Goal: Task Accomplishment & Management: Use online tool/utility

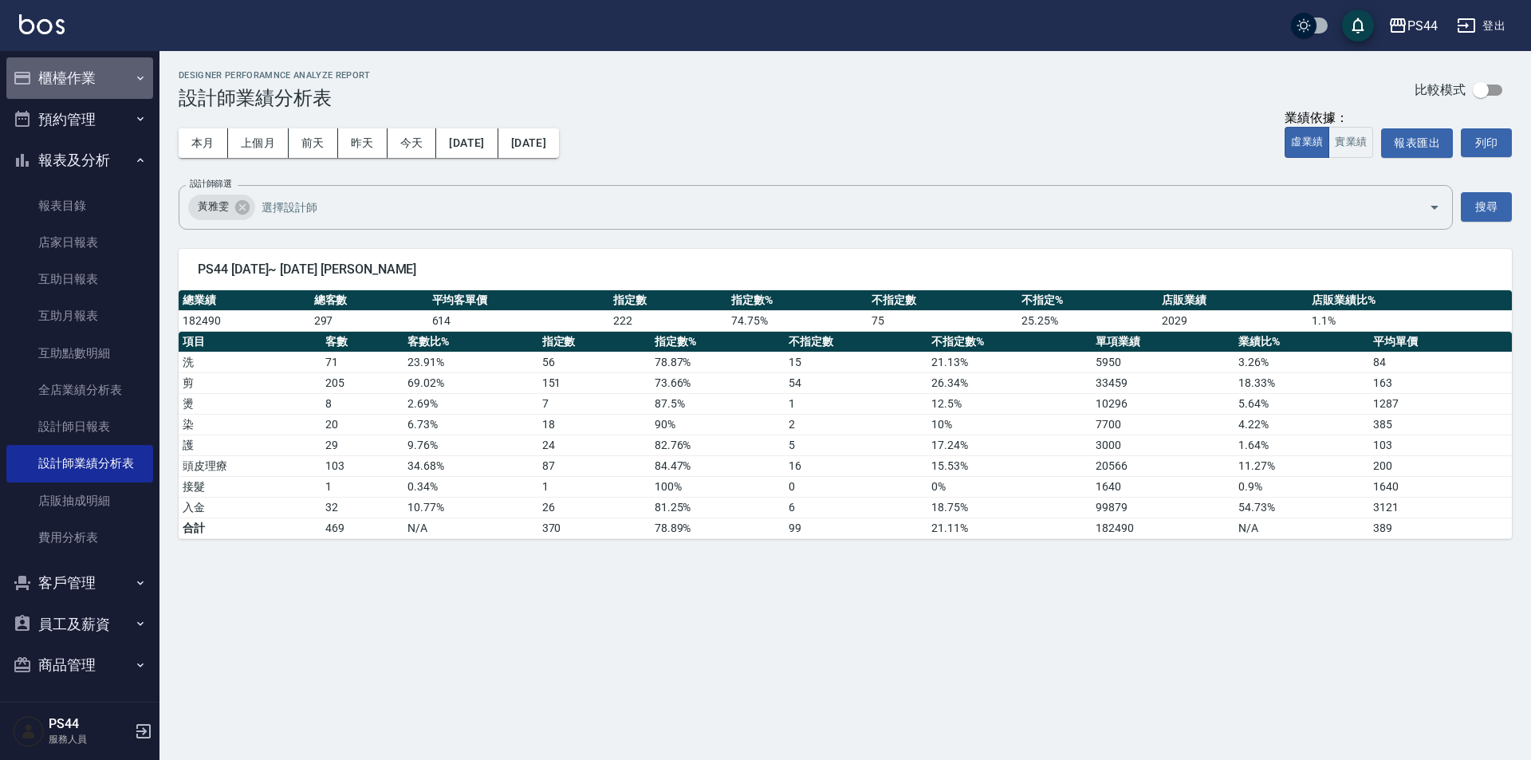
click at [90, 70] on button "櫃檯作業" at bounding box center [79, 77] width 147 height 41
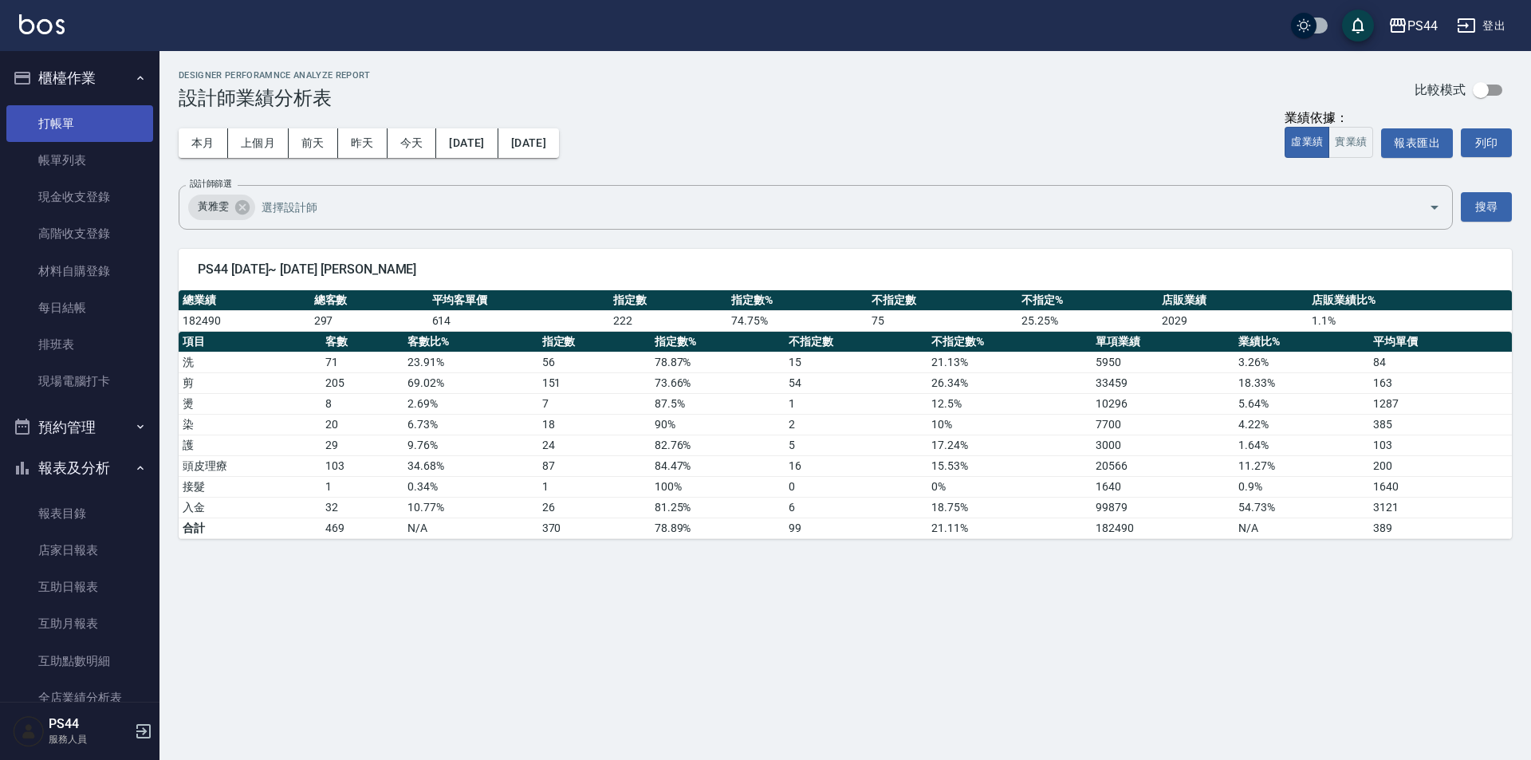
click at [81, 131] on link "打帳單" at bounding box center [79, 123] width 147 height 37
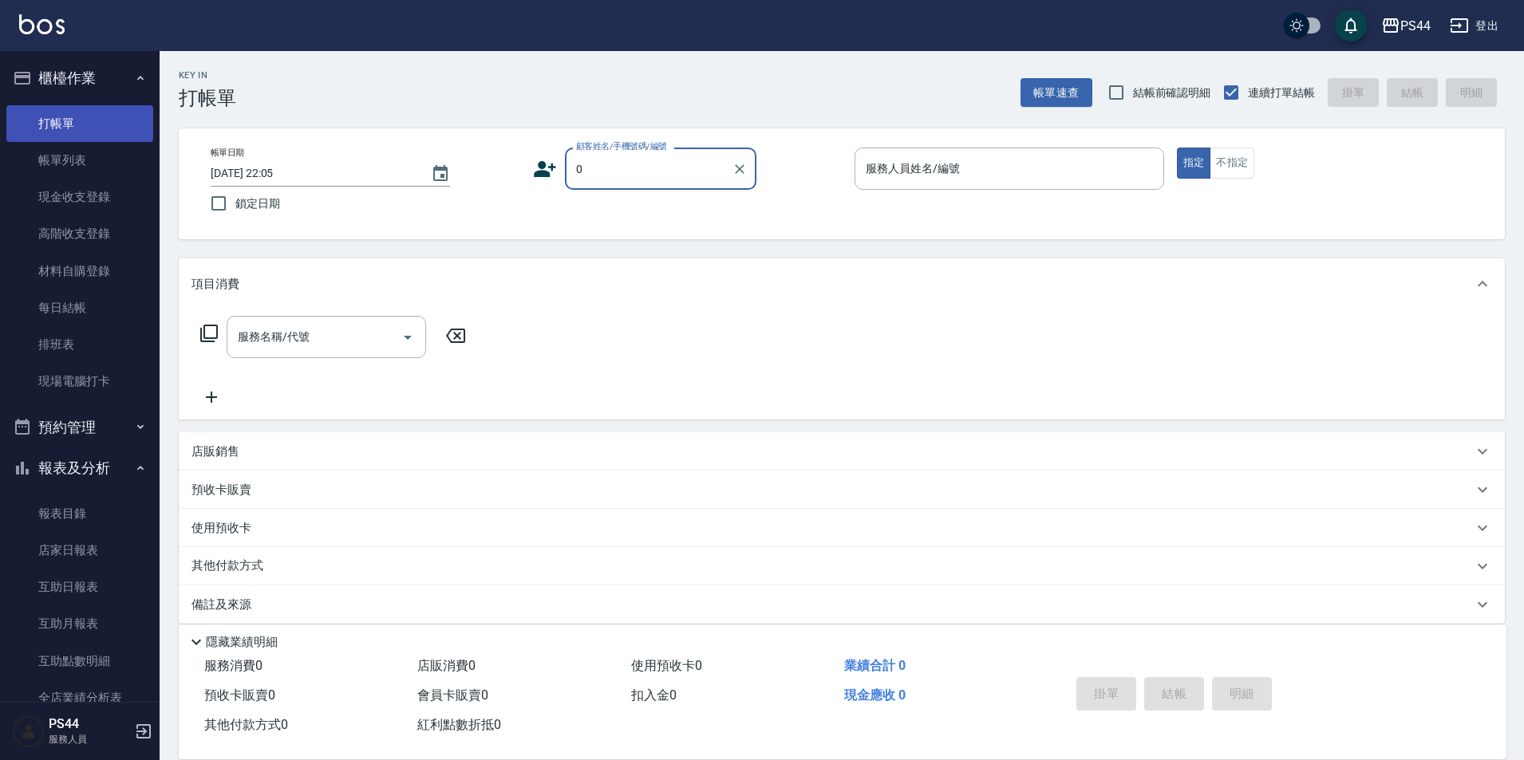
type input "新客人 姓名未設定/000/null"
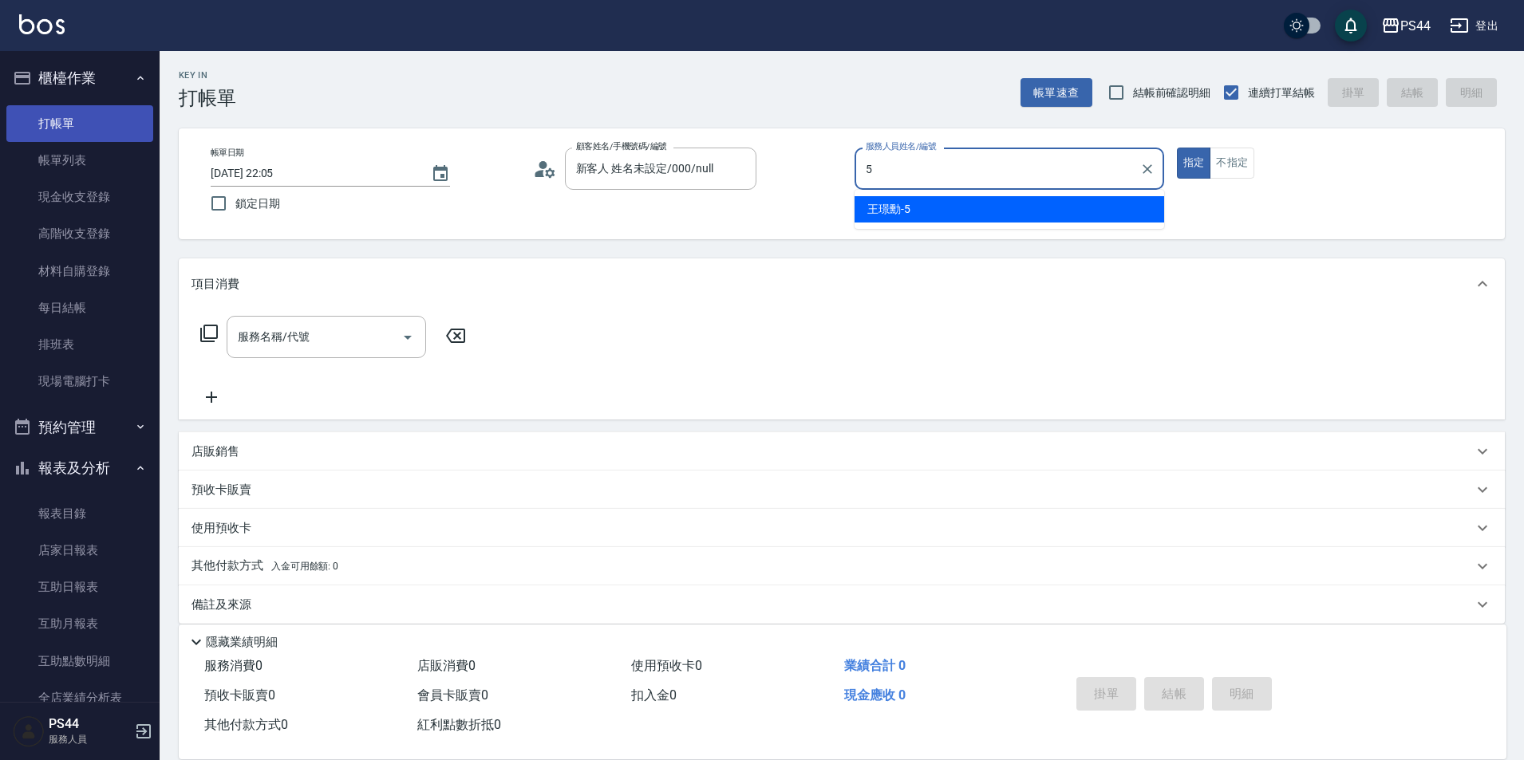
type input "王璟勳-5"
type button "true"
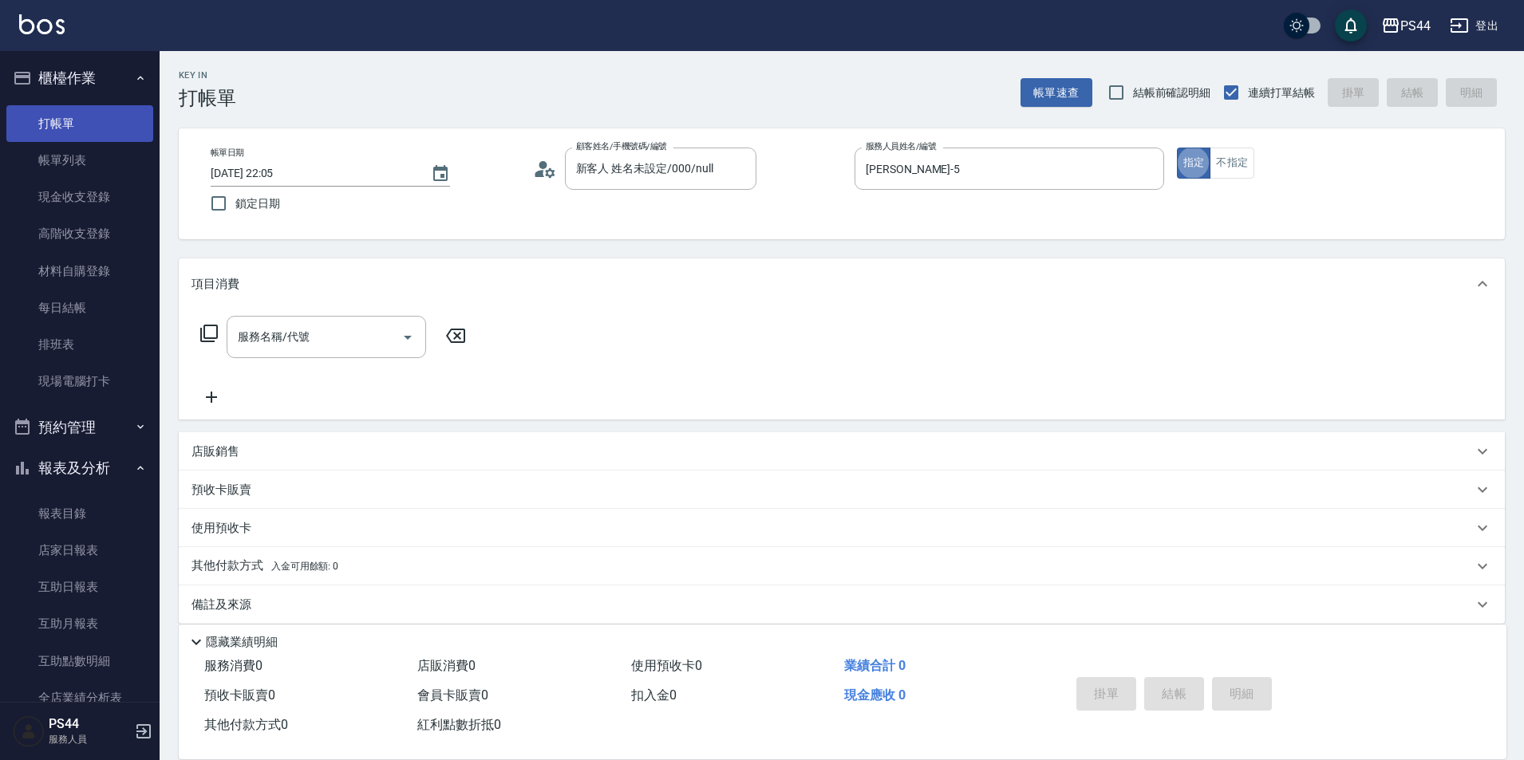
type input "新客人 姓名未設定/0/null"
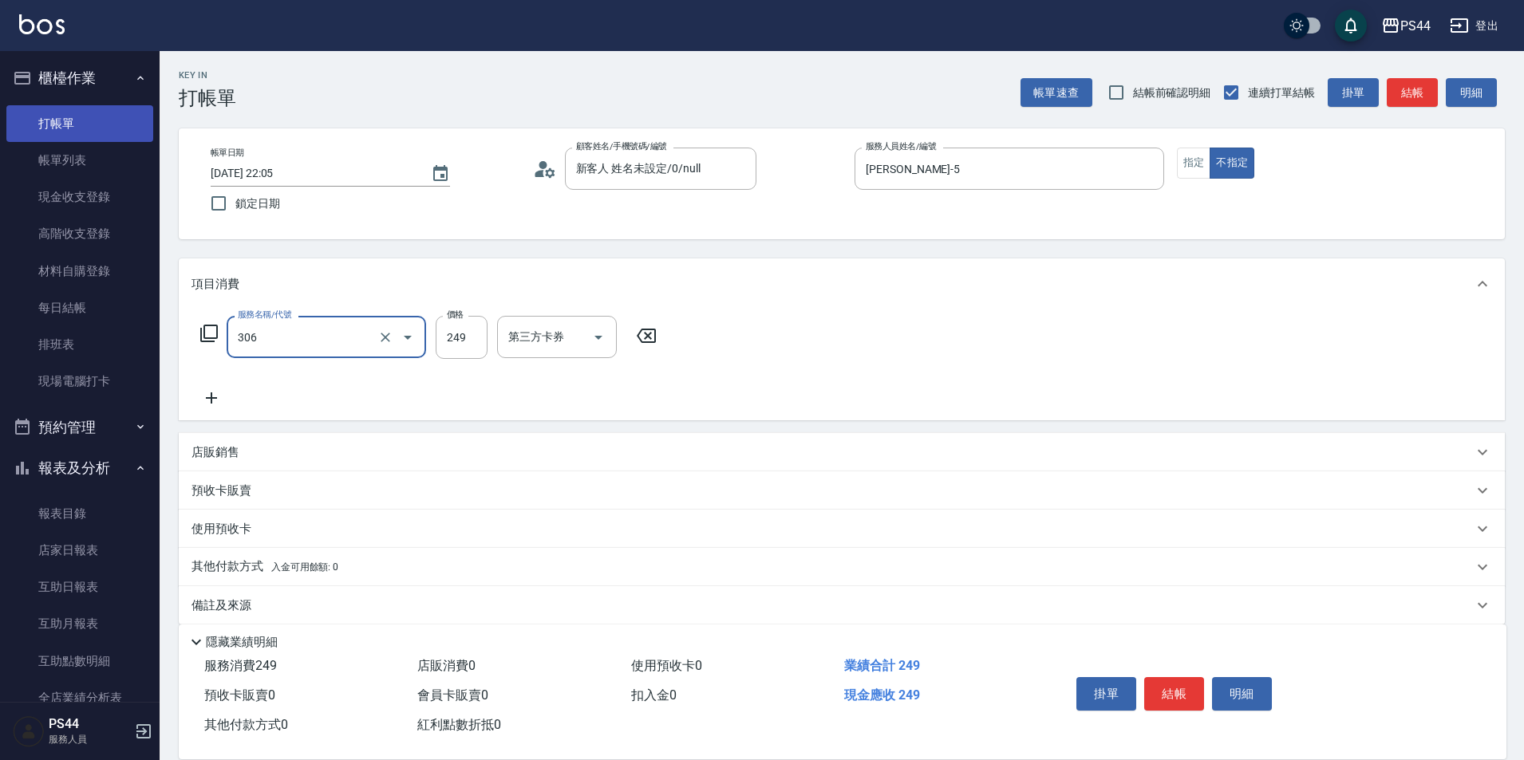
type input "剪髮(306)"
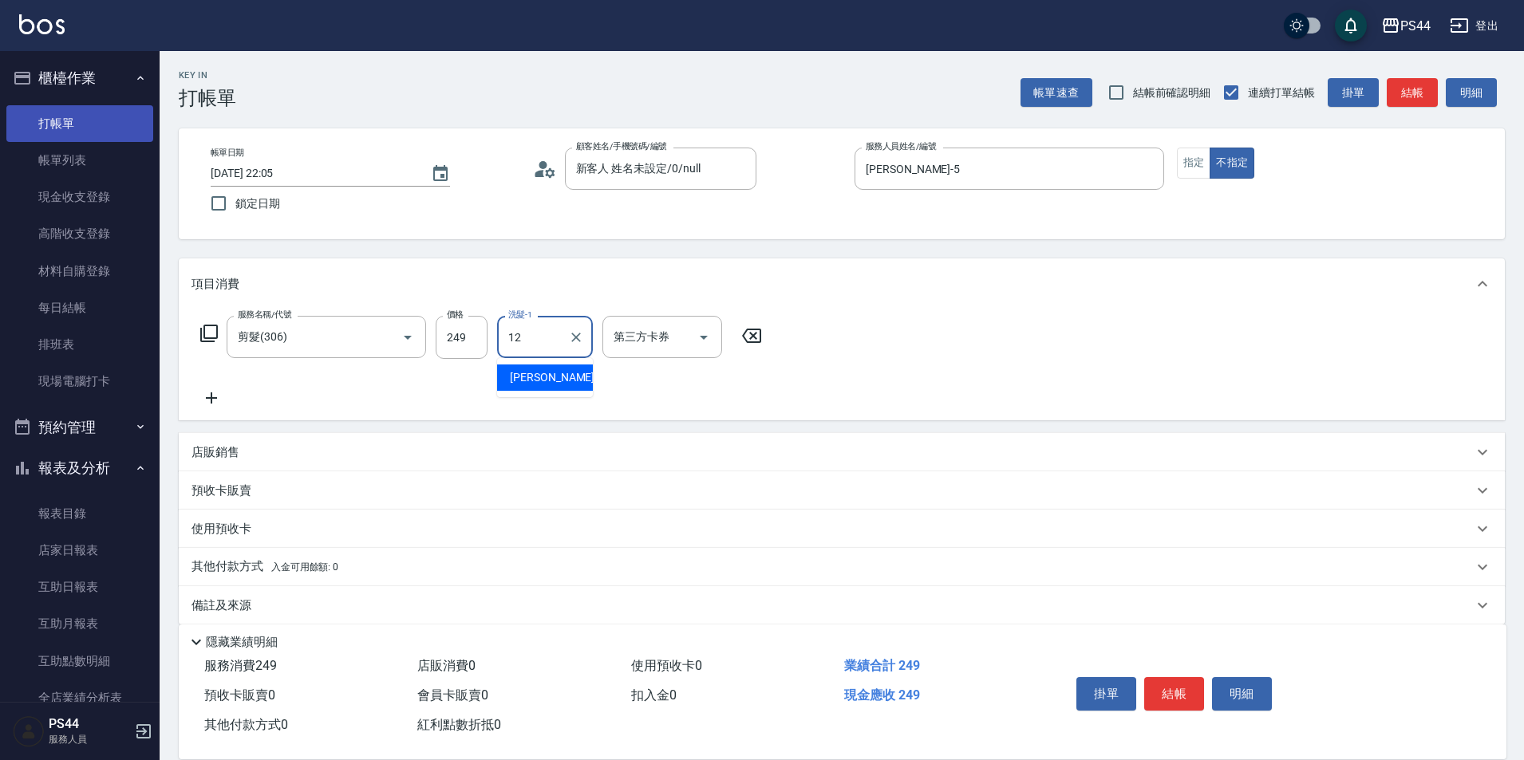
type input "黃奕程-12"
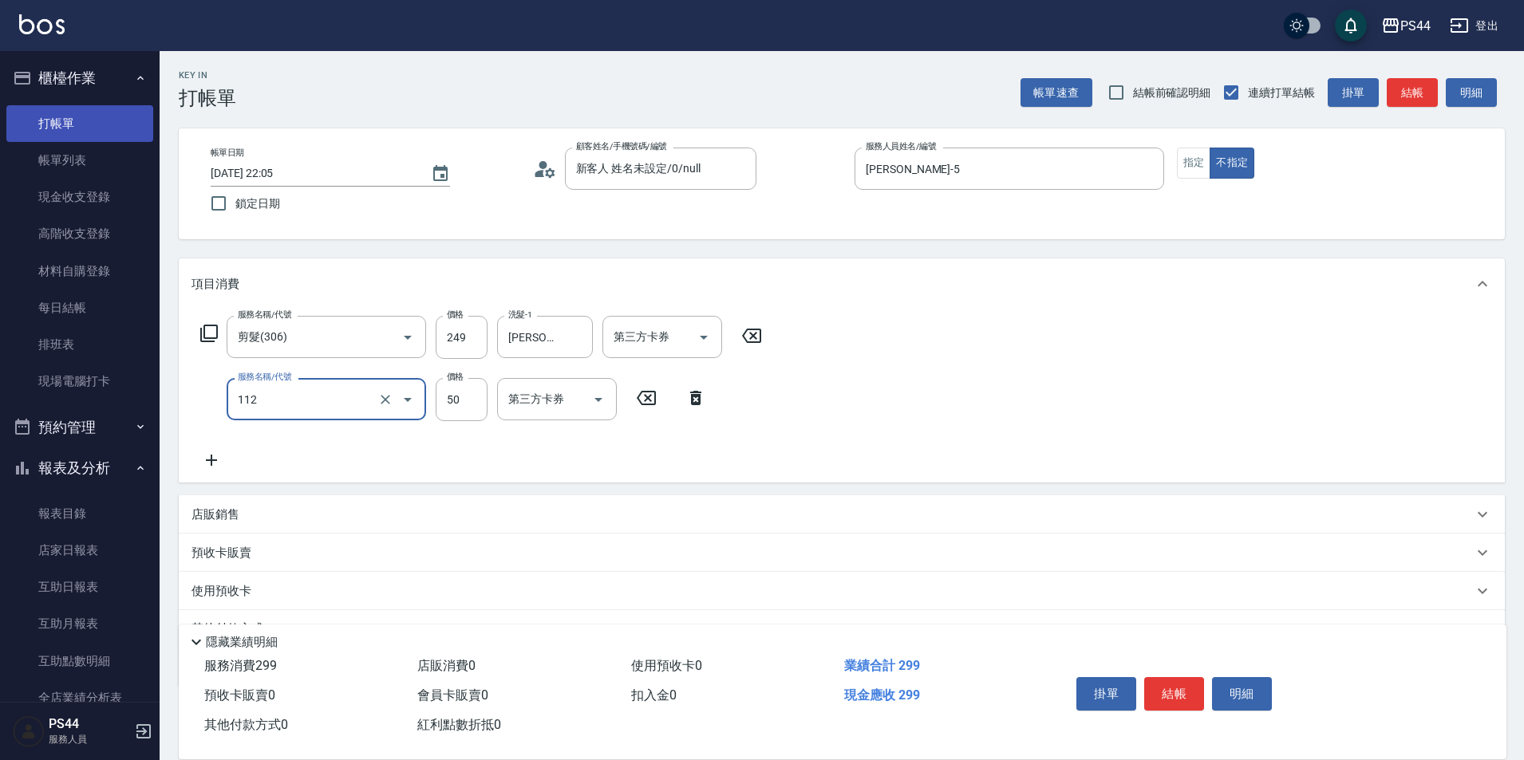
type input "精油50(112)"
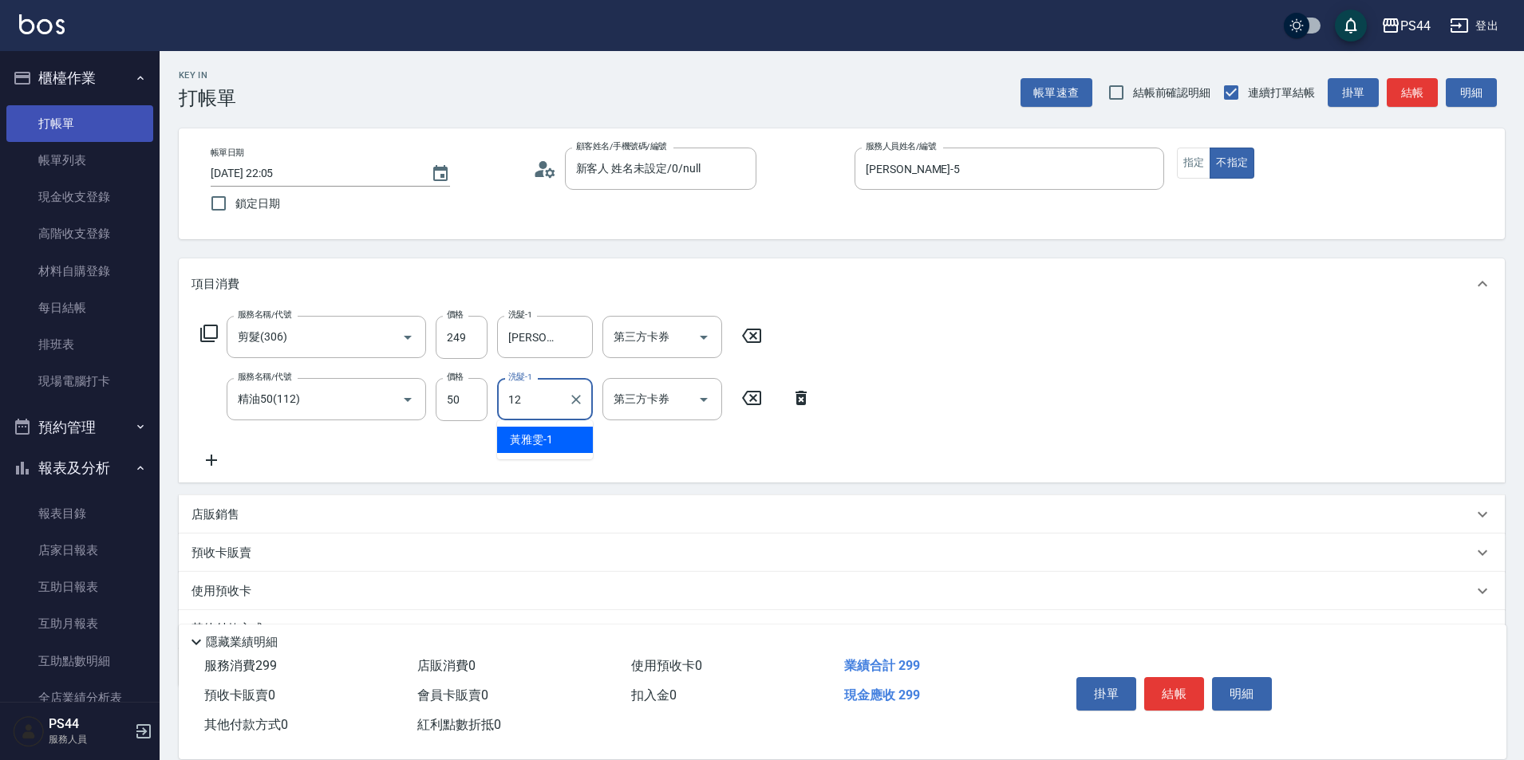
type input "黃奕程-12"
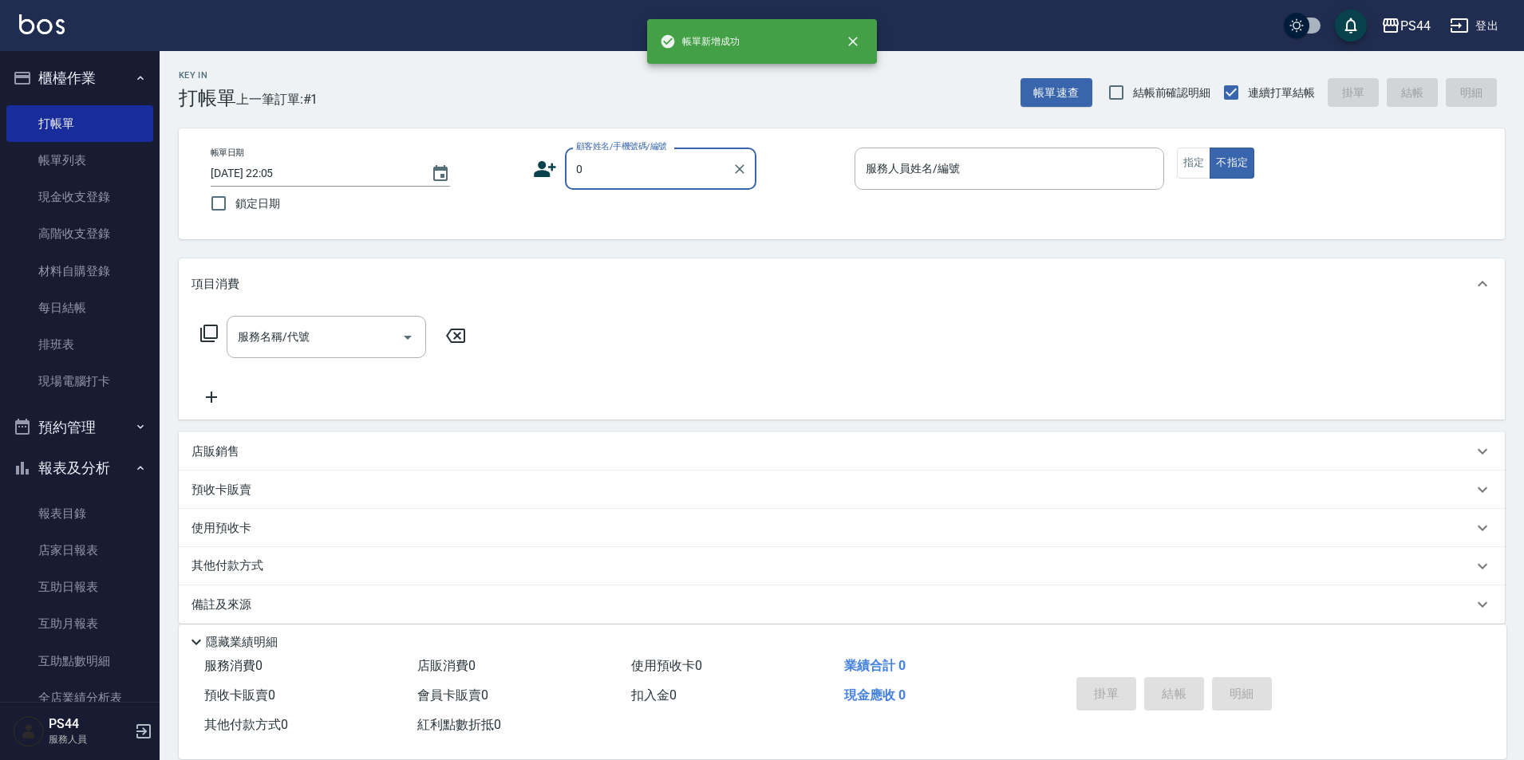
type input "新客人 姓名未設定/000/null"
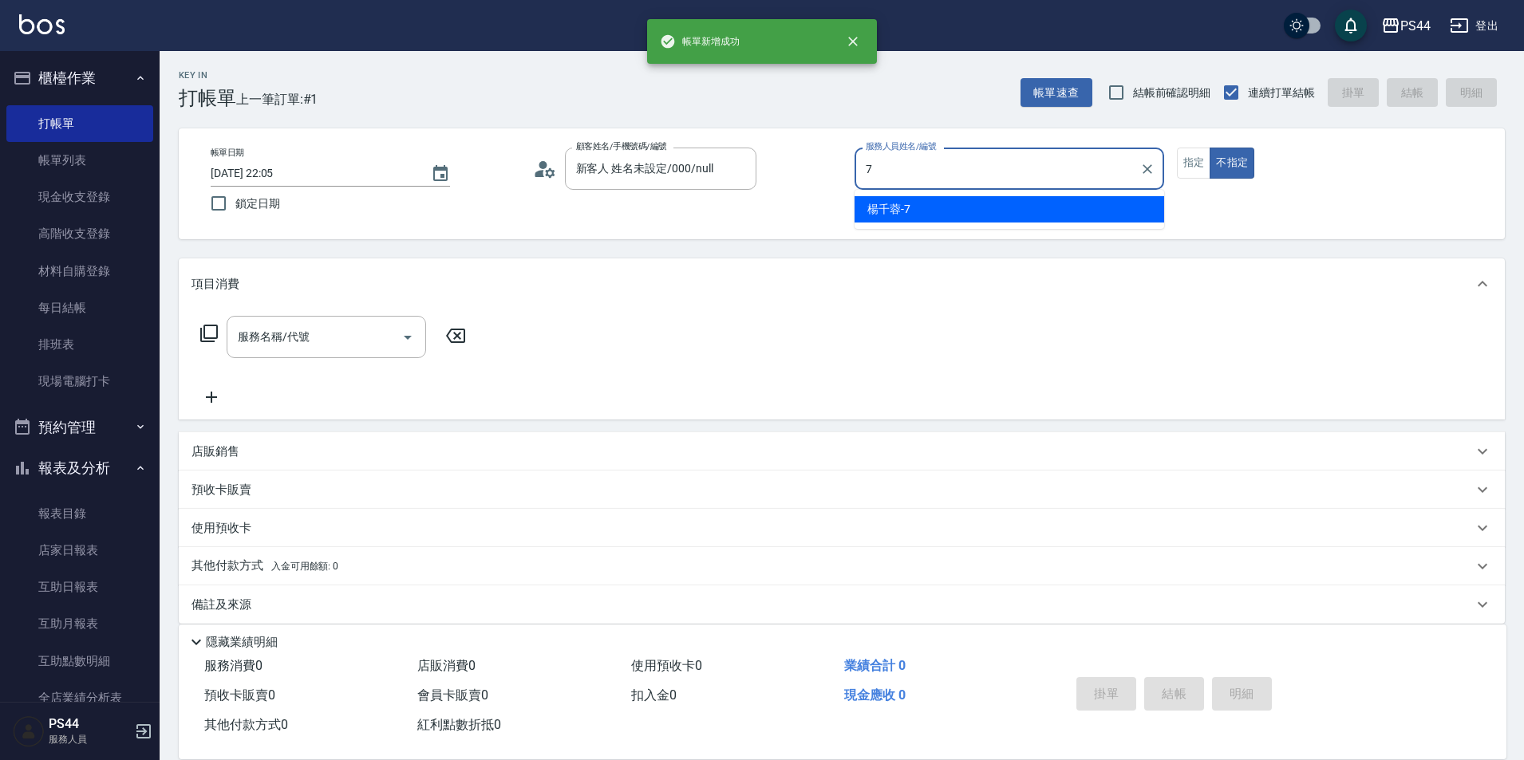
type input "楊千蓉-7"
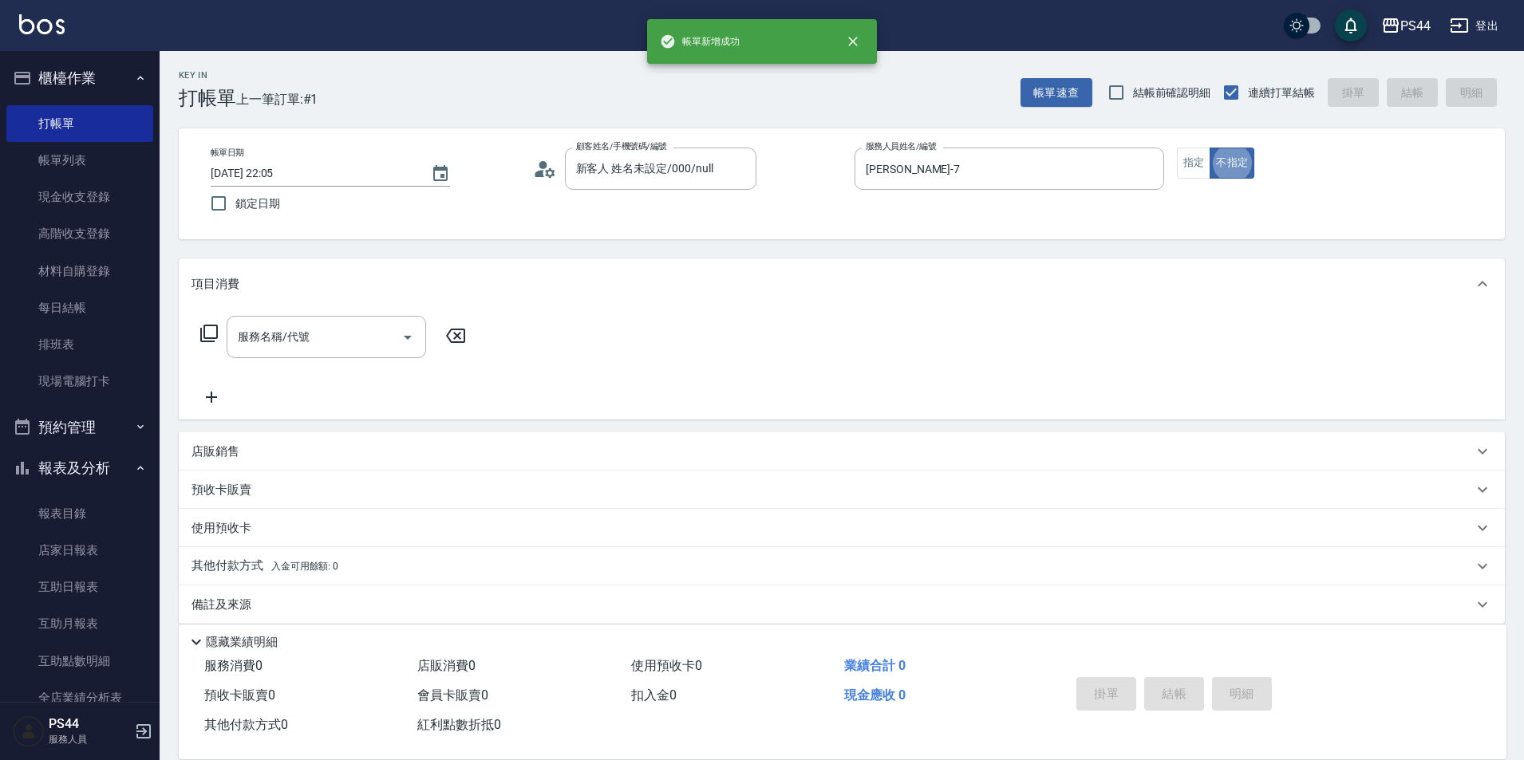
type button "false"
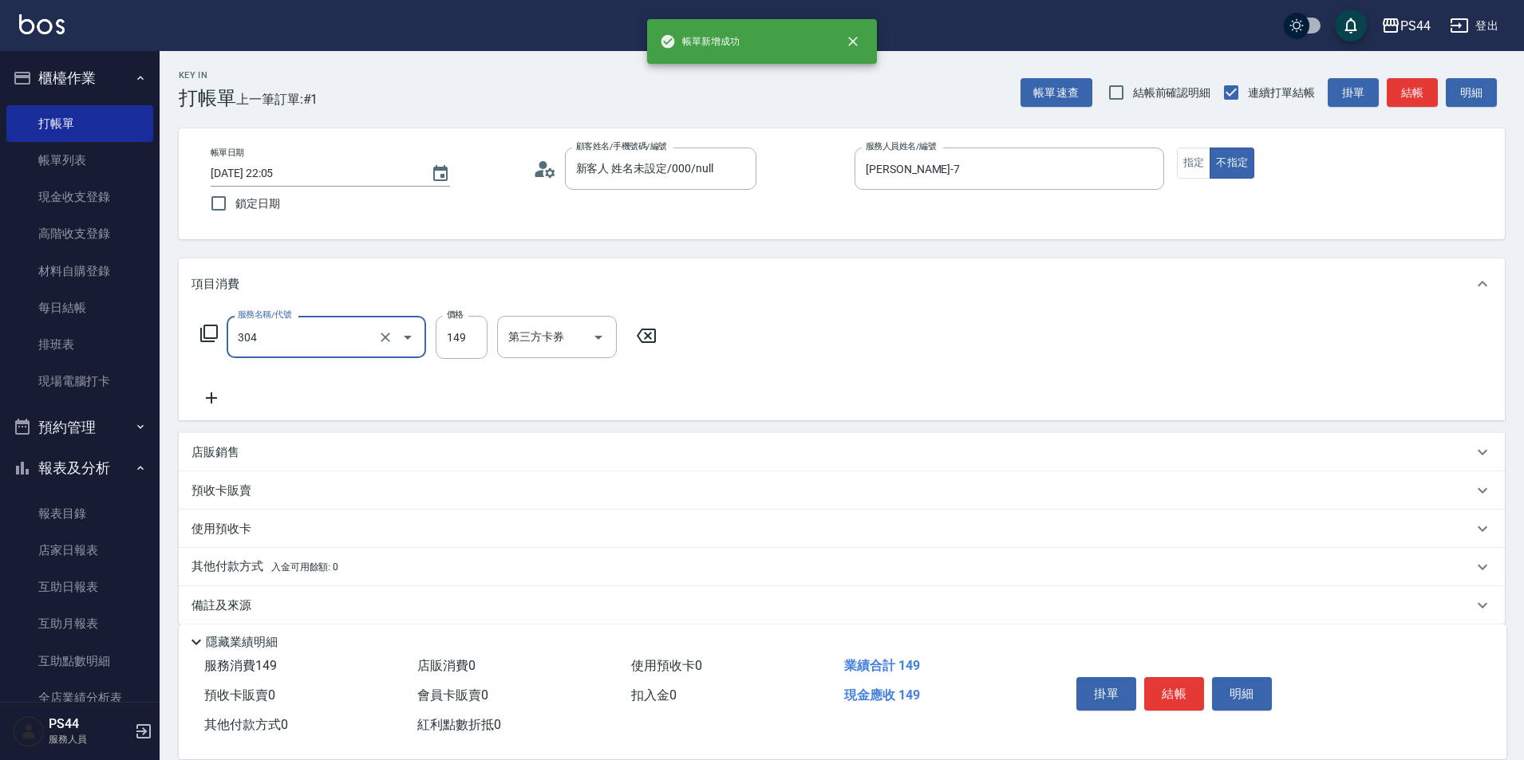
type input "剪髮(304)"
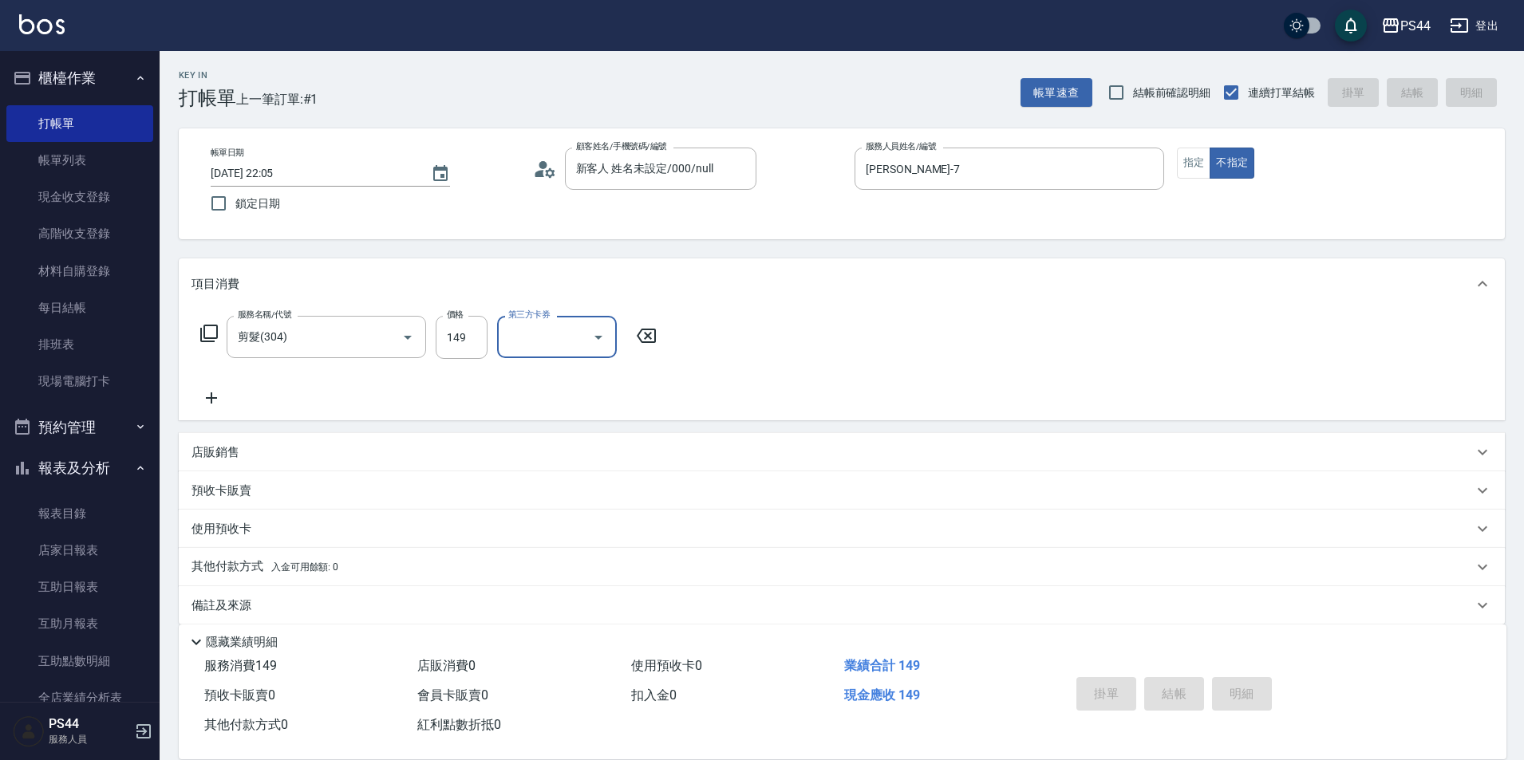
type input "2025/10/11 22:06"
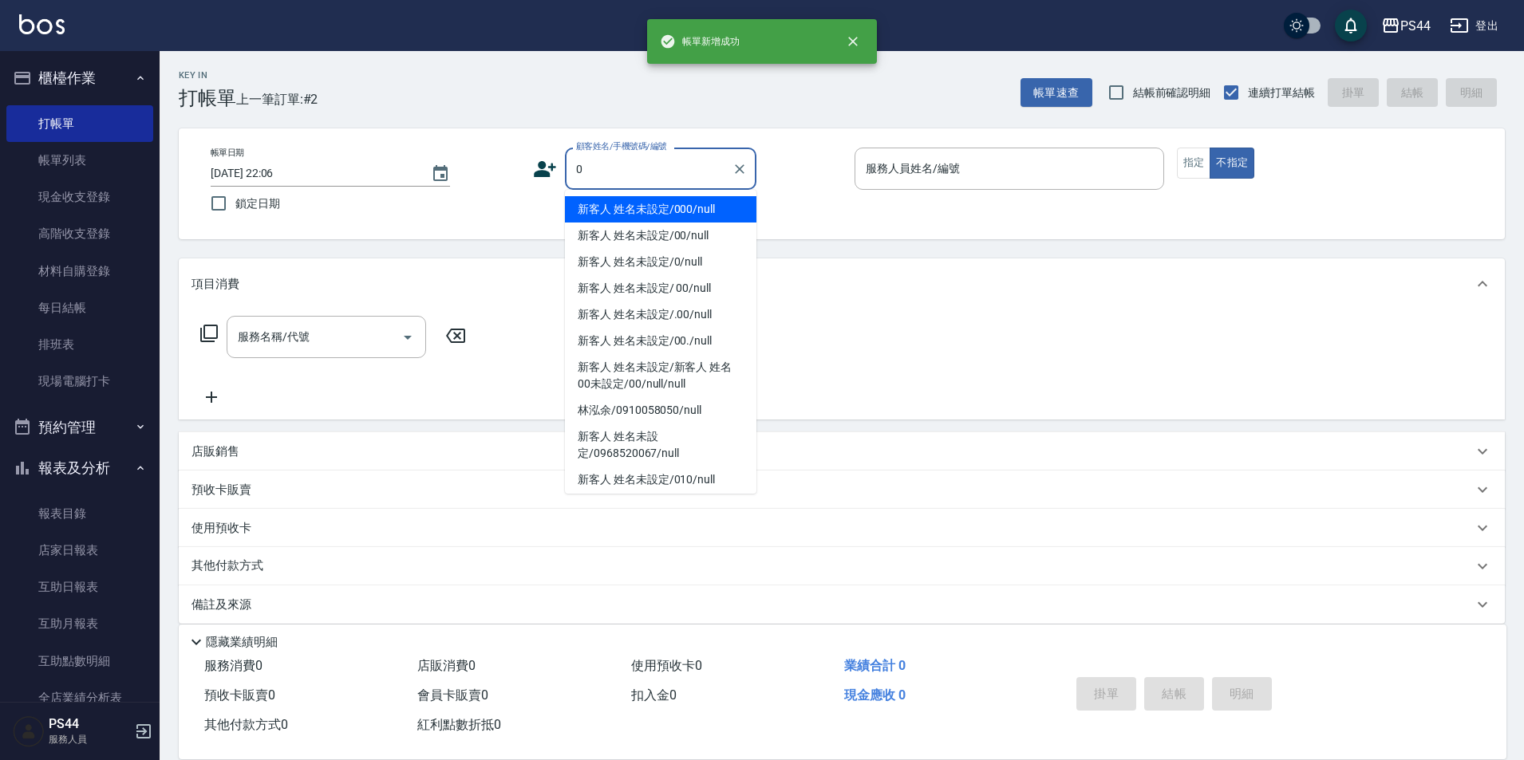
type input "新客人 姓名未設定/000/null"
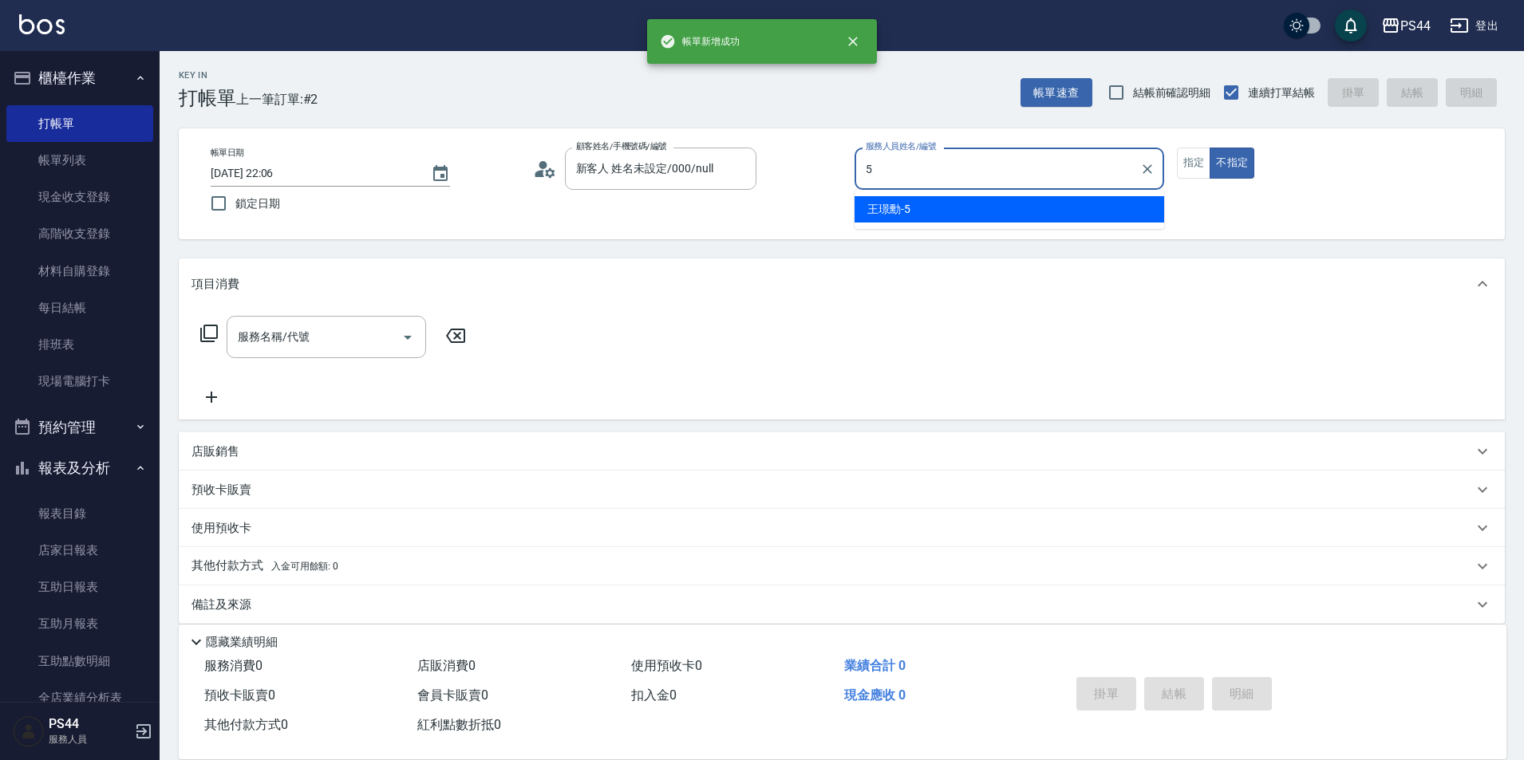
type input "王璟勳-5"
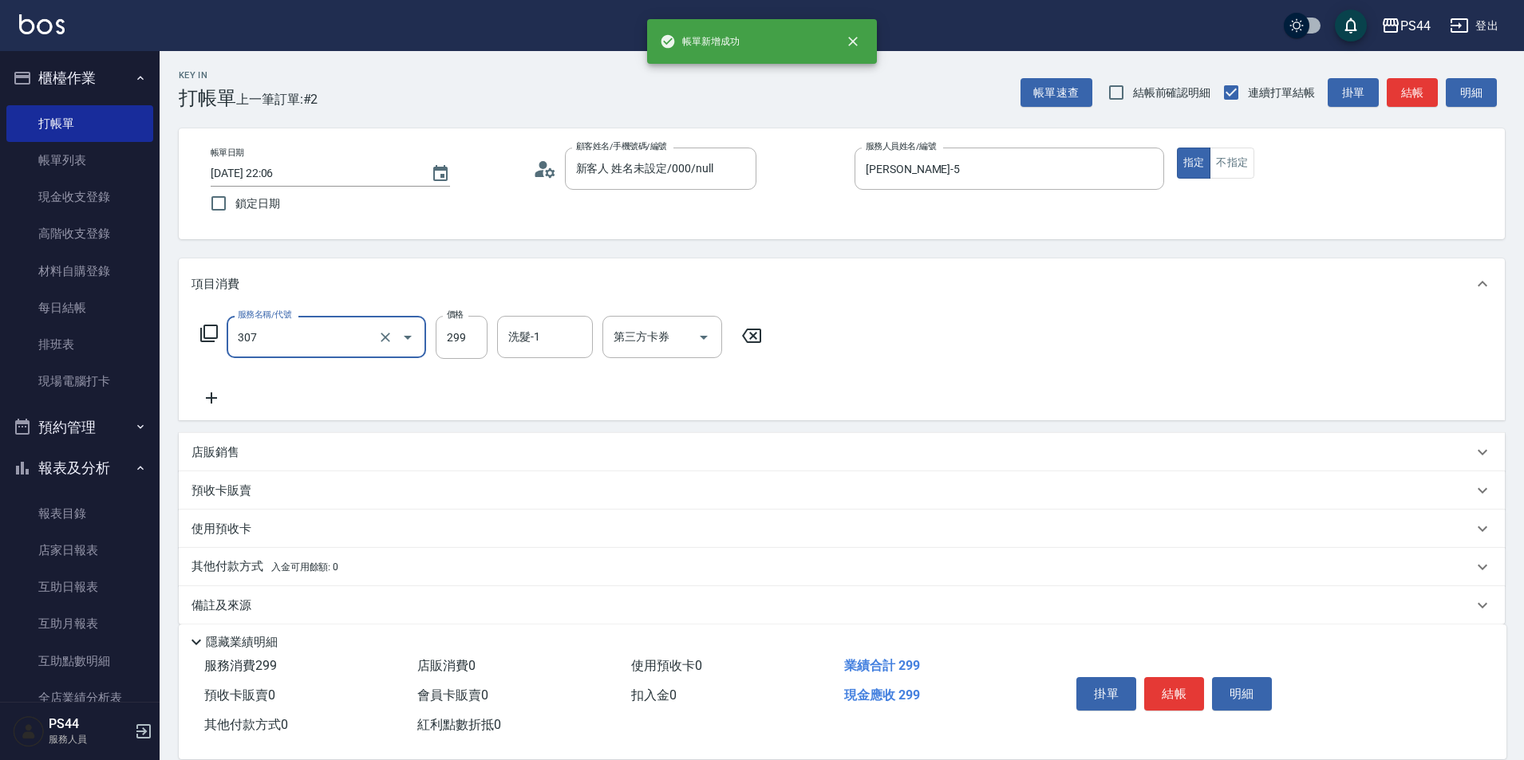
type input "剪髮(307)"
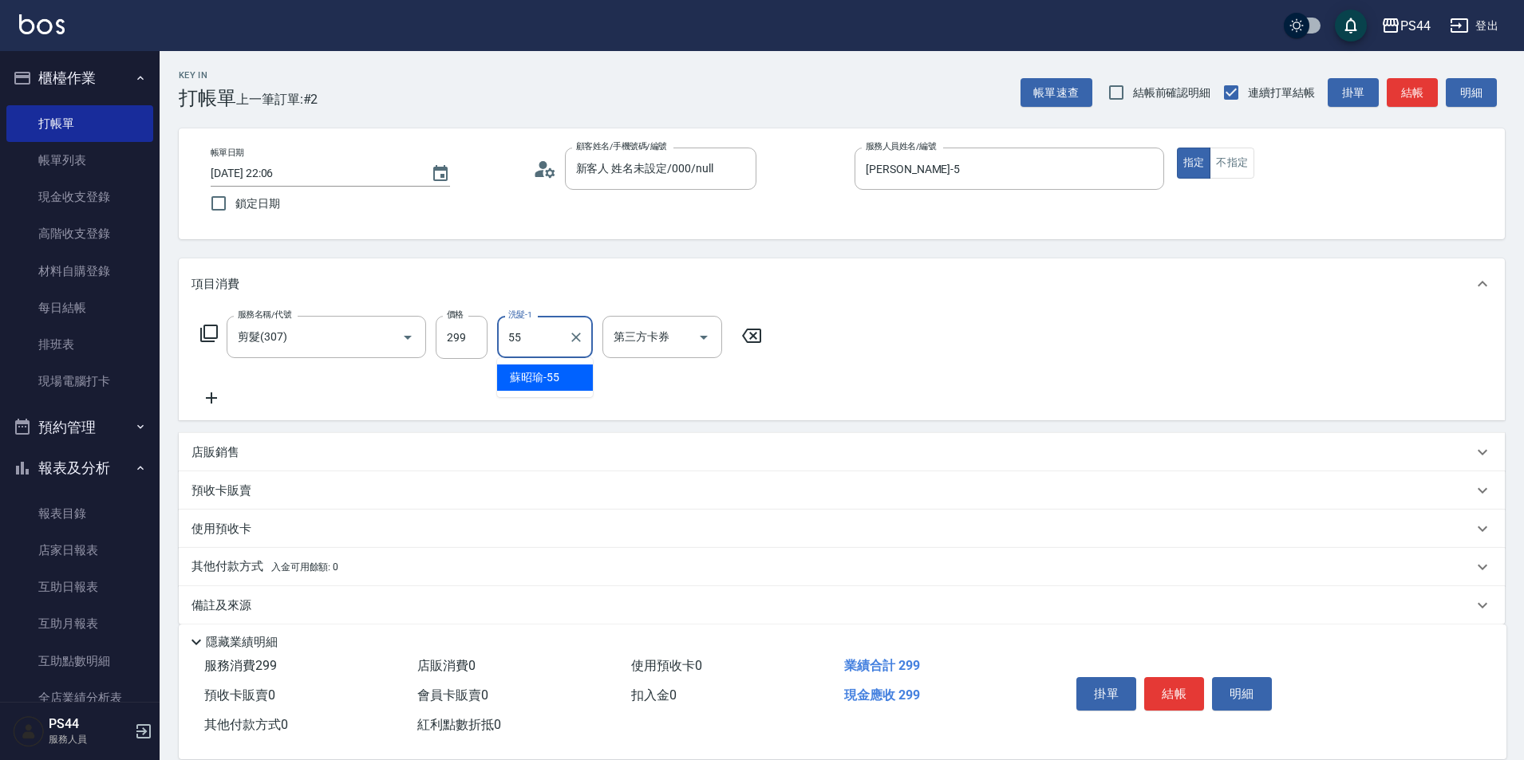
type input "蘇昭瑜-55"
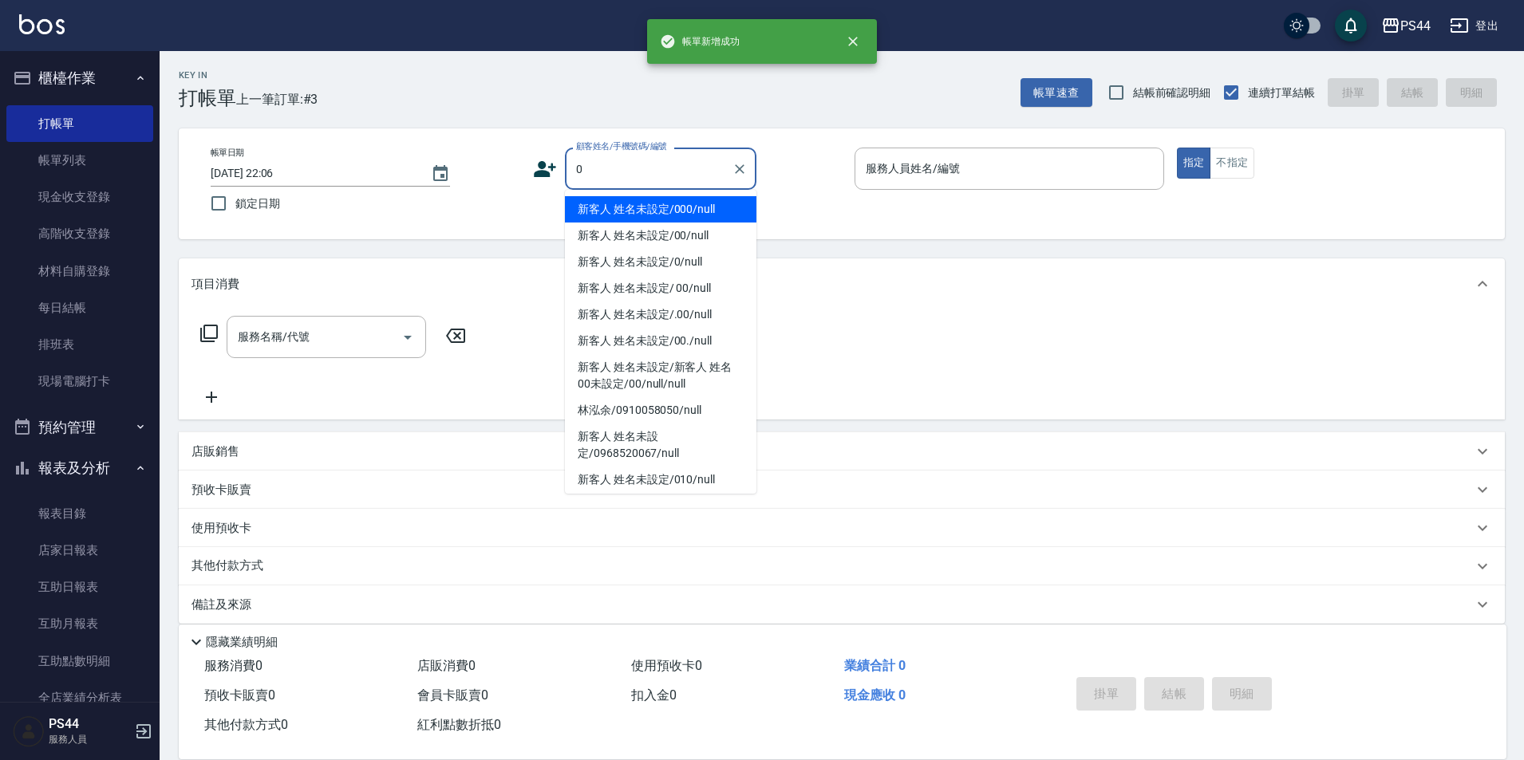
type input "新客人 姓名未設定/000/null"
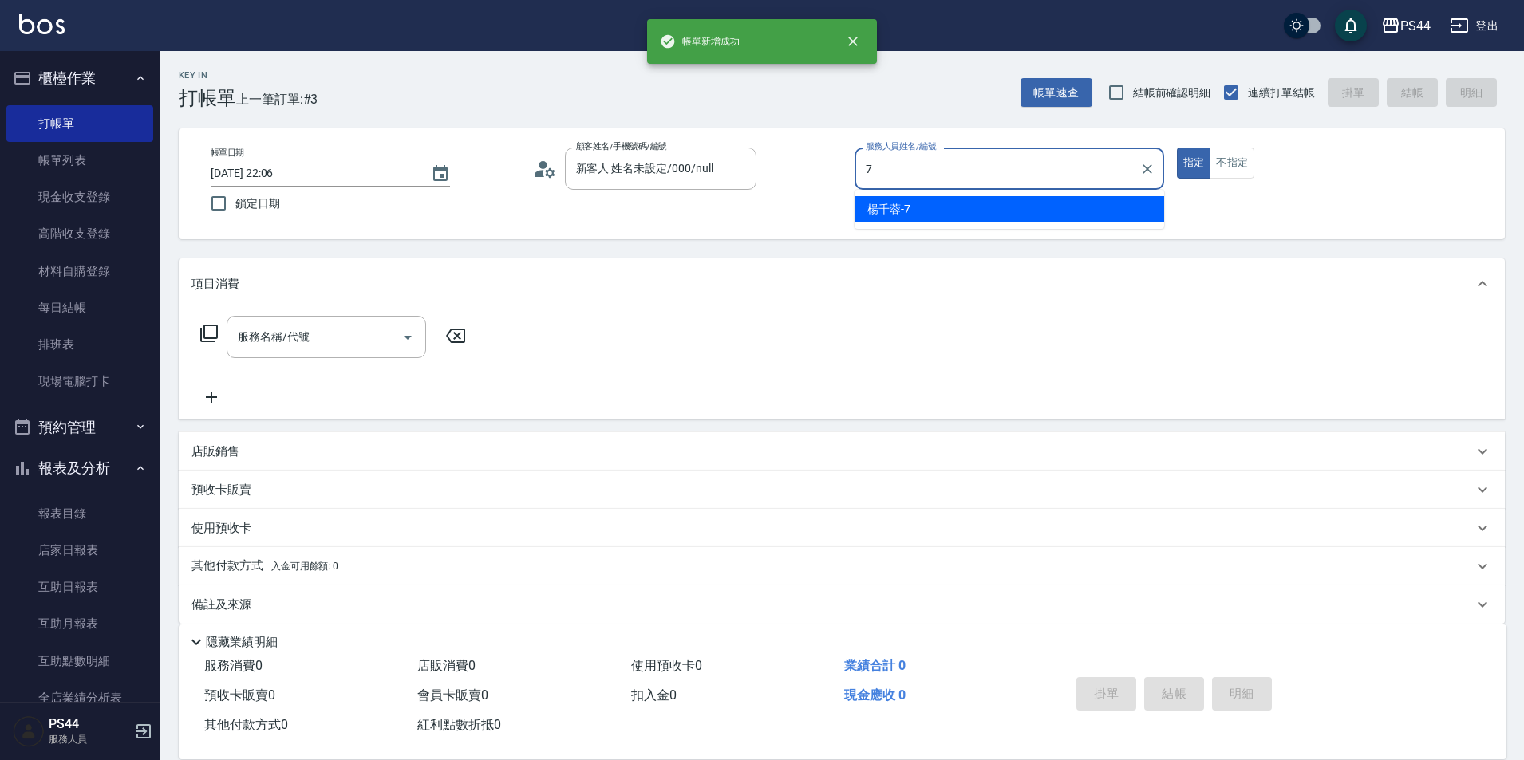
type input "楊千蓉-7"
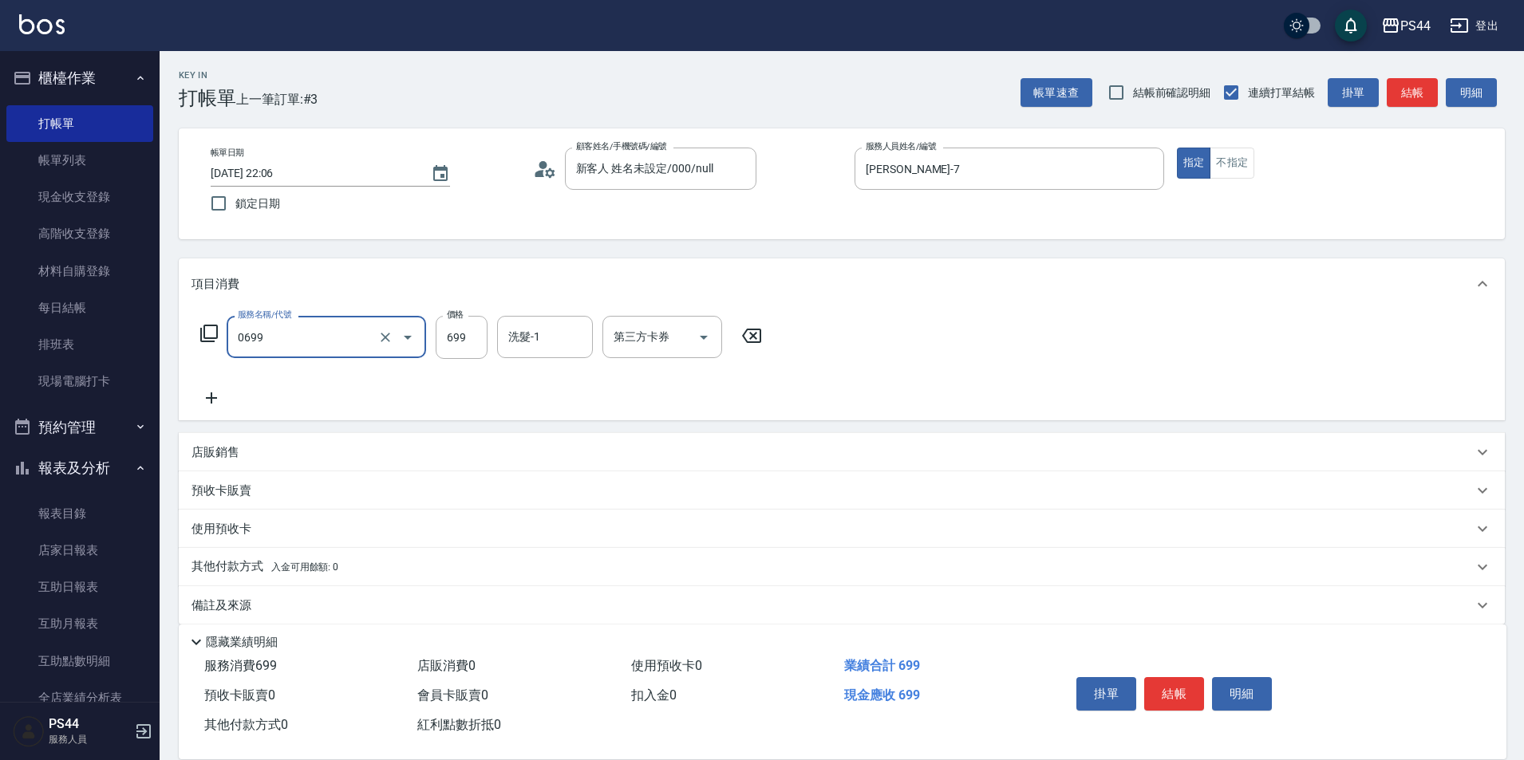
type input "精油SPA(0699)"
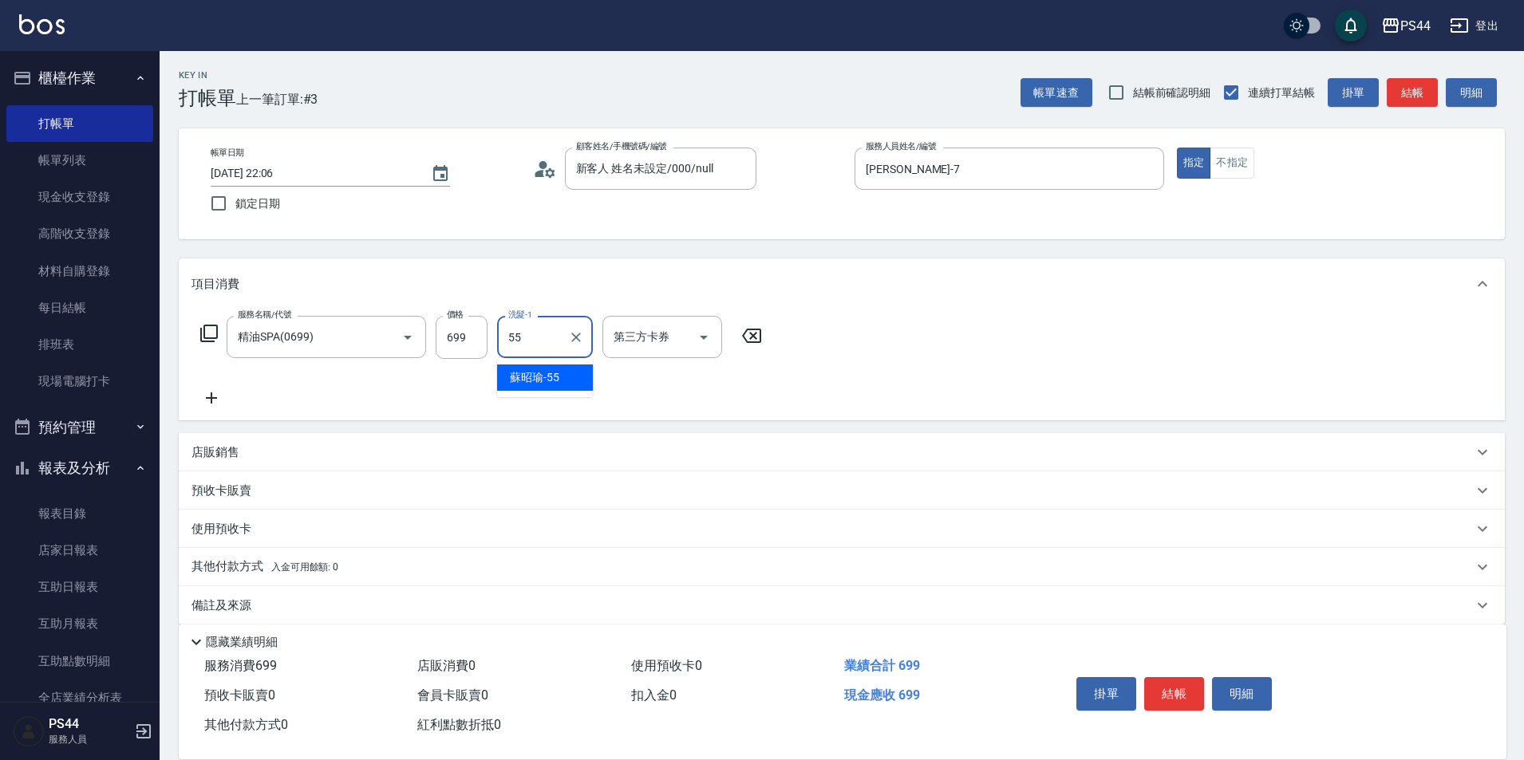
type input "蘇昭瑜-55"
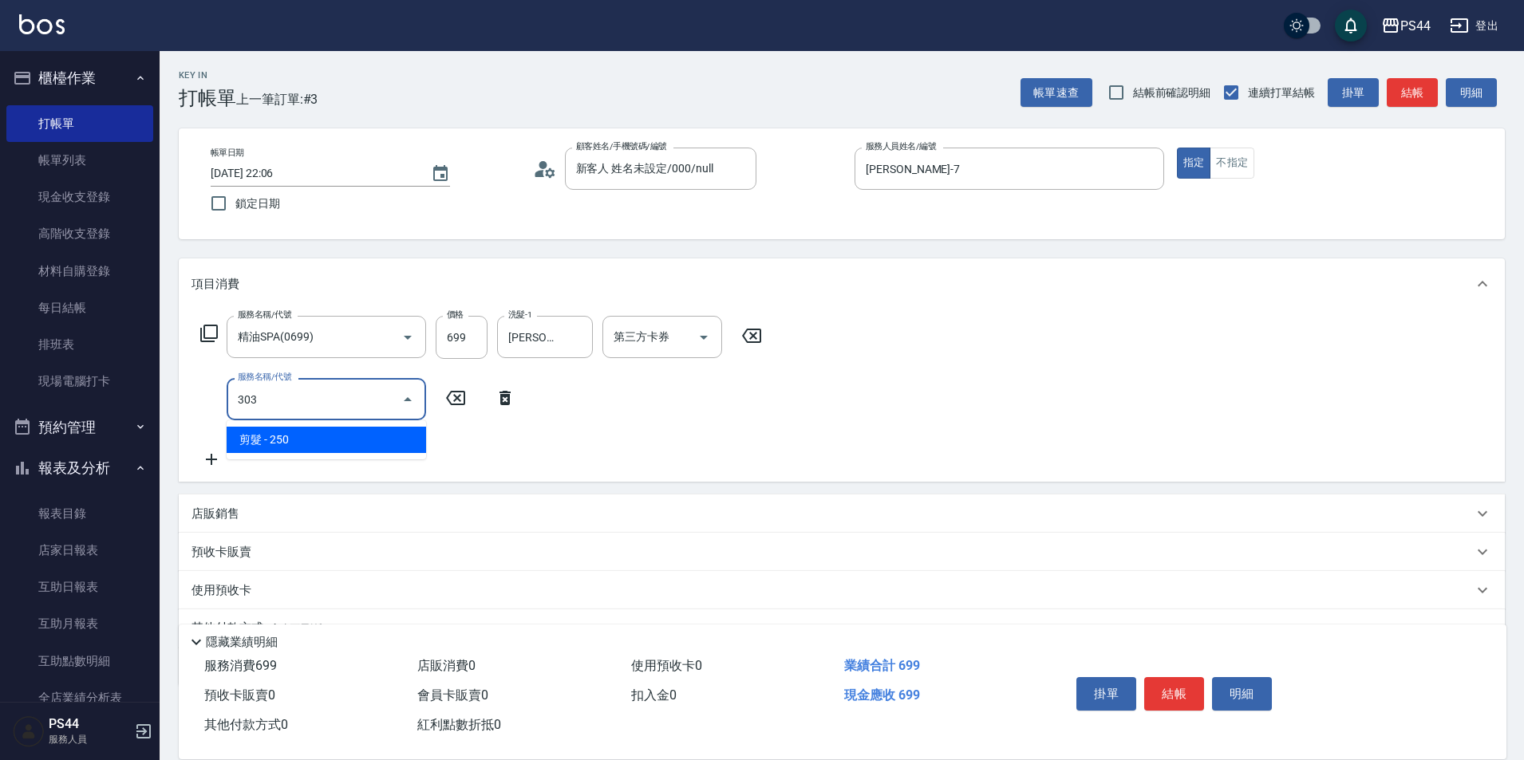
type input "剪髮(303)"
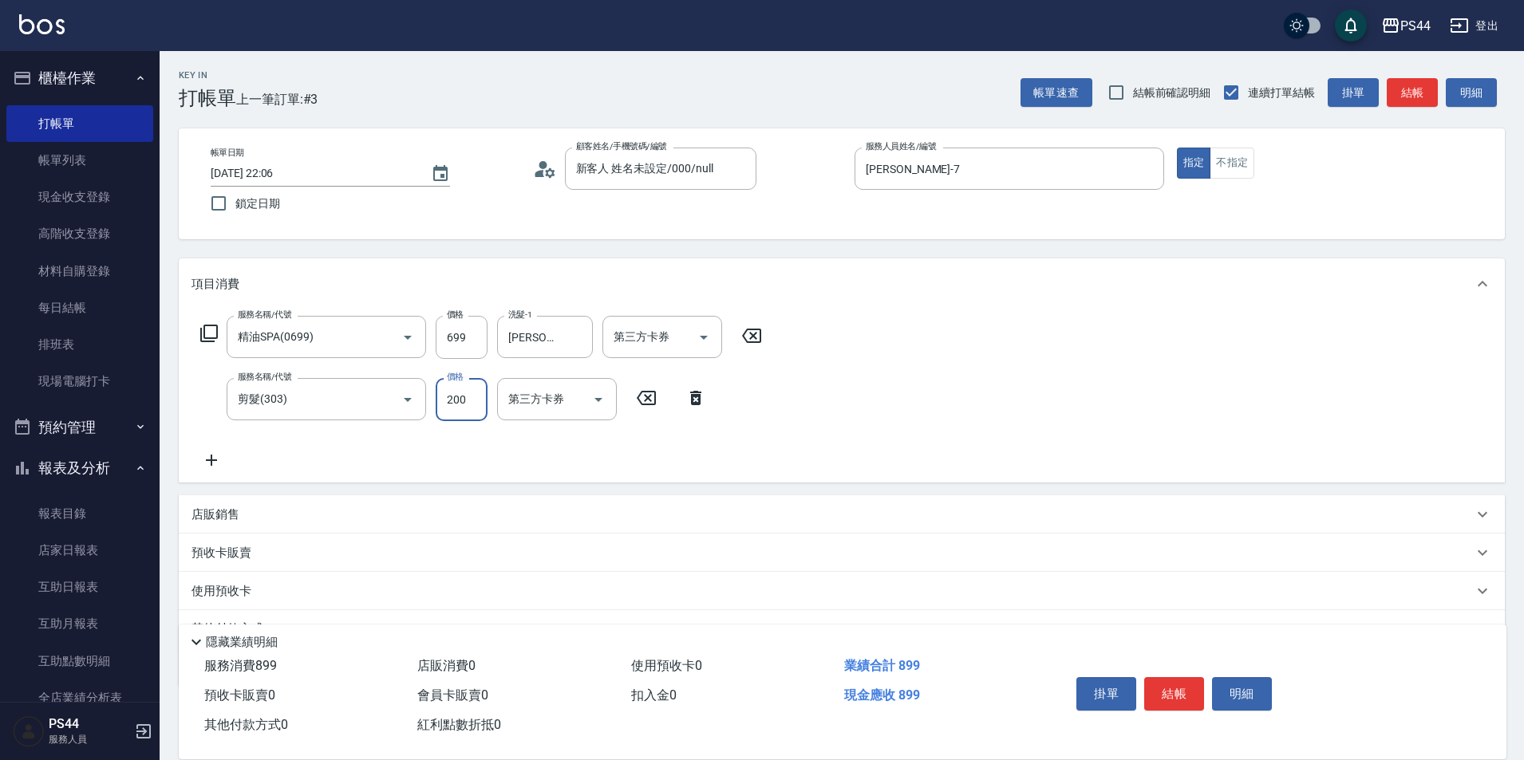
type input "200"
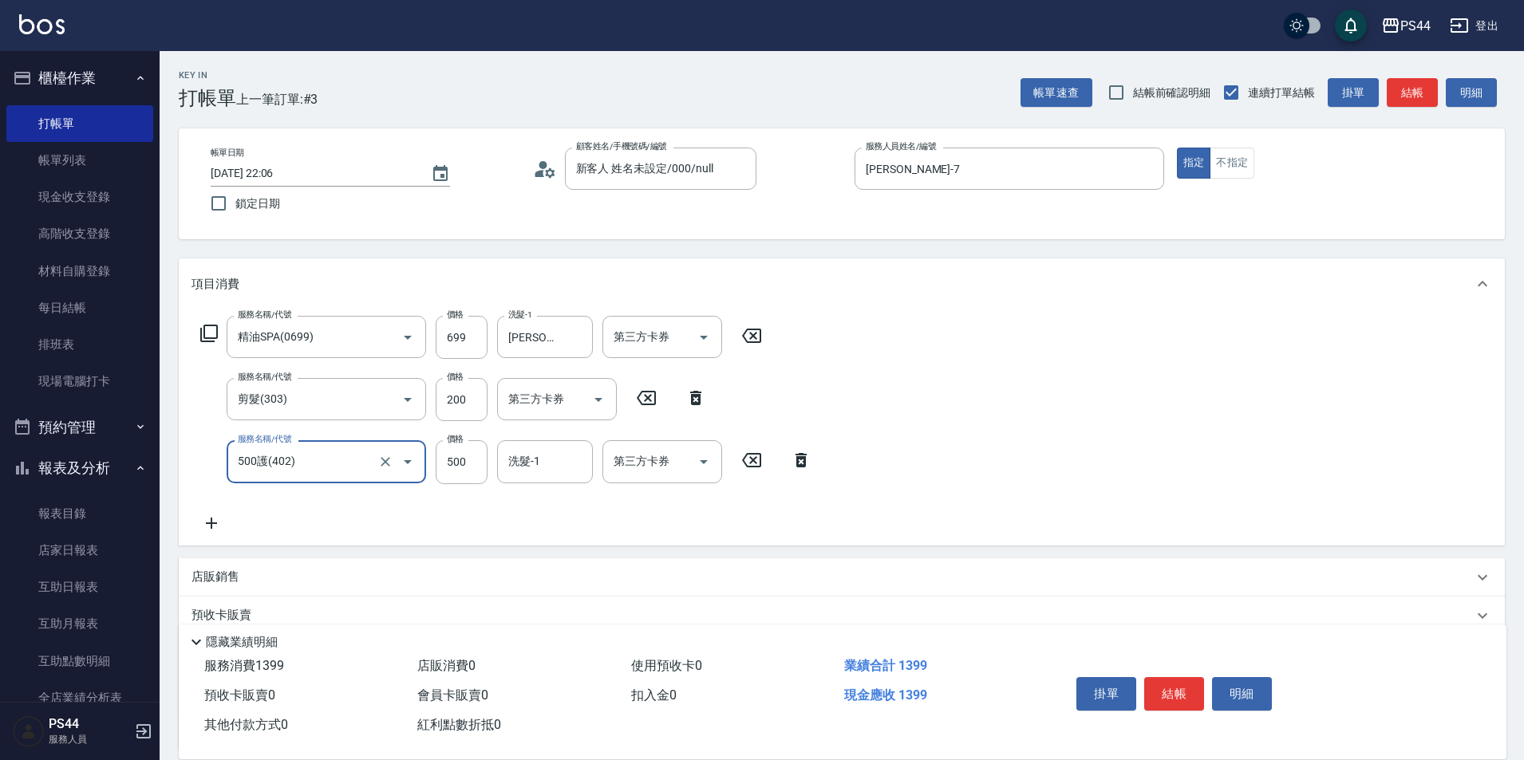
type input "500護(402)"
type input "蘇昭瑜-55"
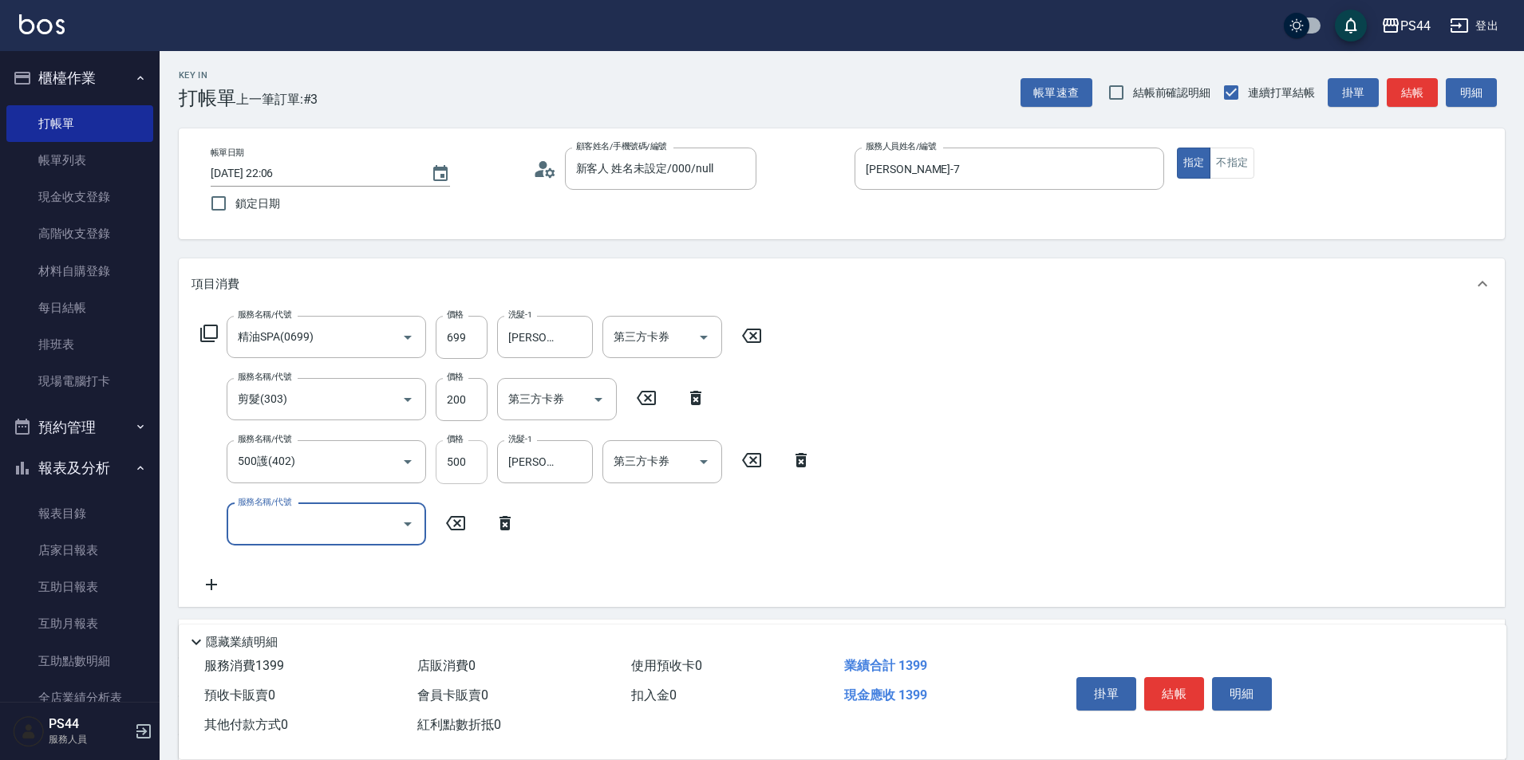
click at [455, 467] on input "500" at bounding box center [462, 461] width 52 height 43
type input "700"
type input "染髮(501)"
type input "1200"
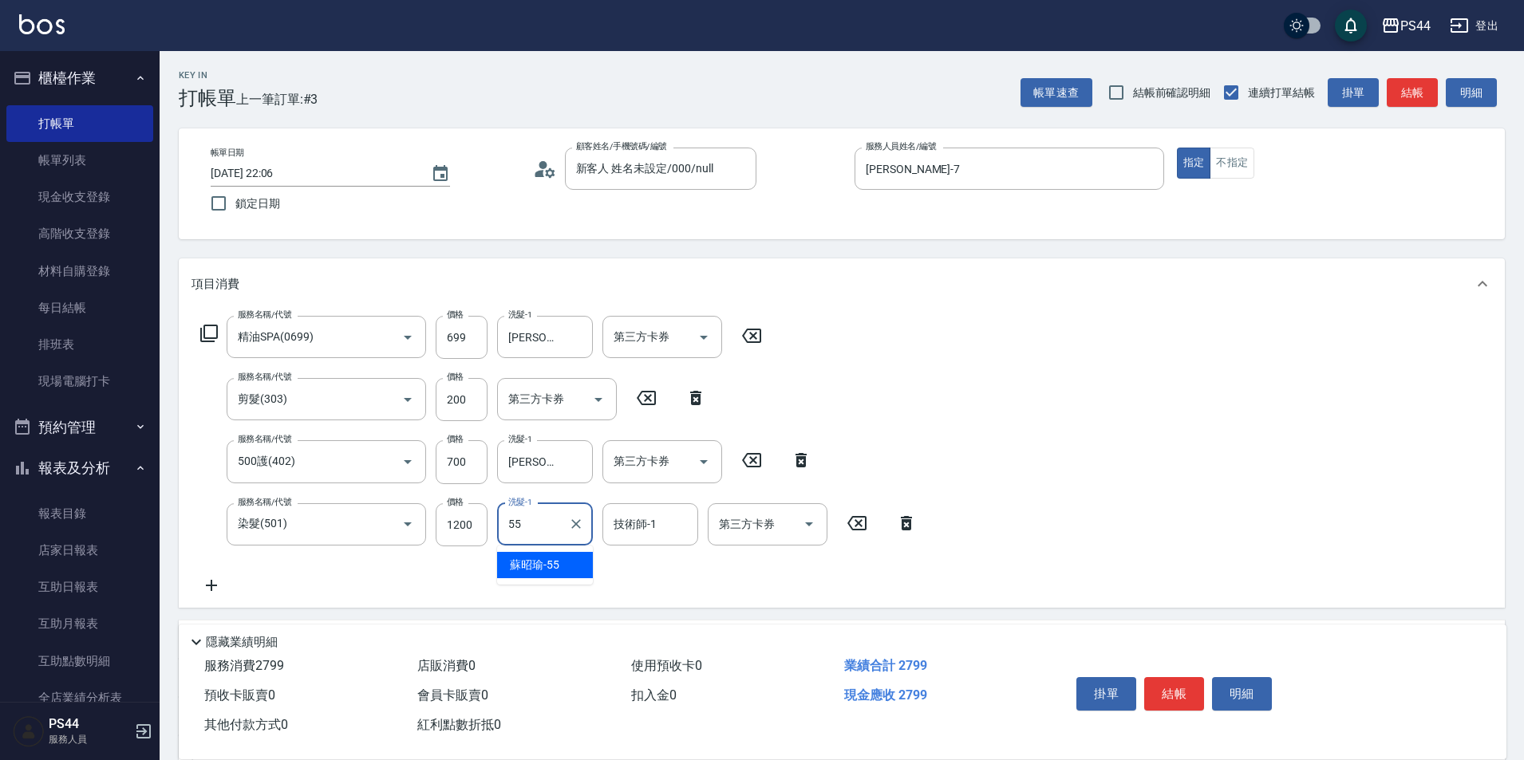
type input "蘇昭瑜-55"
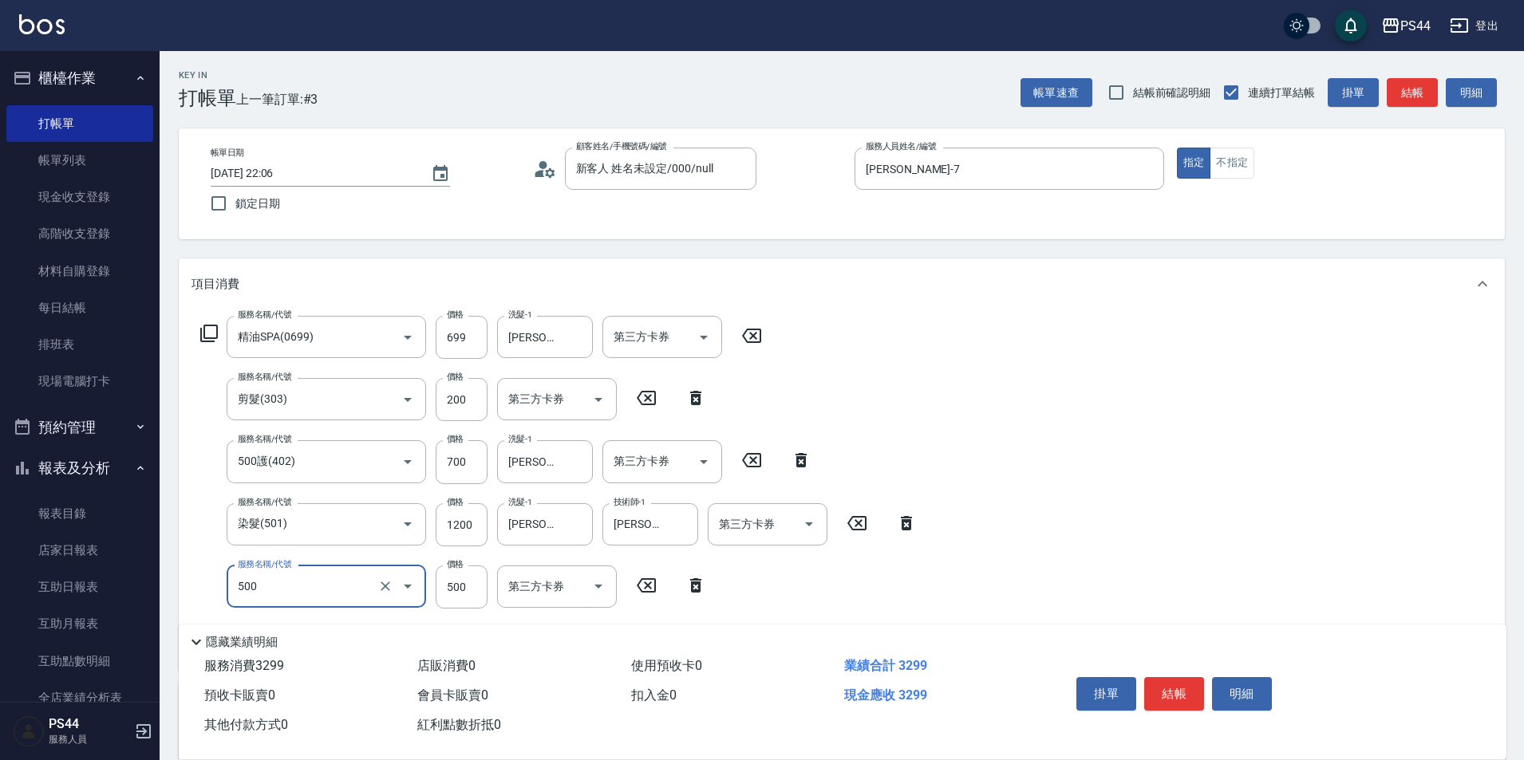
type input "去色(500)"
type input "800"
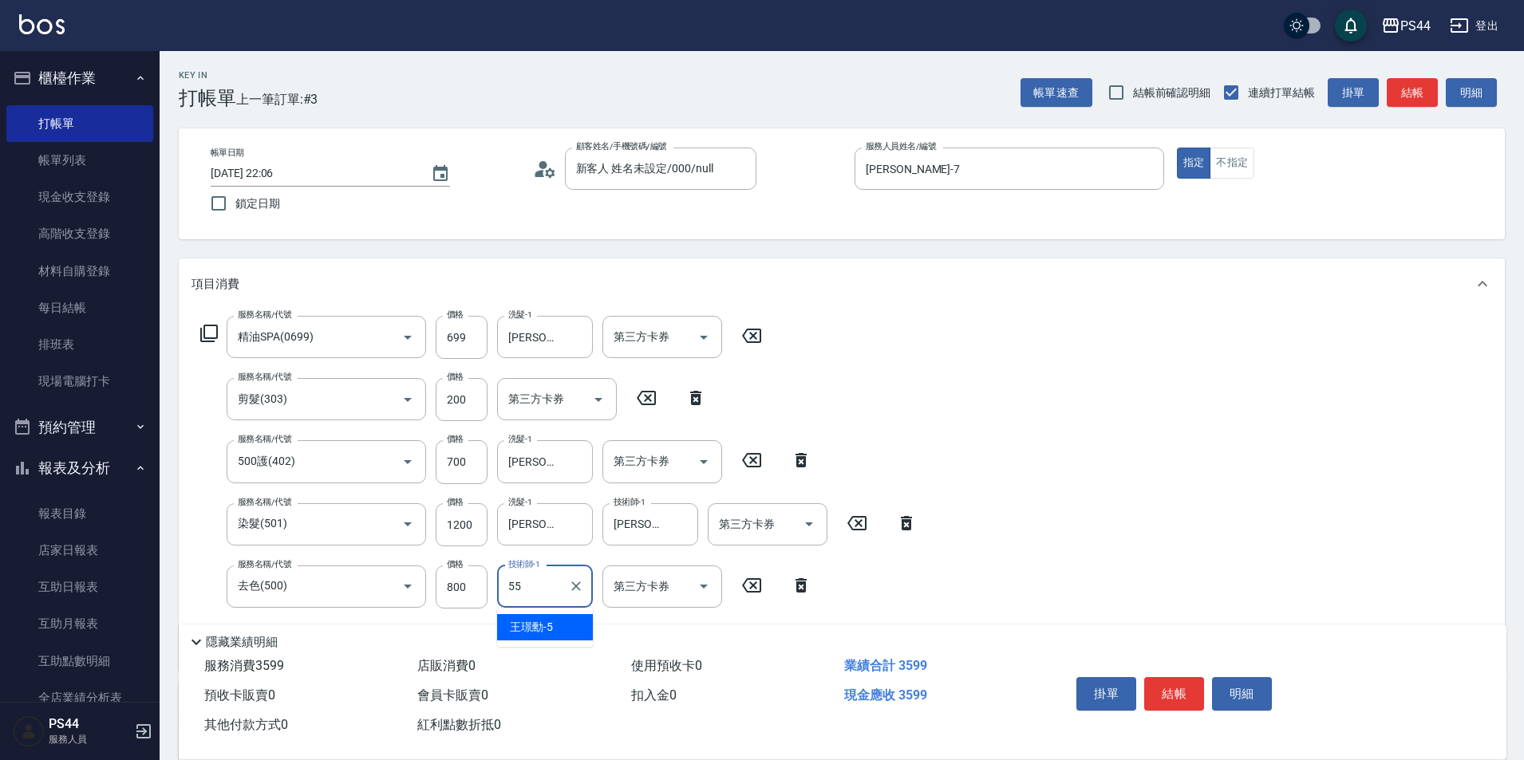
type input "蘇昭瑜-55"
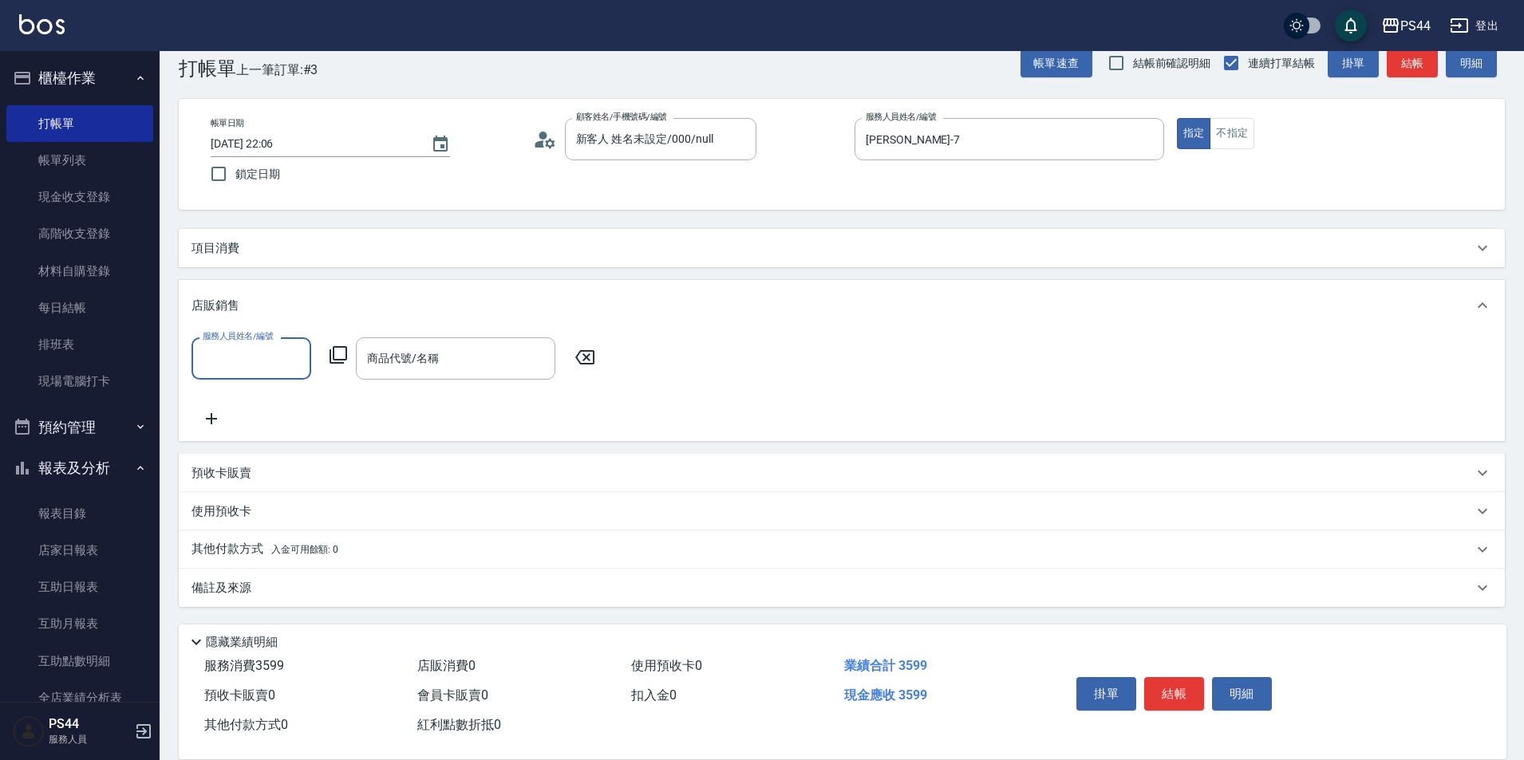
scroll to position [30, 0]
type input "楊千蓉-7"
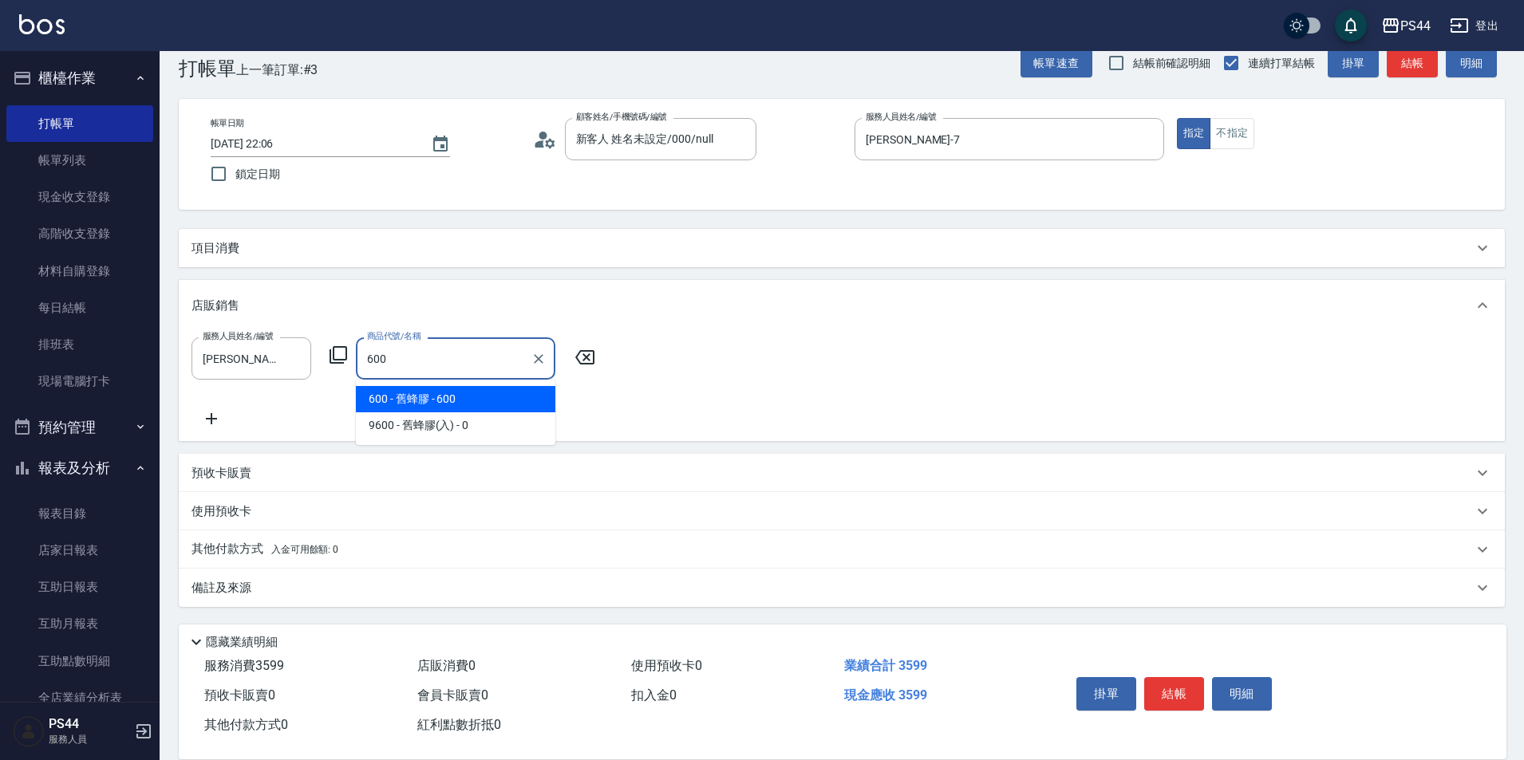
type input "舊蜂膠"
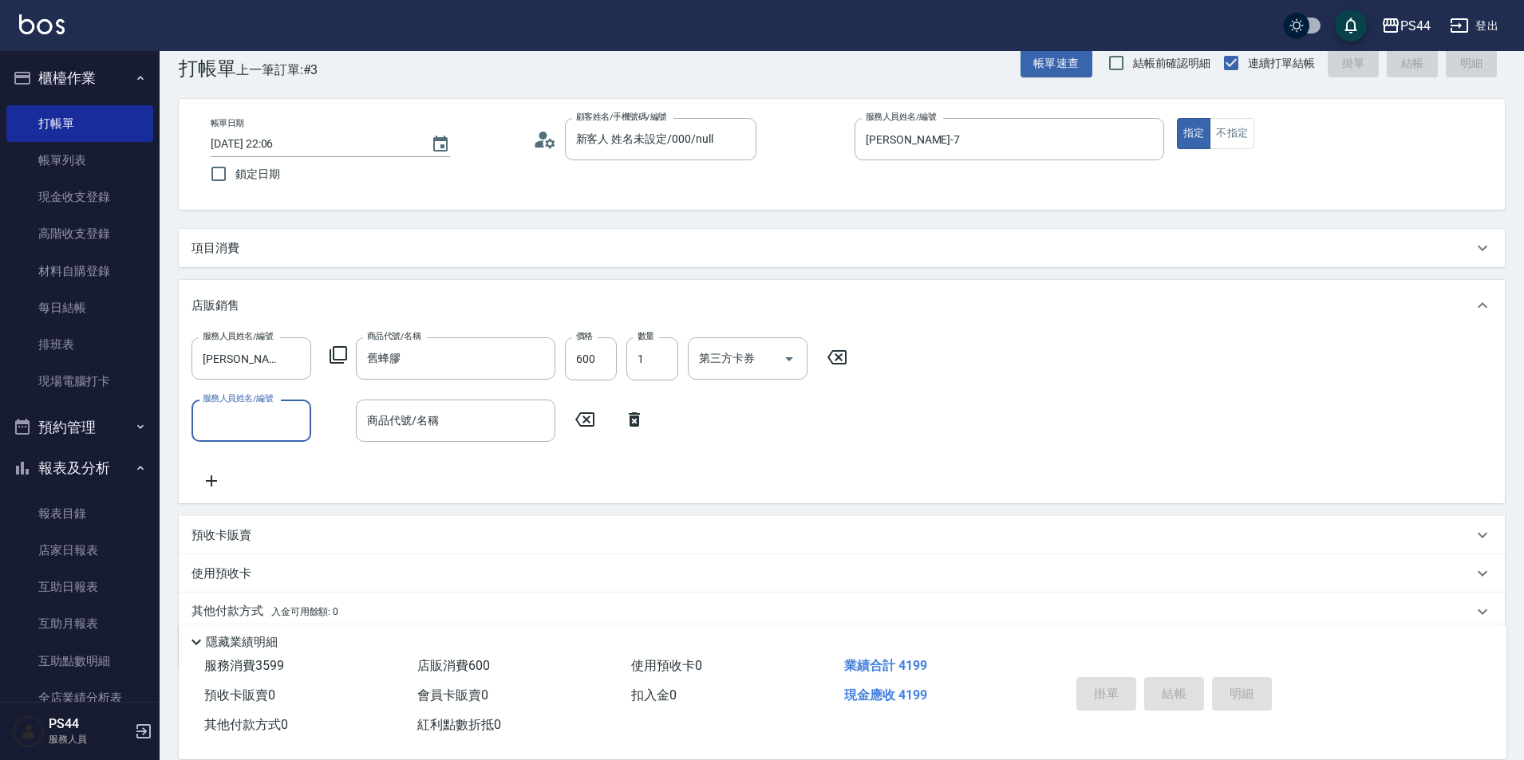
type input "2025/10/11 22:07"
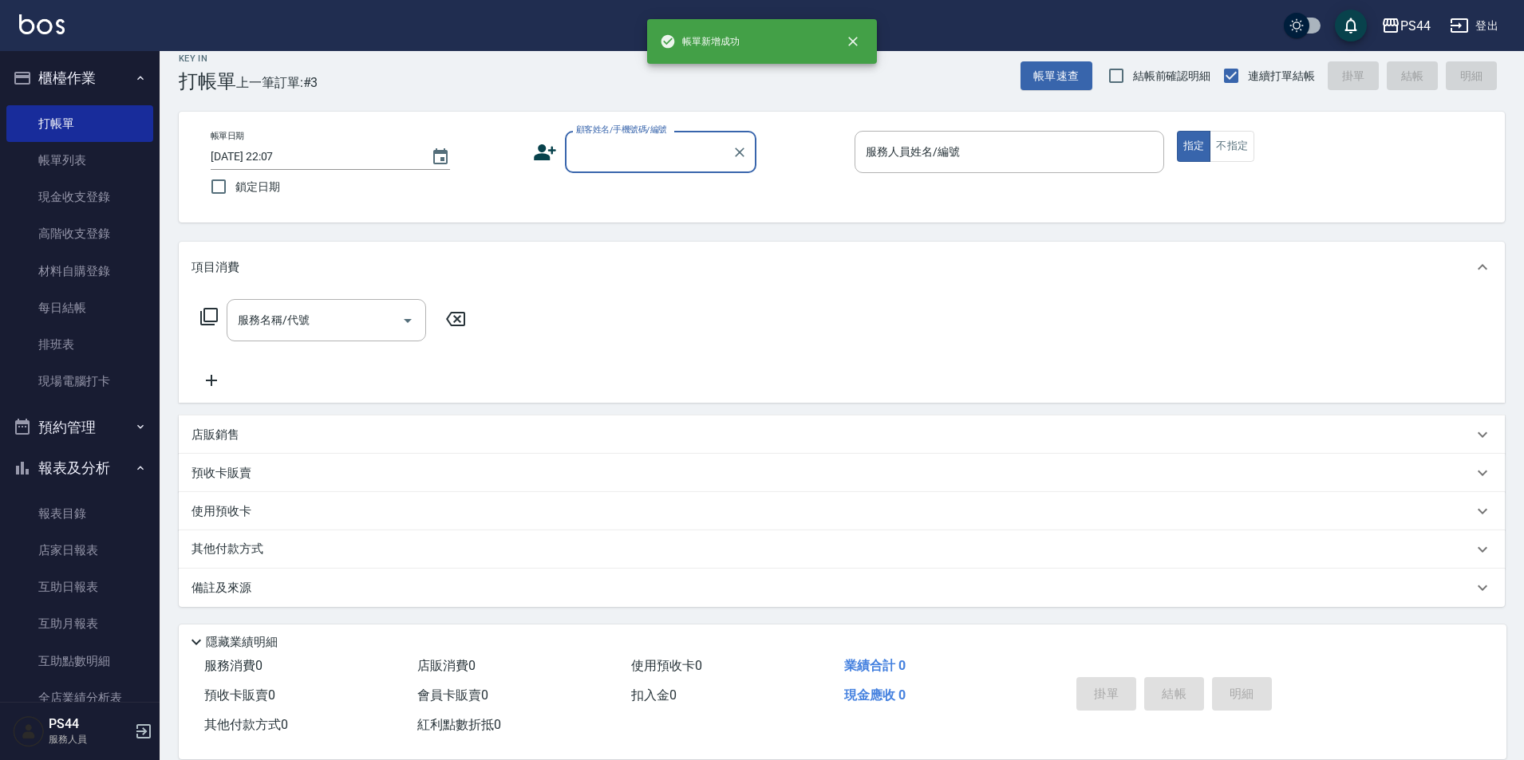
scroll to position [17, 0]
type input "新客人 姓名未設定/000/null"
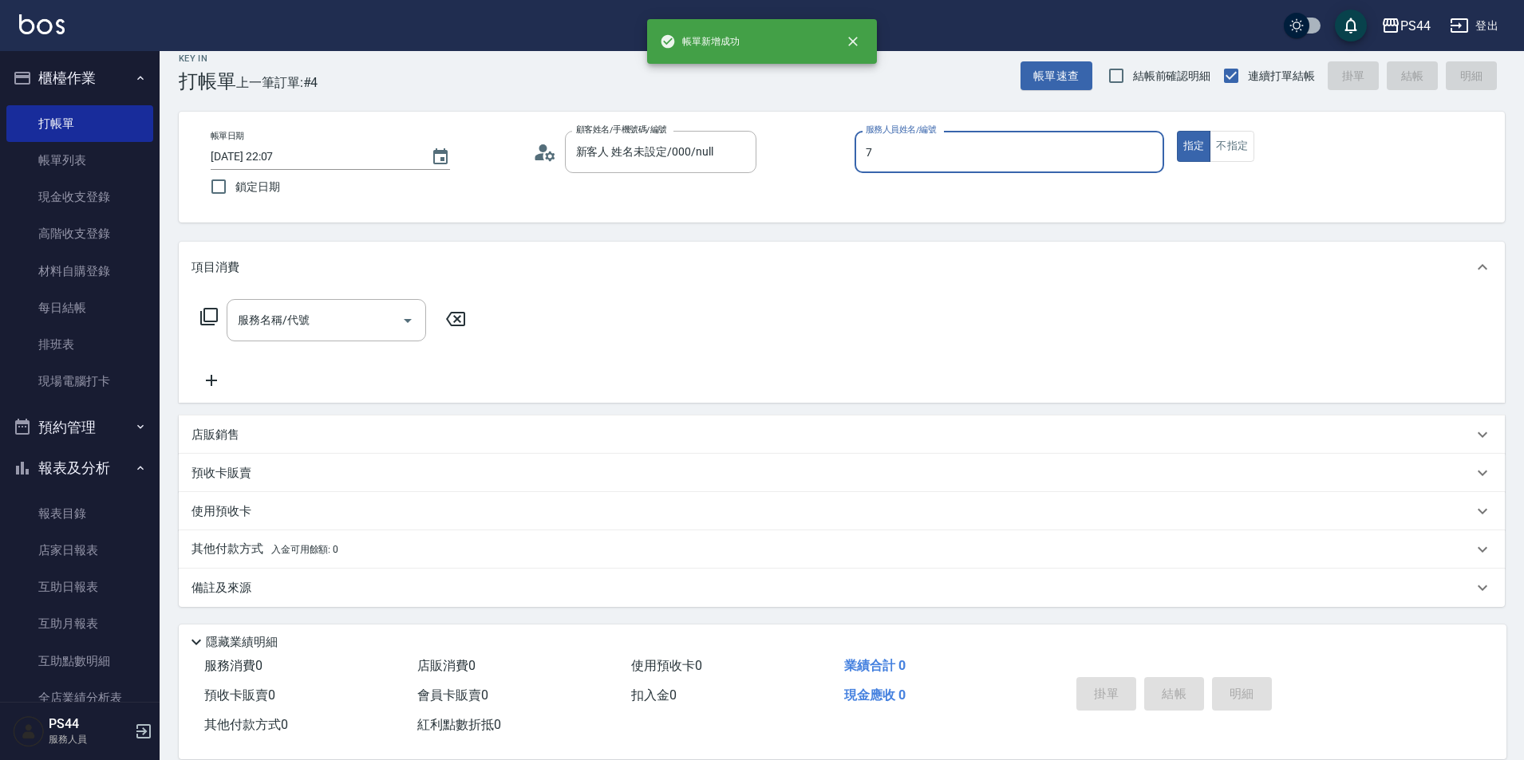
type input "楊千蓉-7"
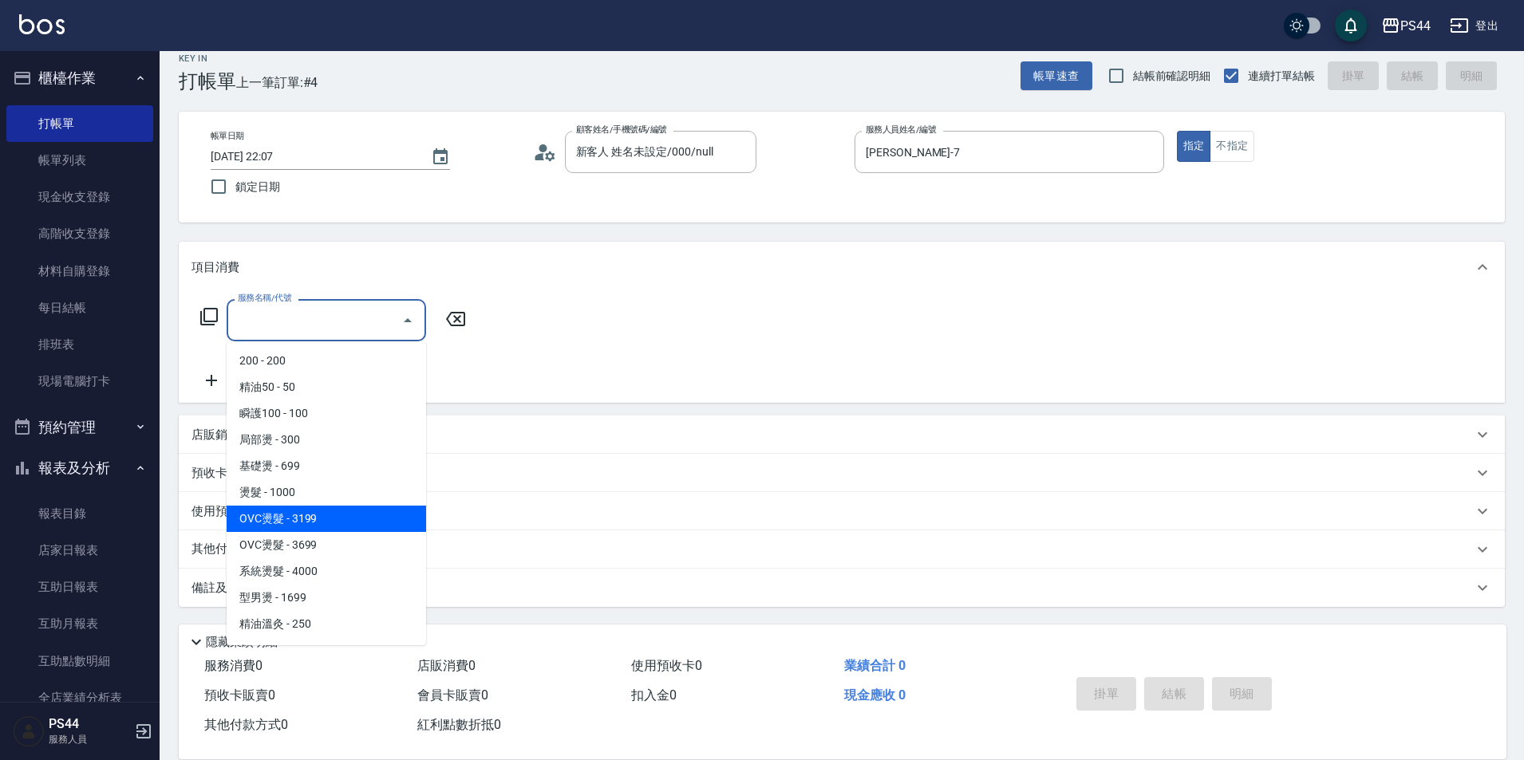
type input "OVC燙髮(203)"
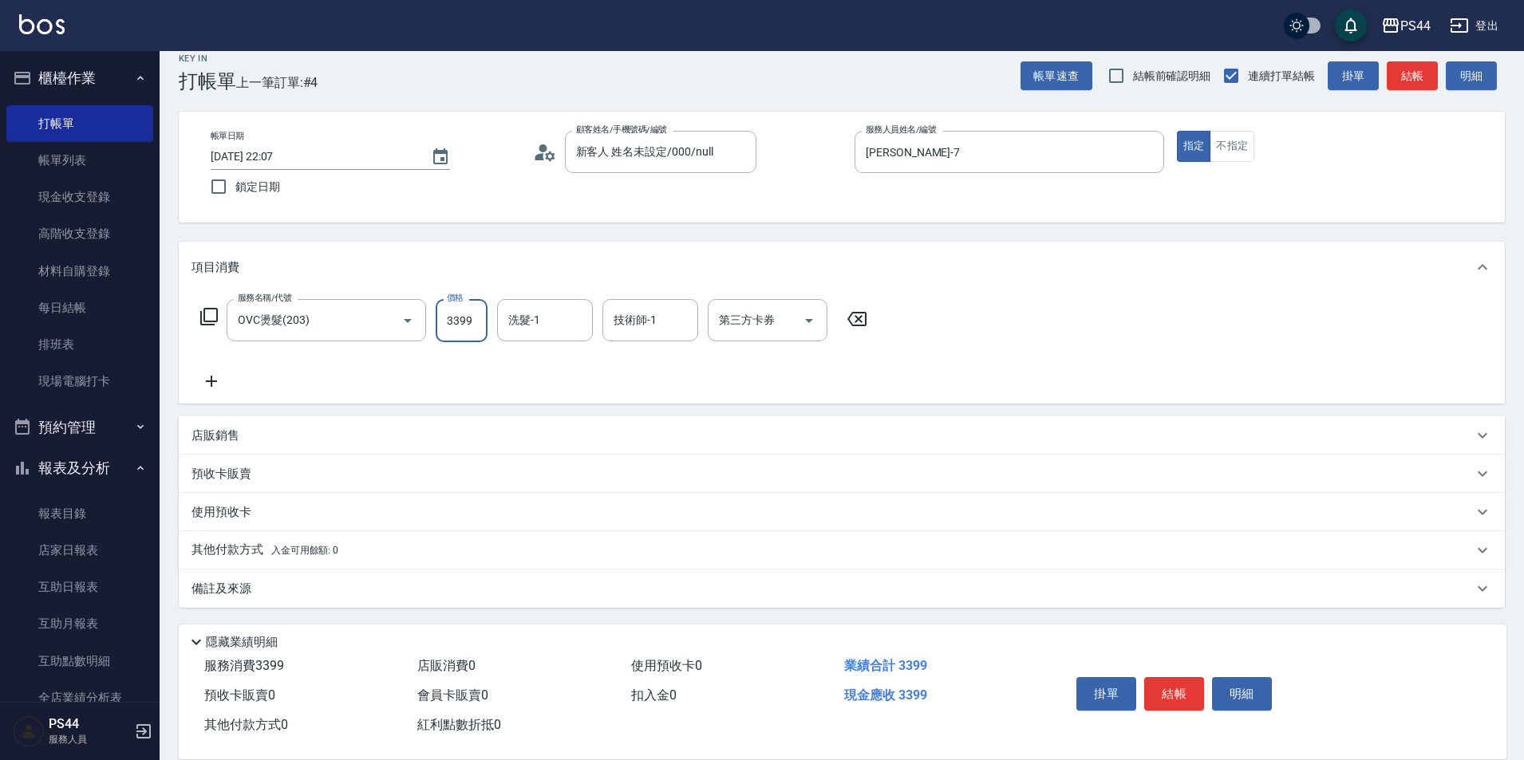
type input "3399"
type input "蘇昭瑜-55"
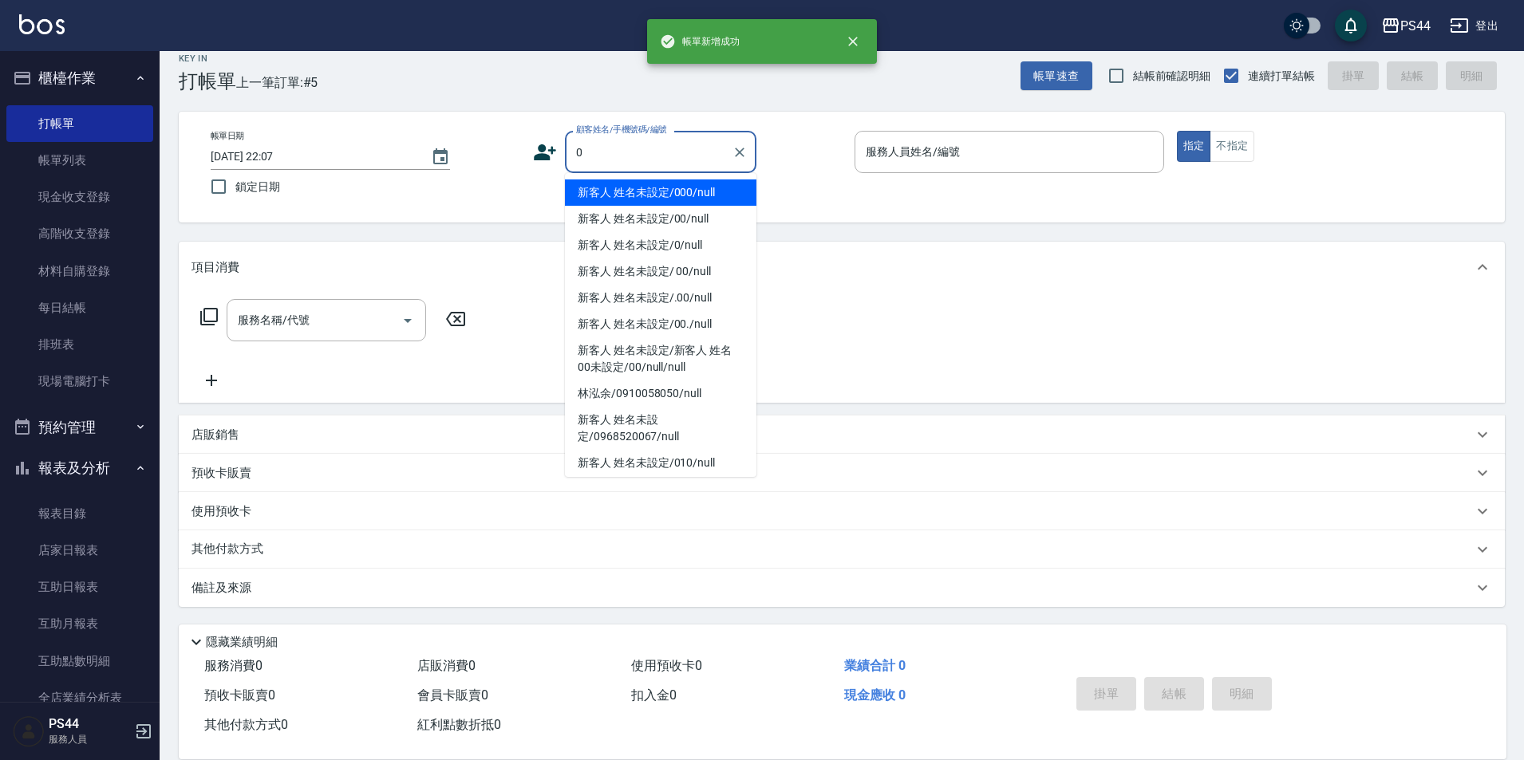
type input "新客人 姓名未設定/000/null"
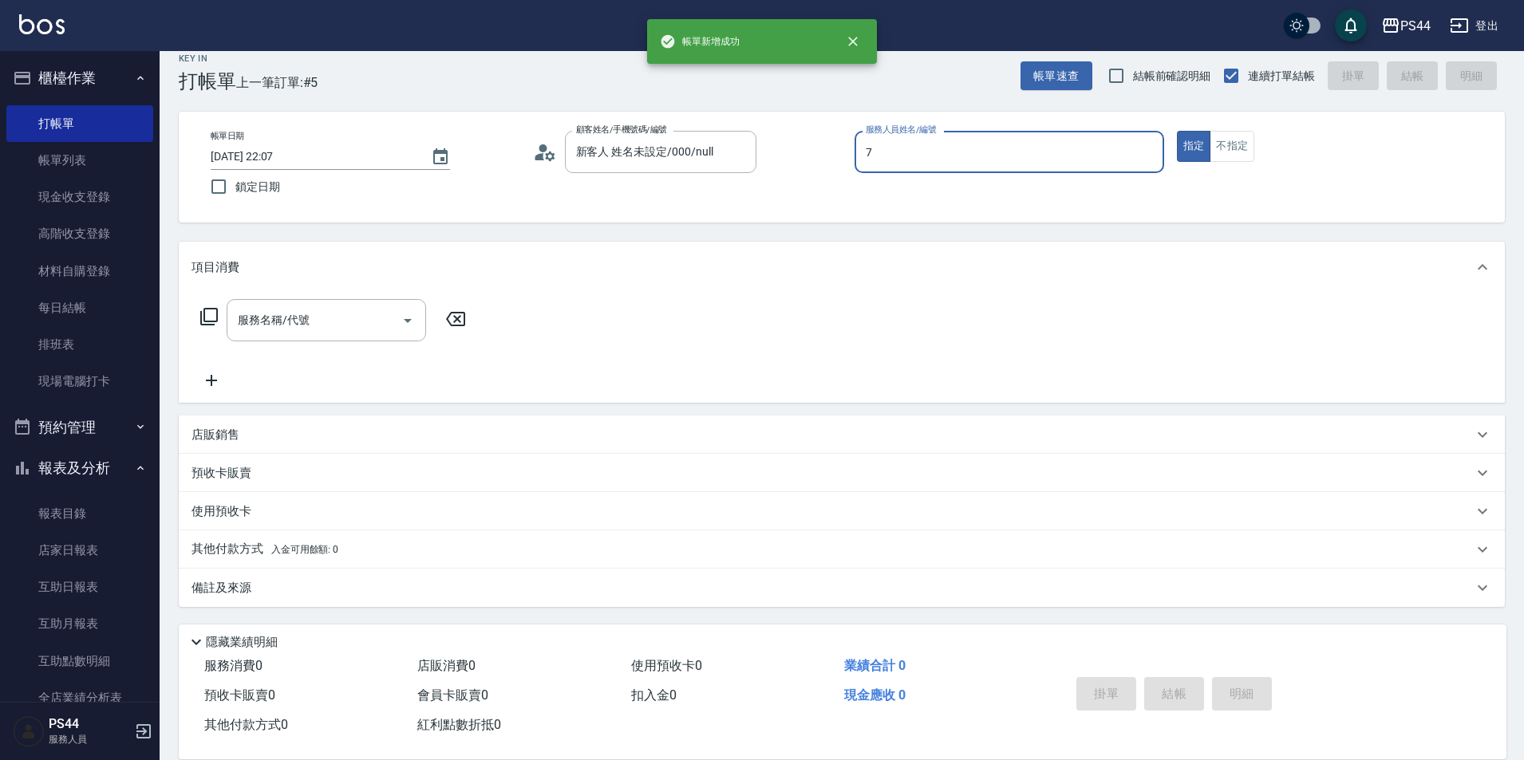
type input "楊千蓉-7"
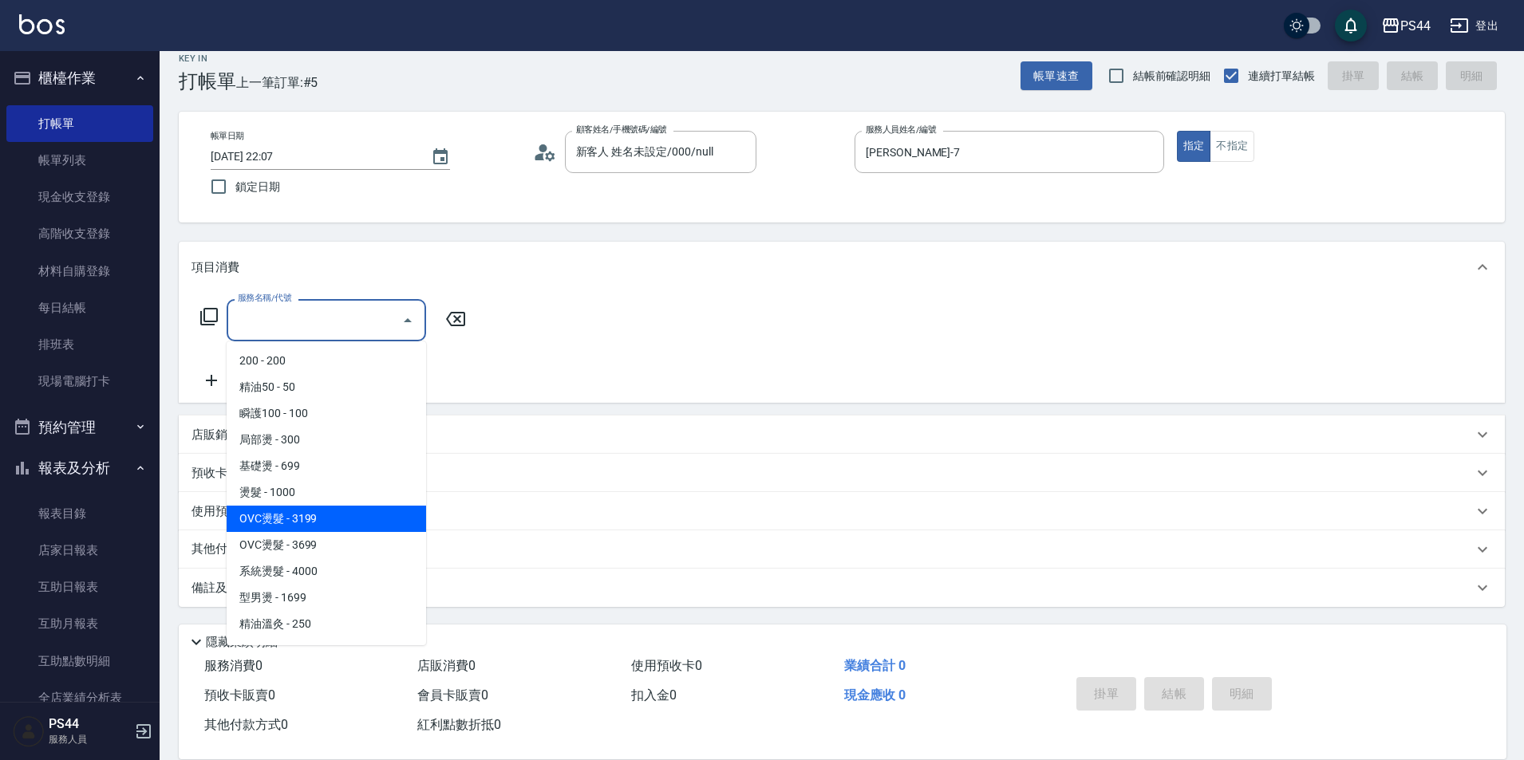
type input "OVC燙髮(203)"
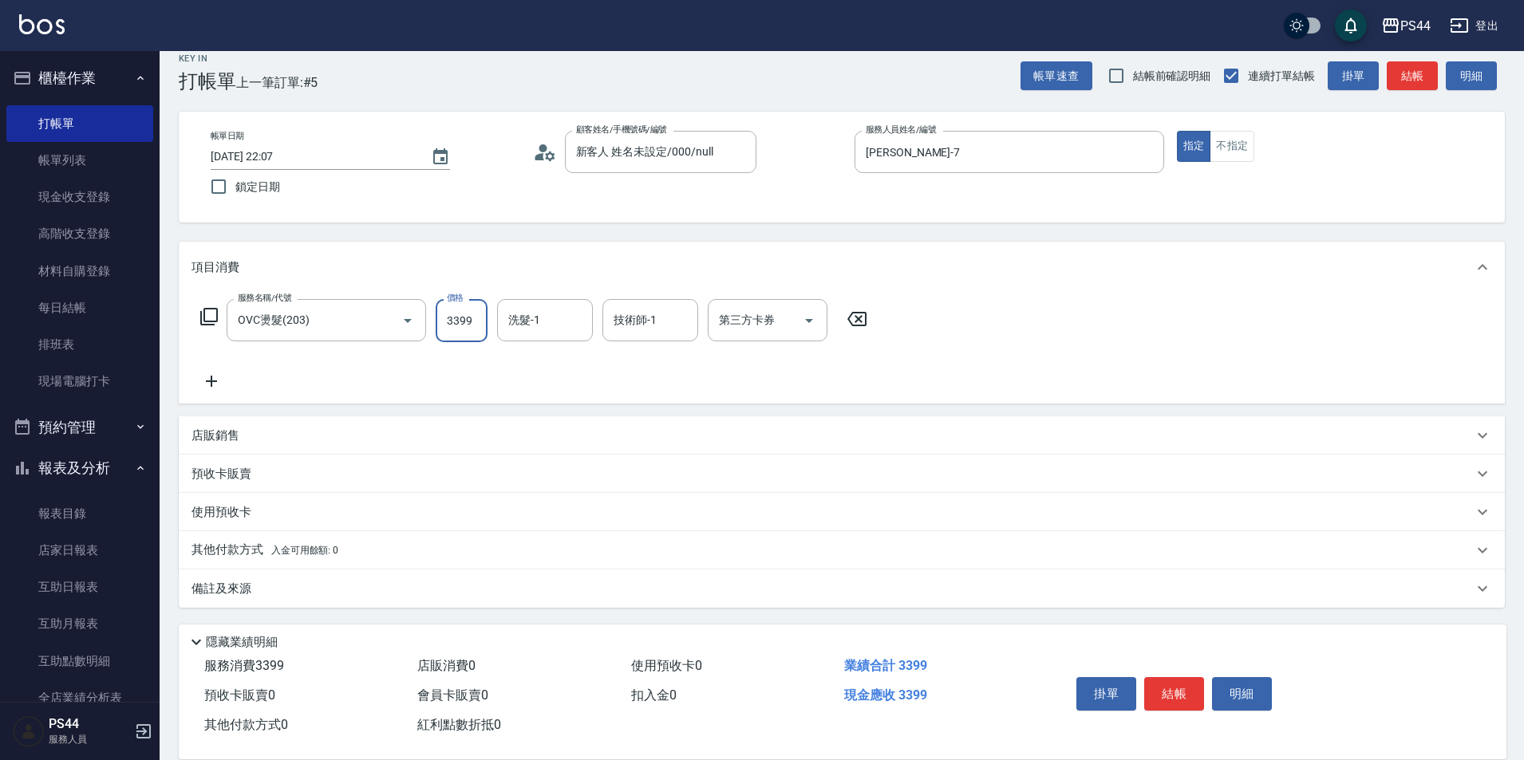
type input "3399"
type input "蘇昭瑜-55"
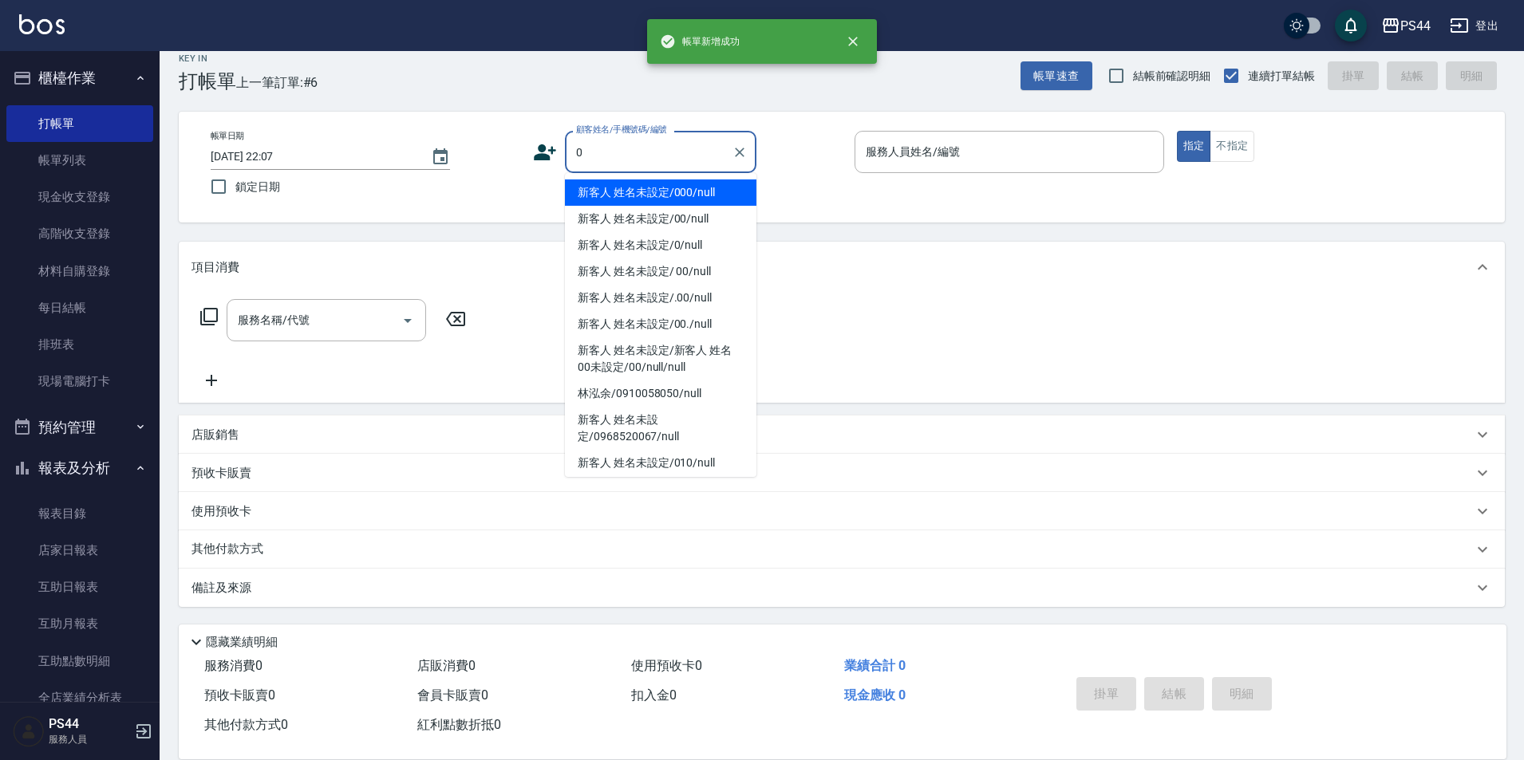
type input "新客人 姓名未設定/000/null"
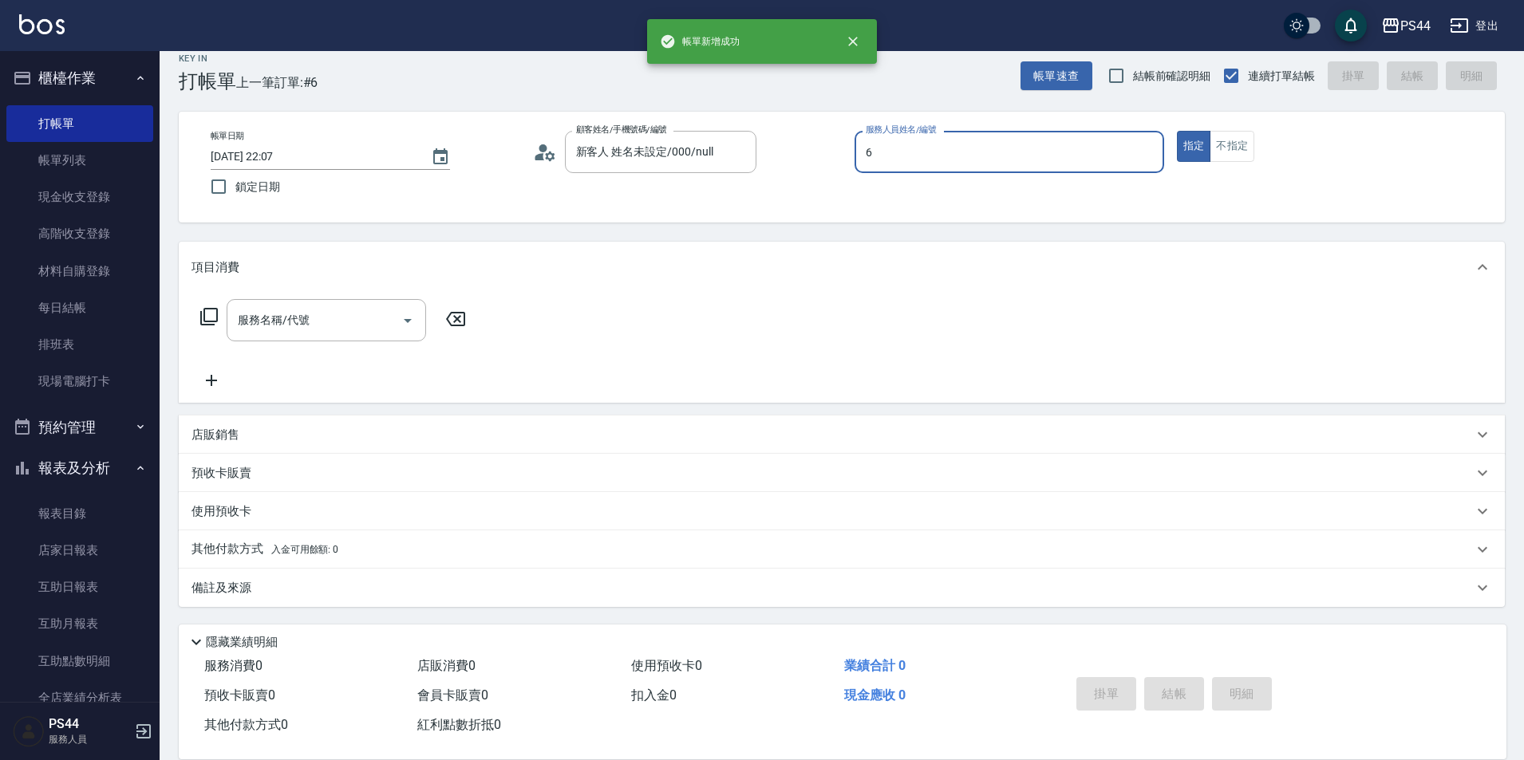
type input "kAYDEN-6"
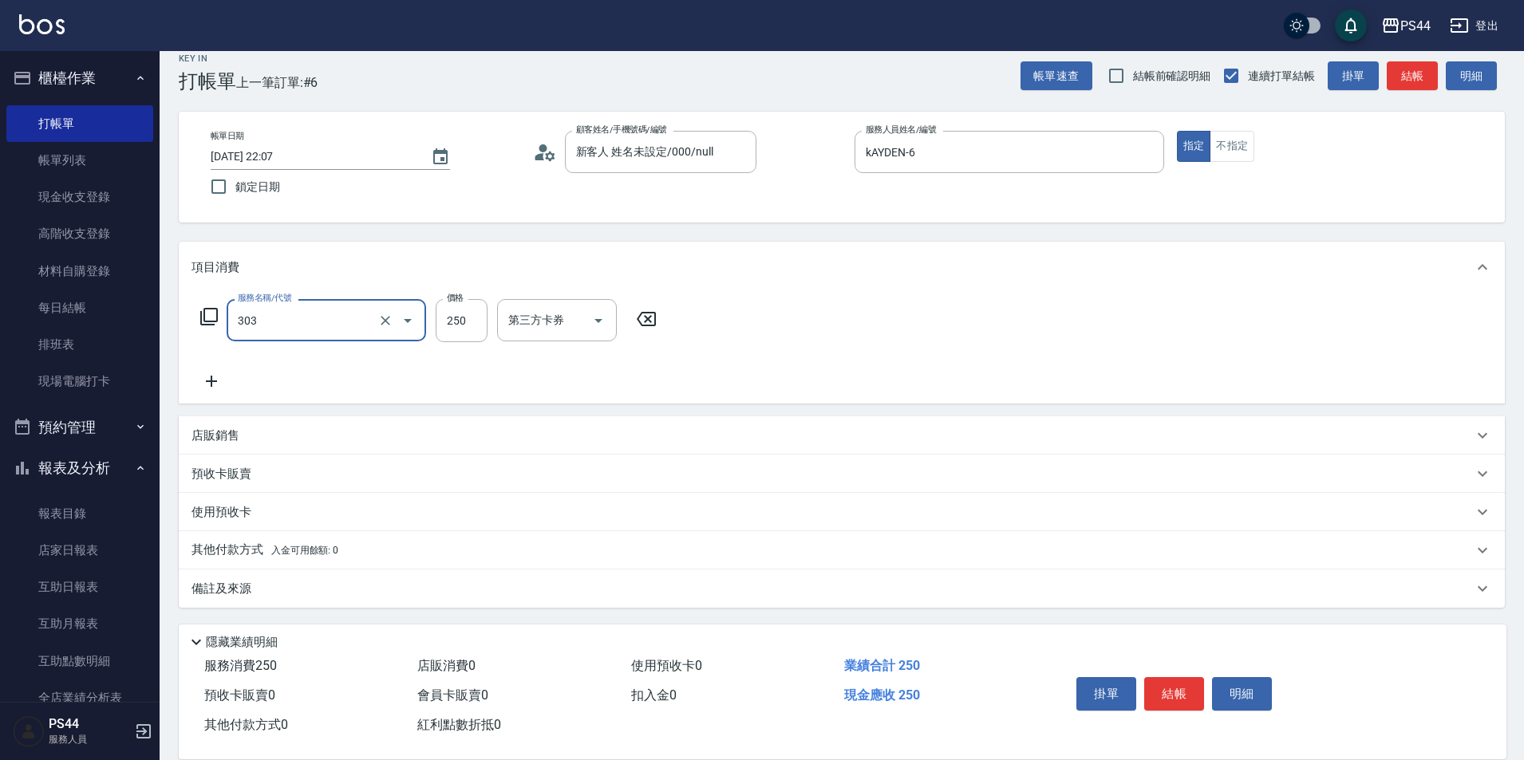
type input "剪髮(303)"
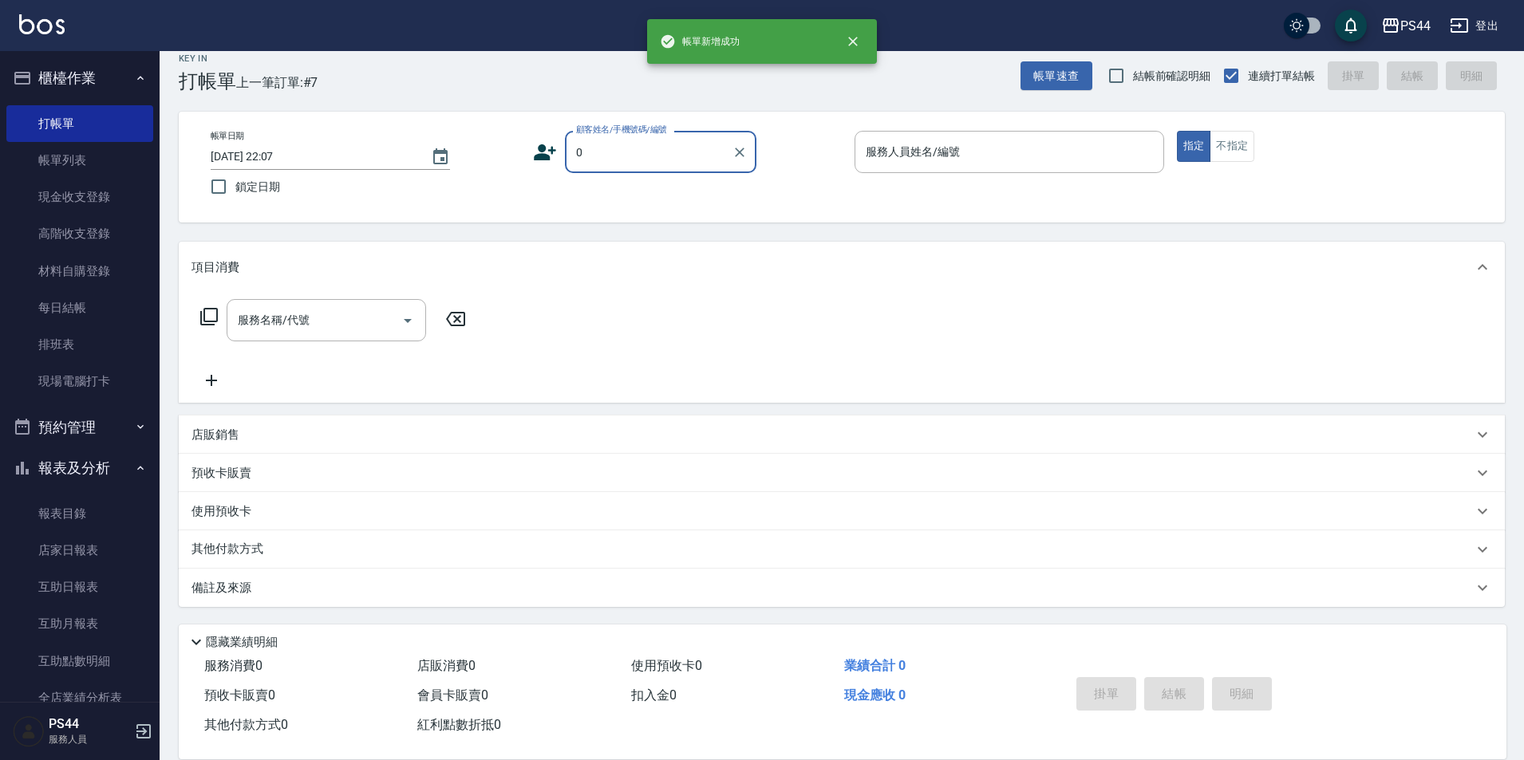
type input "新客人 姓名未設定/000/null"
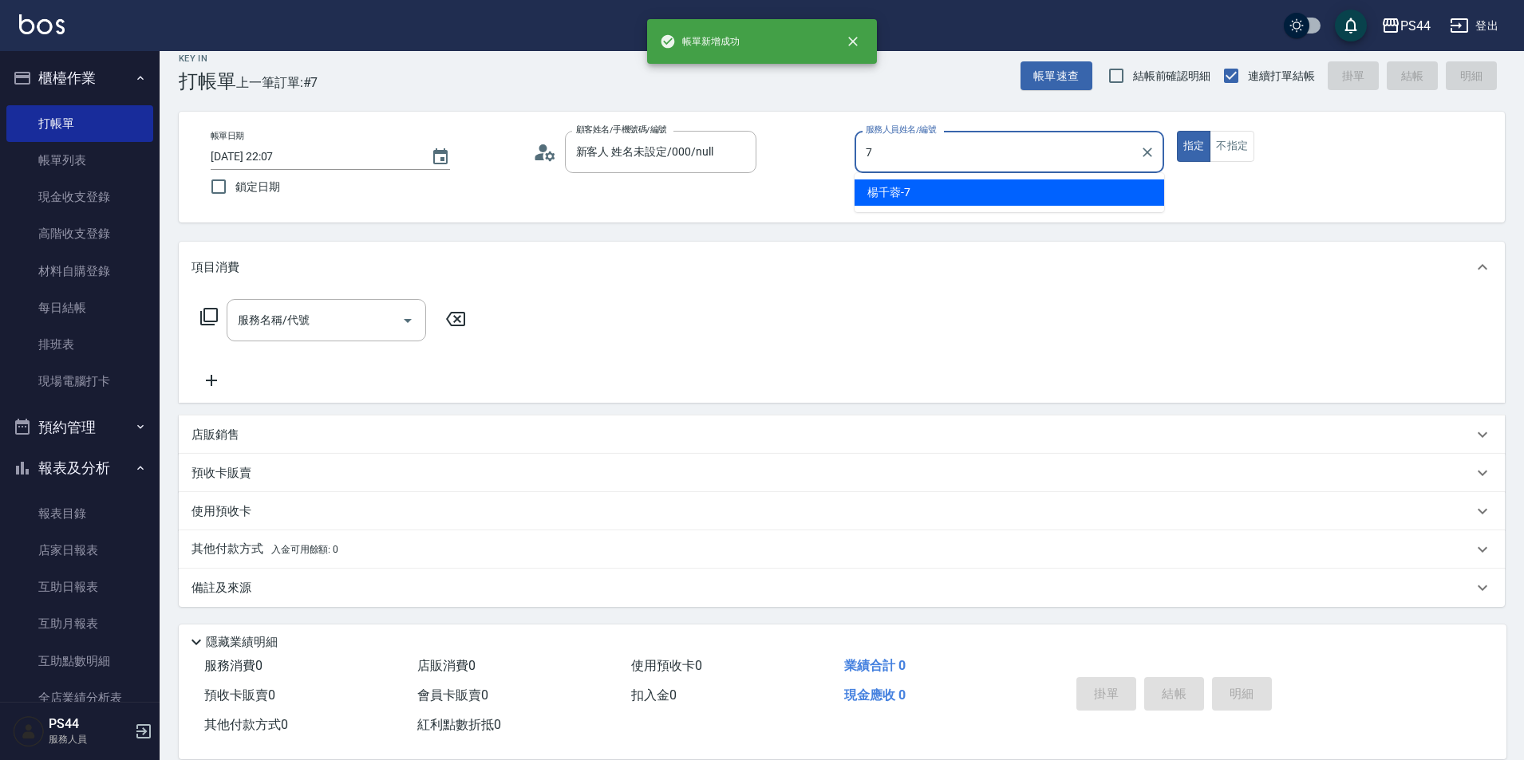
type input "楊千蓉-7"
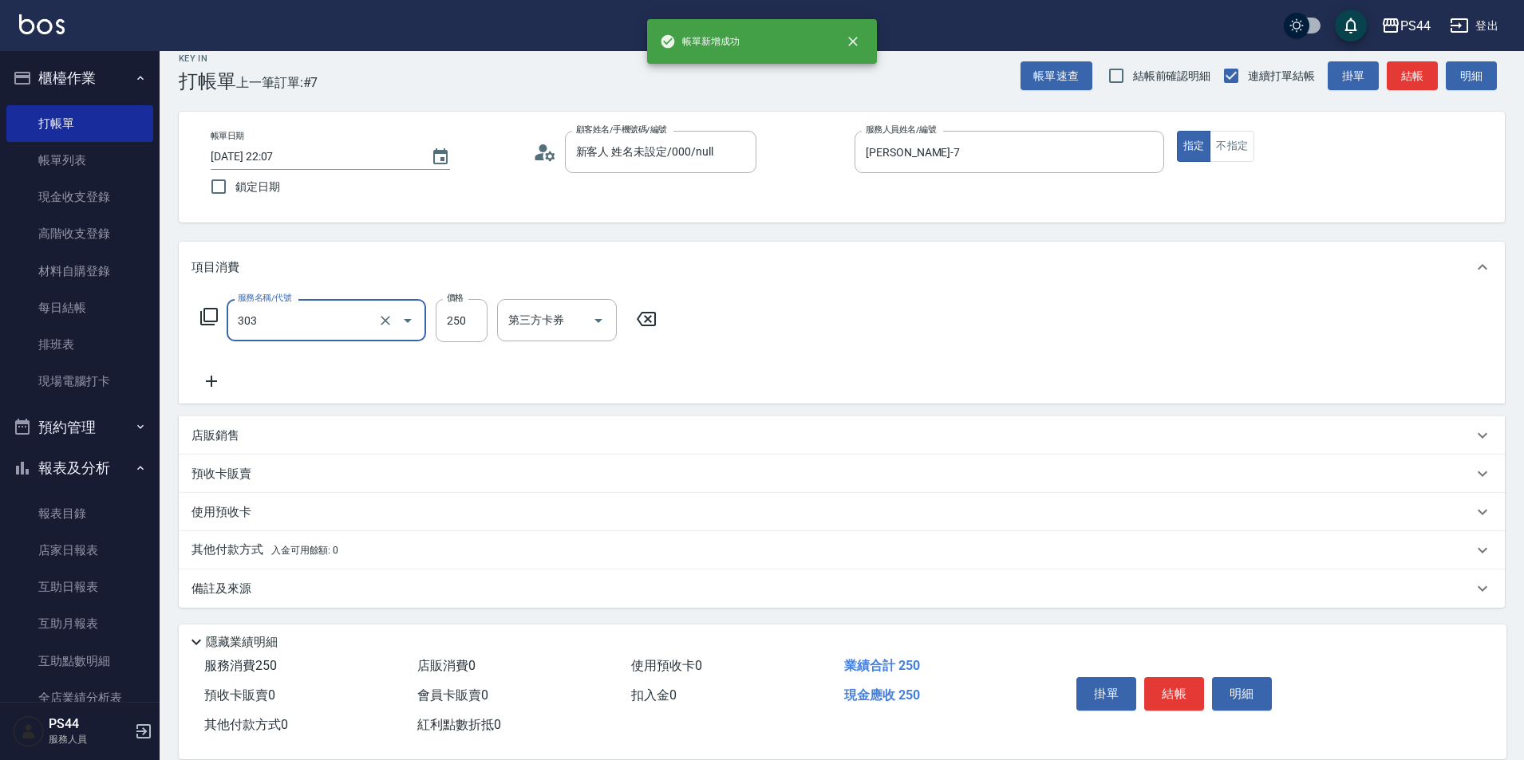
type input "剪髮(303)"
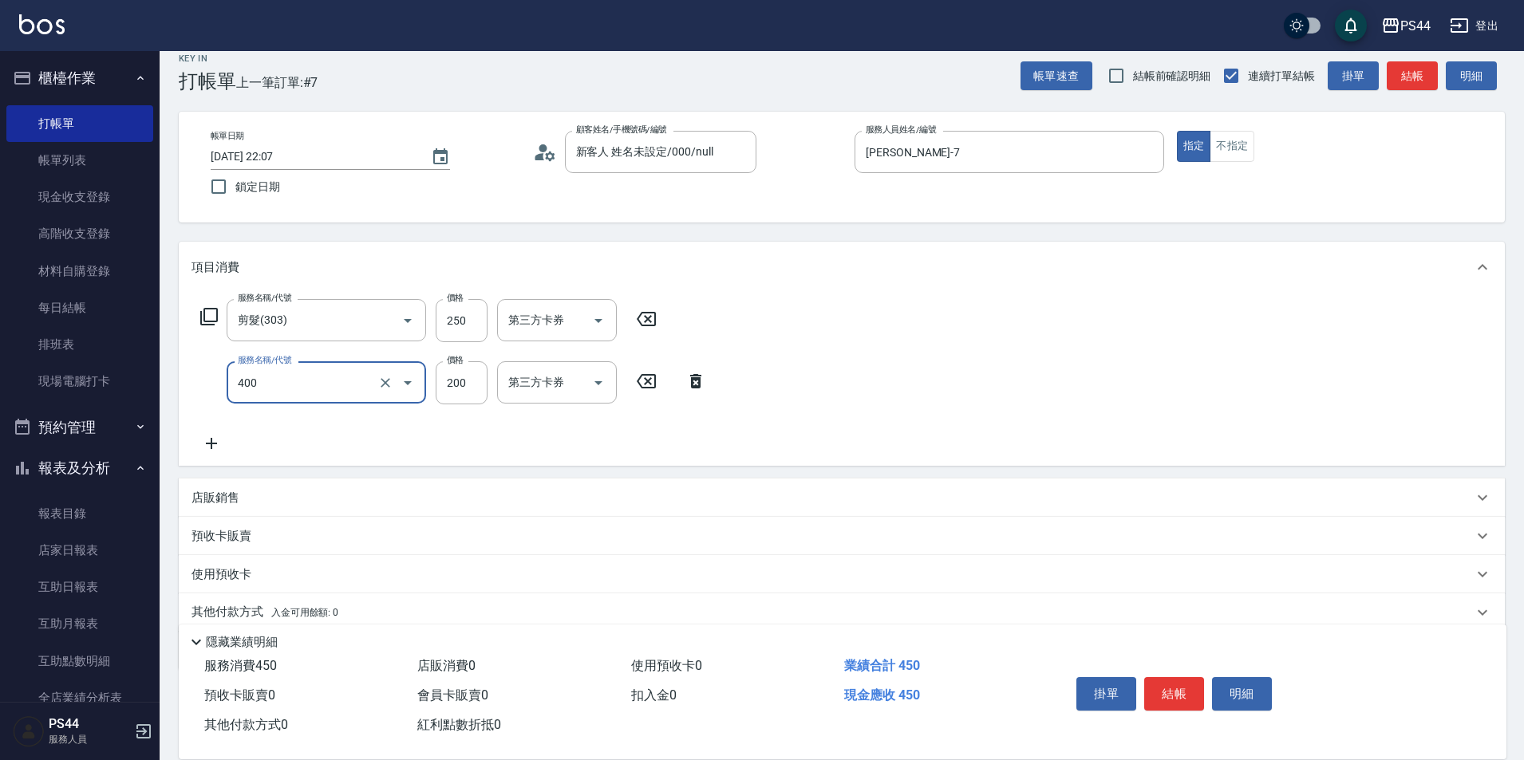
type input "自備護髮(400)"
type input "300"
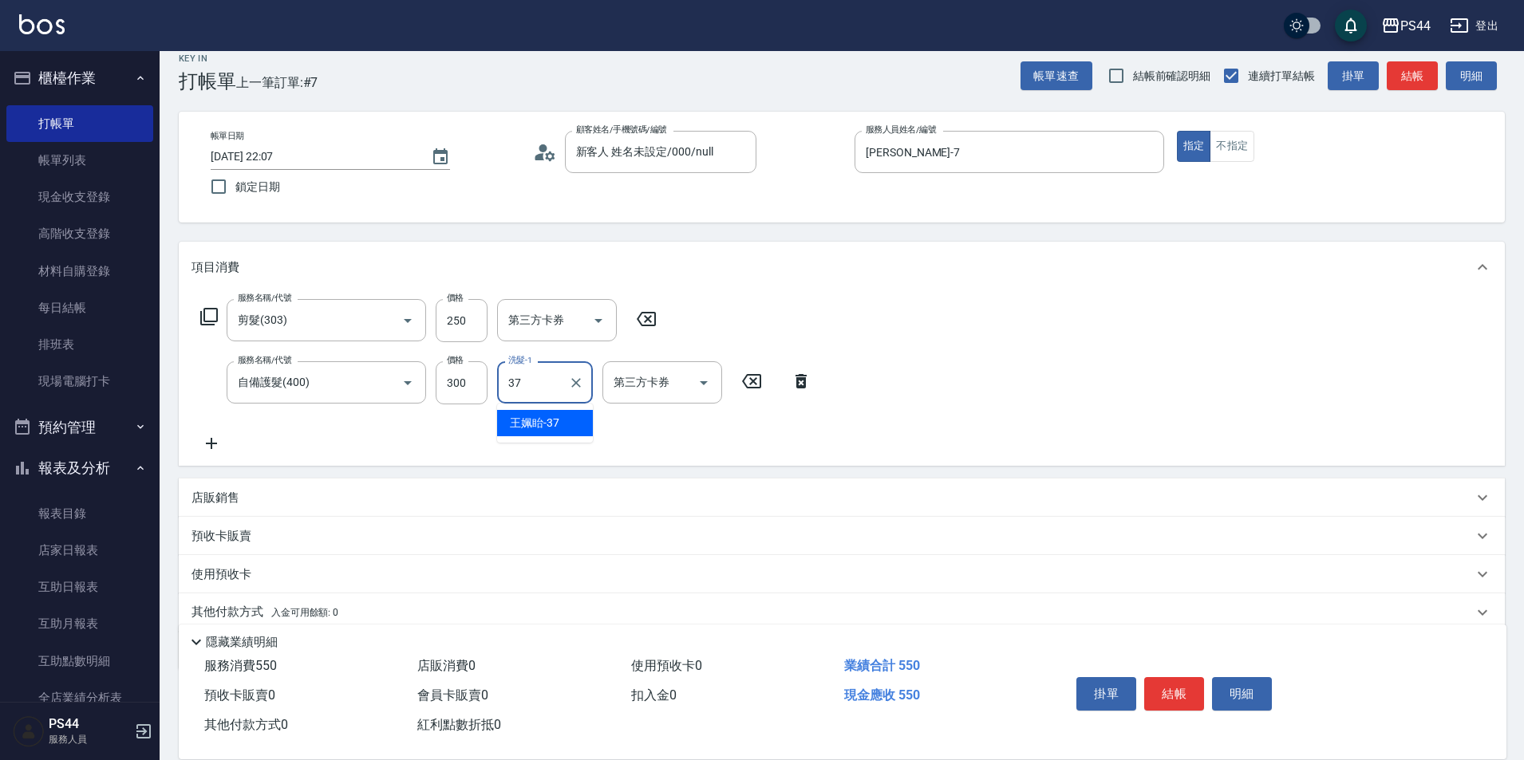
type input "王姵眙-37"
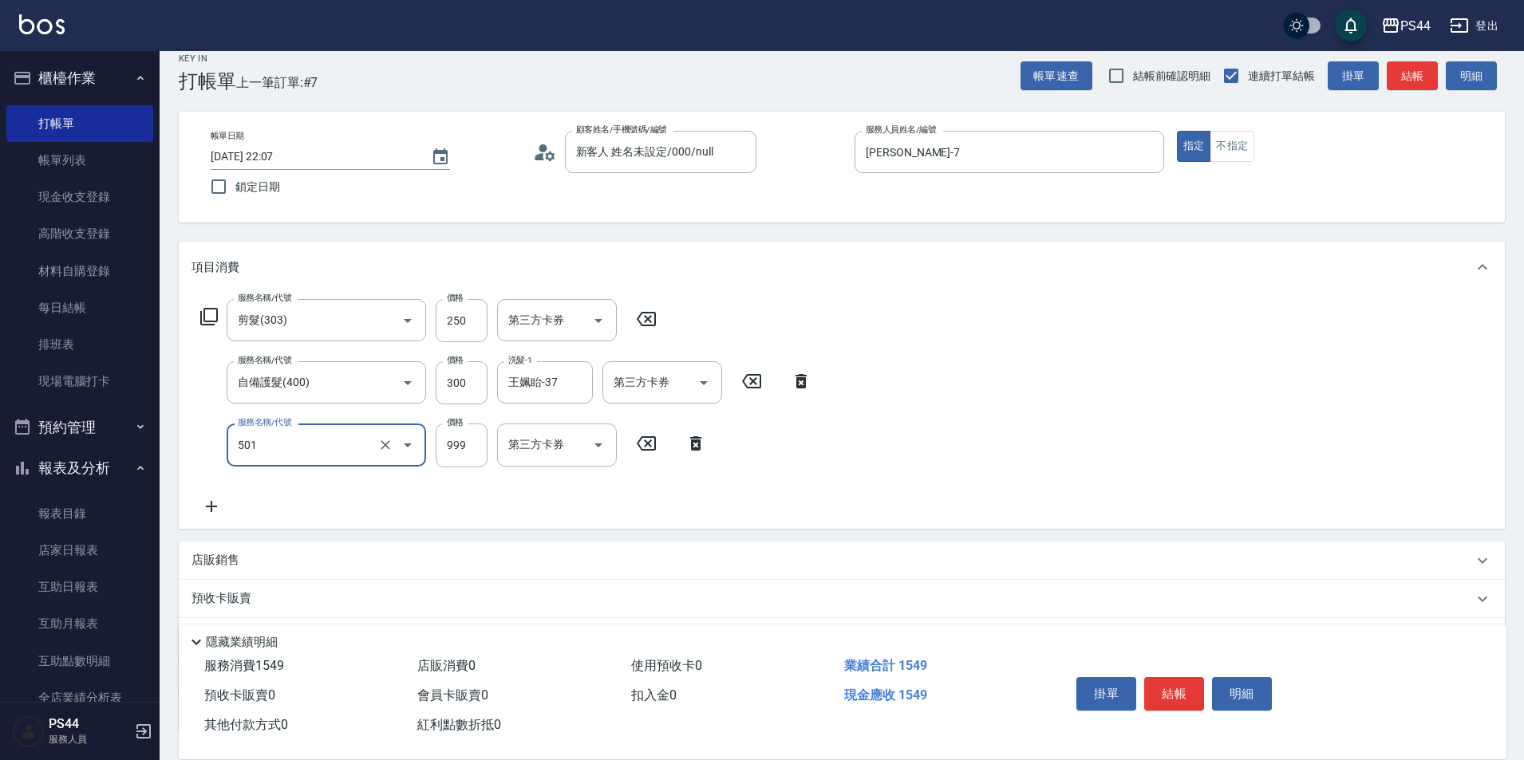
type input "染髮(501)"
type input "1400"
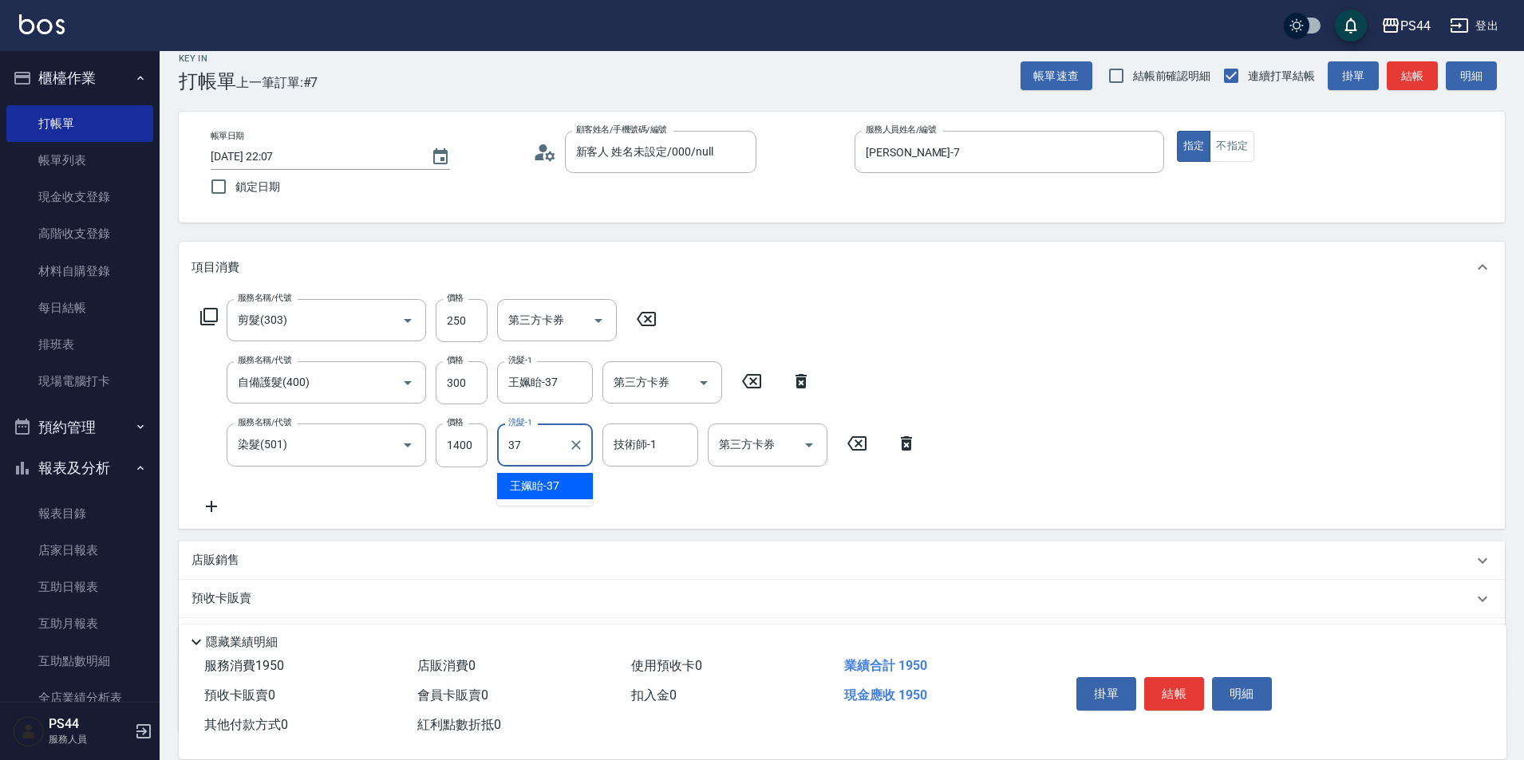
type input "王姵眙-37"
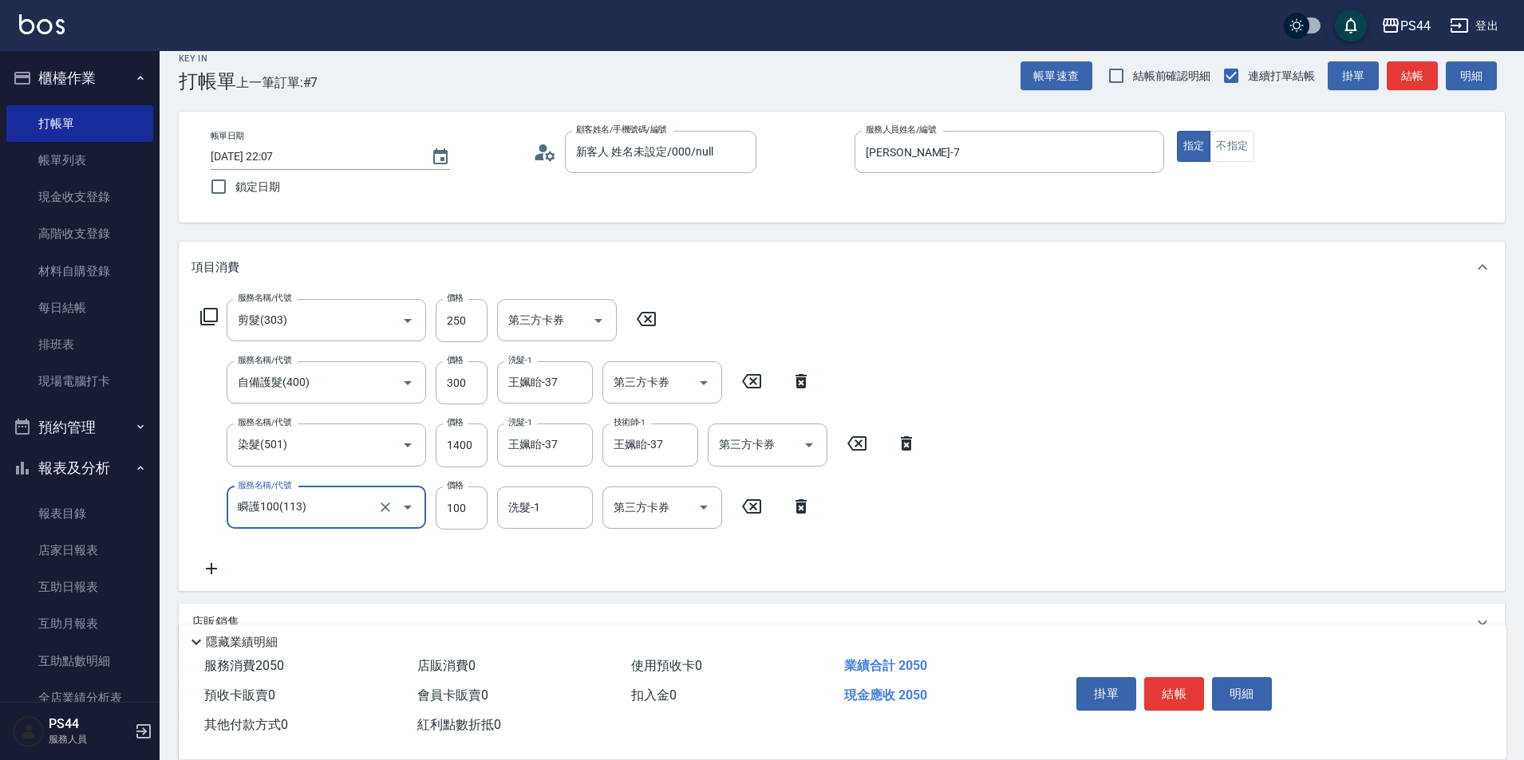
type input "瞬護100(113)"
type input "王姵眙-37"
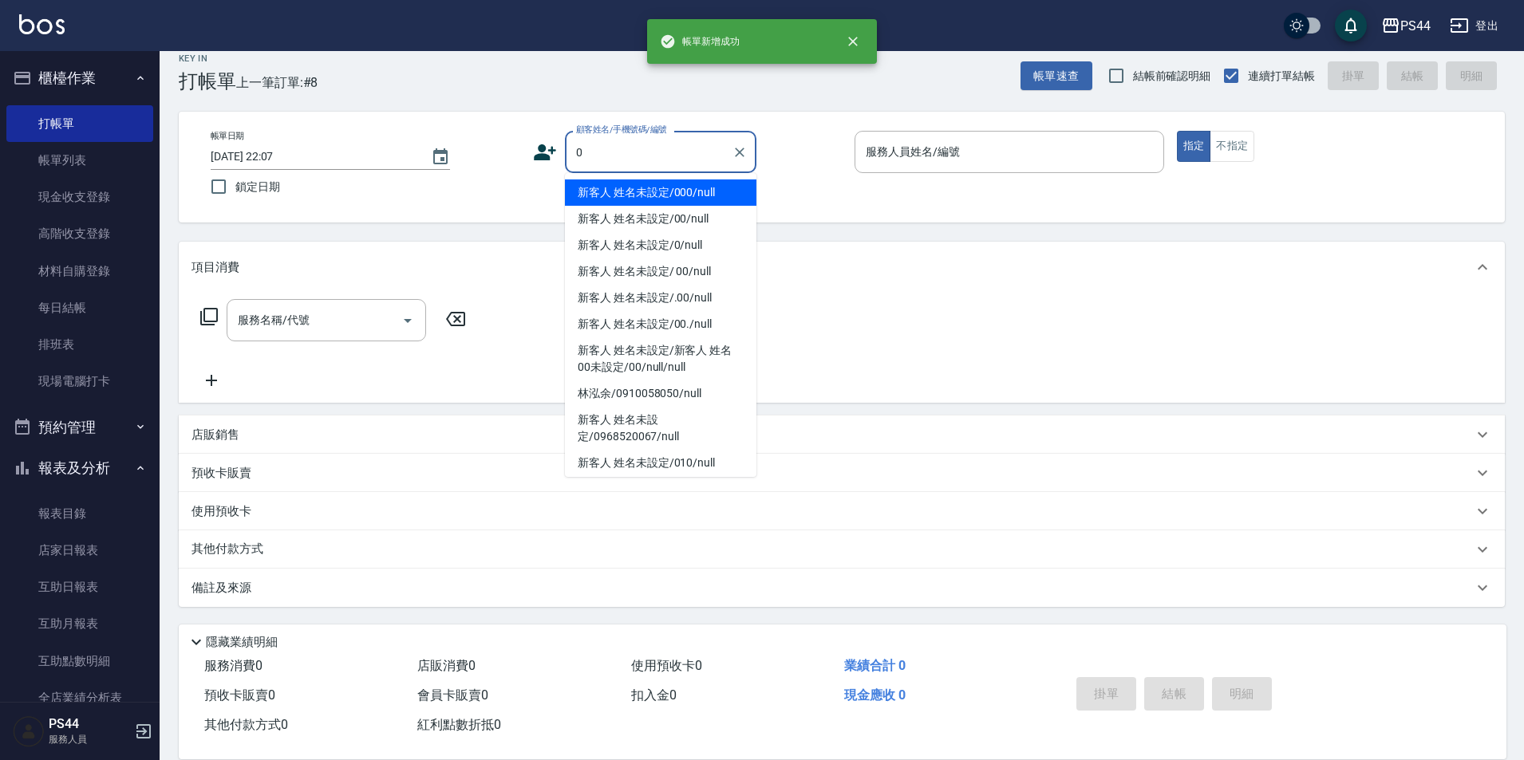
type input "新客人 姓名未設定/000/null"
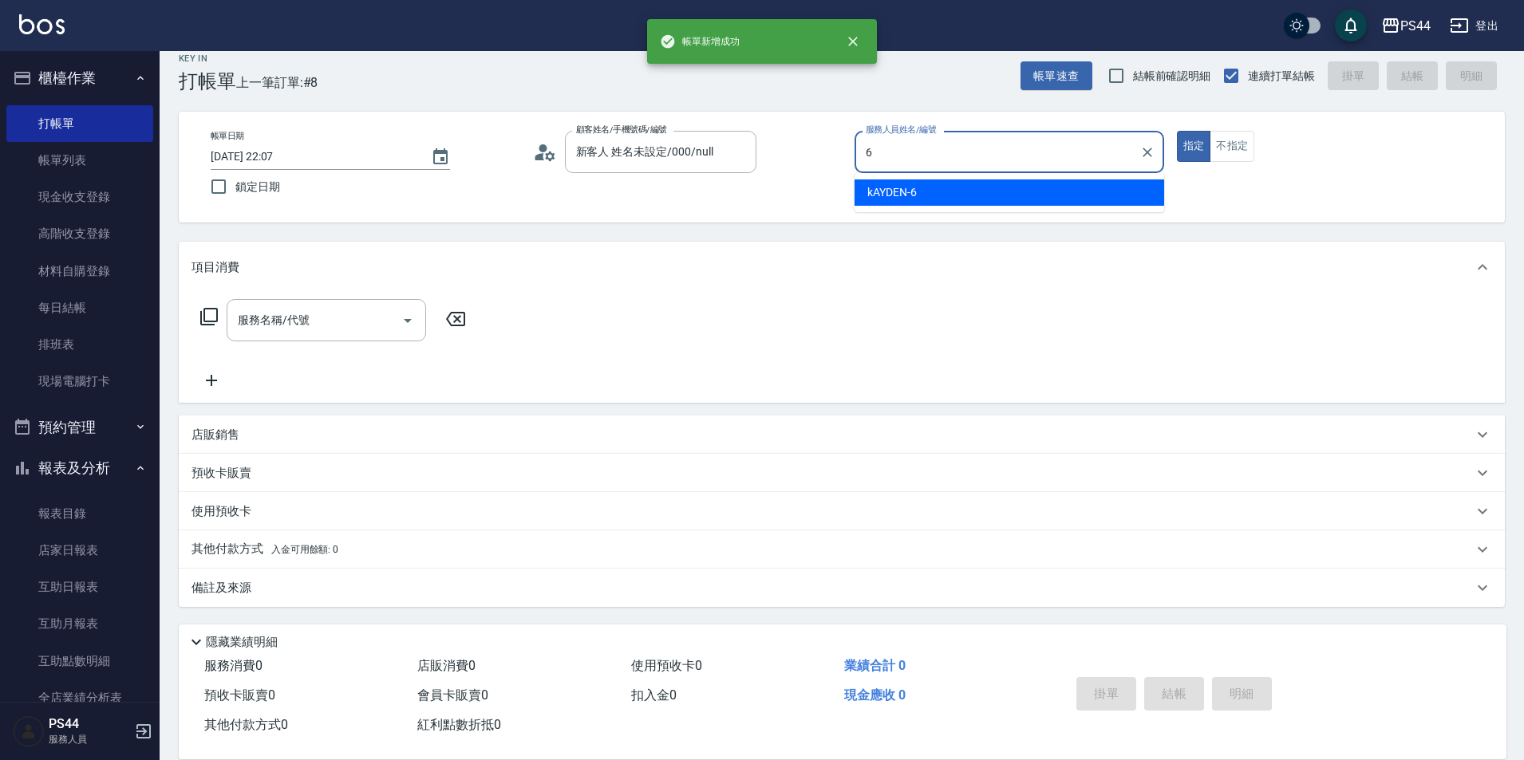
type input "kAYDEN-6"
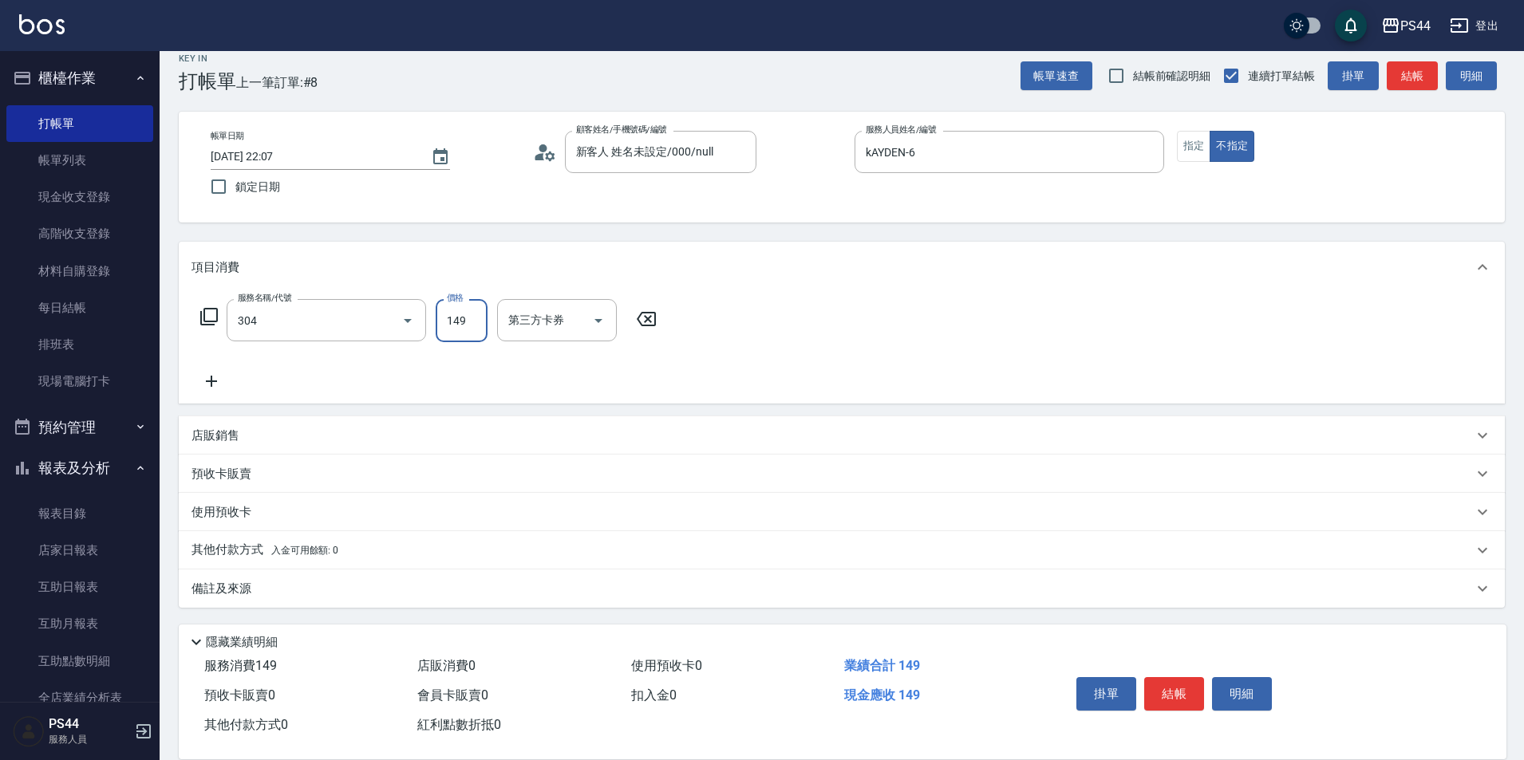
type input "剪髮(304)"
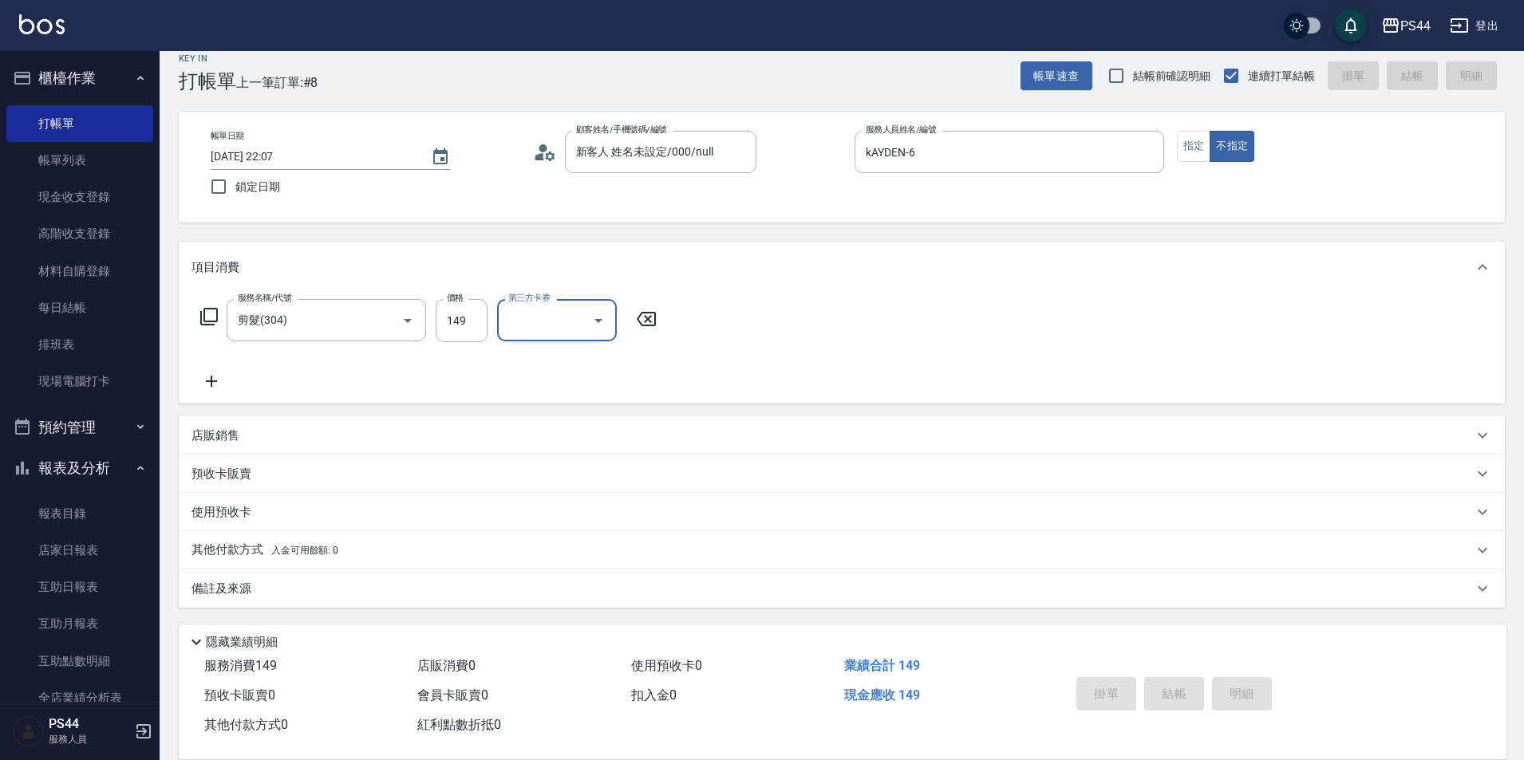
type input "2025/10/11 22:08"
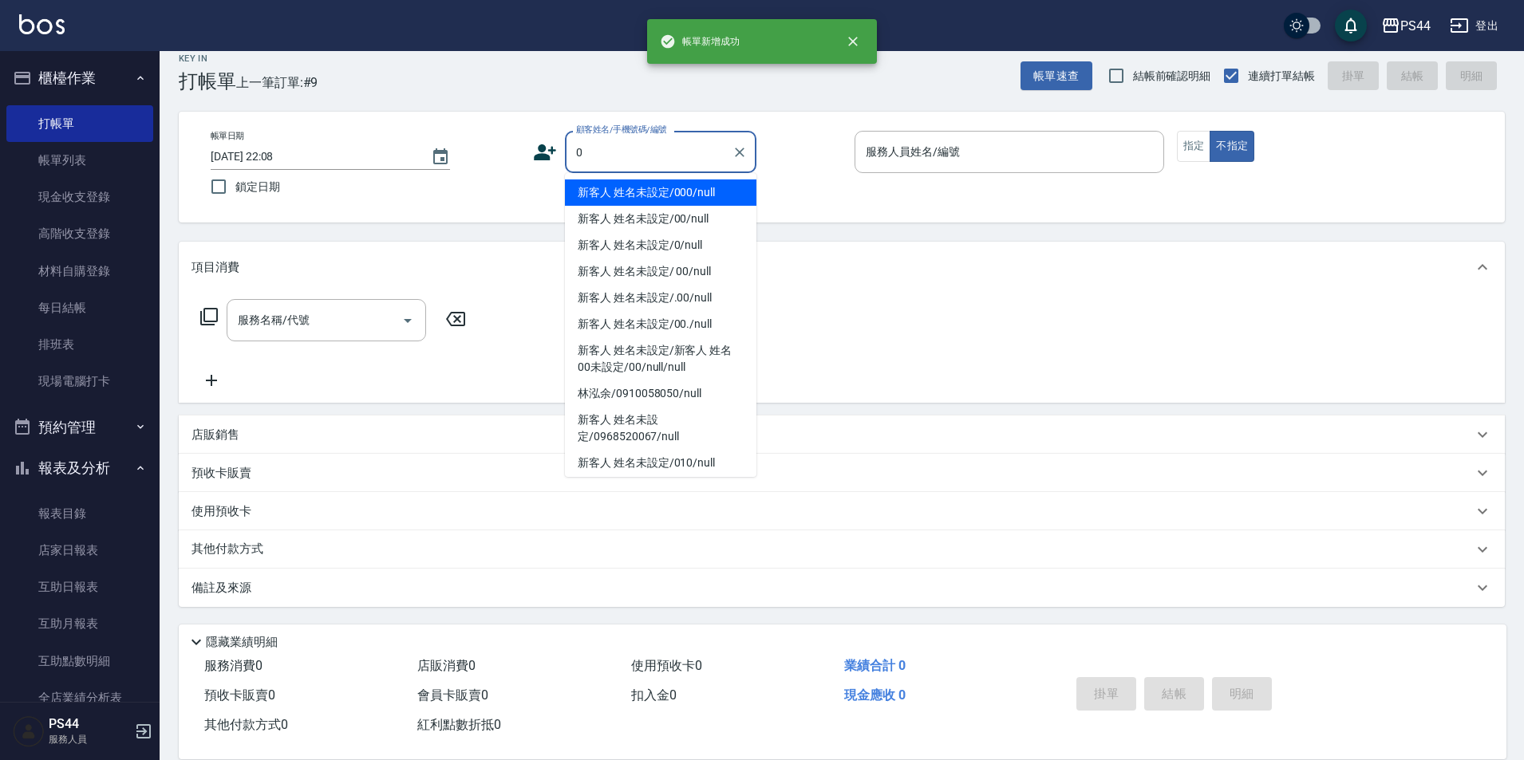
type input "新客人 姓名未設定/000/null"
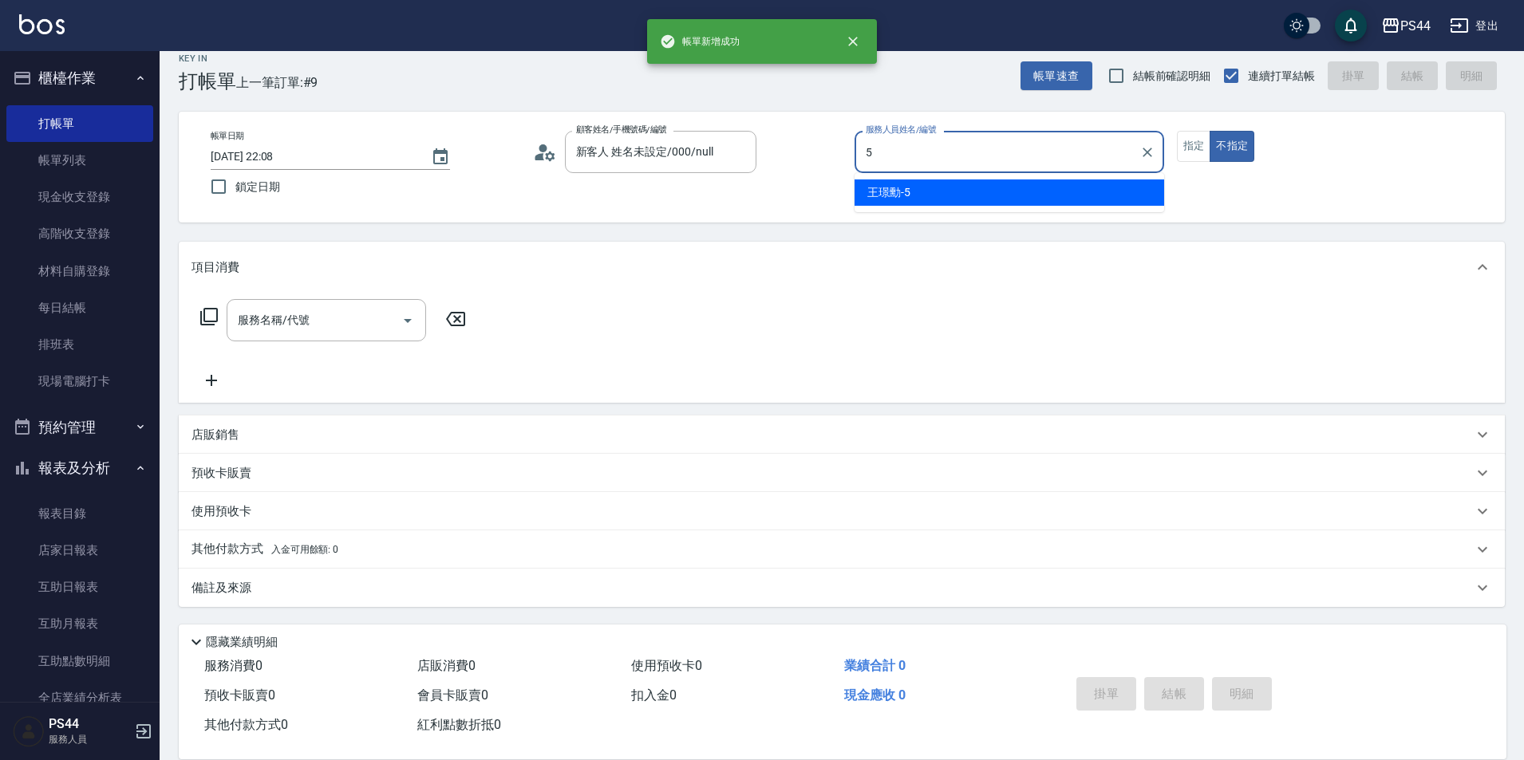
type input "王璟勳-5"
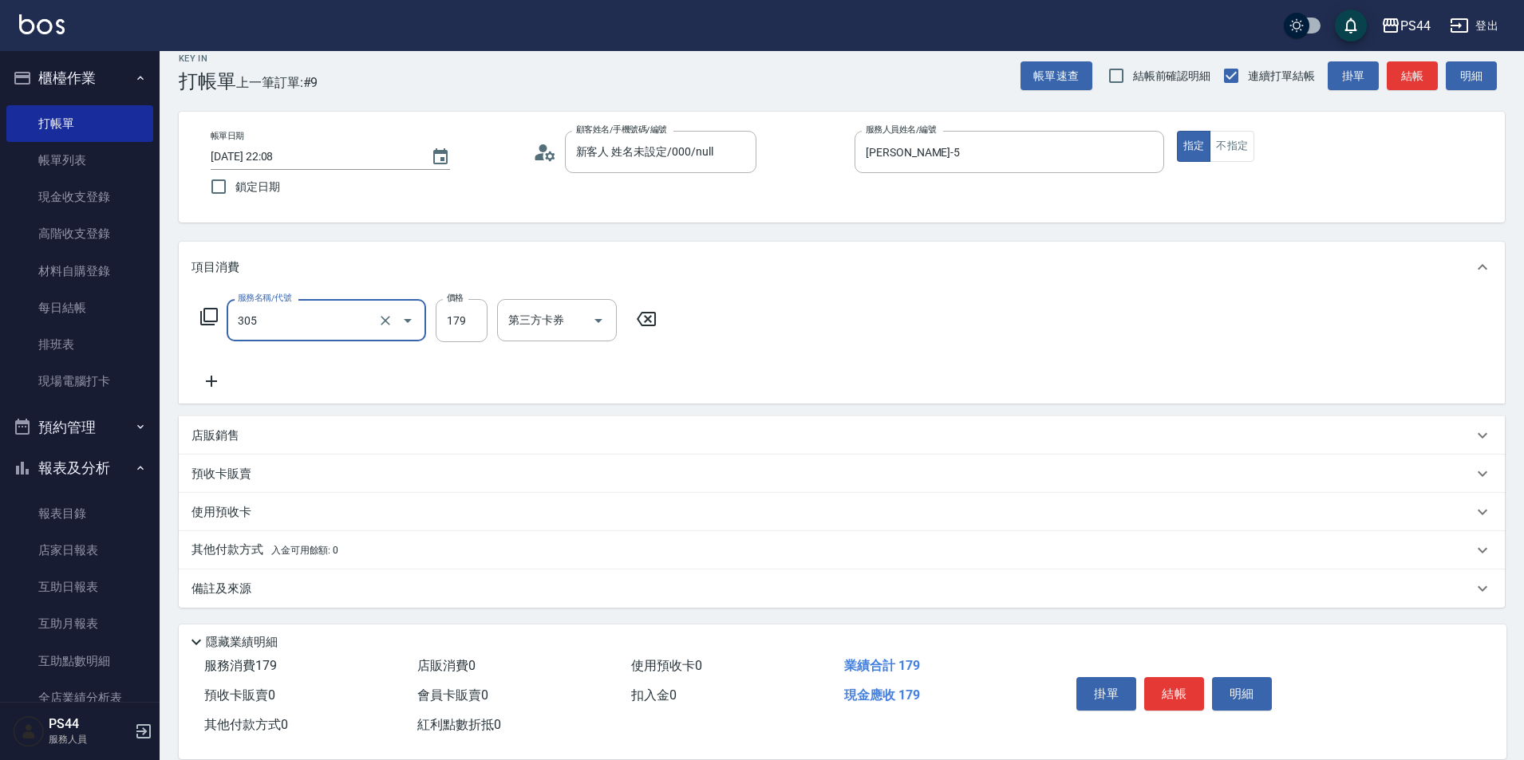
type input "剪髮(305)"
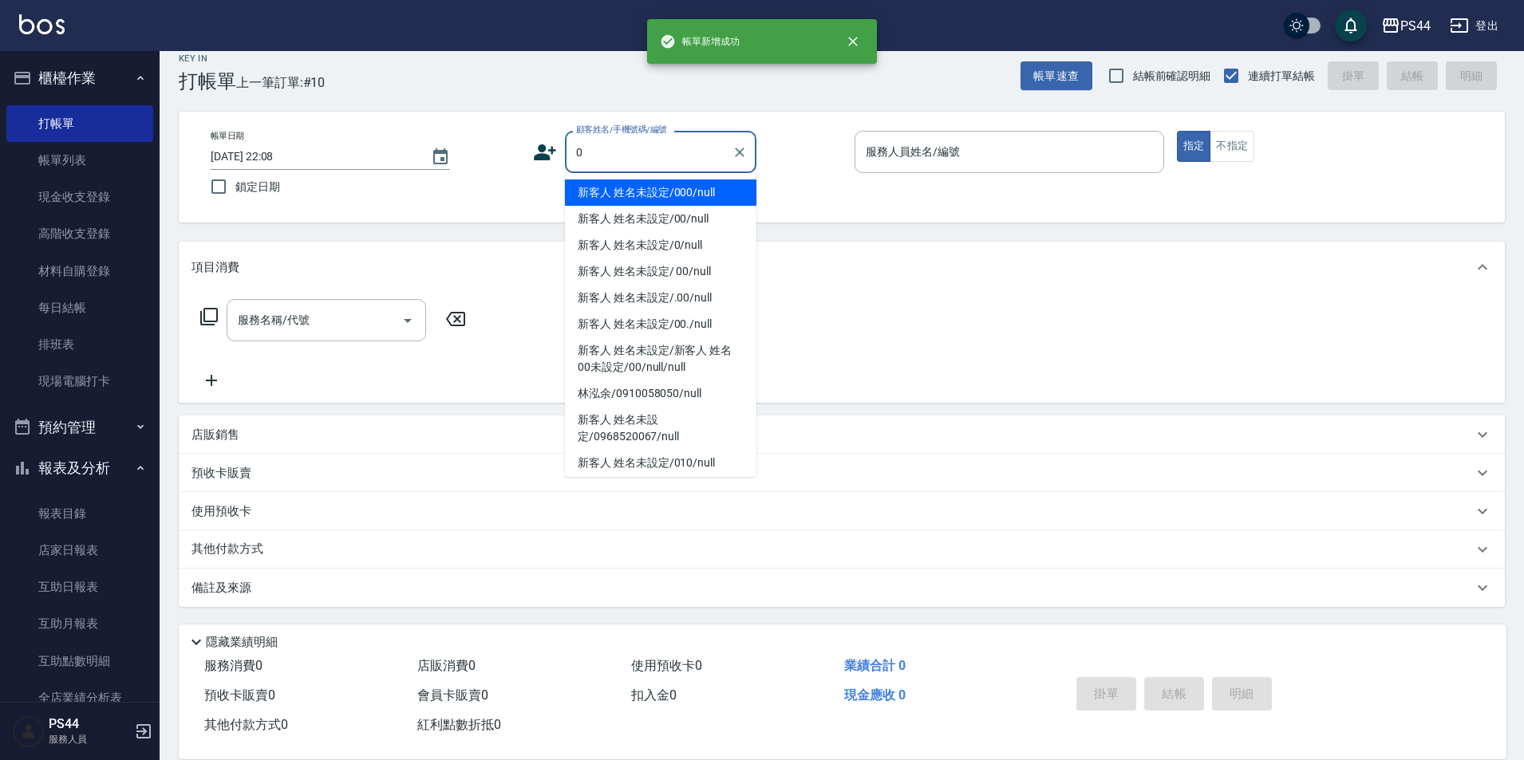
type input "新客人 姓名未設定/000/null"
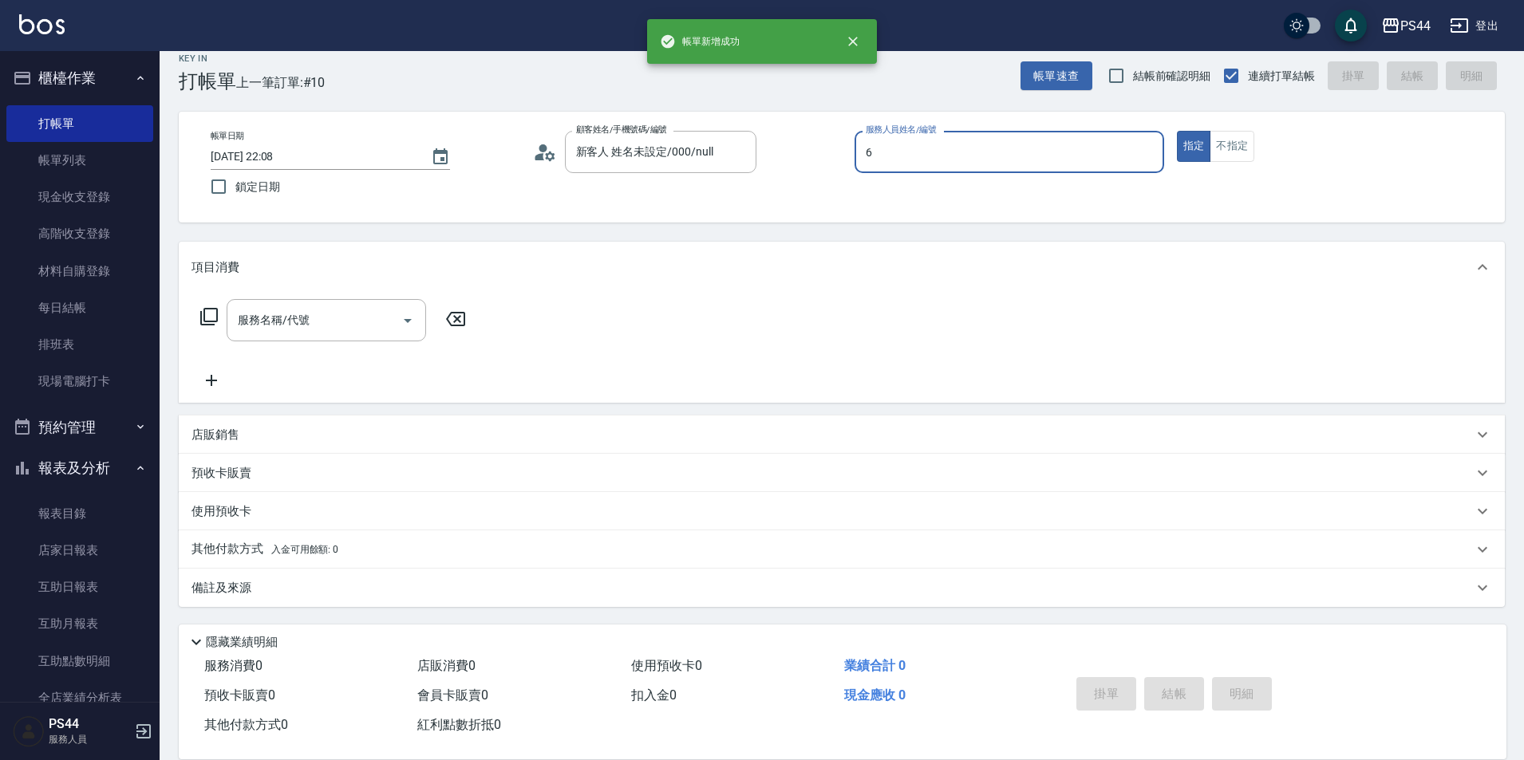
type input "kAYDEN-6"
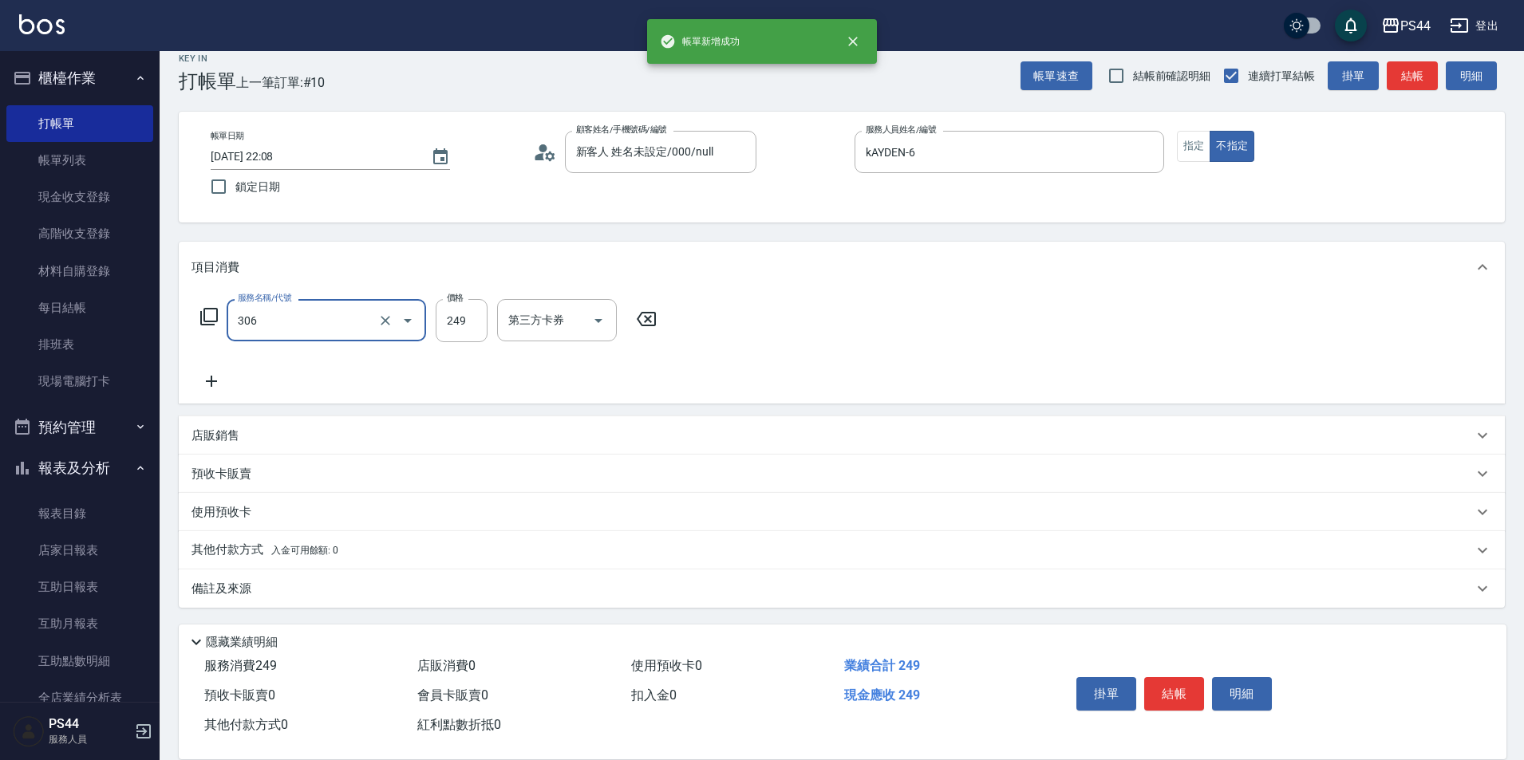
type input "剪髮(306)"
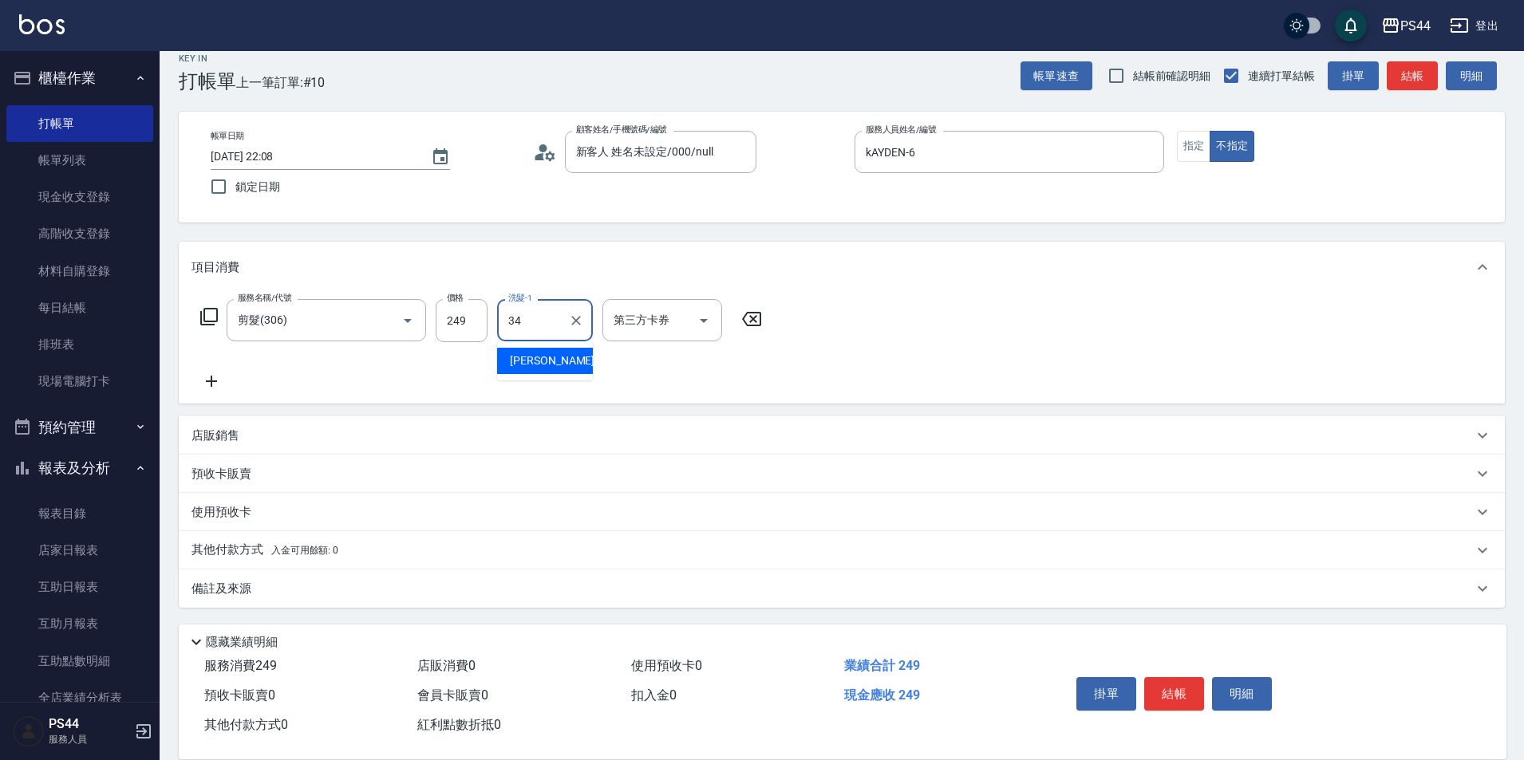
type input "邱美月-34"
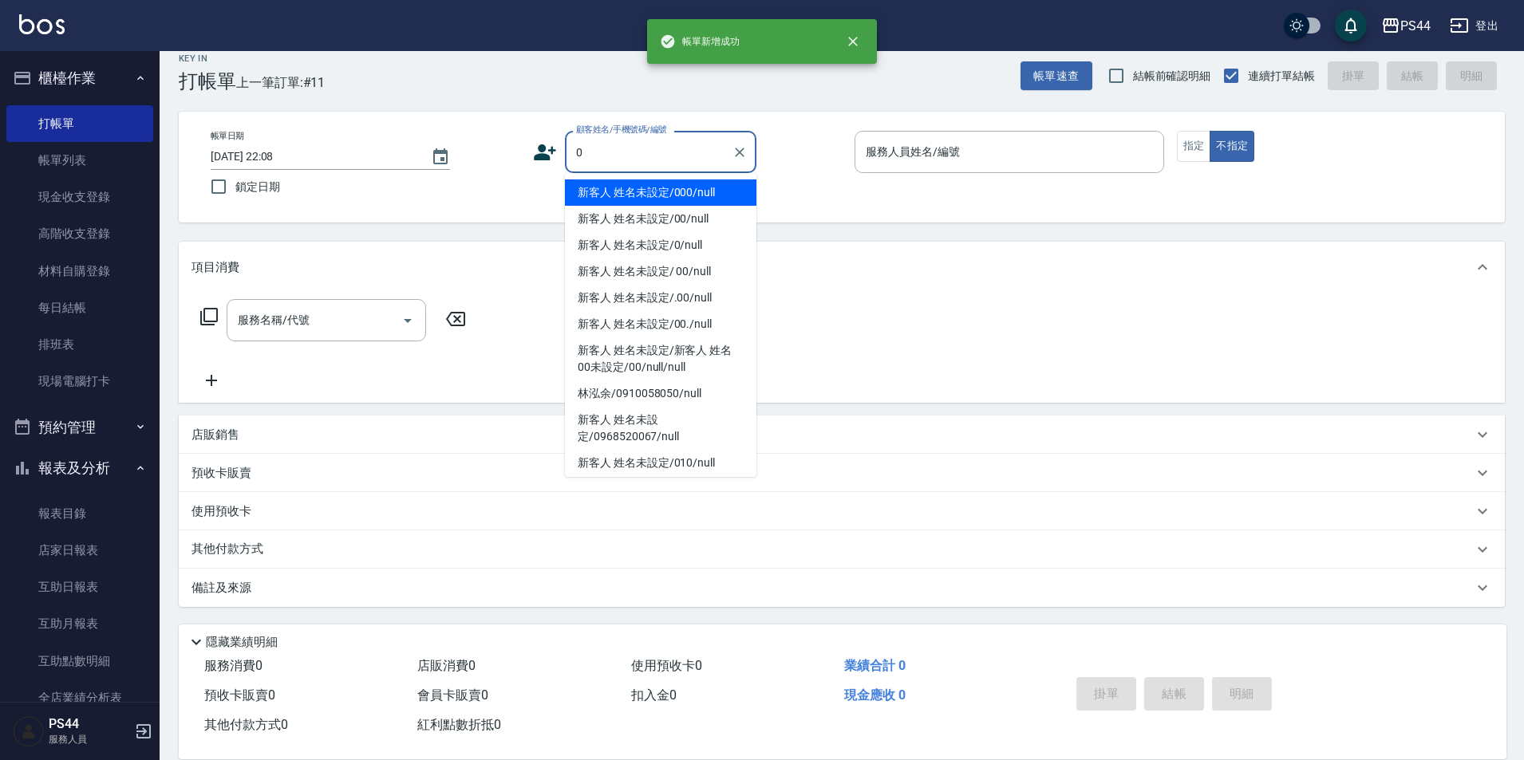
type input "新客人 姓名未設定/000/null"
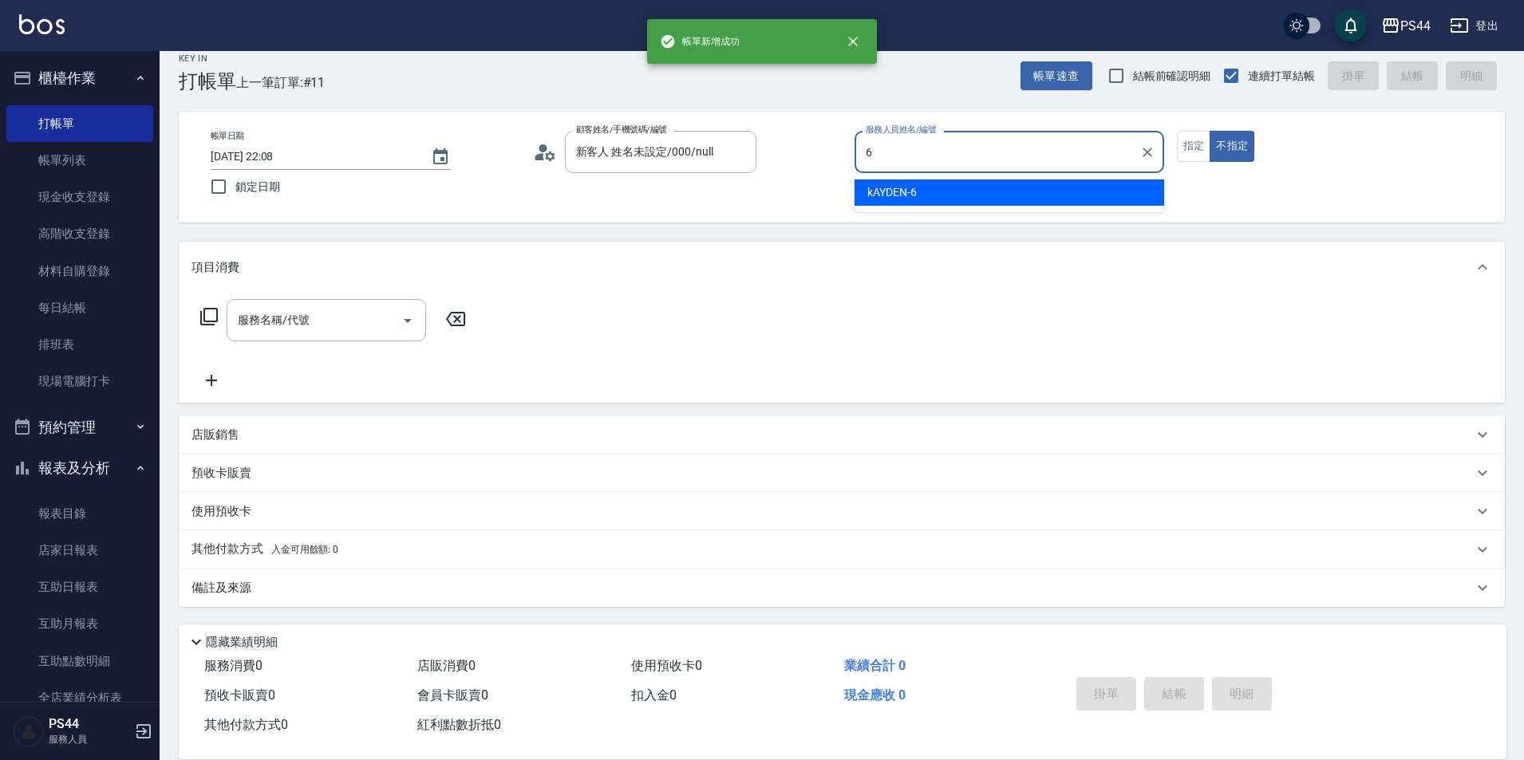
type input "kAYDEN-6"
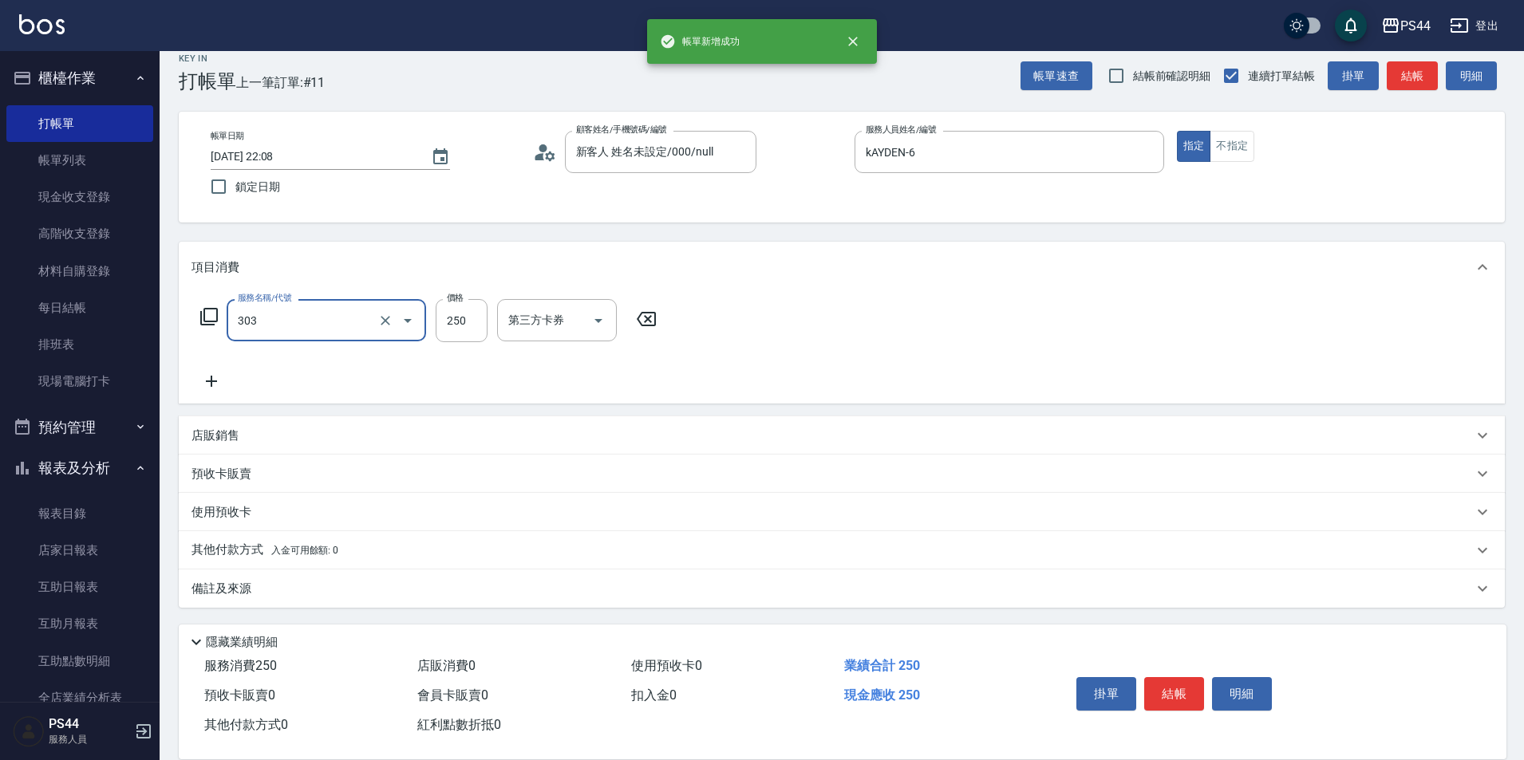
type input "剪髮(303)"
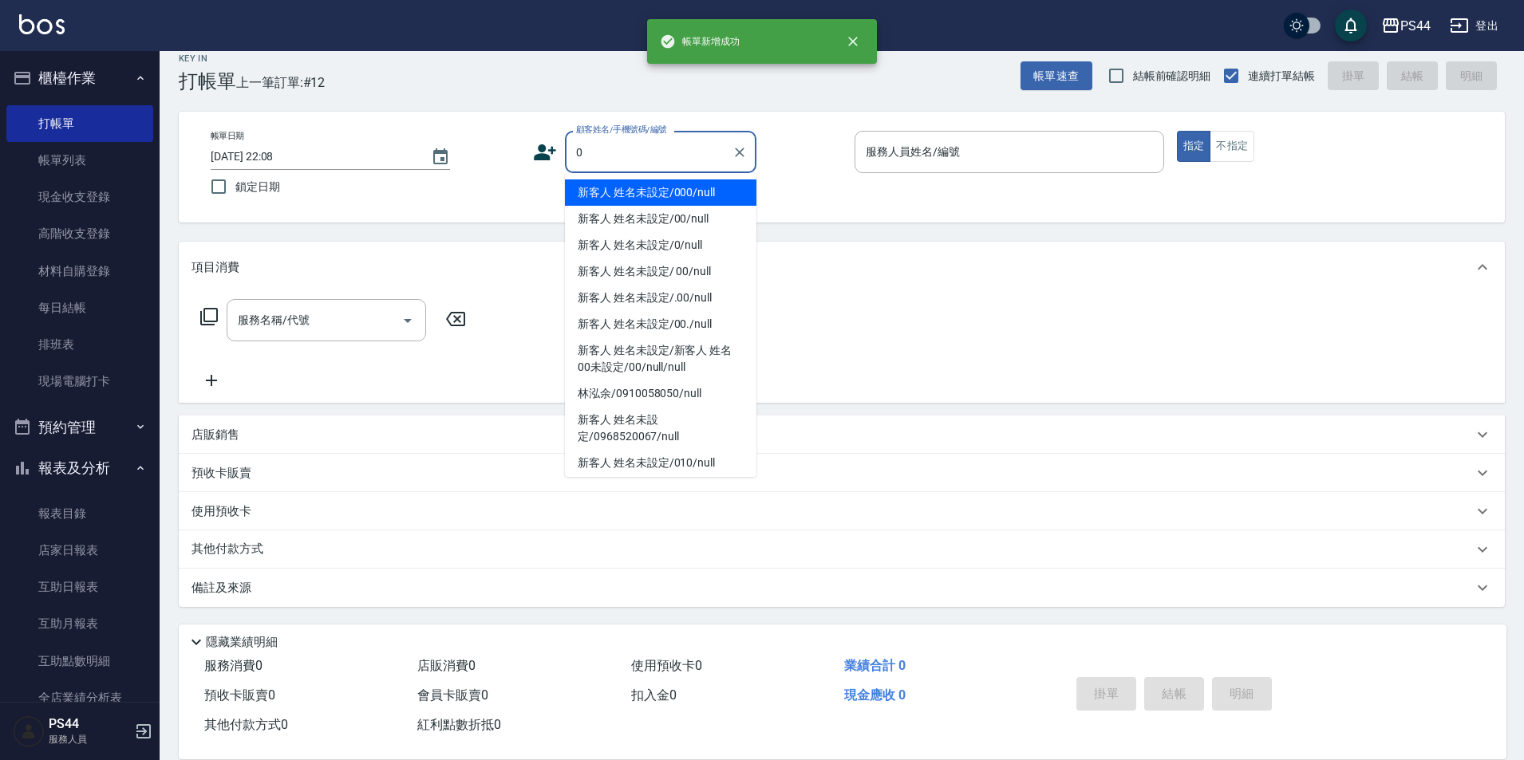
type input "新客人 姓名未設定/000/null"
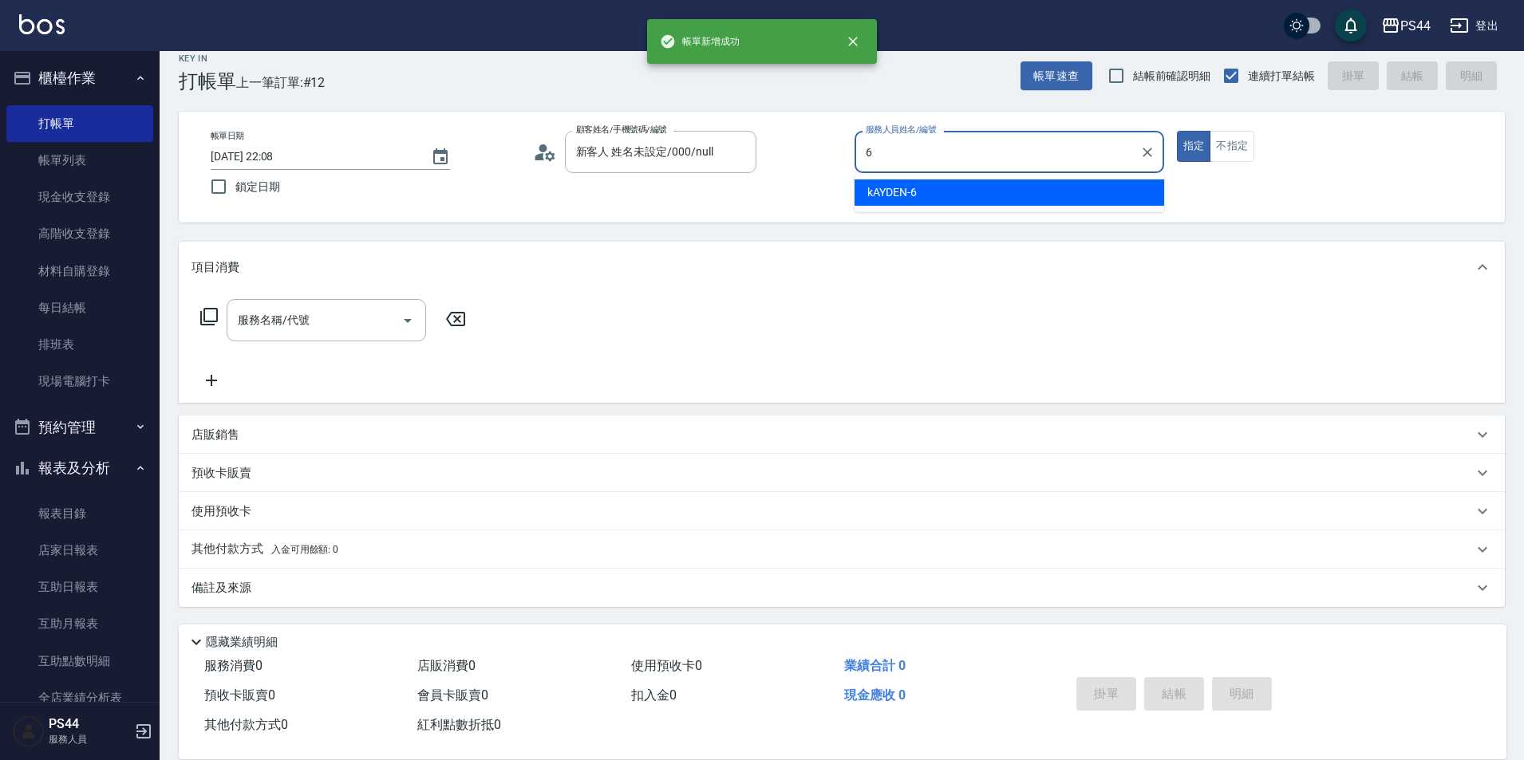
type input "kAYDEN-6"
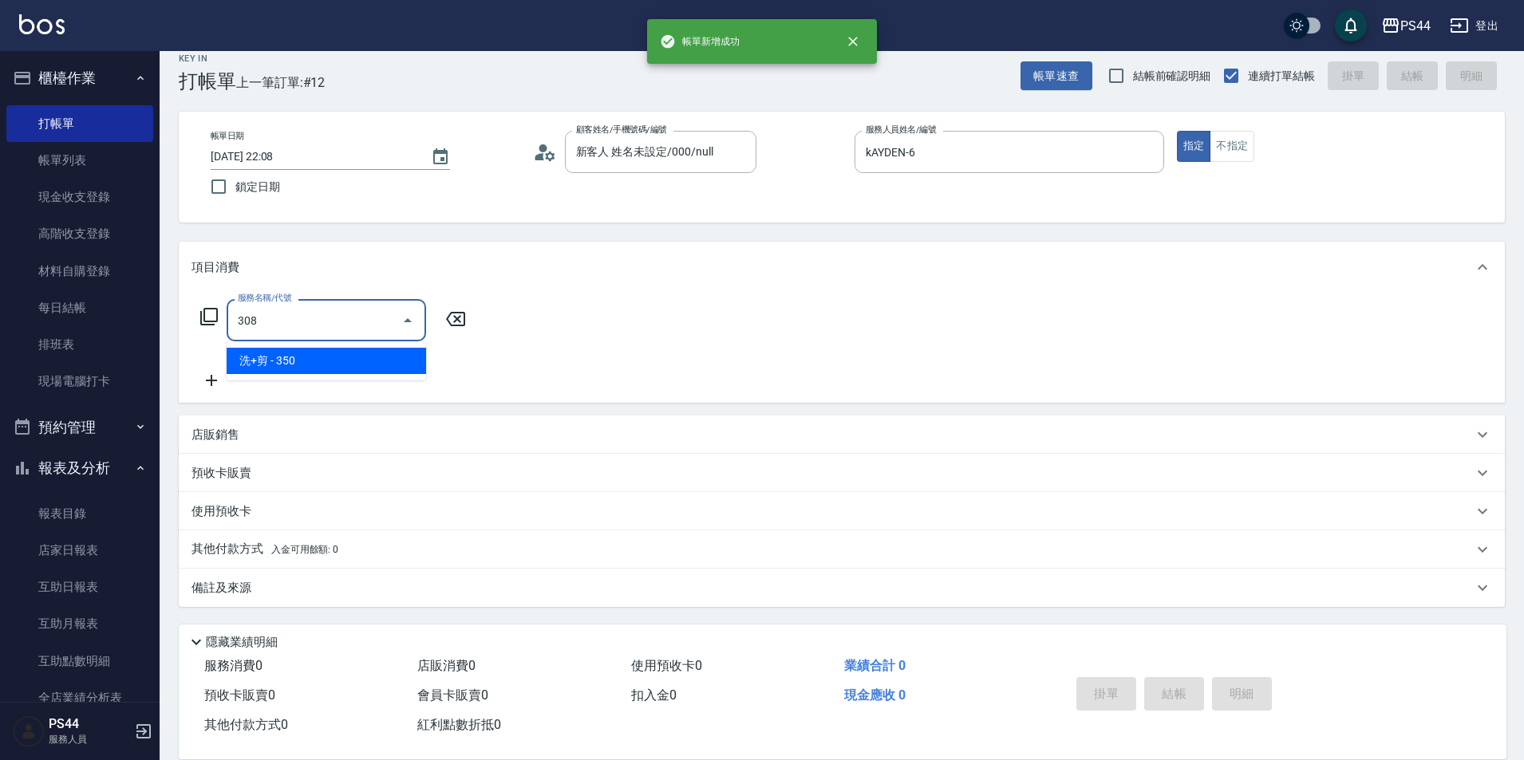
type input "洗+剪(308)"
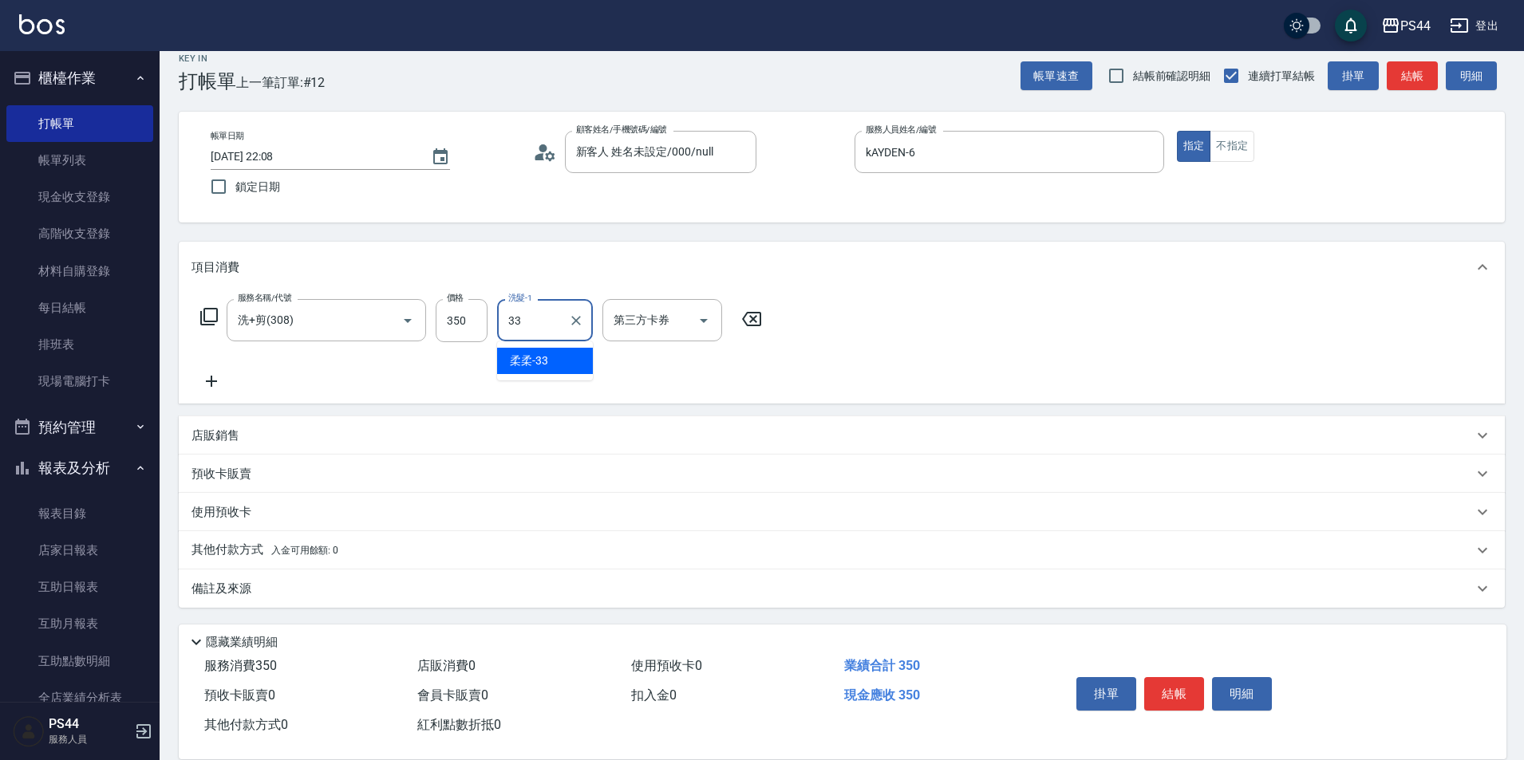
type input "柔柔-33"
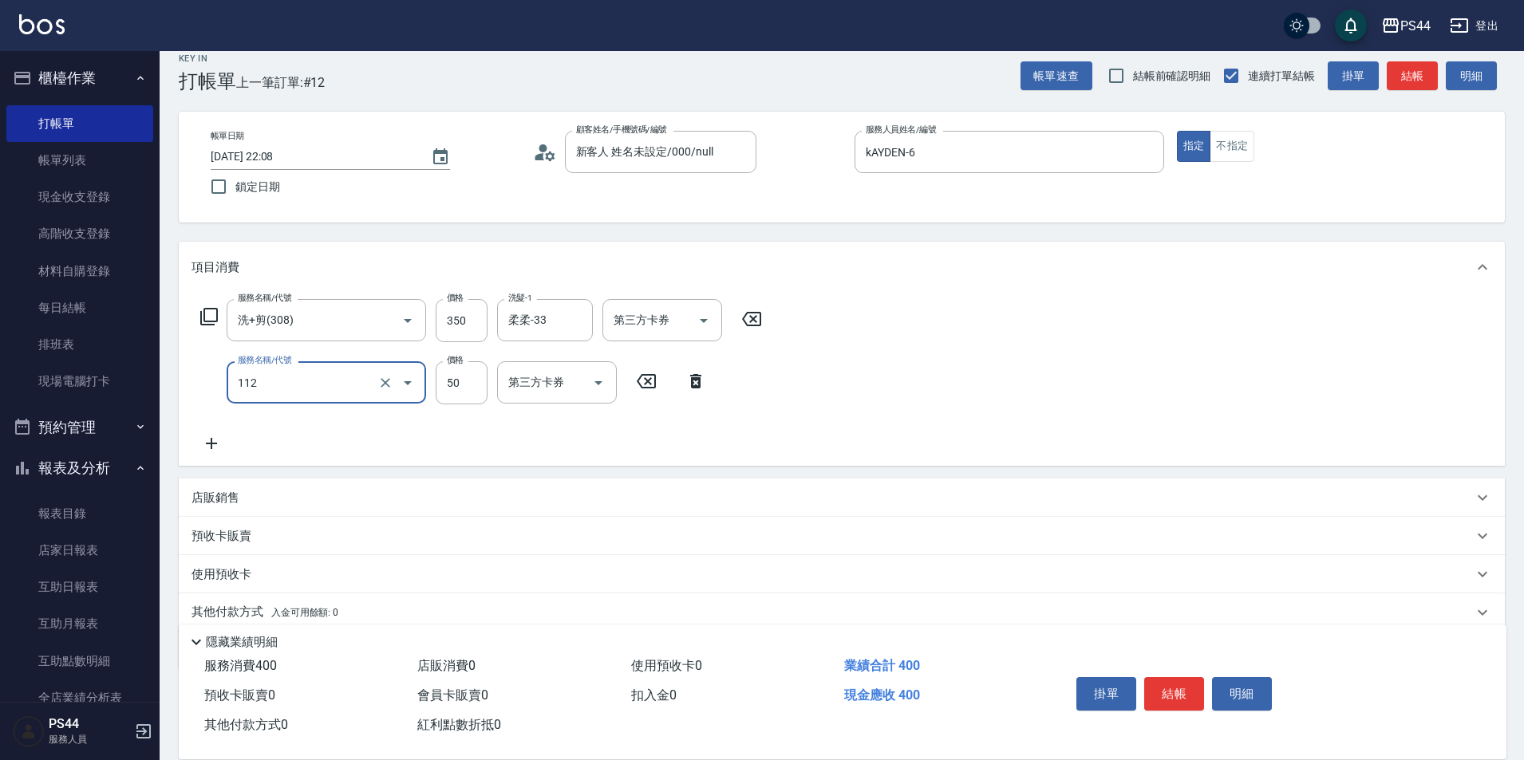
type input "精油50(112)"
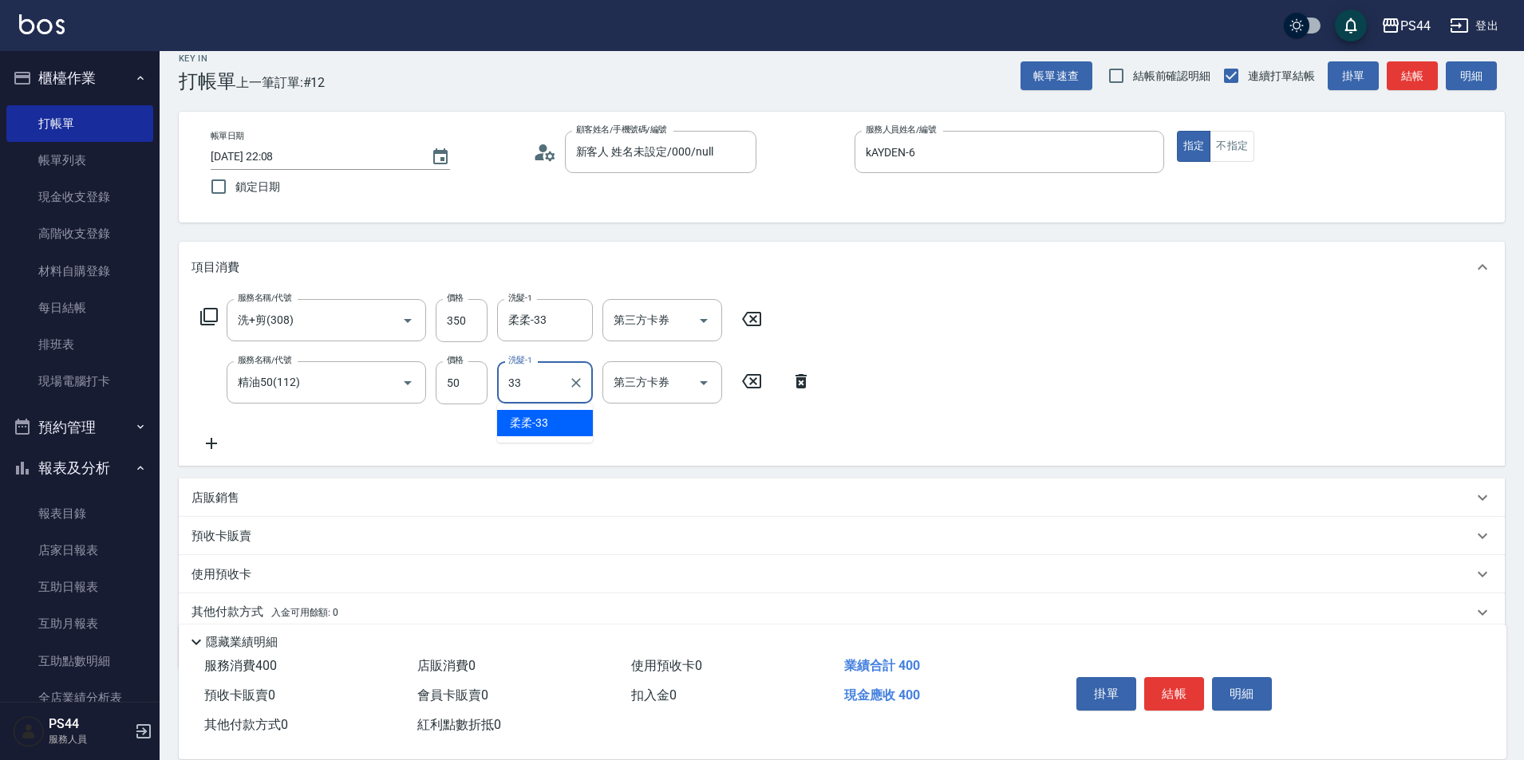
type input "柔柔-33"
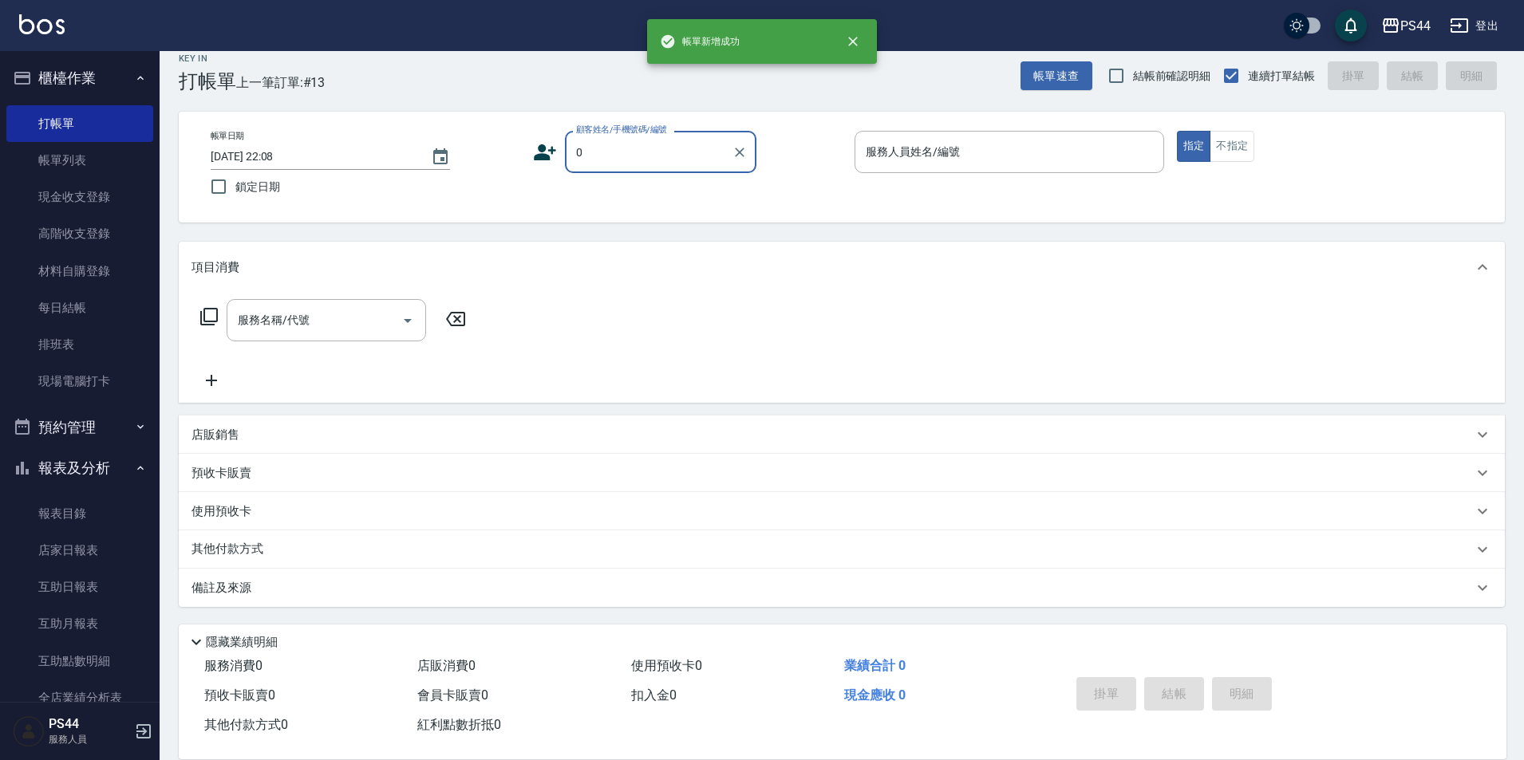
type input "新客人 姓名未設定/000/null"
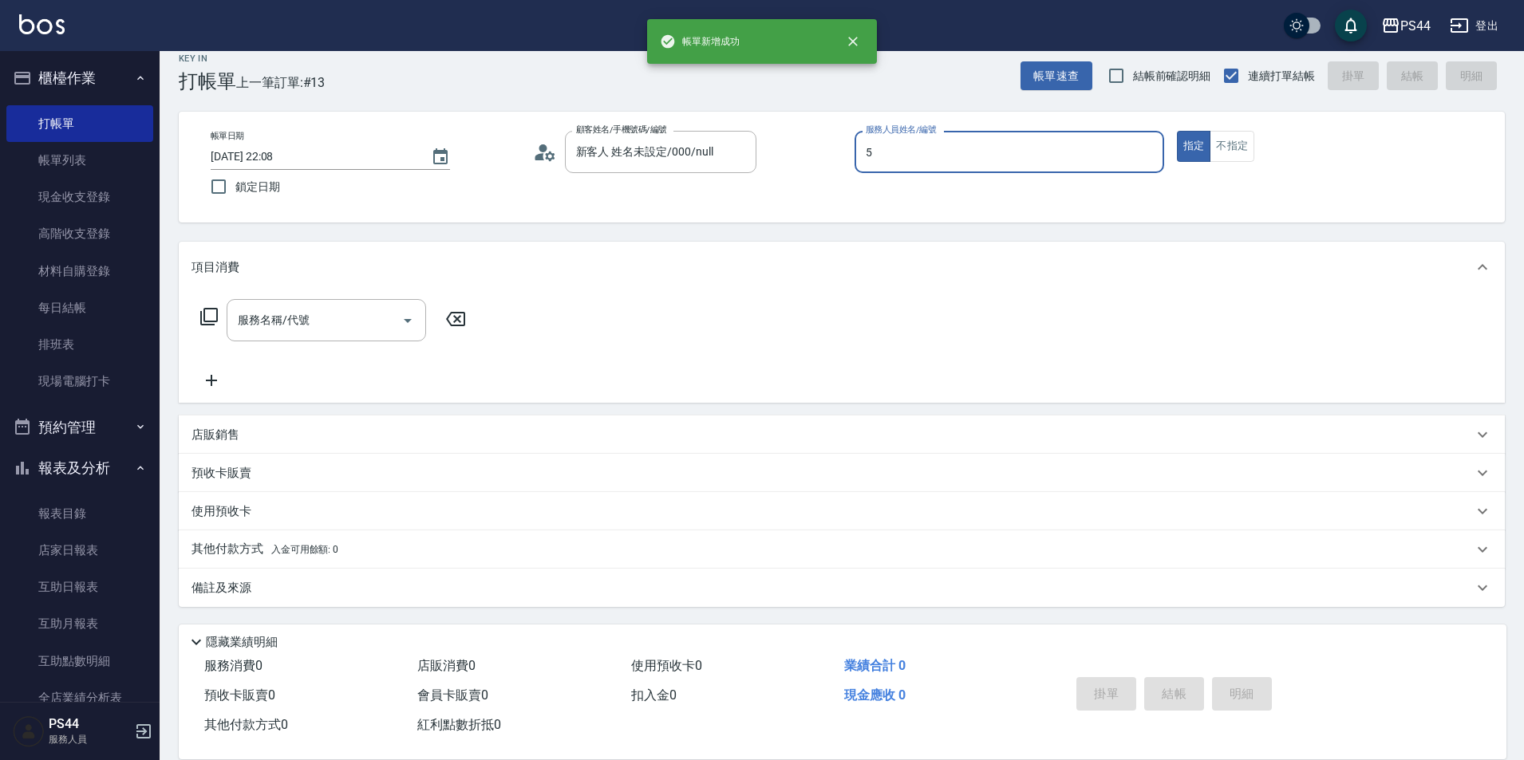
type input "王璟勳-5"
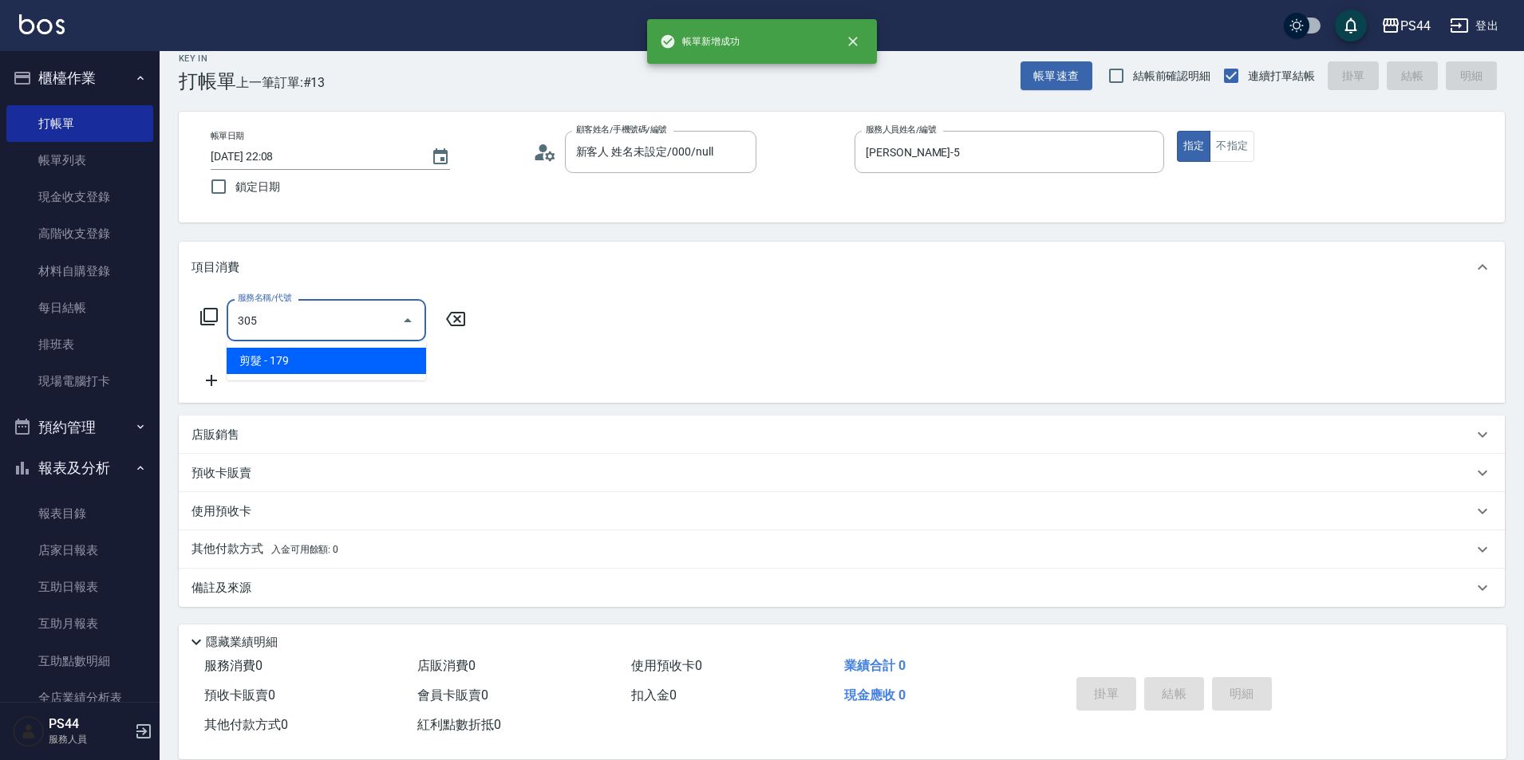
type input "剪髮(305)"
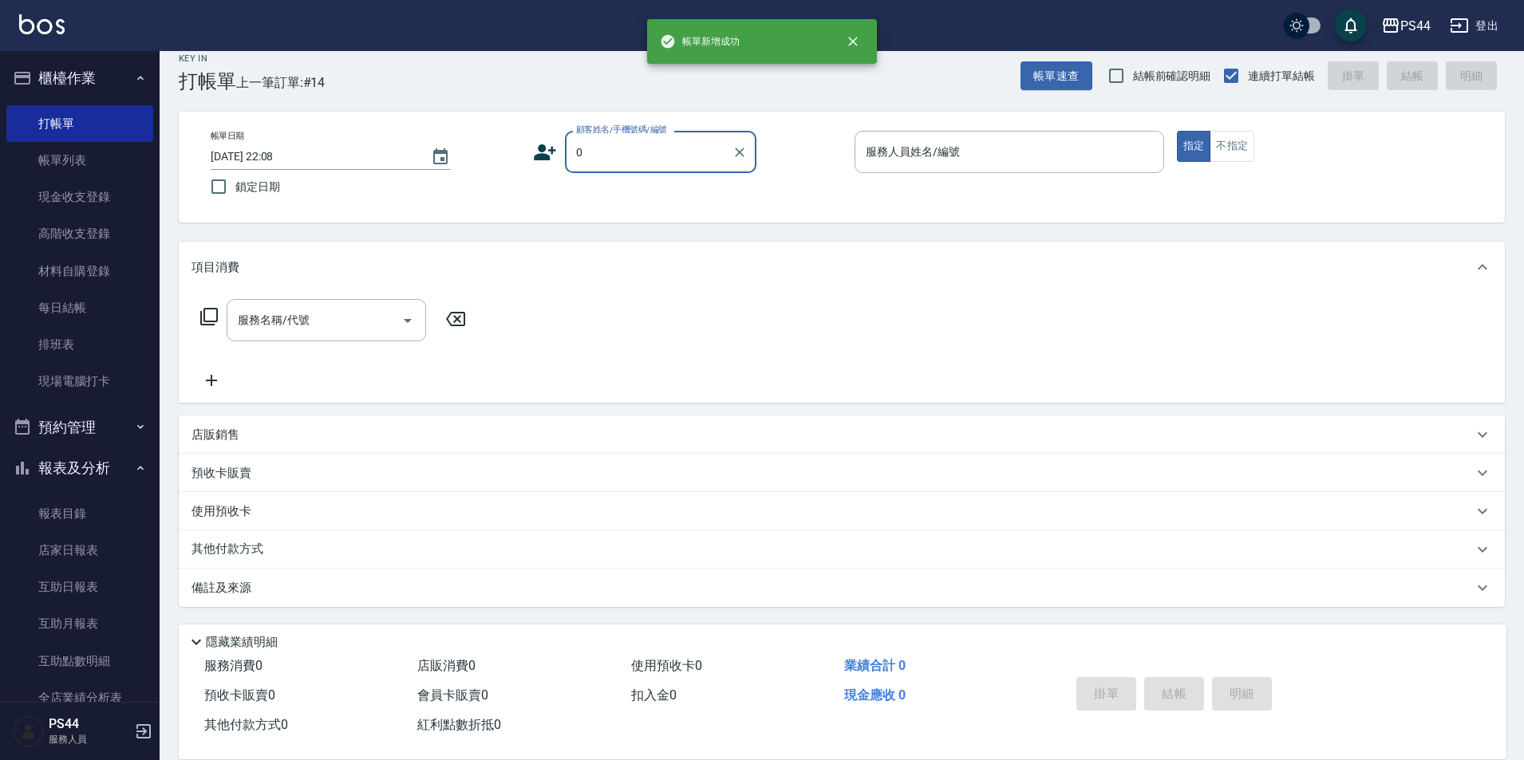
type input "新客人 姓名未設定/000/null"
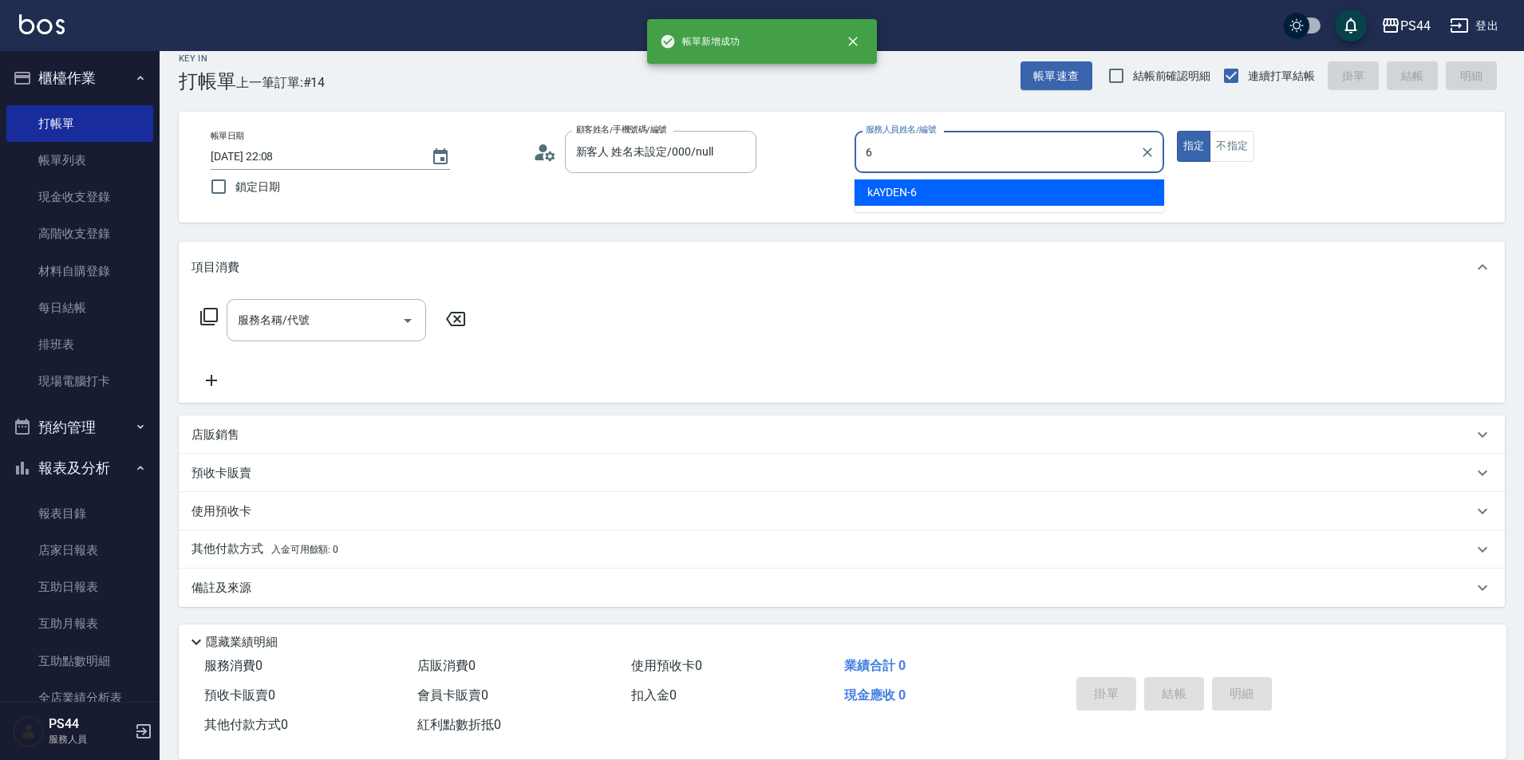
type input "kAYDEN-6"
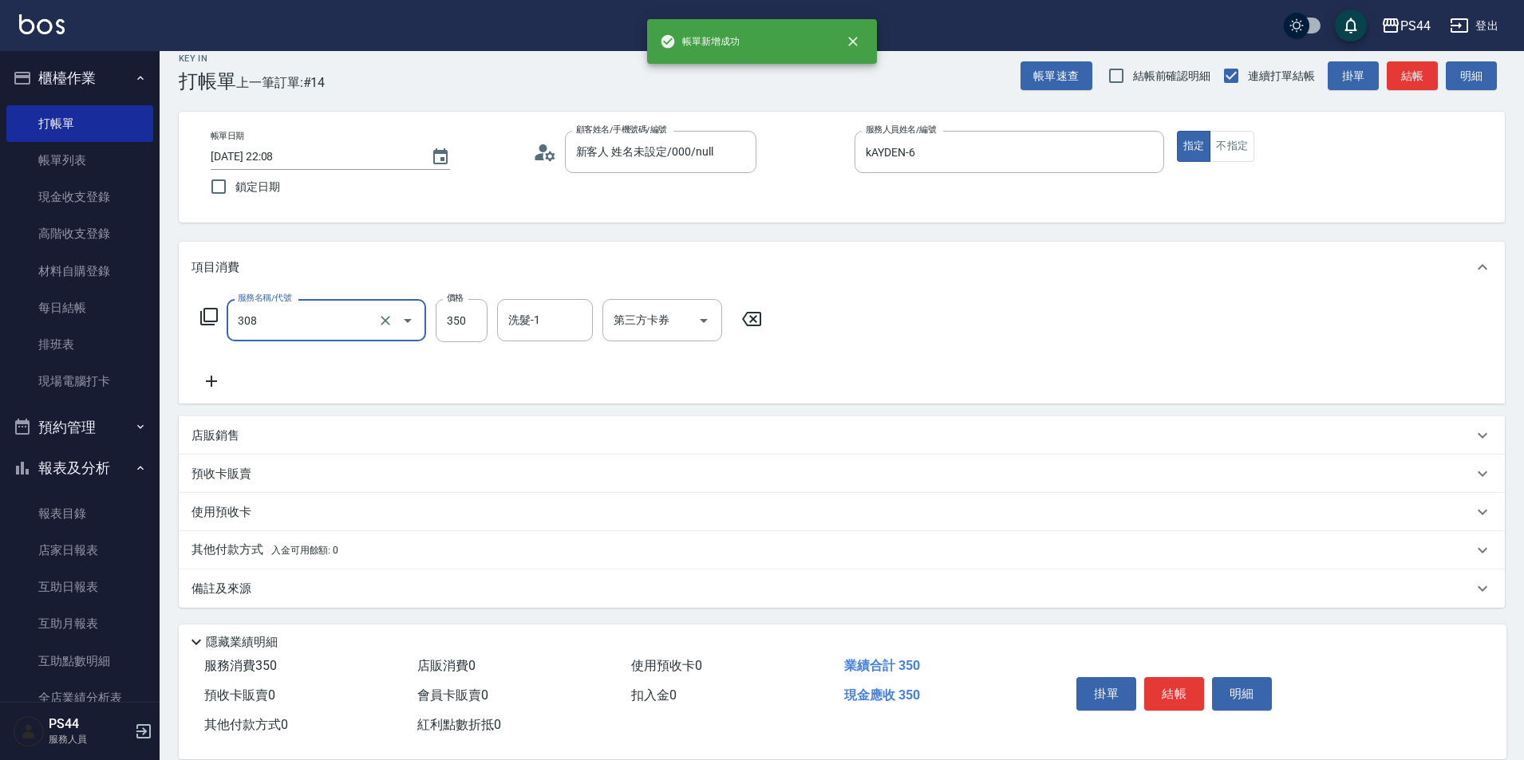
type input "洗+剪(308)"
type input "黃奕程-12"
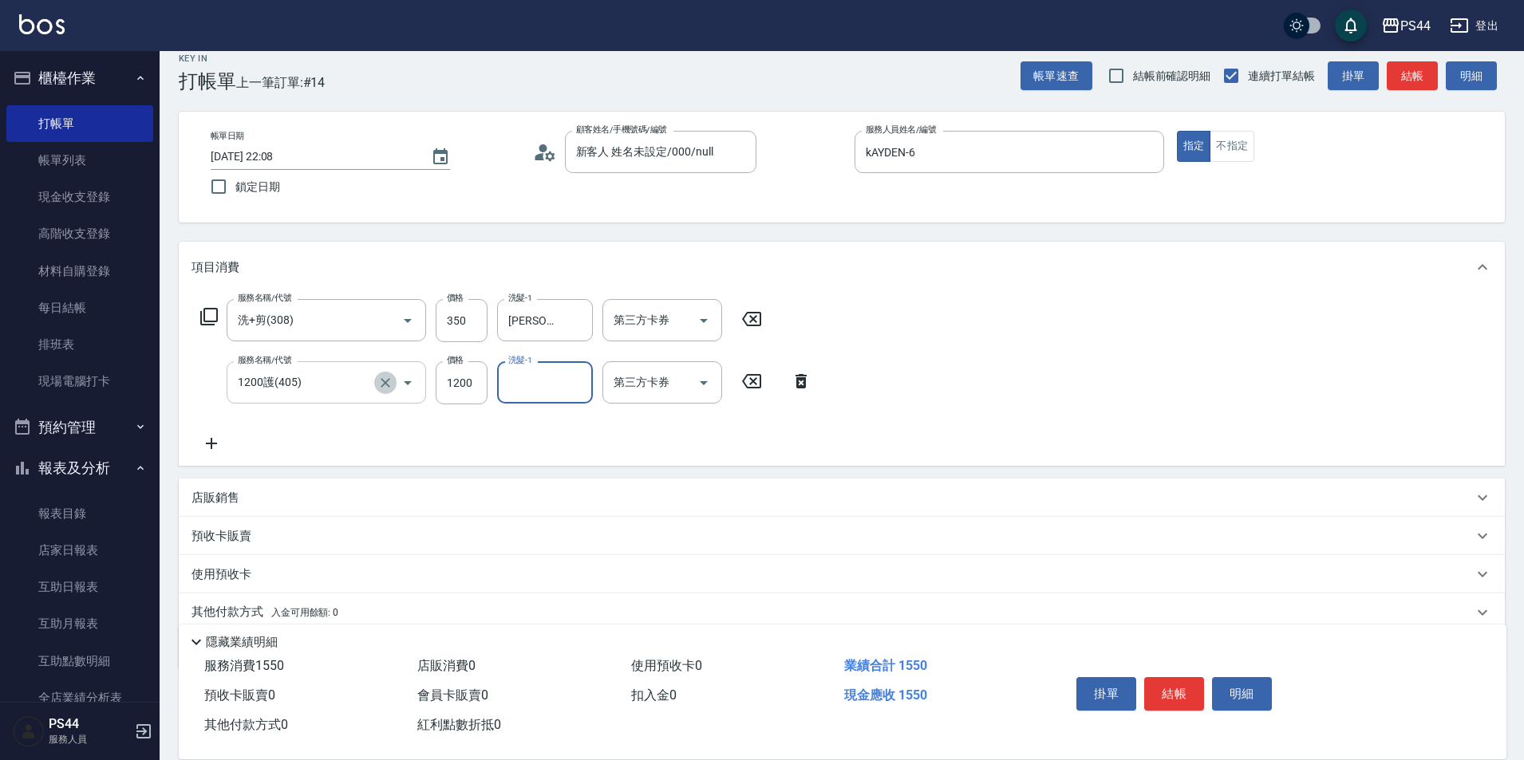
drag, startPoint x: 388, startPoint y: 380, endPoint x: 379, endPoint y: 379, distance: 8.9
click at [387, 380] on icon "Clear" at bounding box center [385, 383] width 10 height 10
type input "1200護(405)"
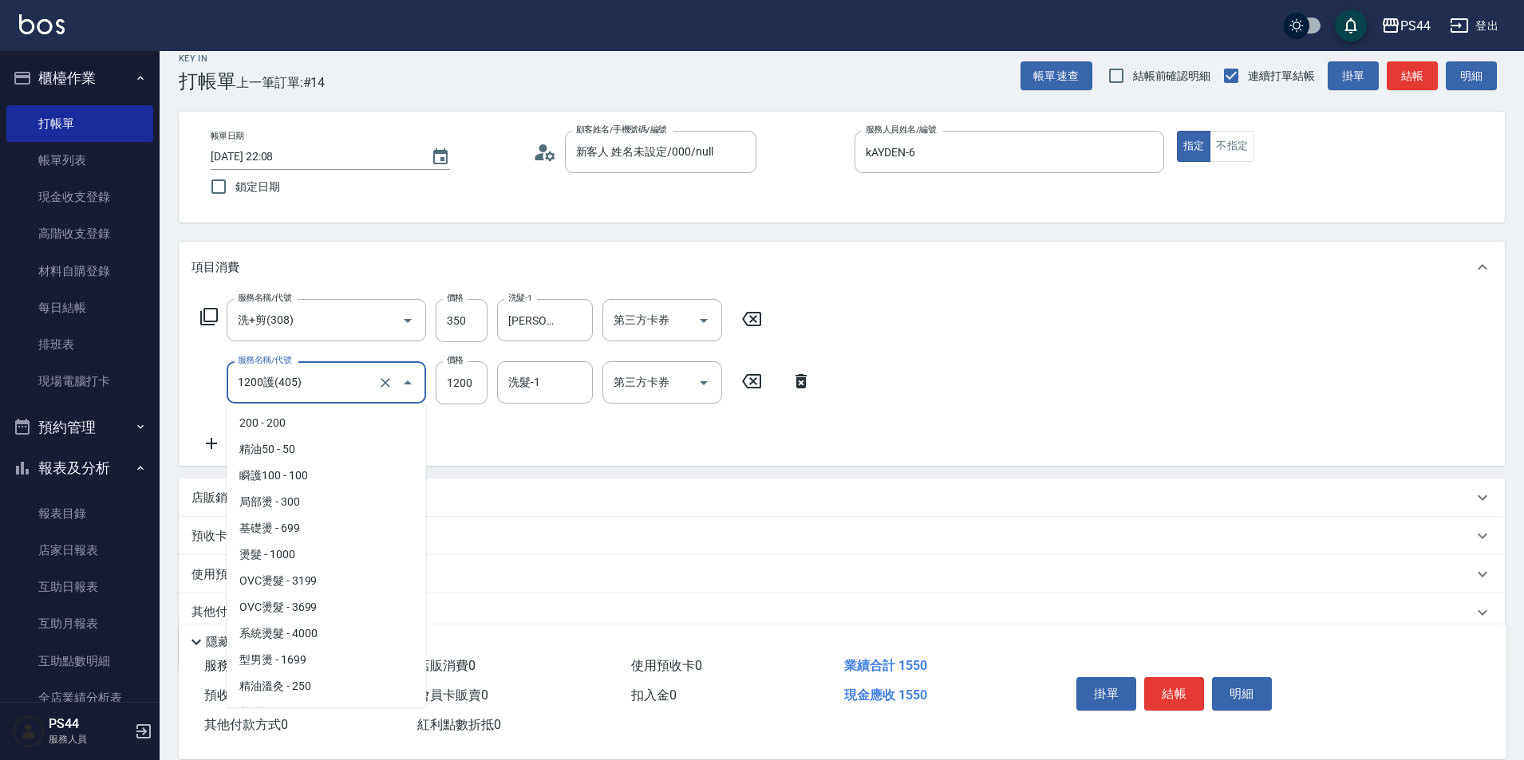
click at [373, 379] on input "1200護(405)" at bounding box center [304, 383] width 140 height 28
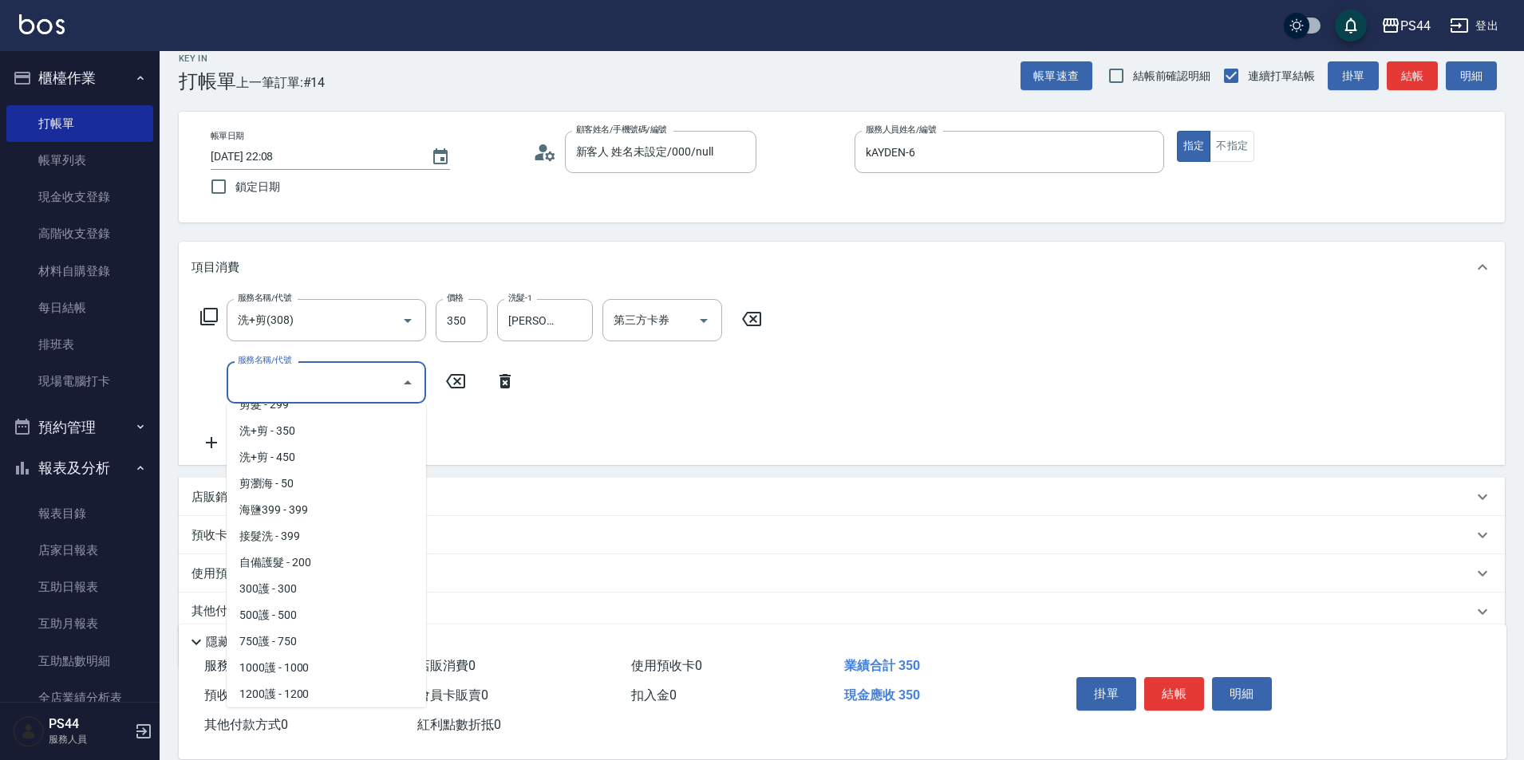
scroll to position [0, 0]
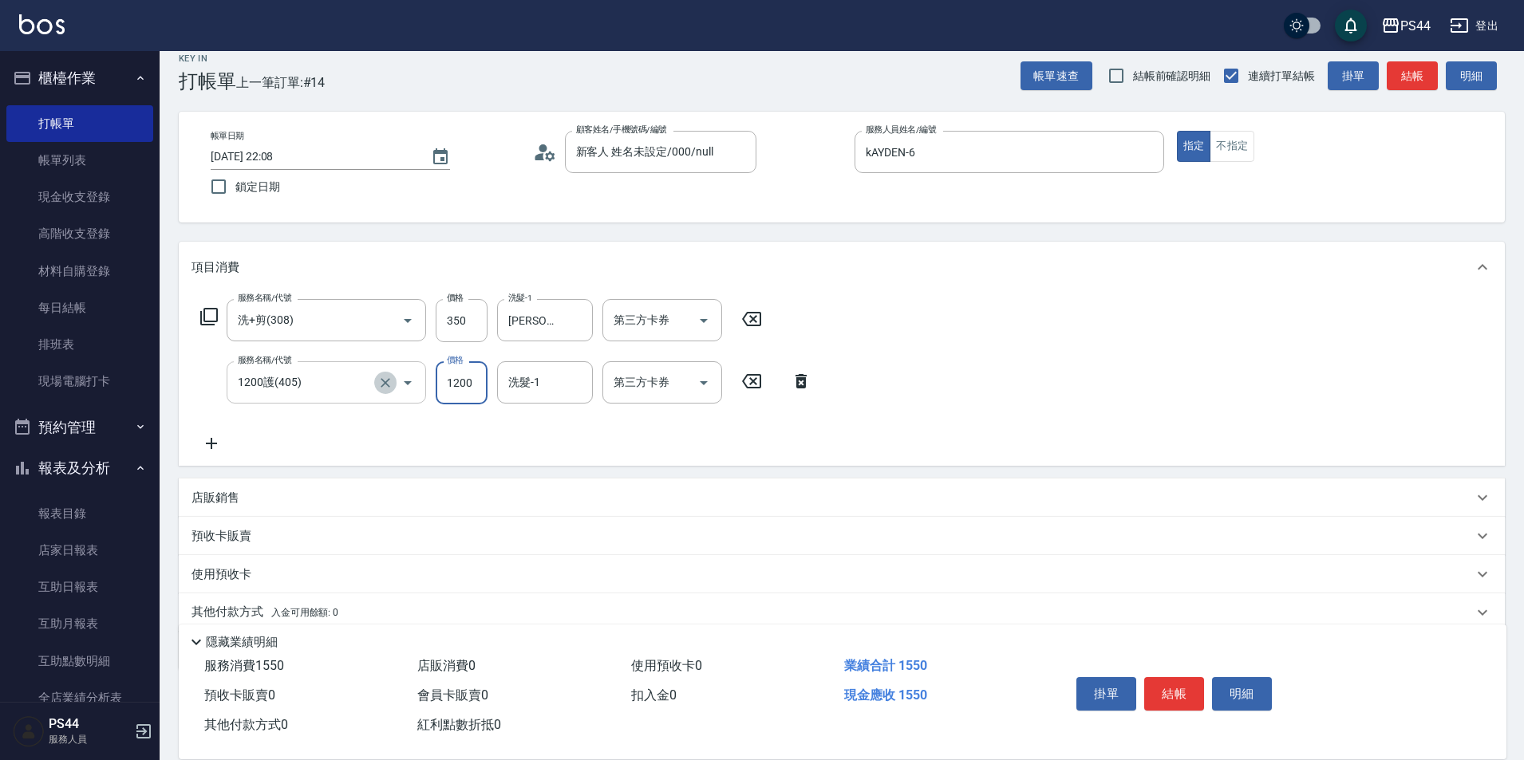
drag, startPoint x: 392, startPoint y: 384, endPoint x: 381, endPoint y: 383, distance: 11.3
click at [390, 384] on icon "Clear" at bounding box center [385, 383] width 16 height 16
type input "1200護(405)"
click at [342, 379] on input "1200護(405)" at bounding box center [304, 383] width 140 height 28
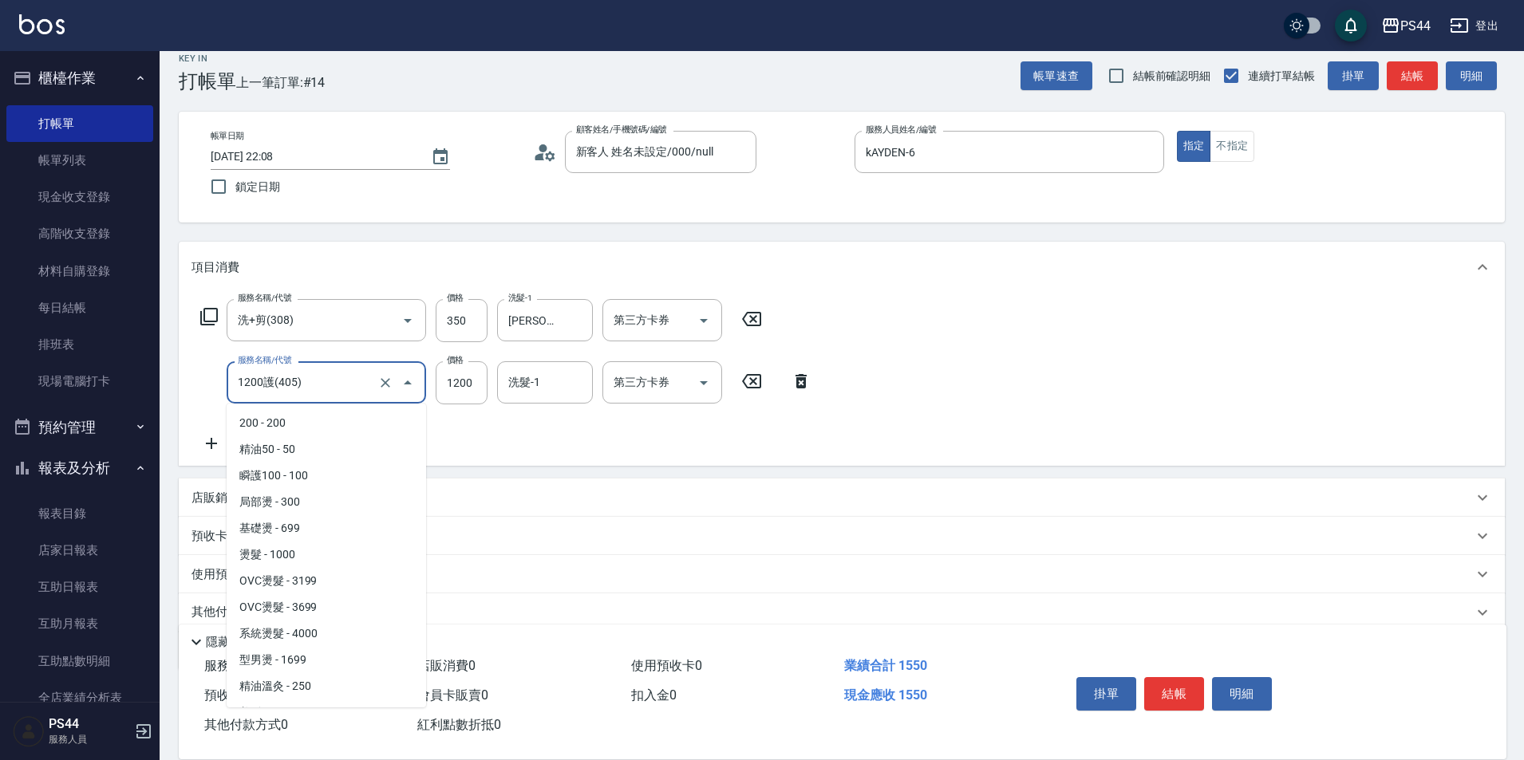
scroll to position [492, 0]
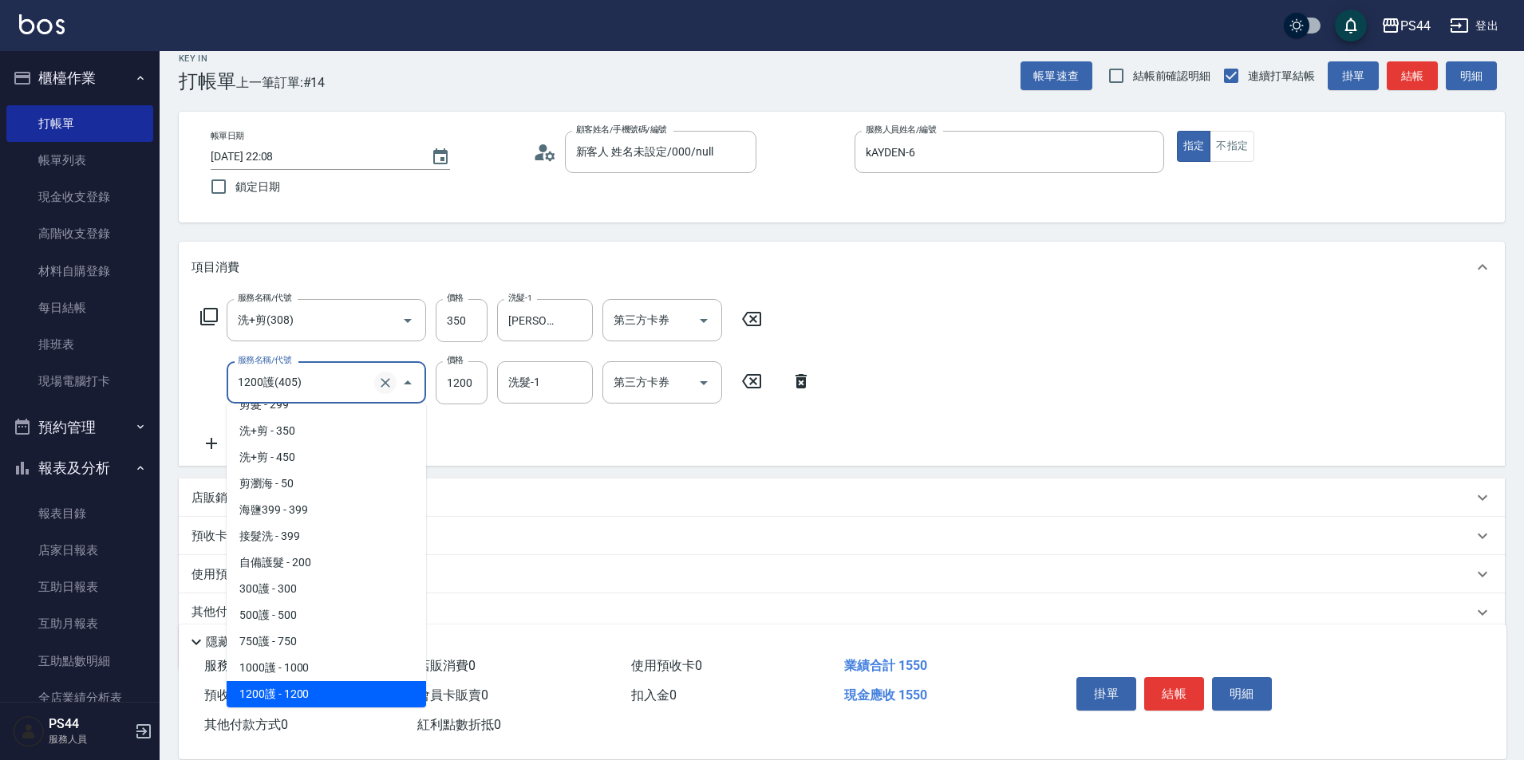
click at [385, 379] on icon "Clear" at bounding box center [385, 383] width 16 height 16
click at [328, 384] on input "服務名稱/代號" at bounding box center [304, 383] width 140 height 28
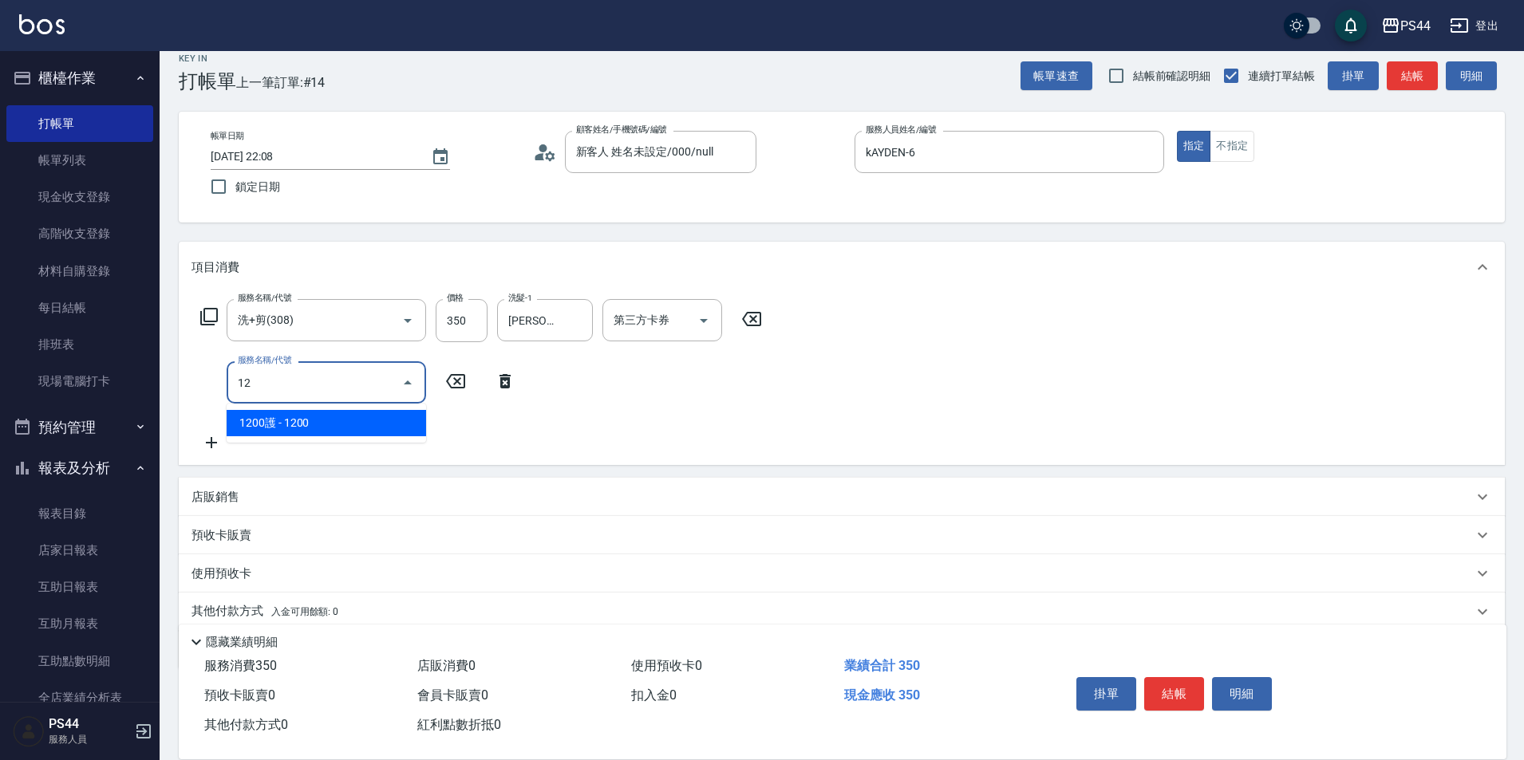
type input "1200護(405)"
type input "精油50(112)"
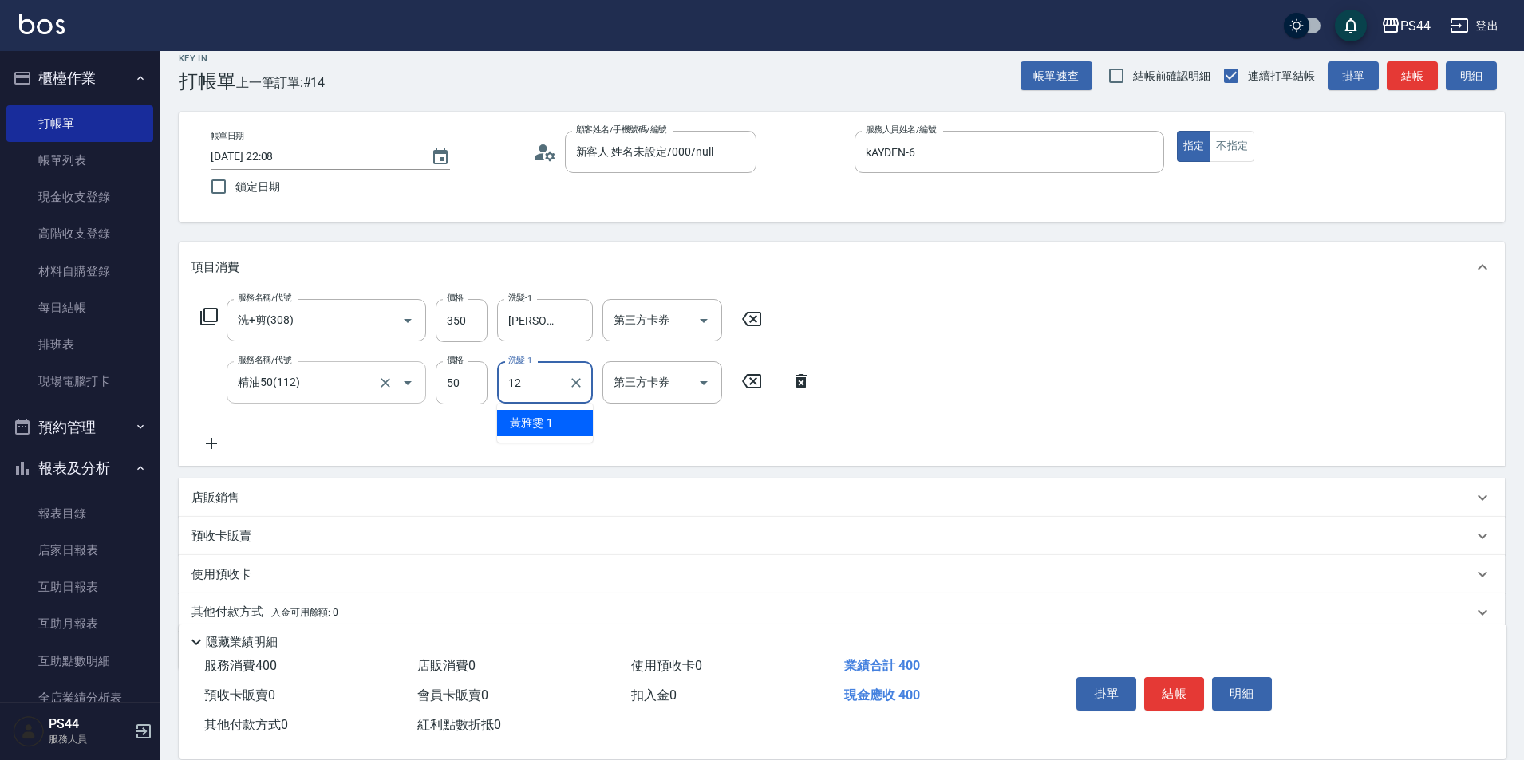
type input "黃奕程-12"
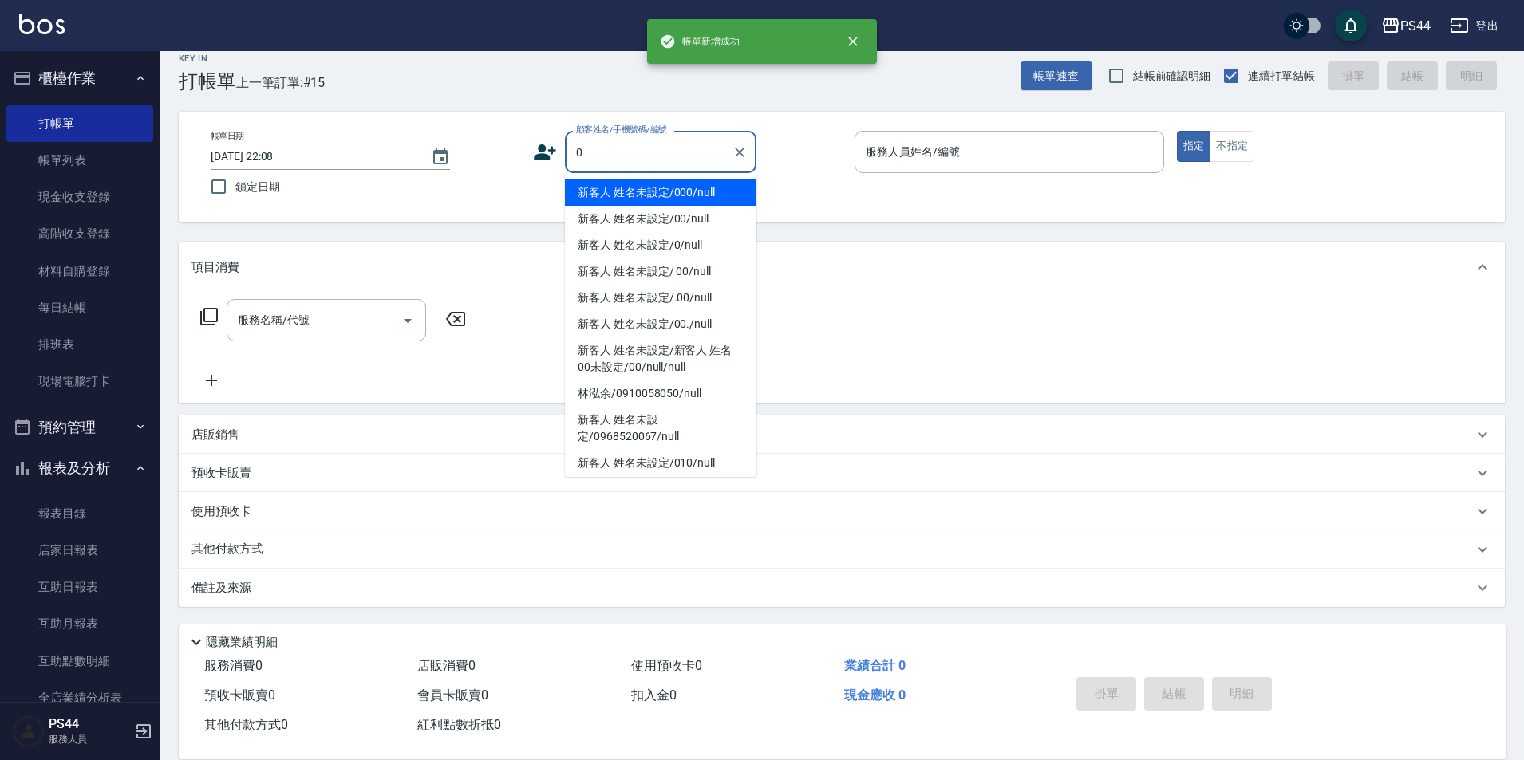
type input "新客人 姓名未設定/000/null"
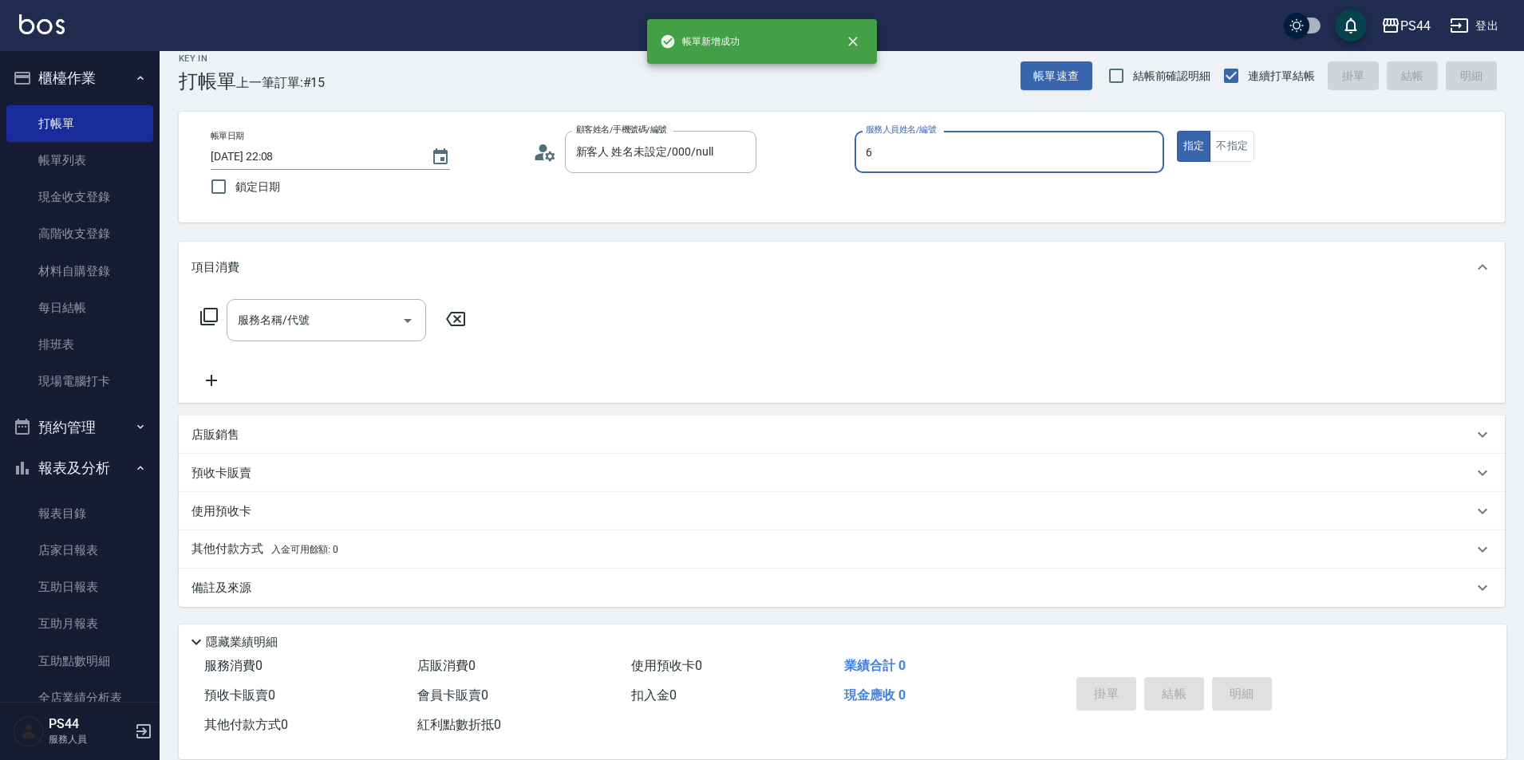
type input "kAYDEN-6"
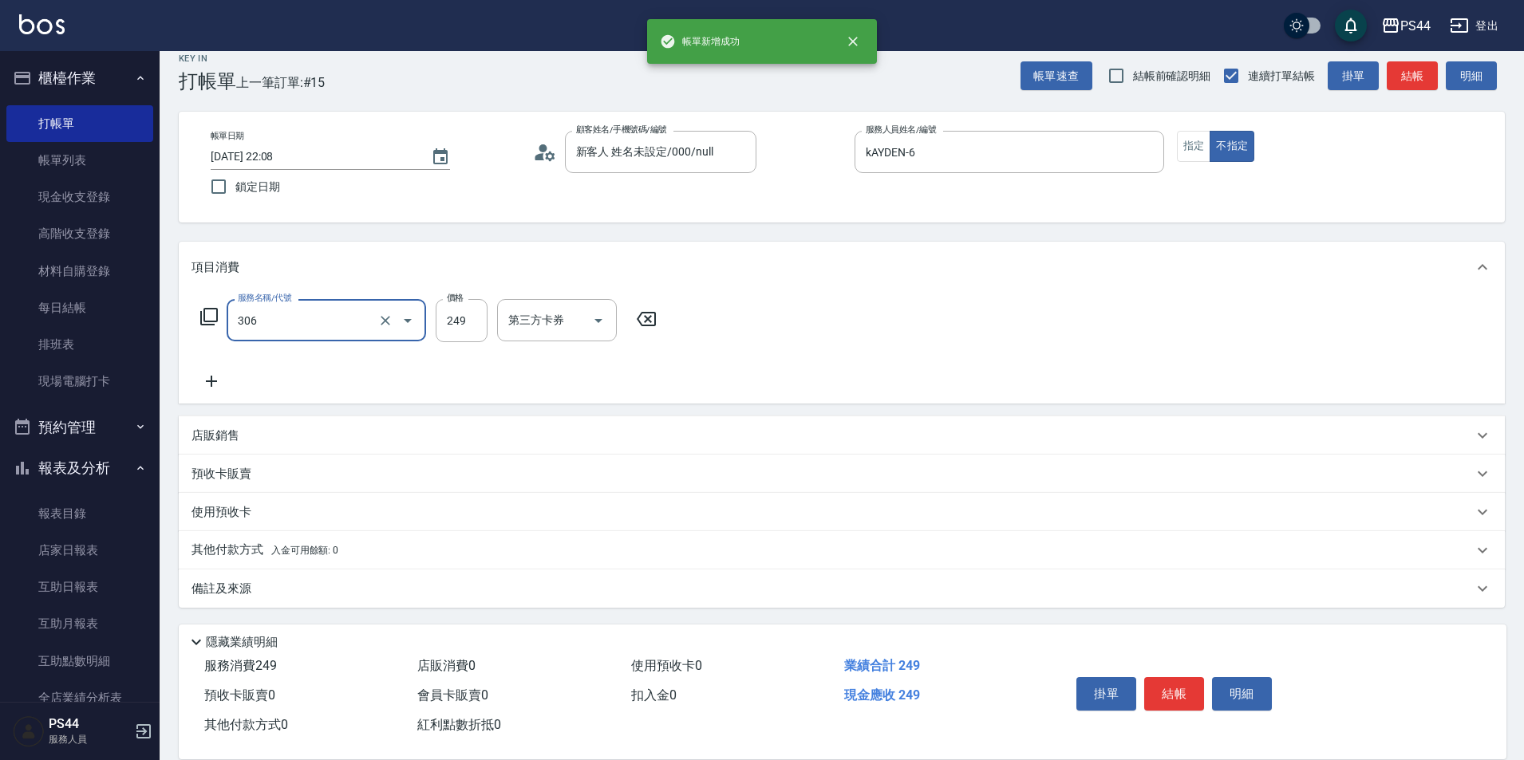
type input "剪髮(306)"
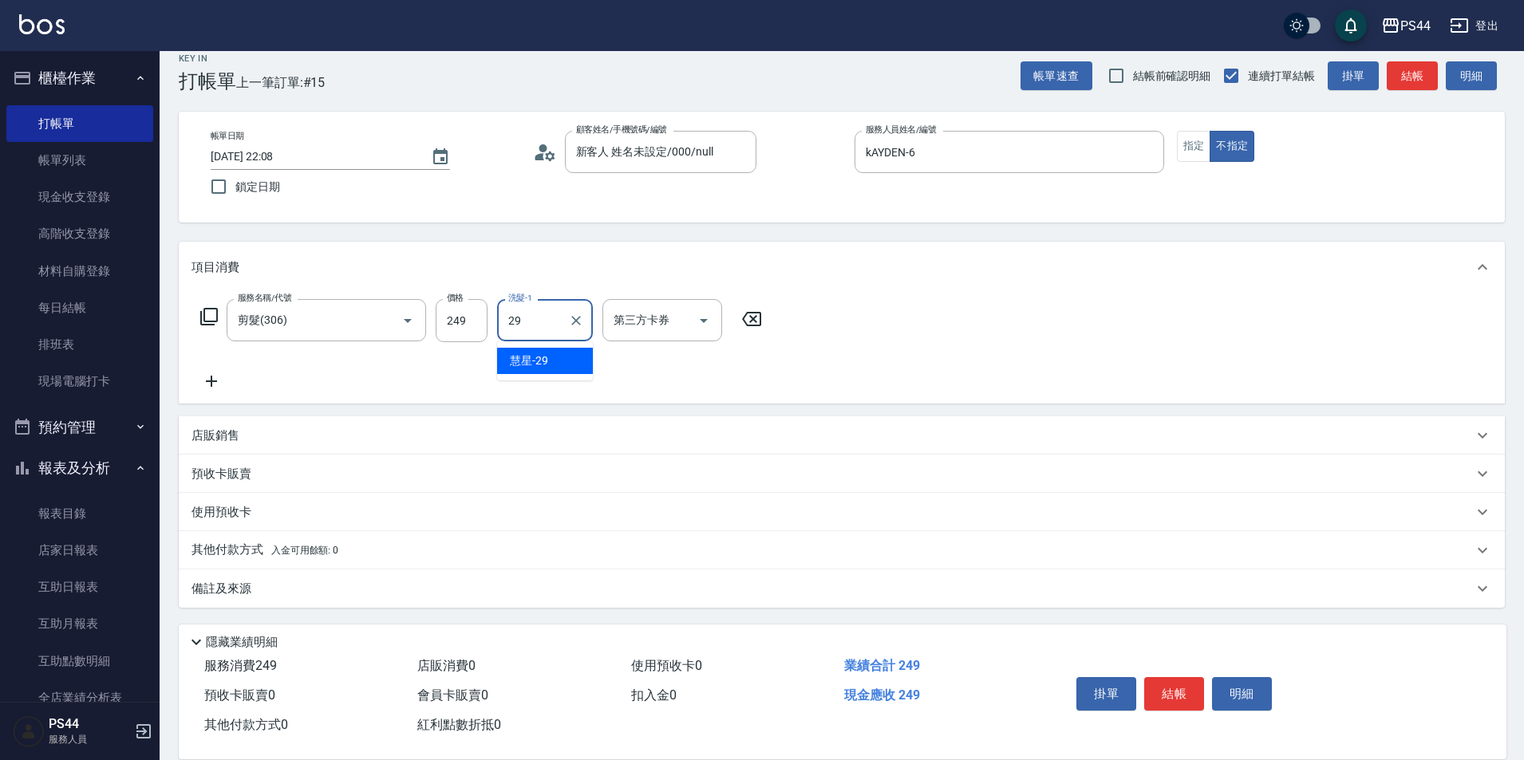
type input "慧星-29"
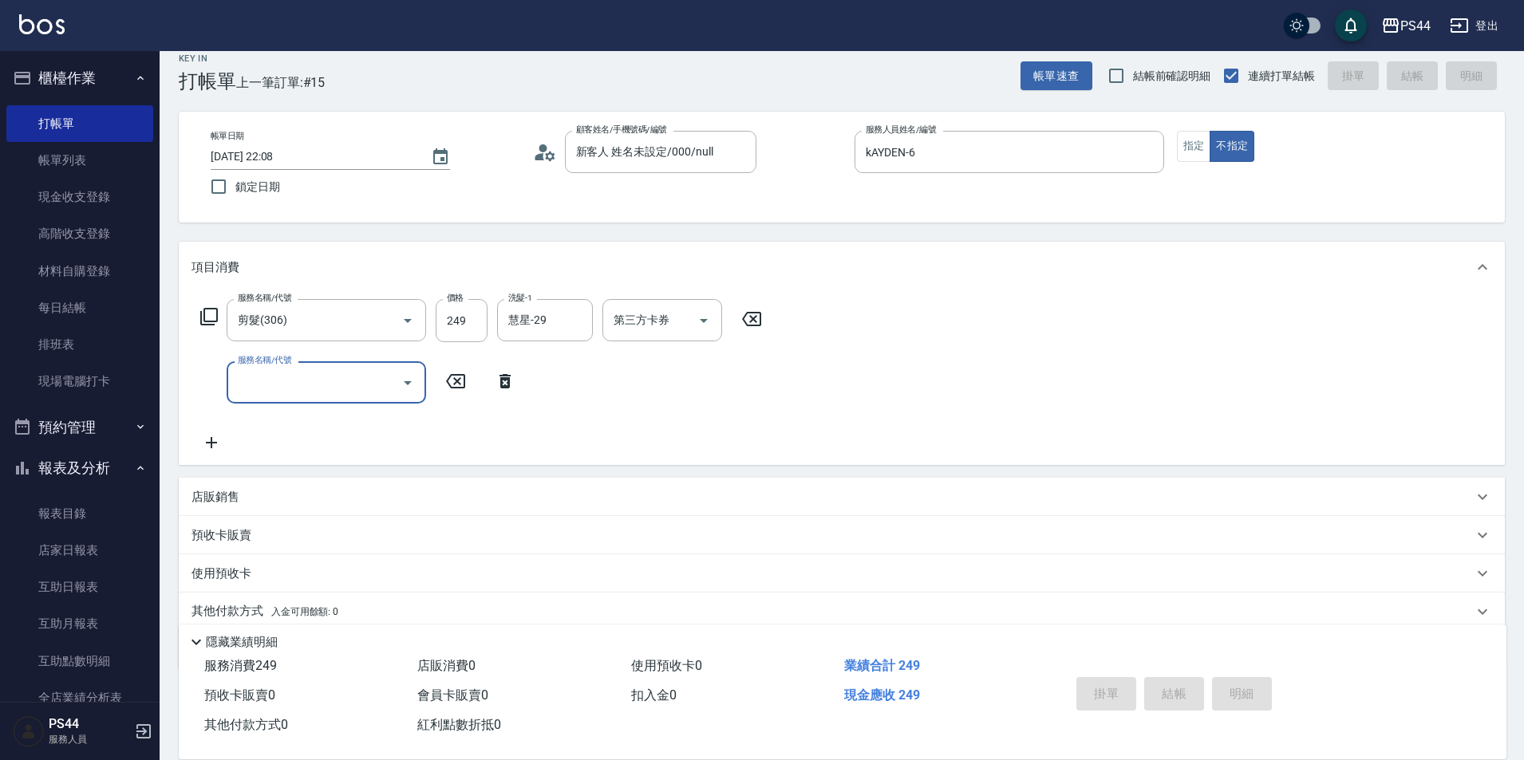
type input "2025/10/11 22:09"
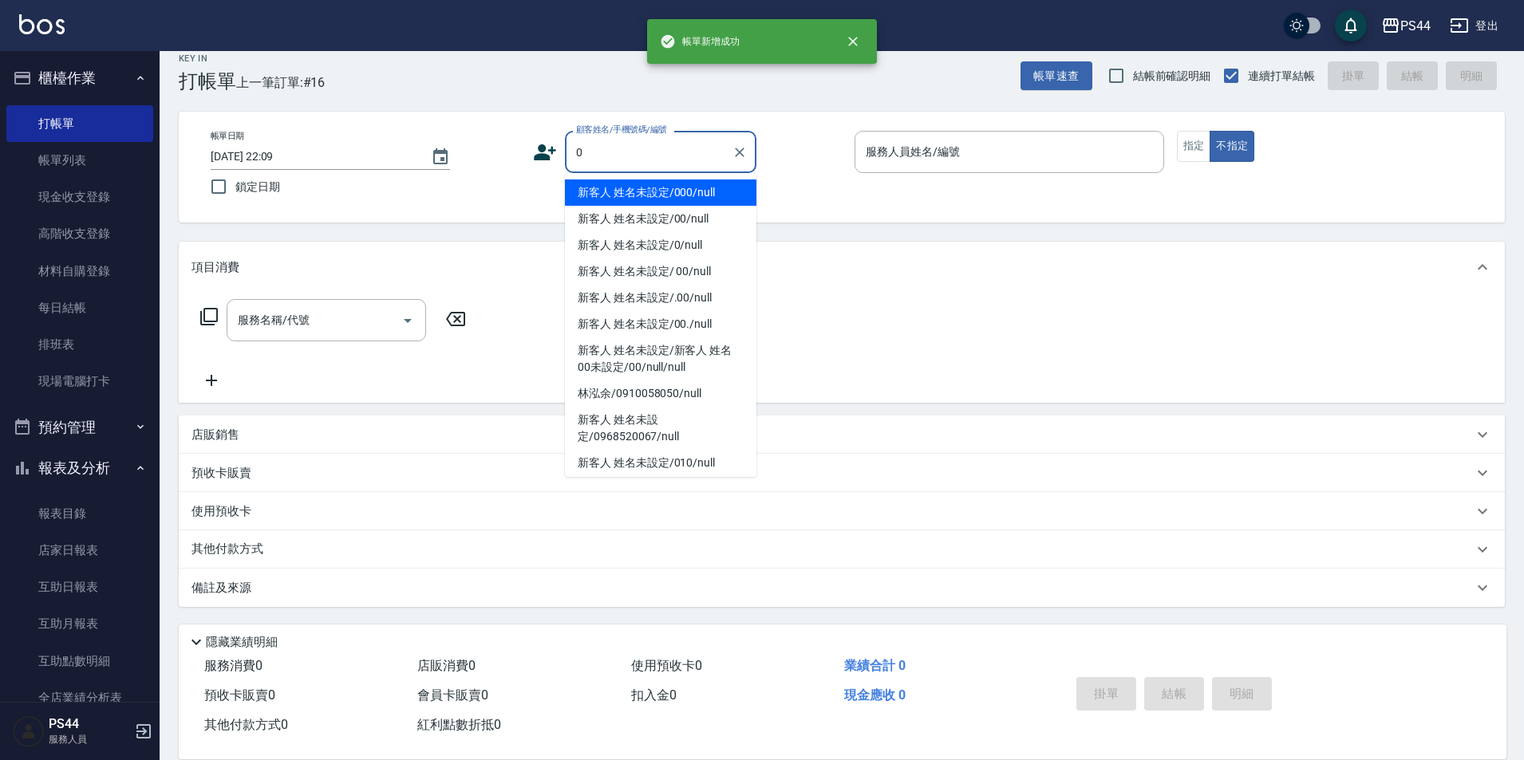
type input "新客人 姓名未設定/000/null"
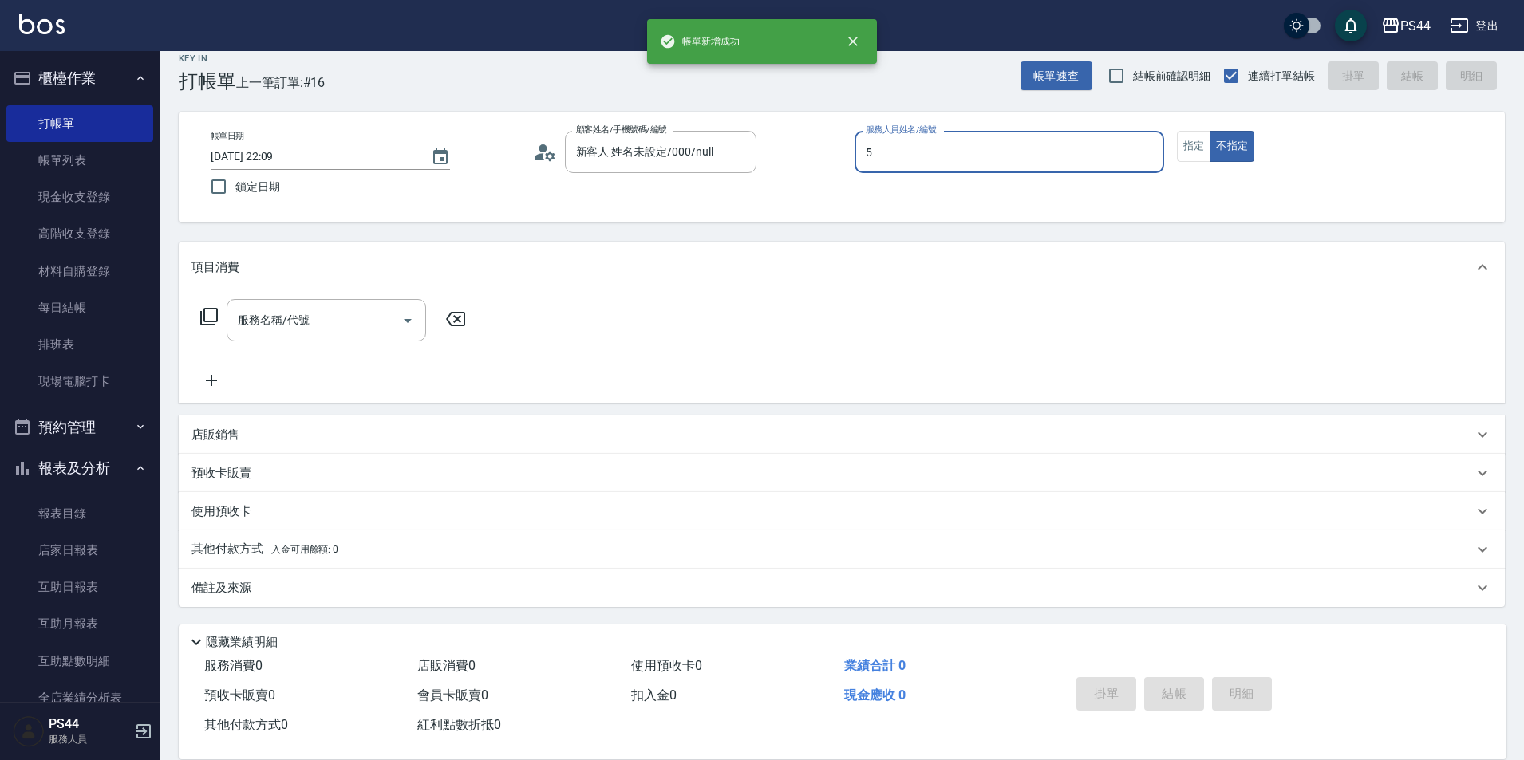
type input "王璟勳-5"
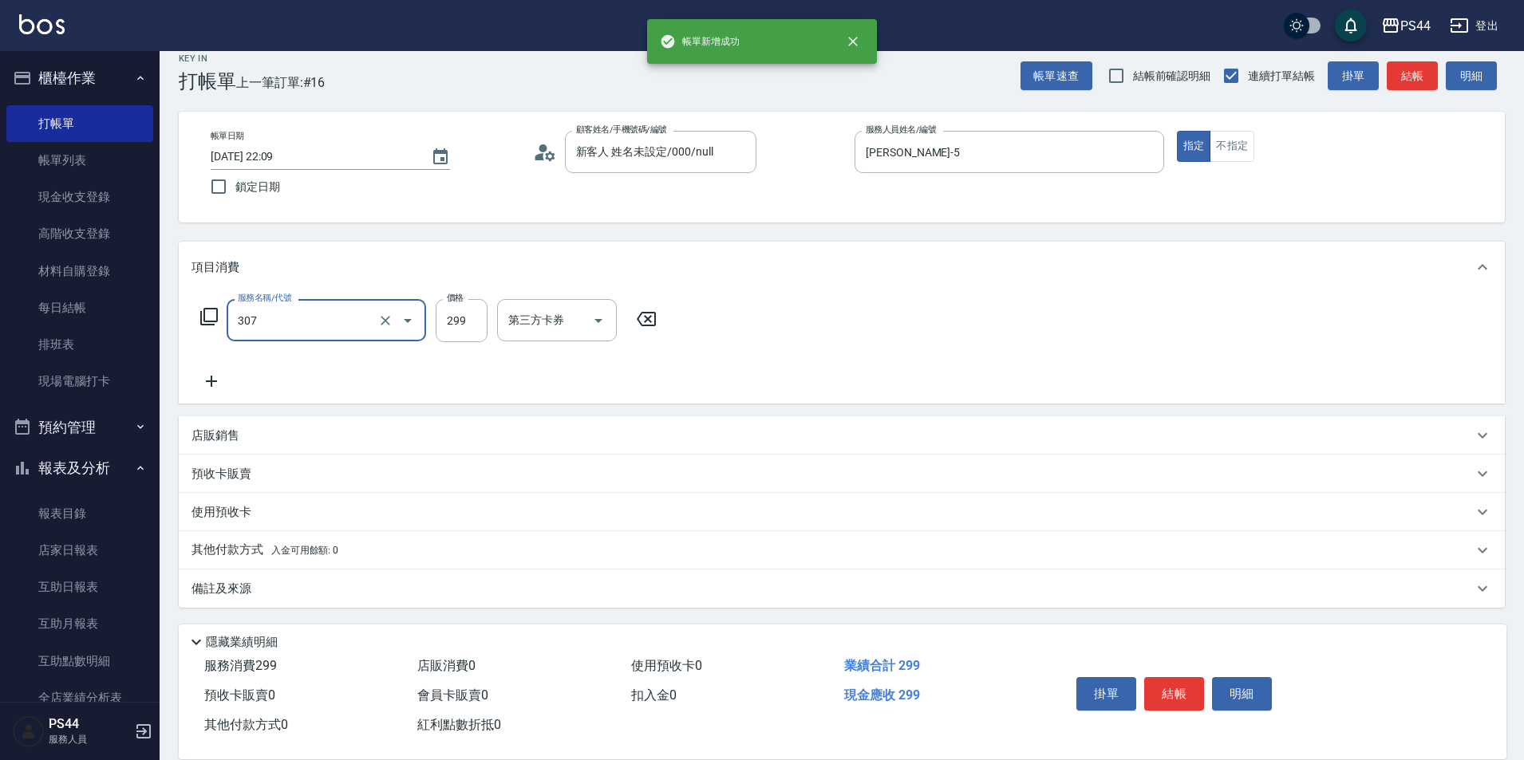
type input "剪髮(307)"
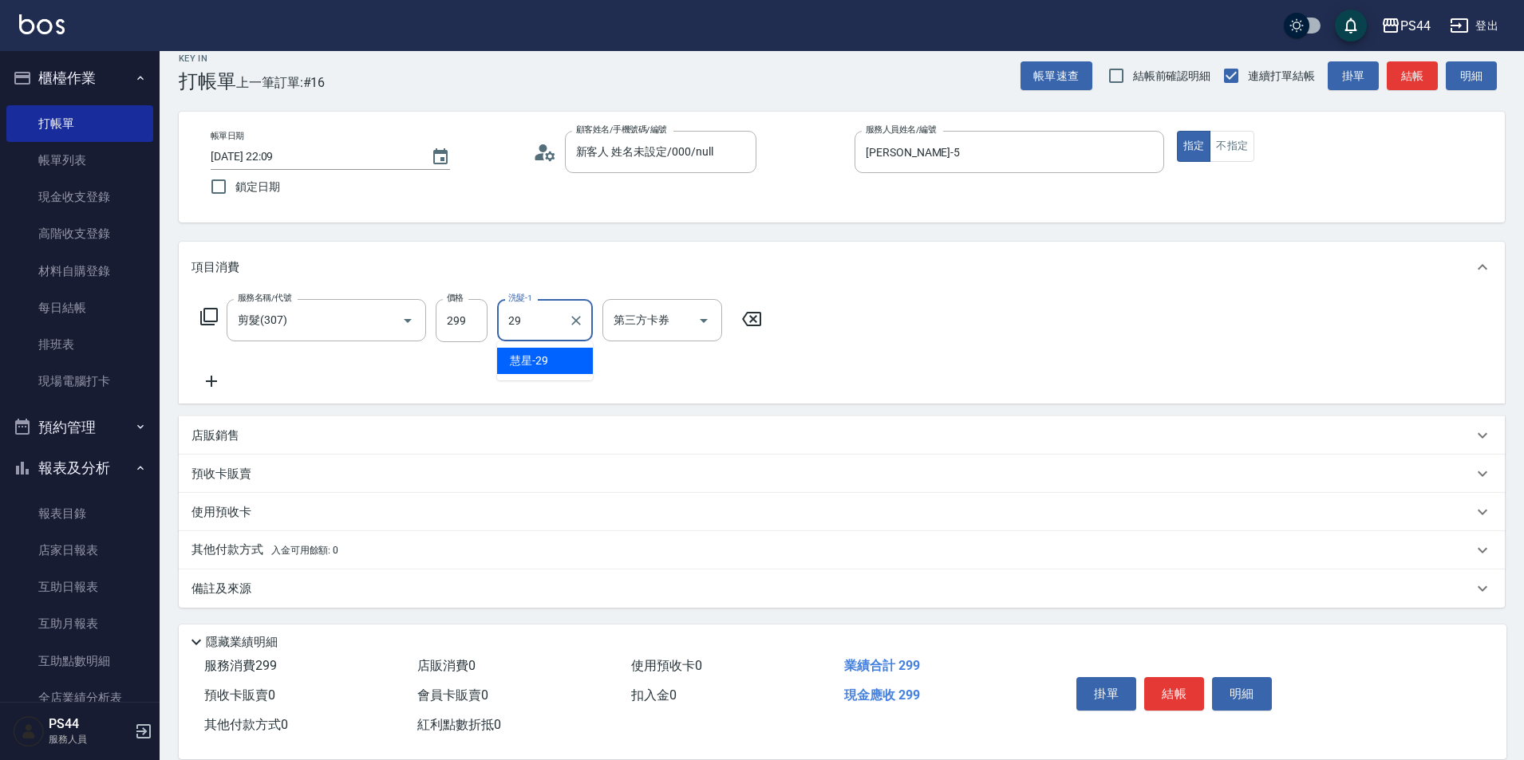
type input "慧星-29"
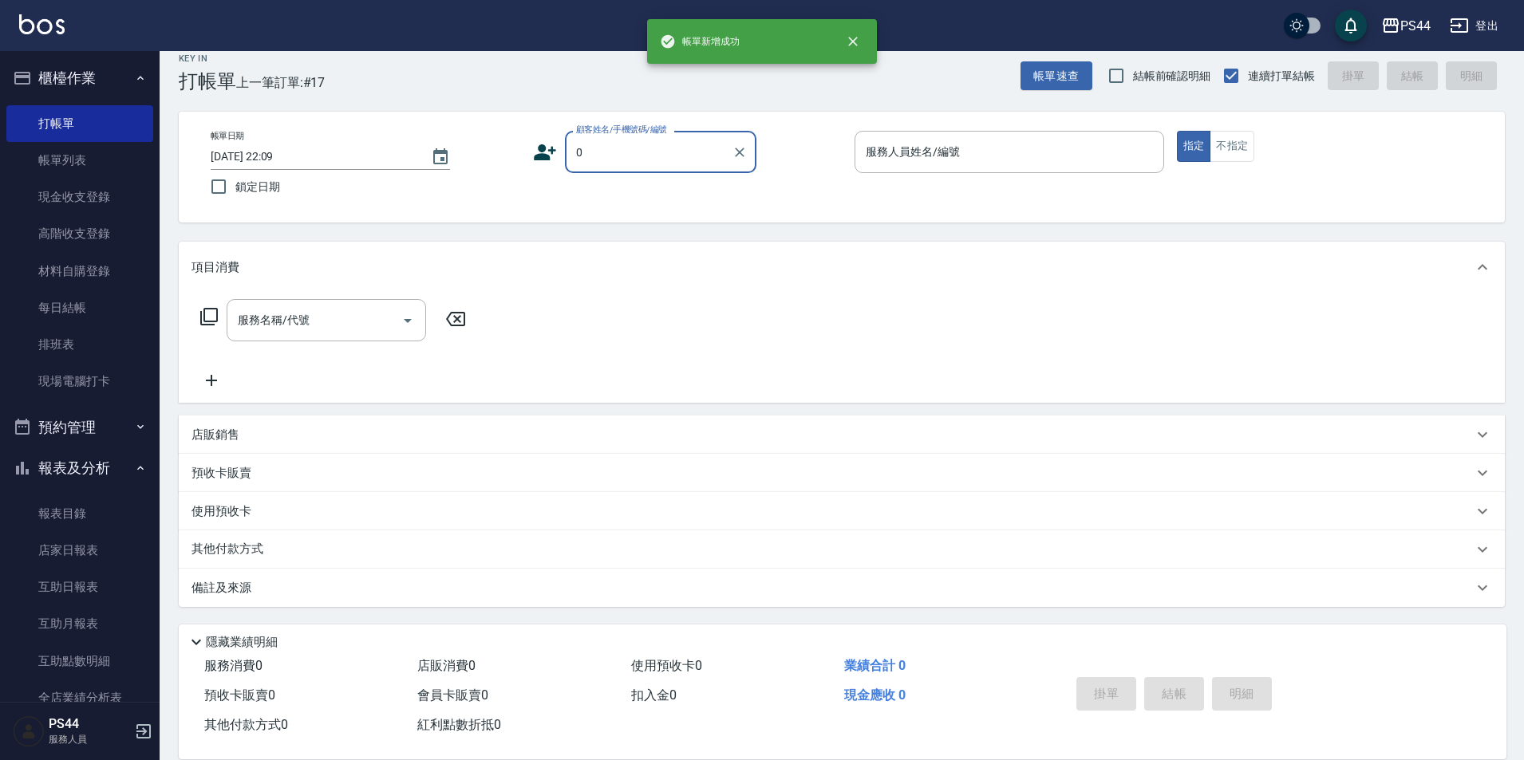
type input "新客人 姓名未設定/000/null"
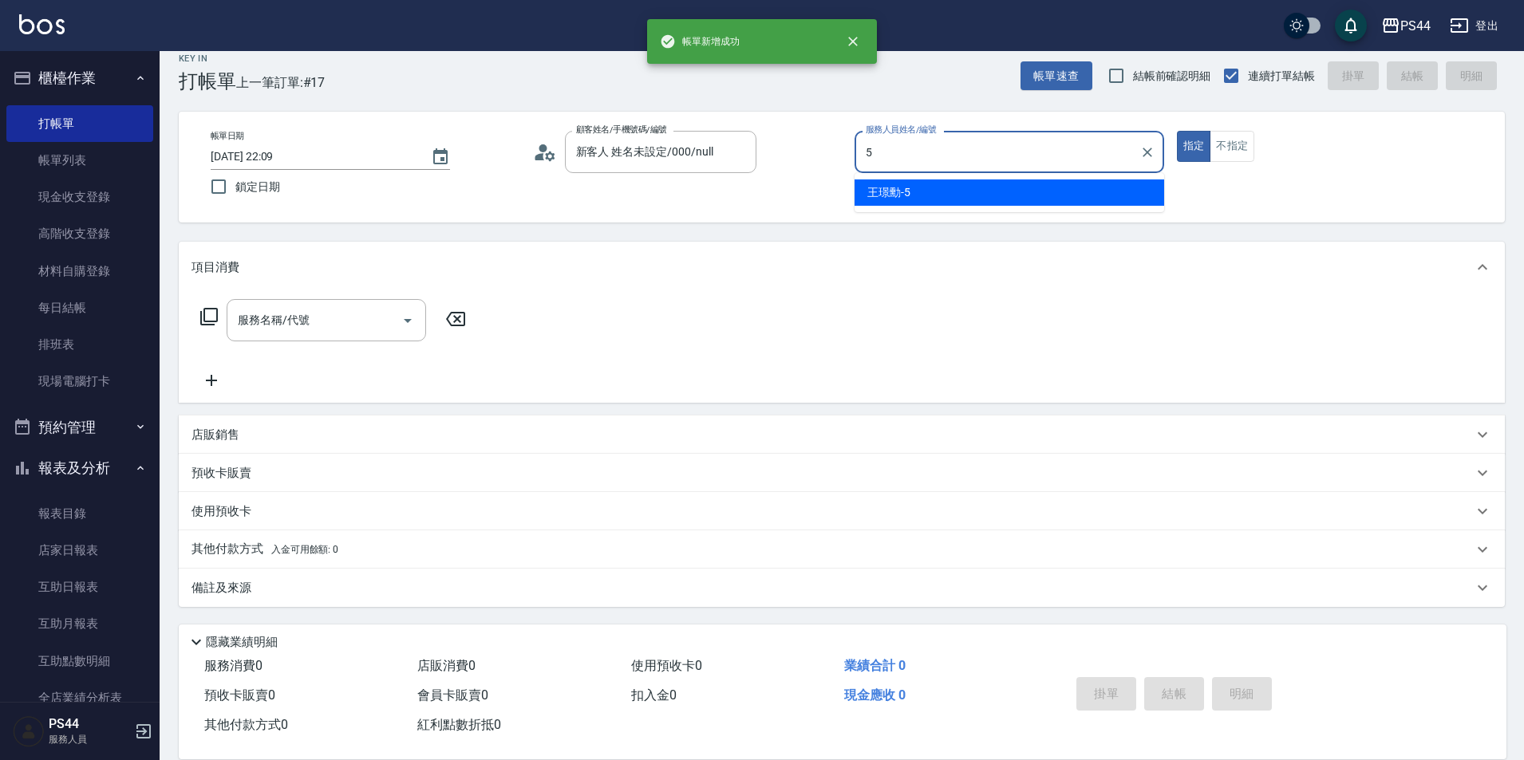
type input "王璟勳-5"
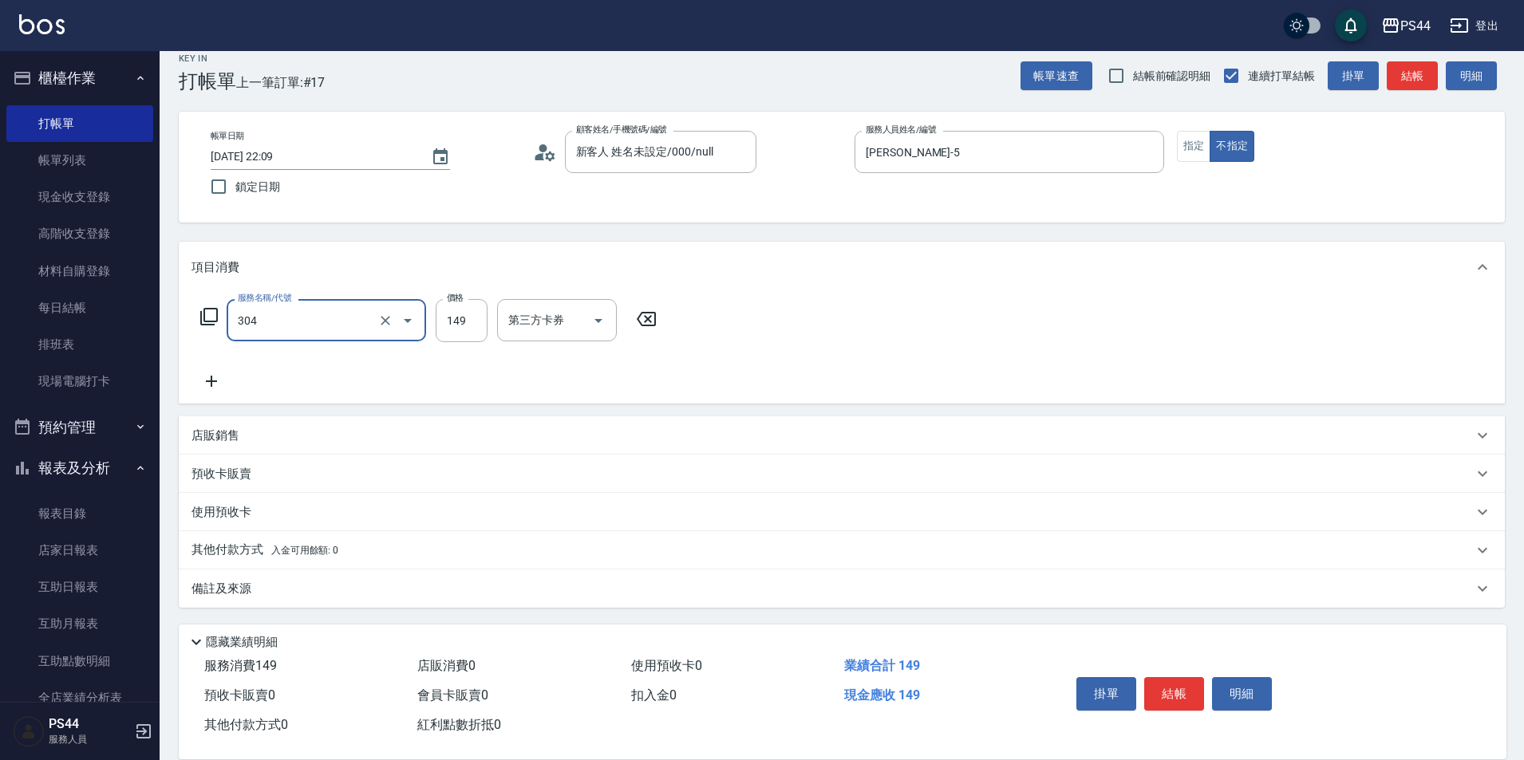
type input "剪髮(304)"
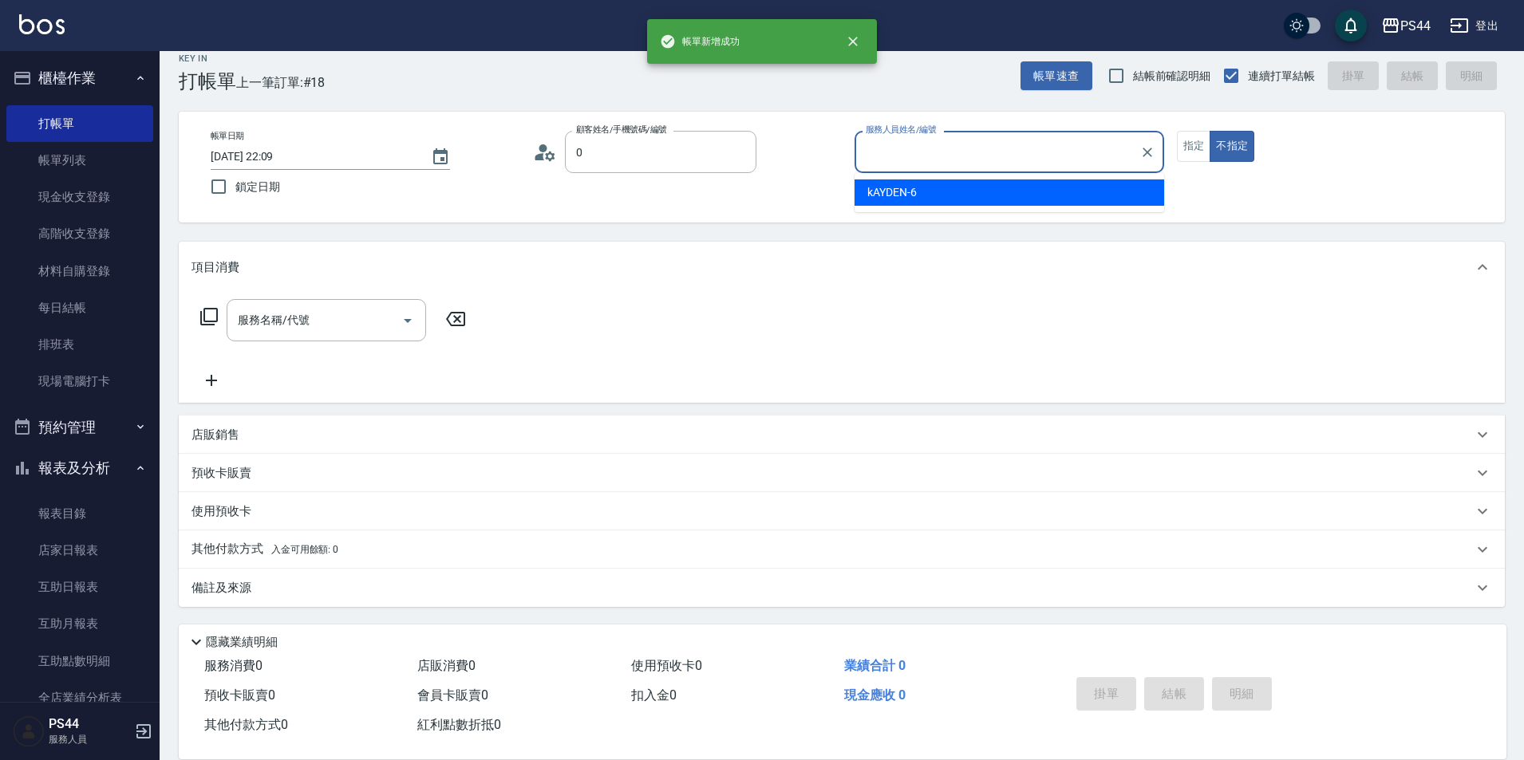
type input "新客人 姓名未設定/000/null"
type input "kAYDEN-6"
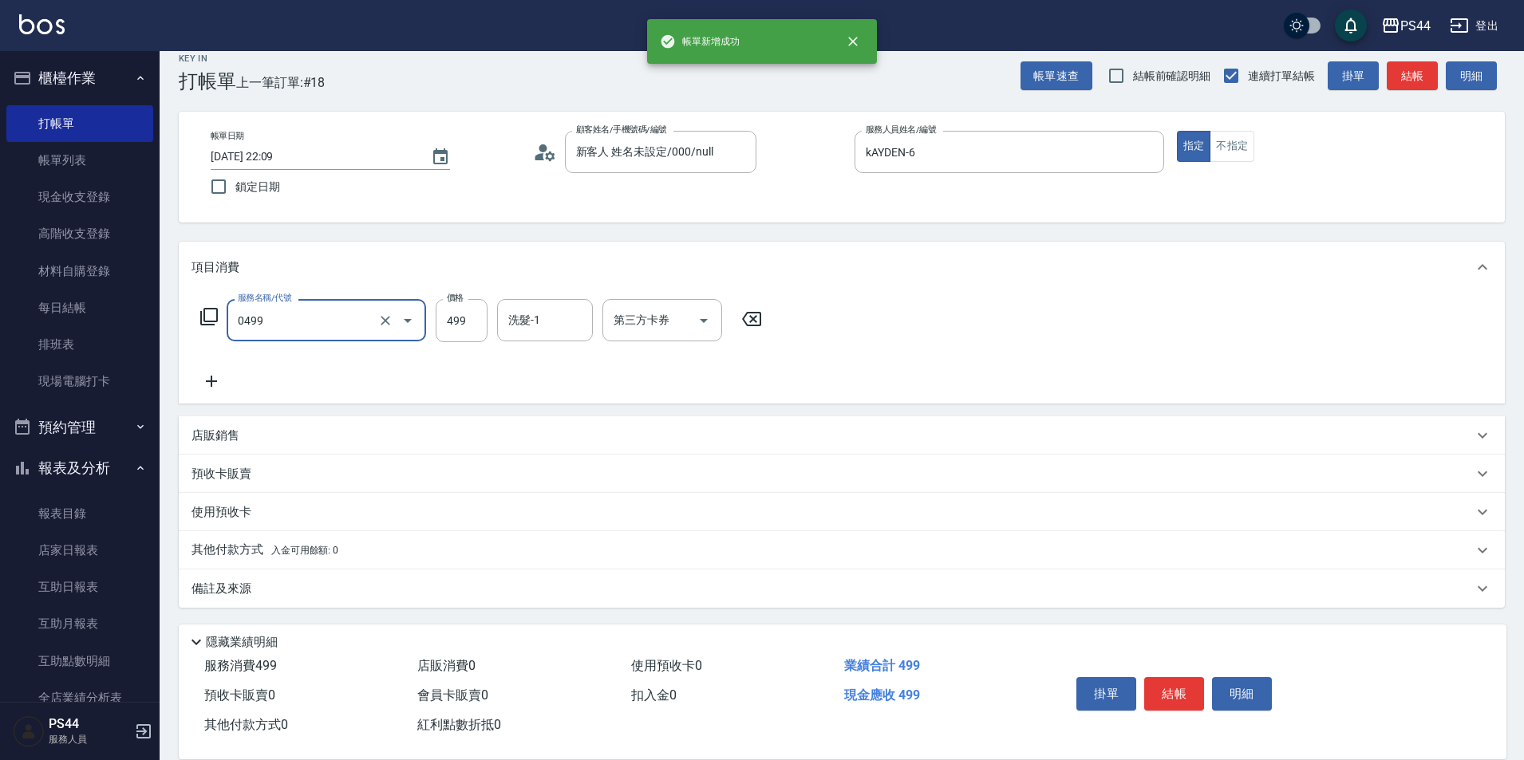
type input "伊黛莉499(0499)"
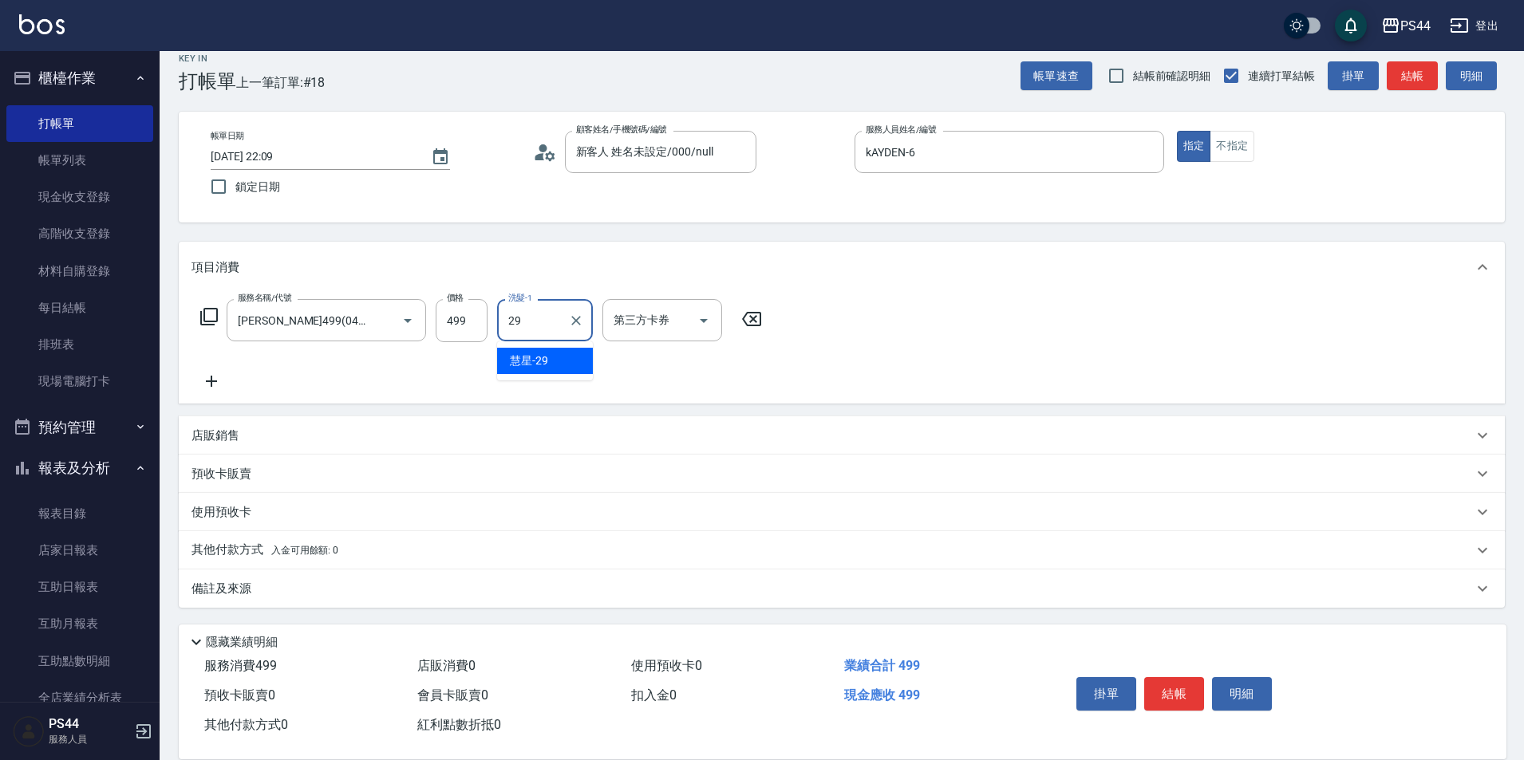
type input "慧星-29"
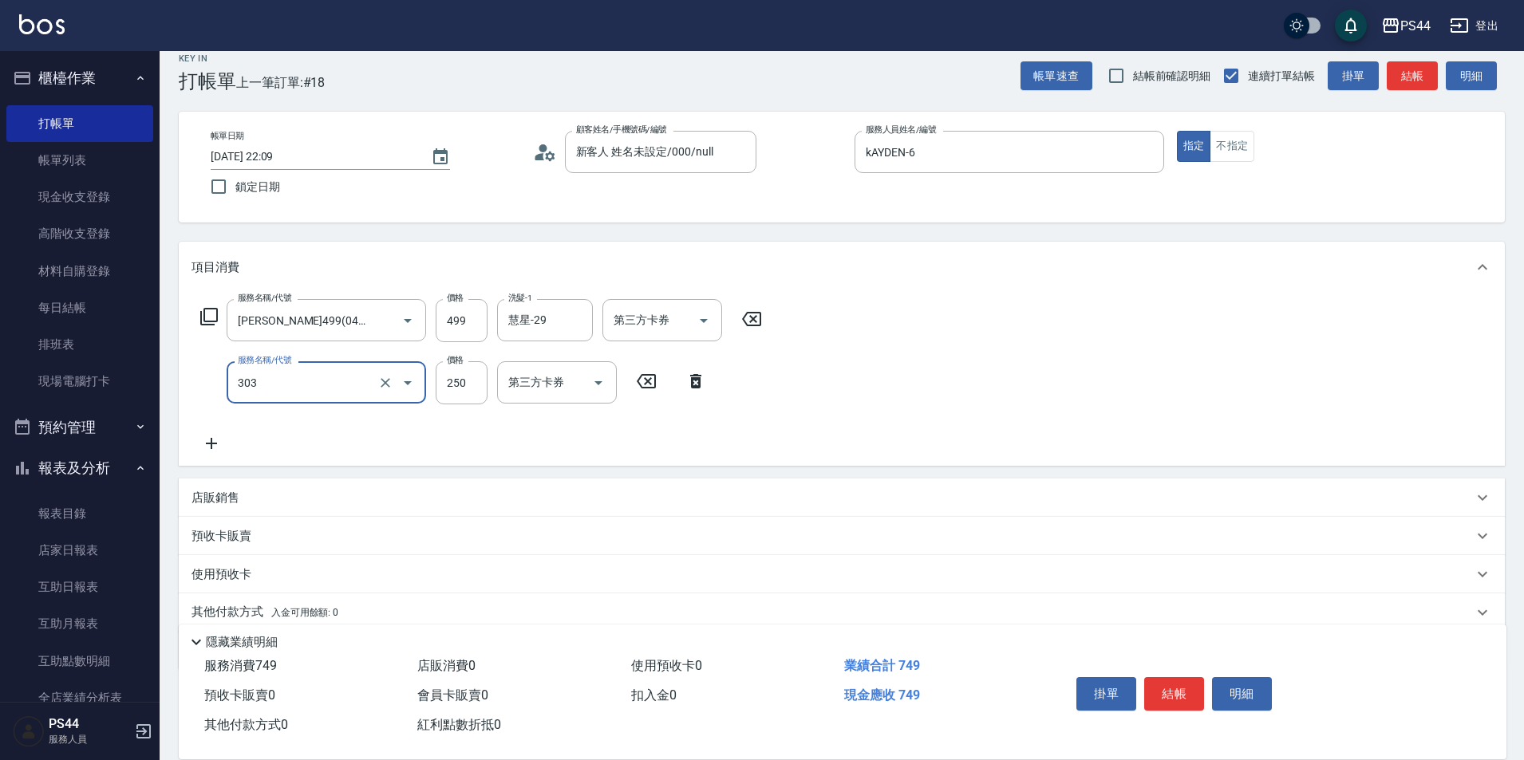
type input "剪髮(303)"
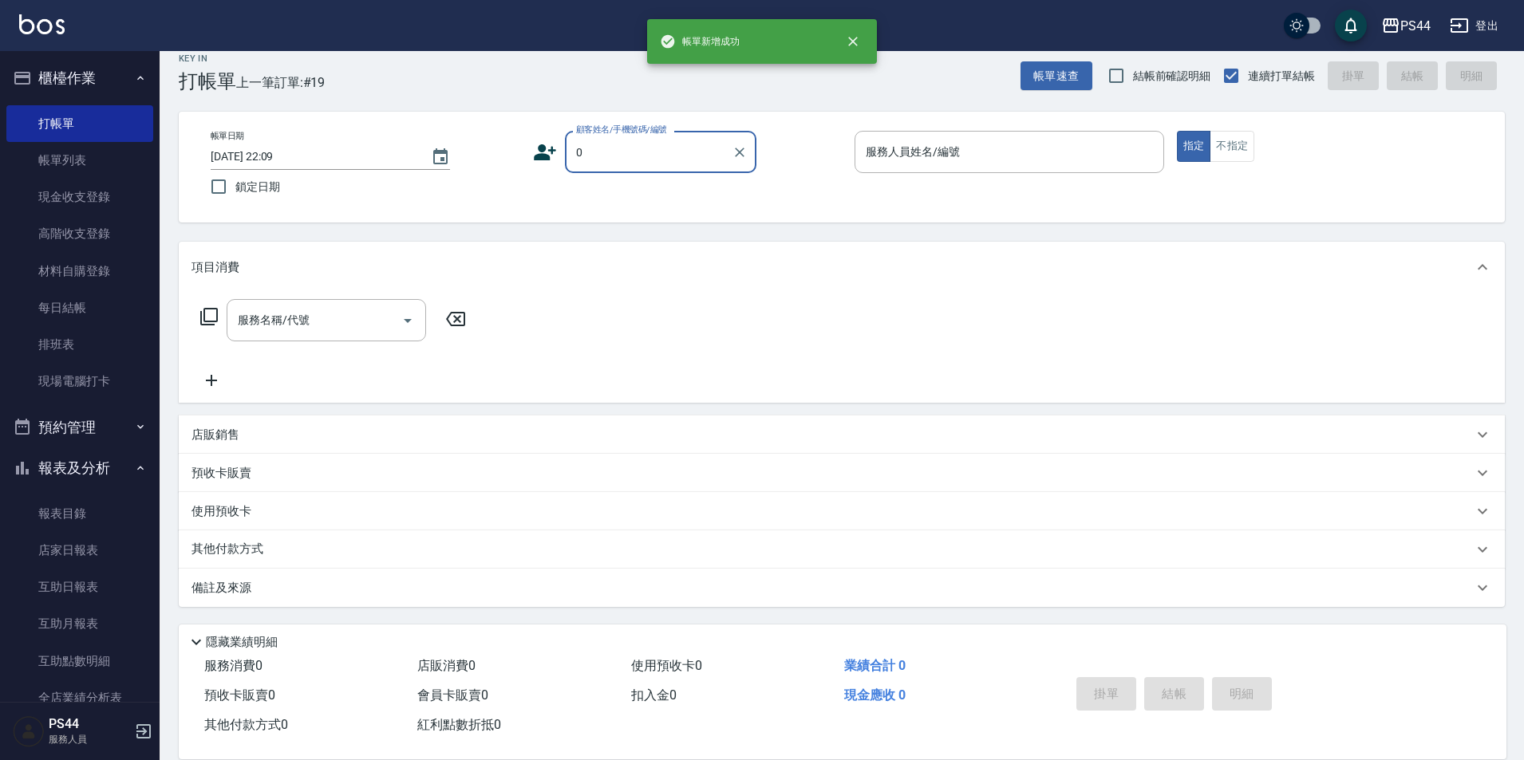
type input "新客人 姓名未設定/000/null"
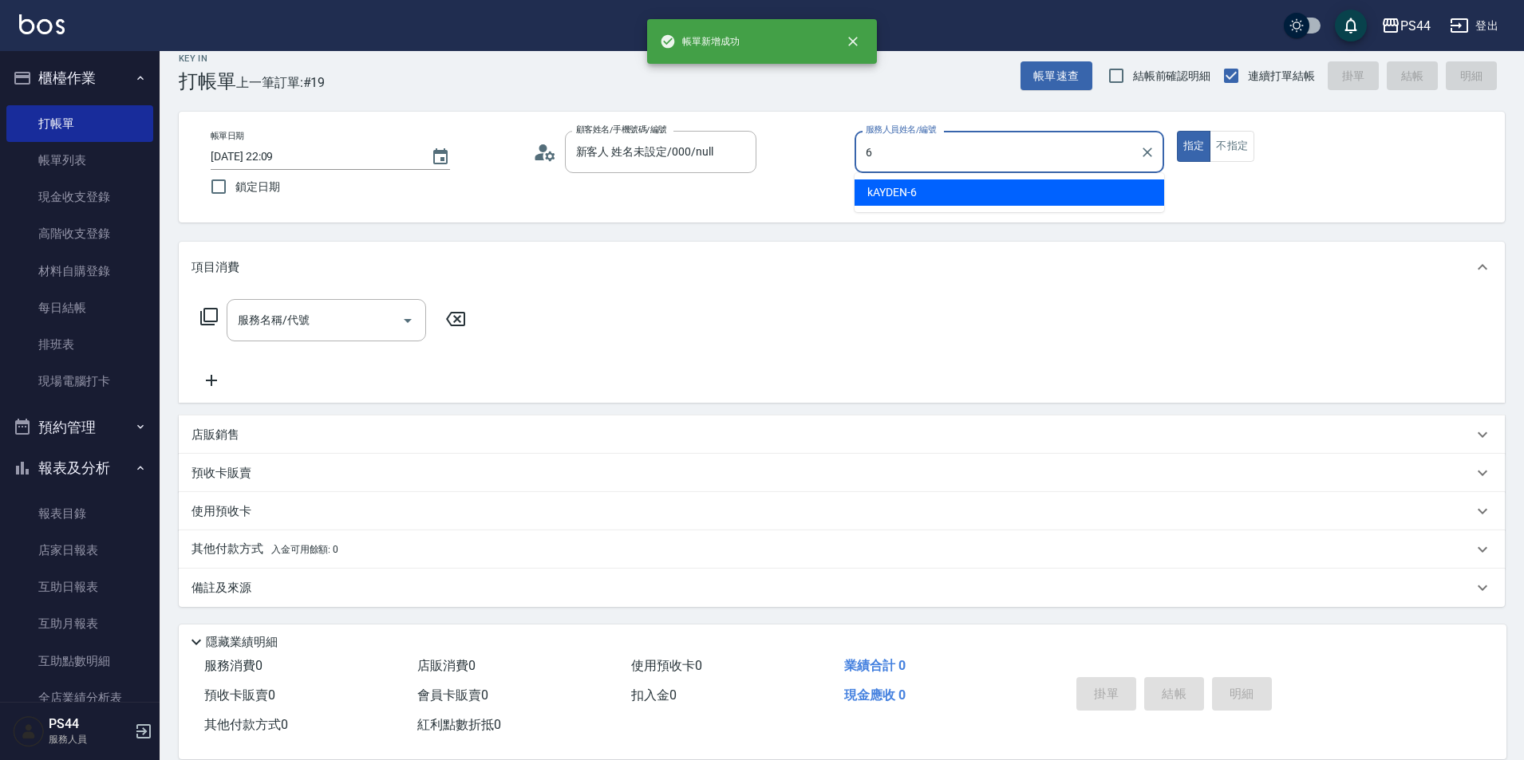
type input "kAYDEN-6"
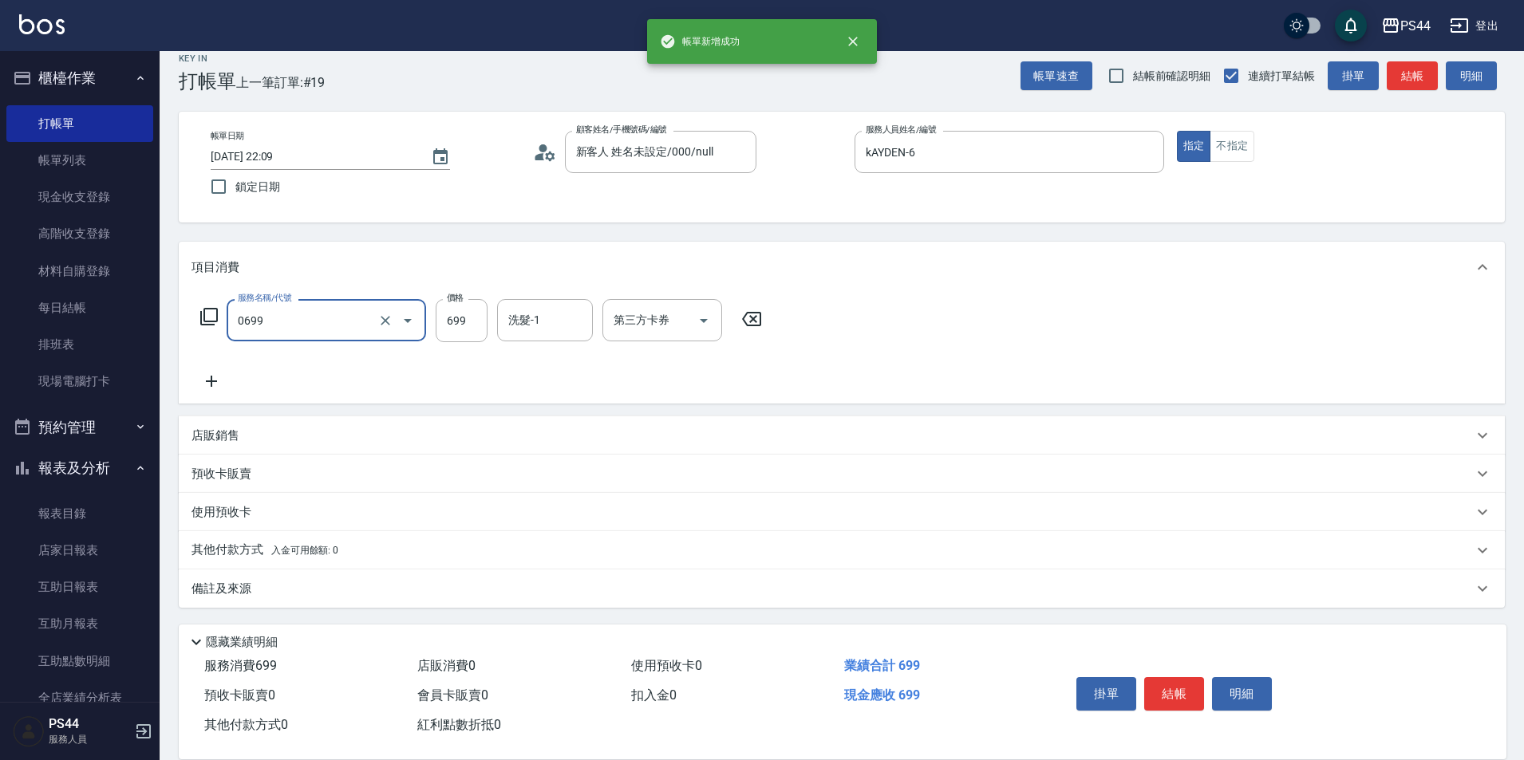
type input "精油SPA(0699)"
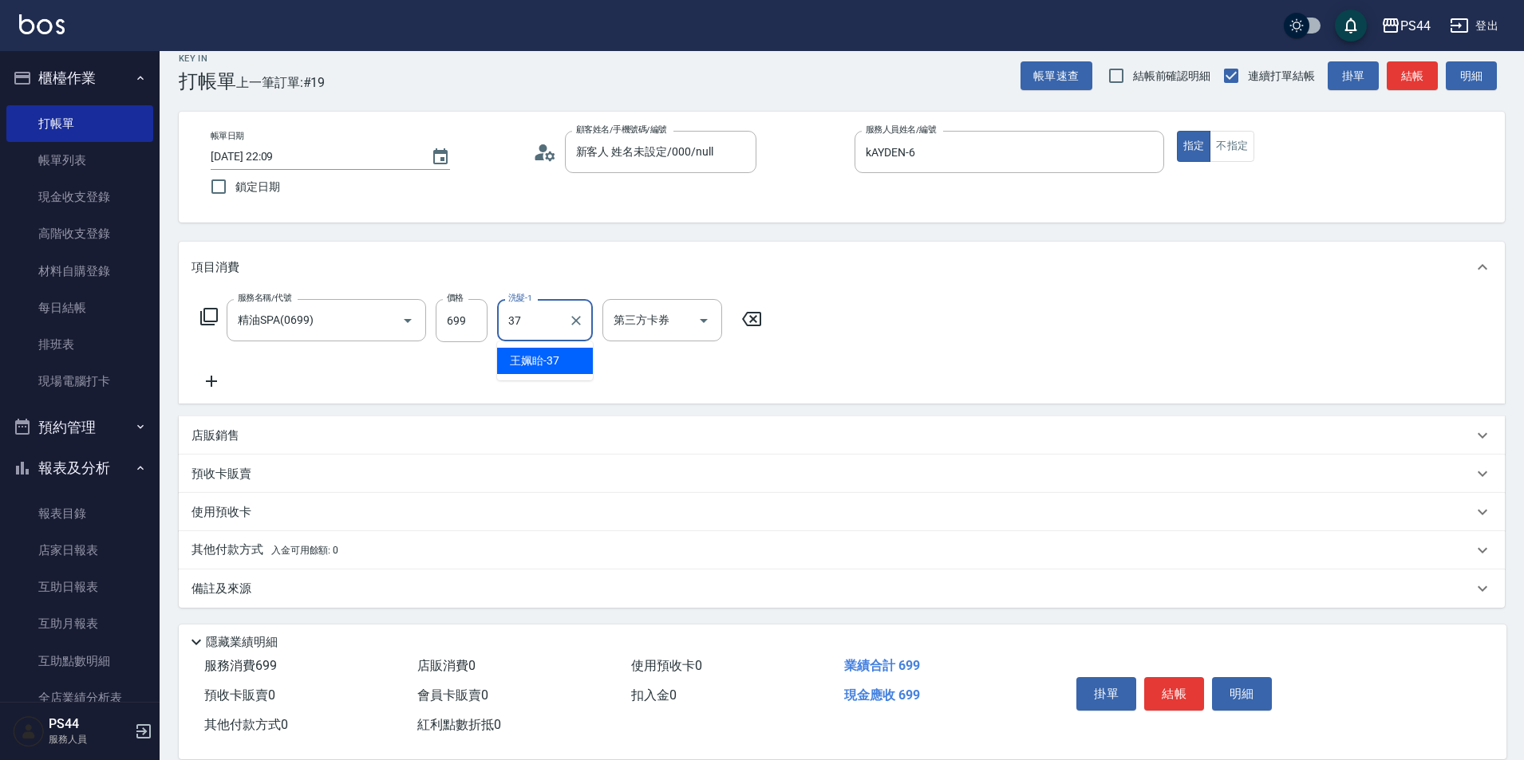
type input "王姵眙-37"
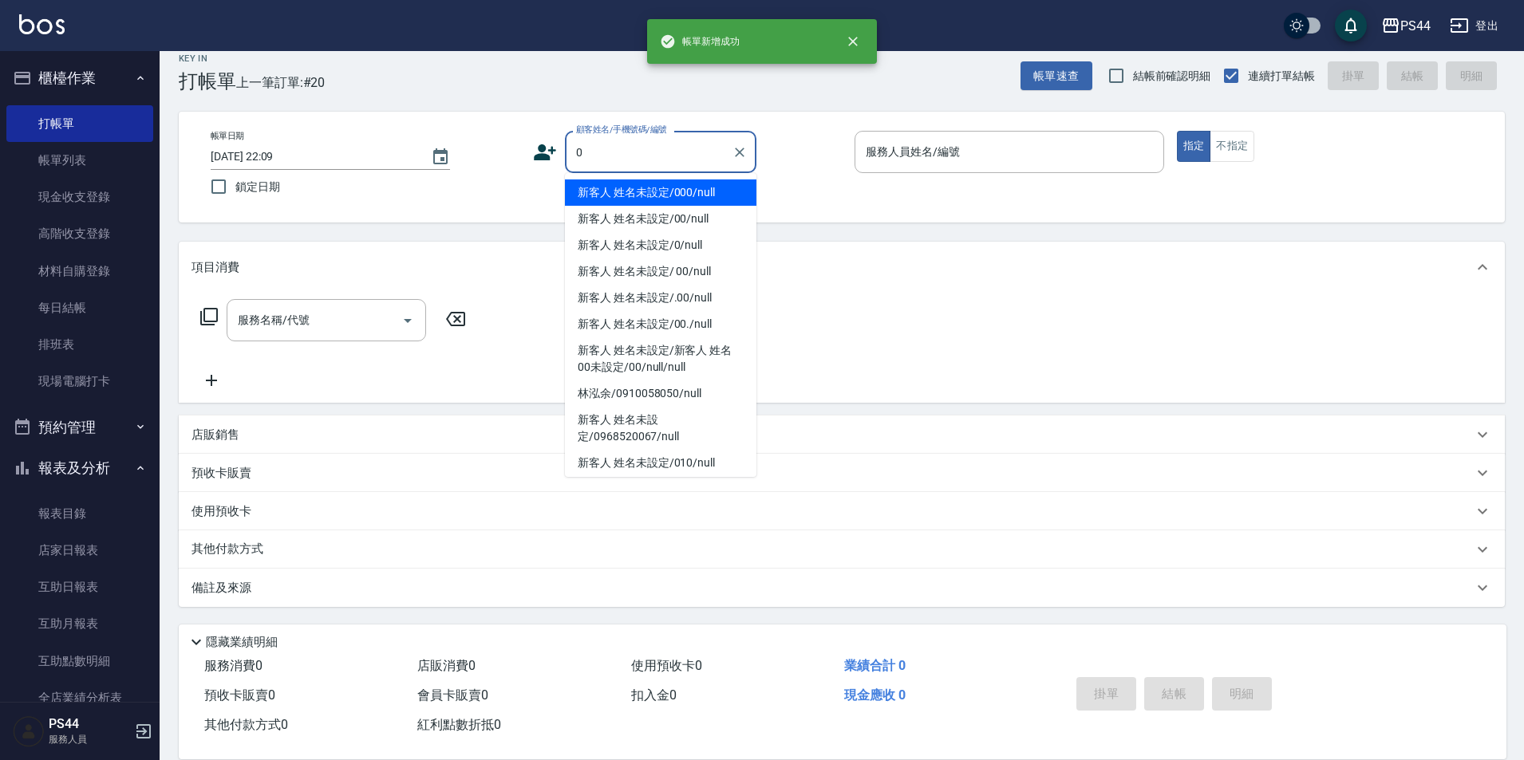
type input "新客人 姓名未設定/000/null"
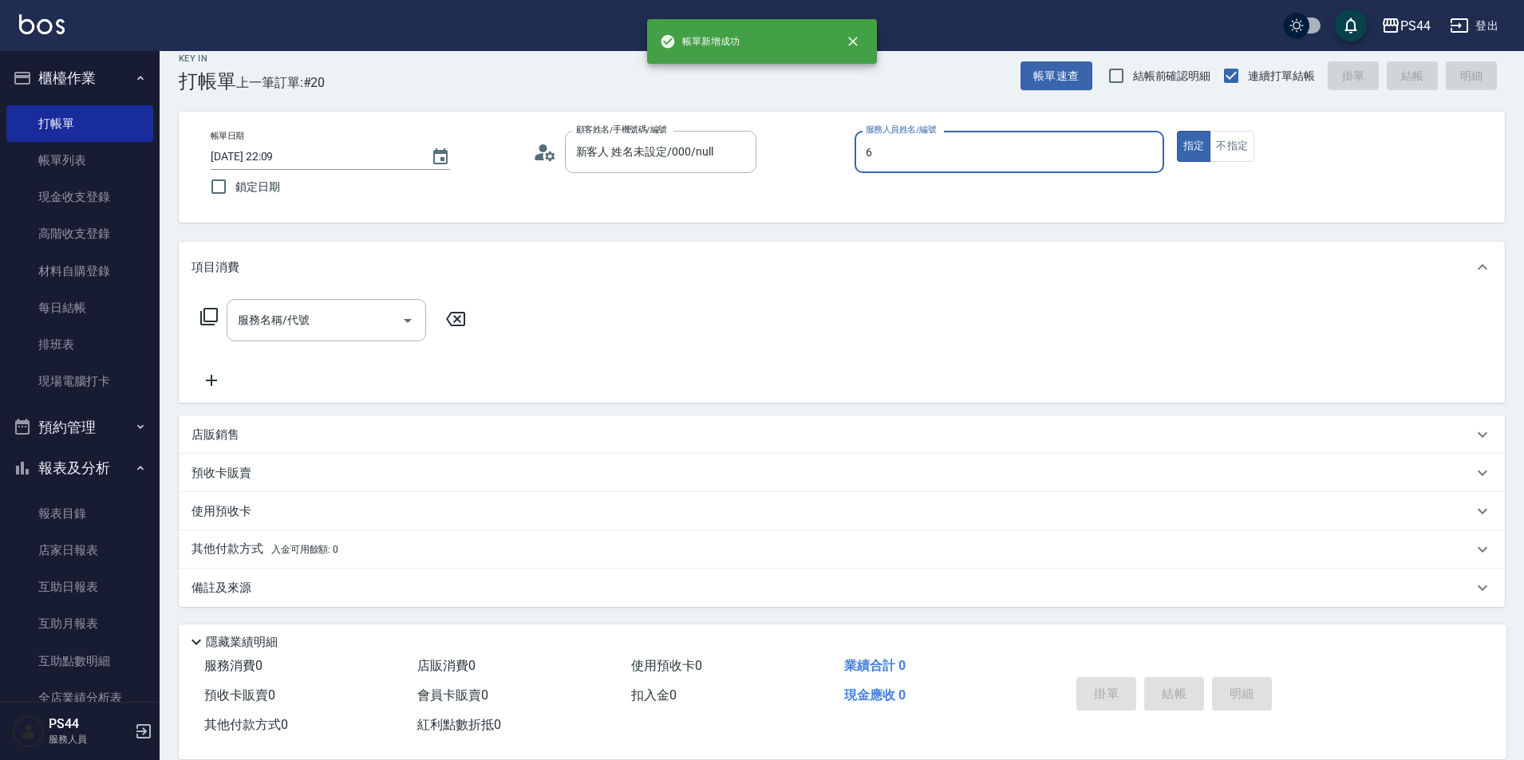
type input "kAYDEN-6"
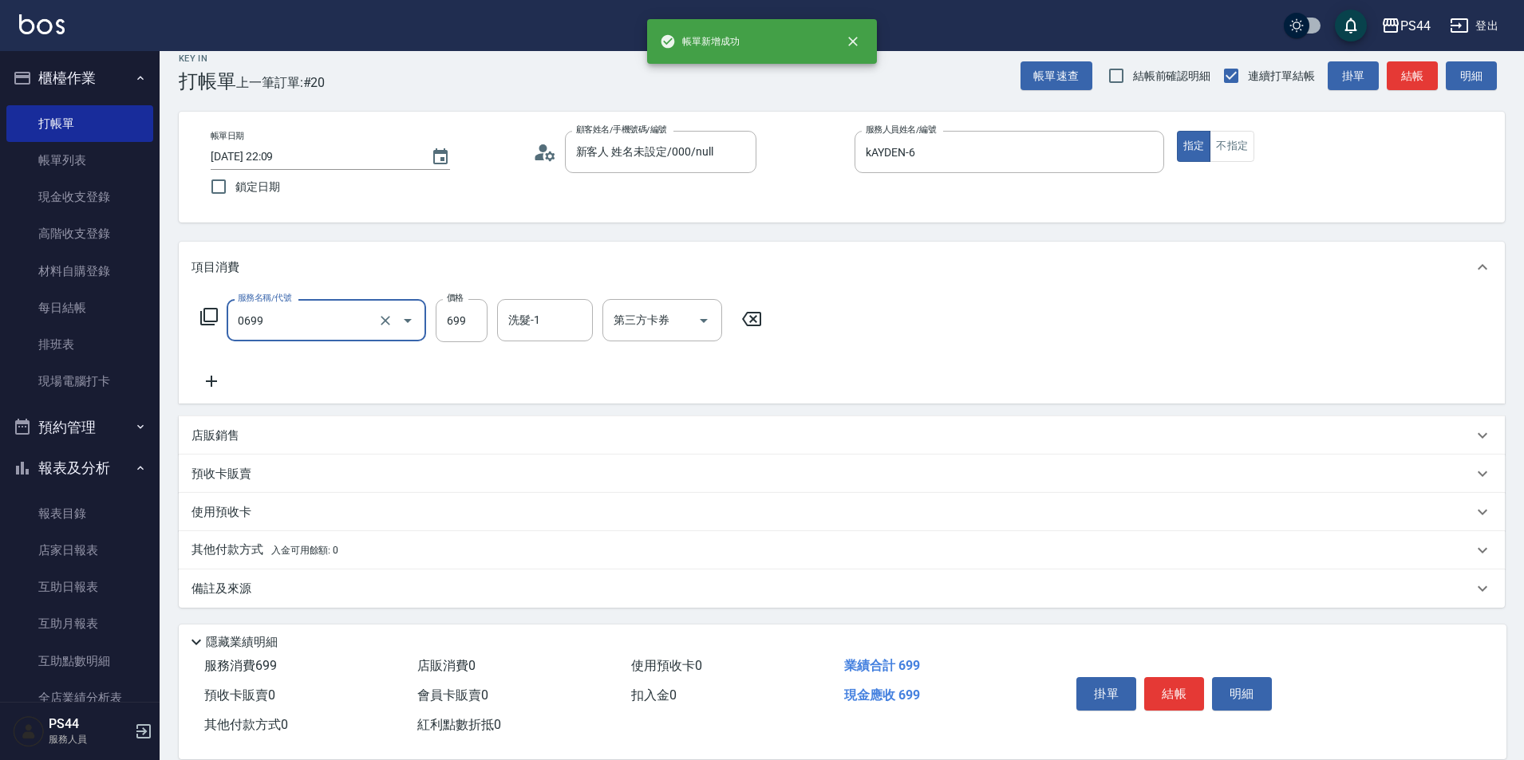
type input "精油SPA(0699)"
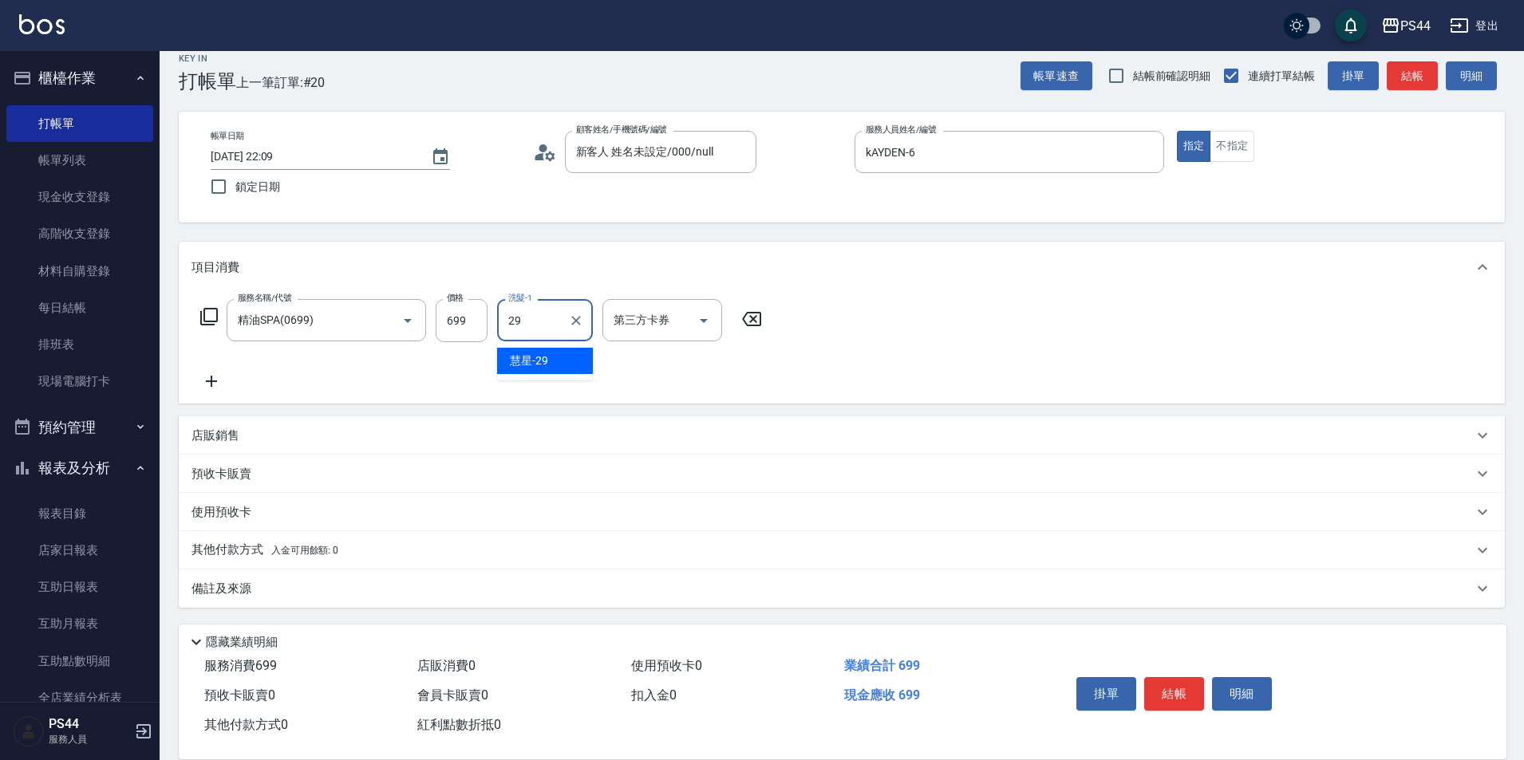
type input "慧星-29"
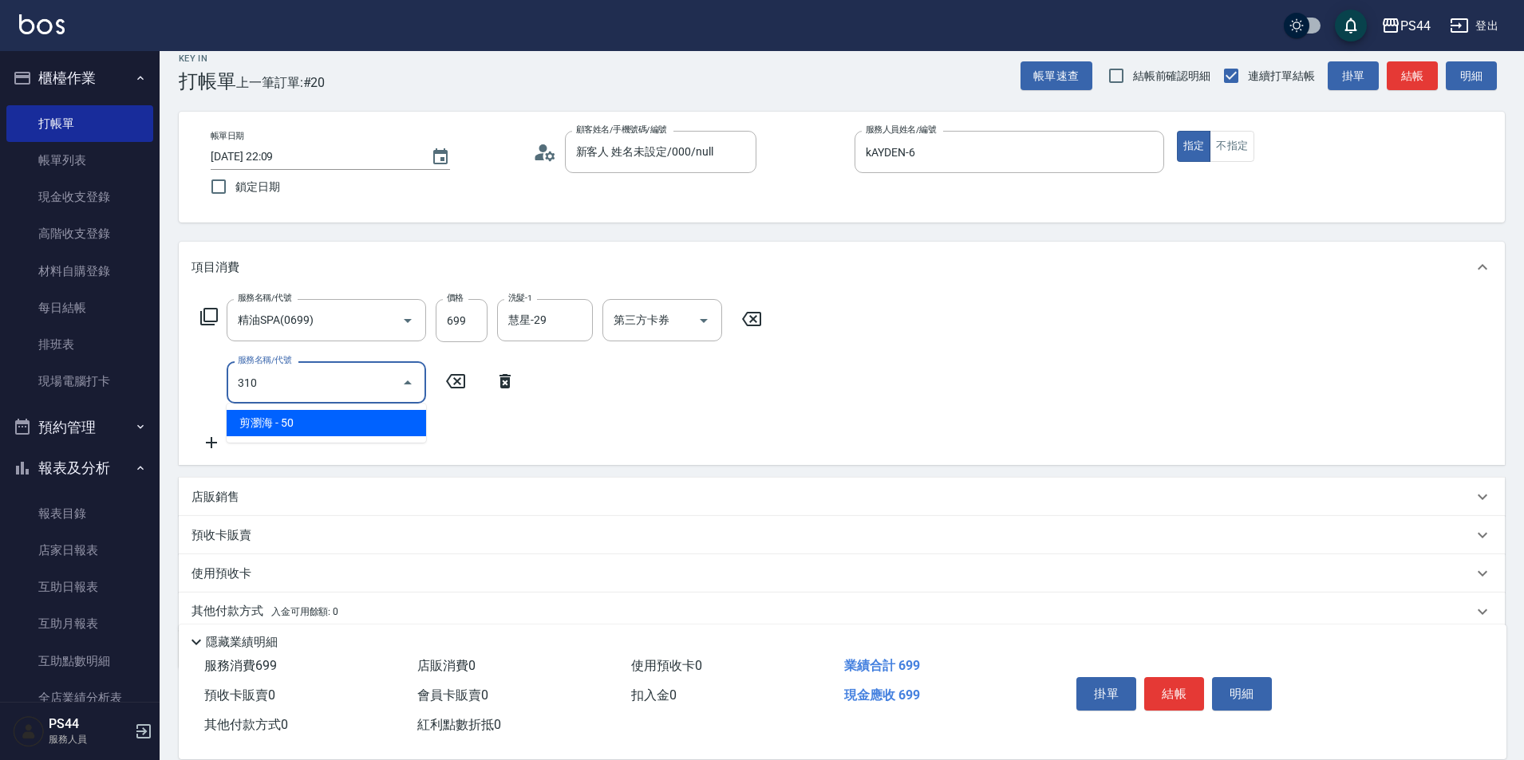
type input "剪瀏海(310)"
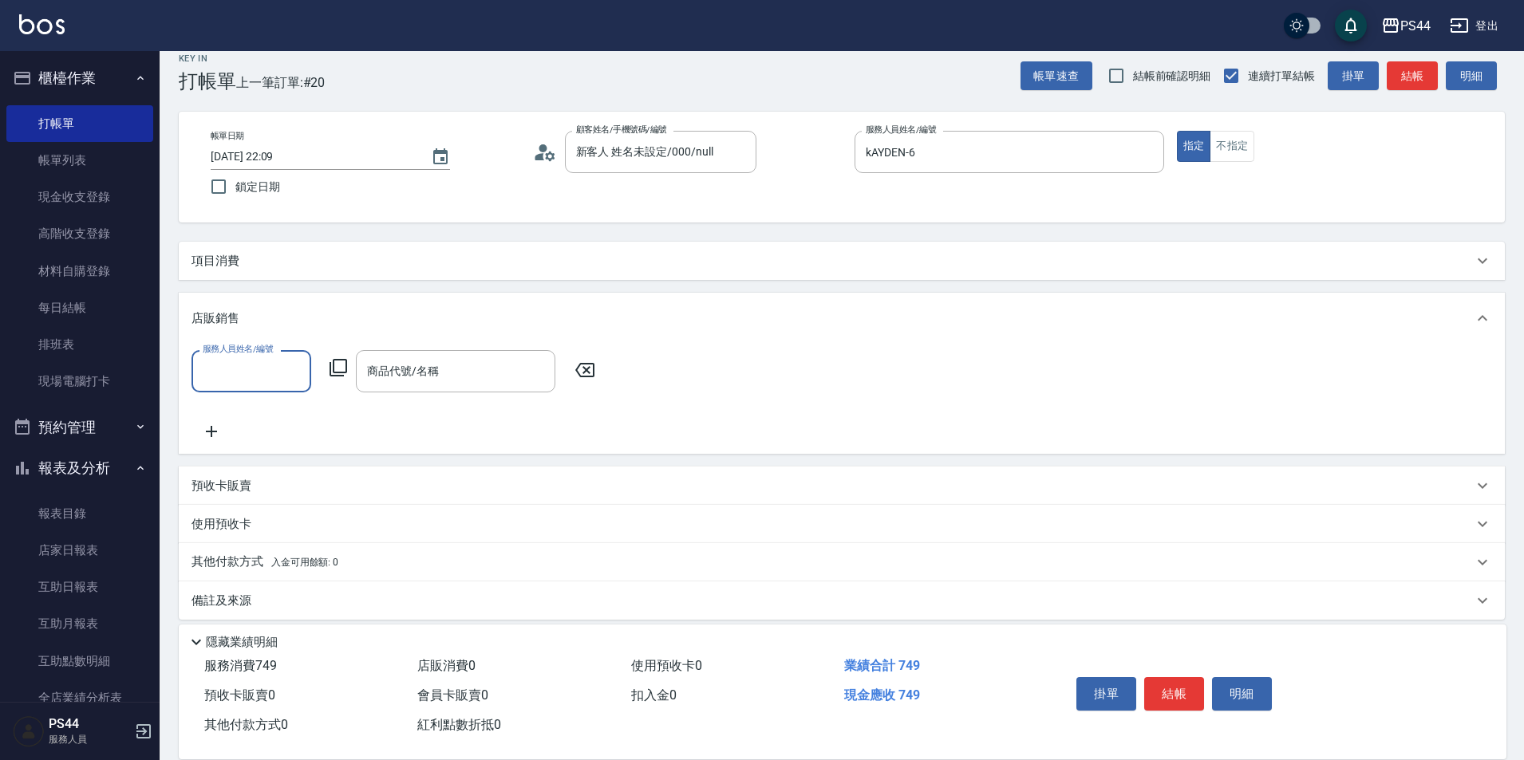
scroll to position [0, 0]
type input "kAYDEN-6"
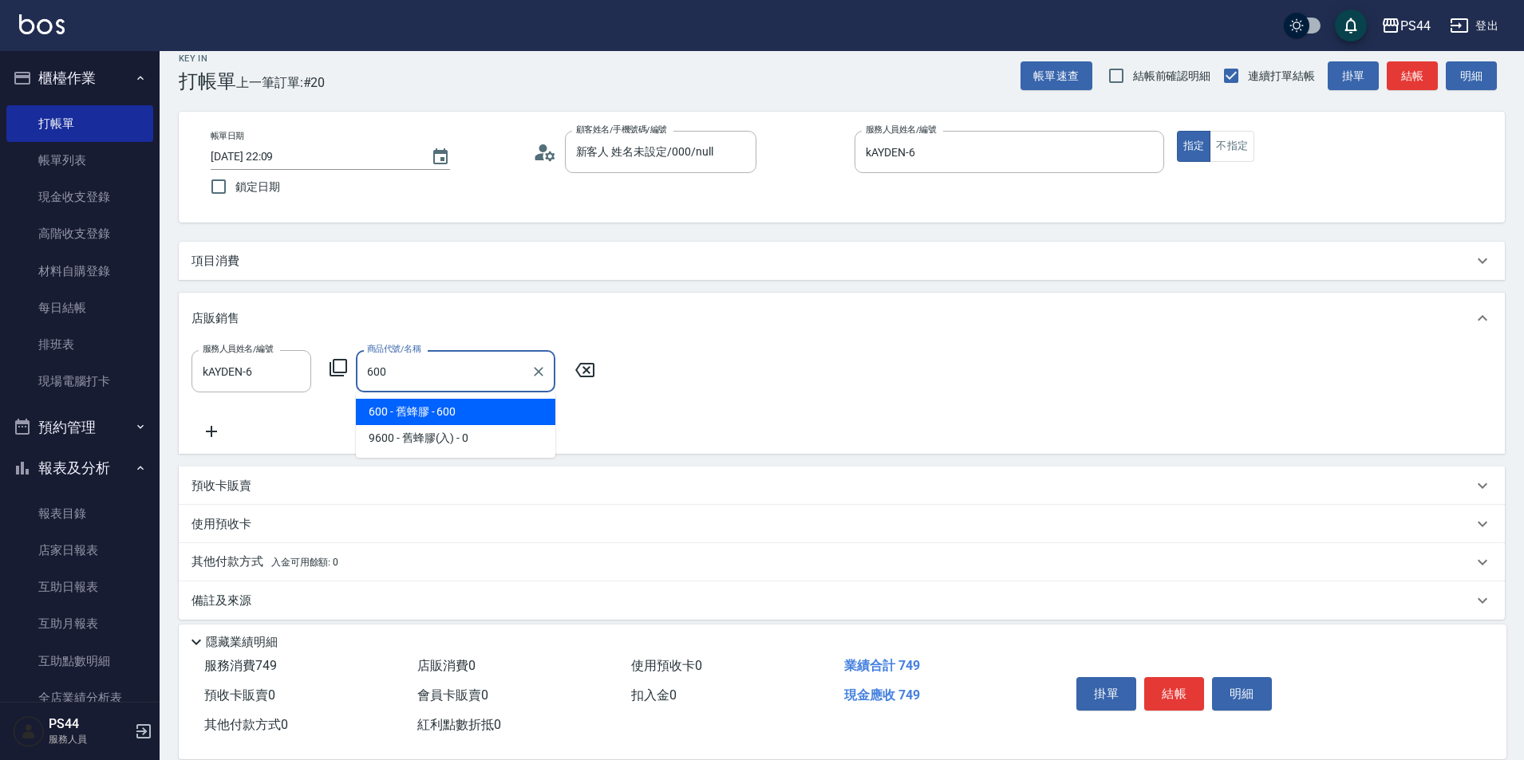
type input "舊蜂膠"
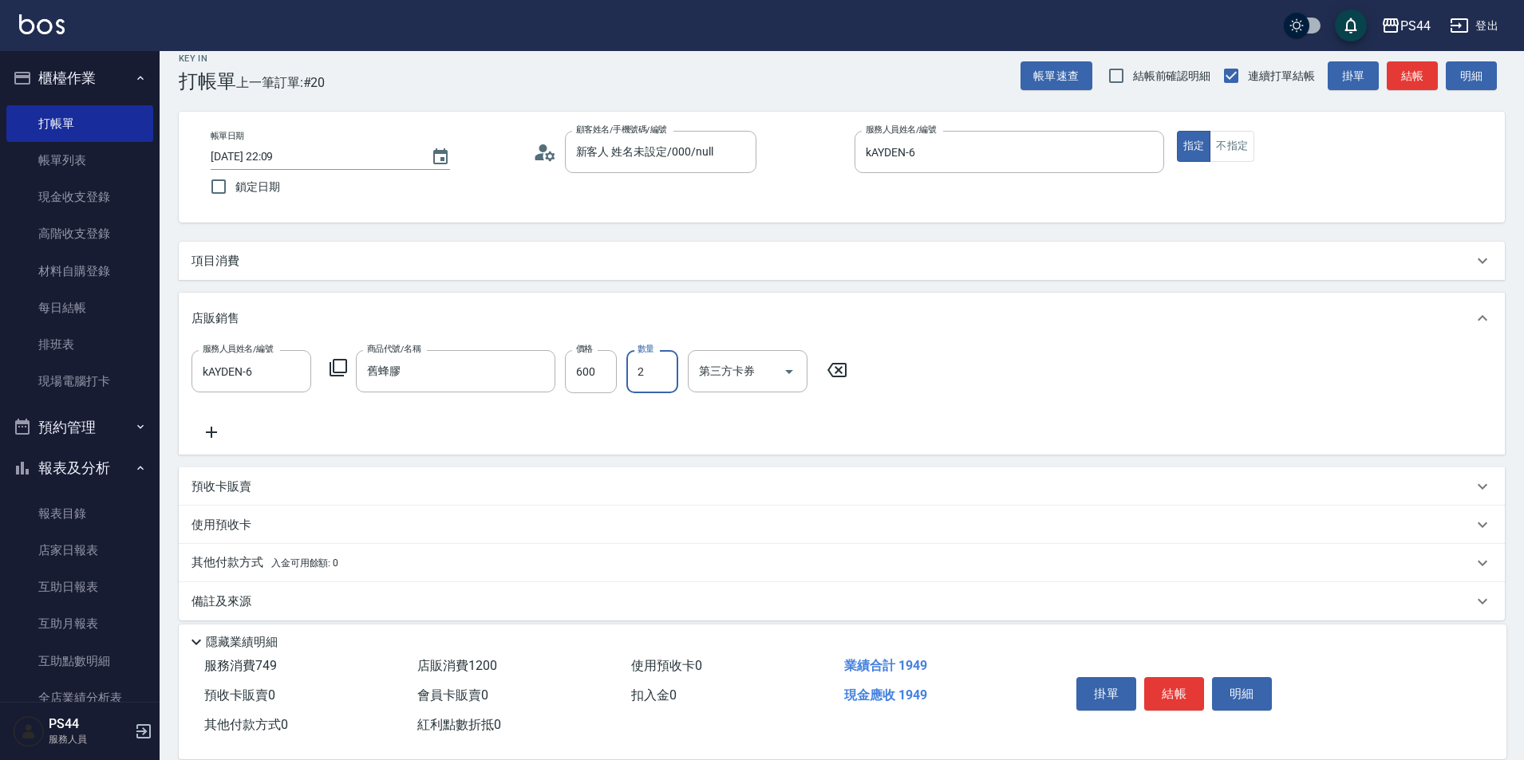
type input "2"
type input "儲值卡"
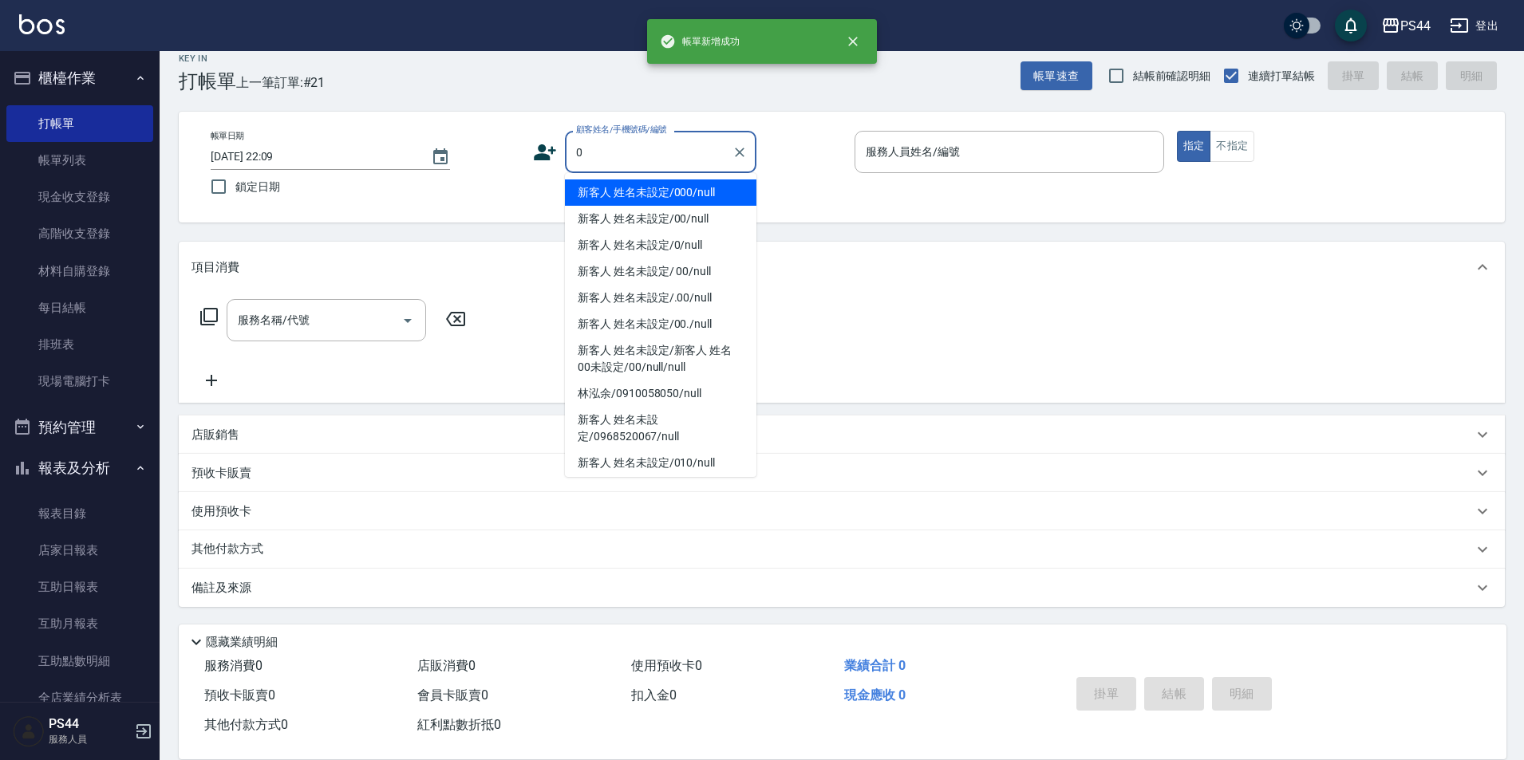
type input "新客人 姓名未設定/000/null"
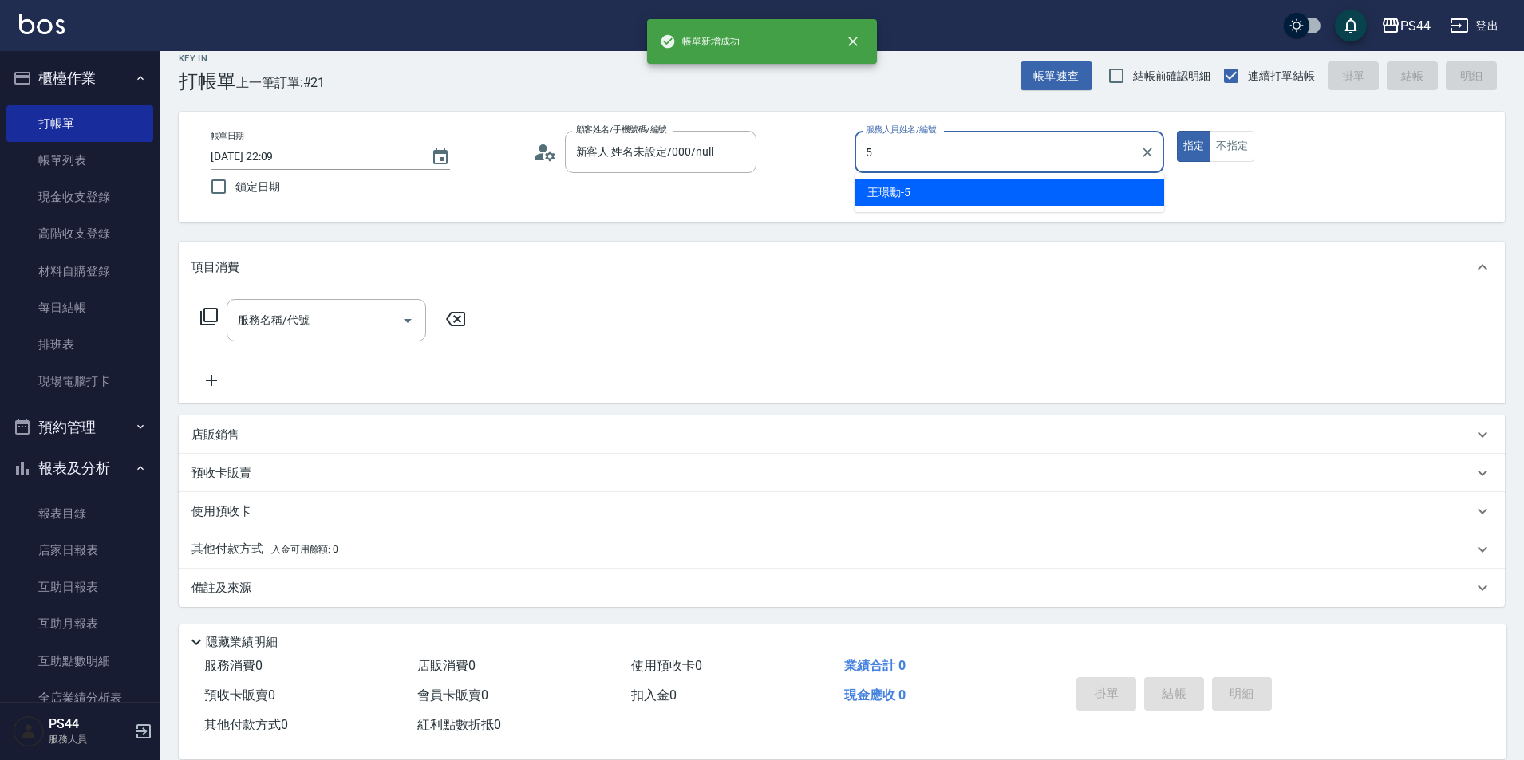
type input "王璟勳-5"
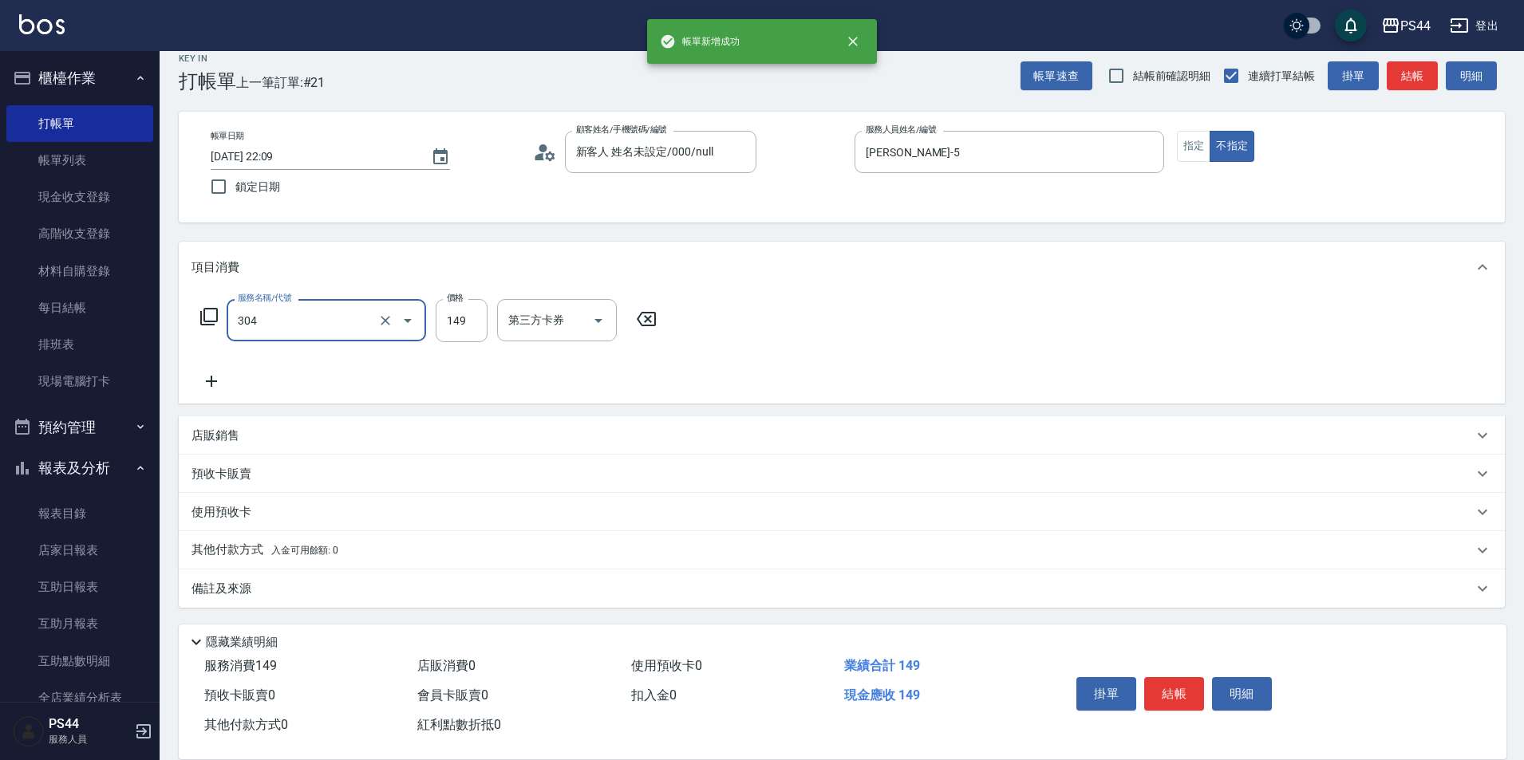
type input "剪髮(304)"
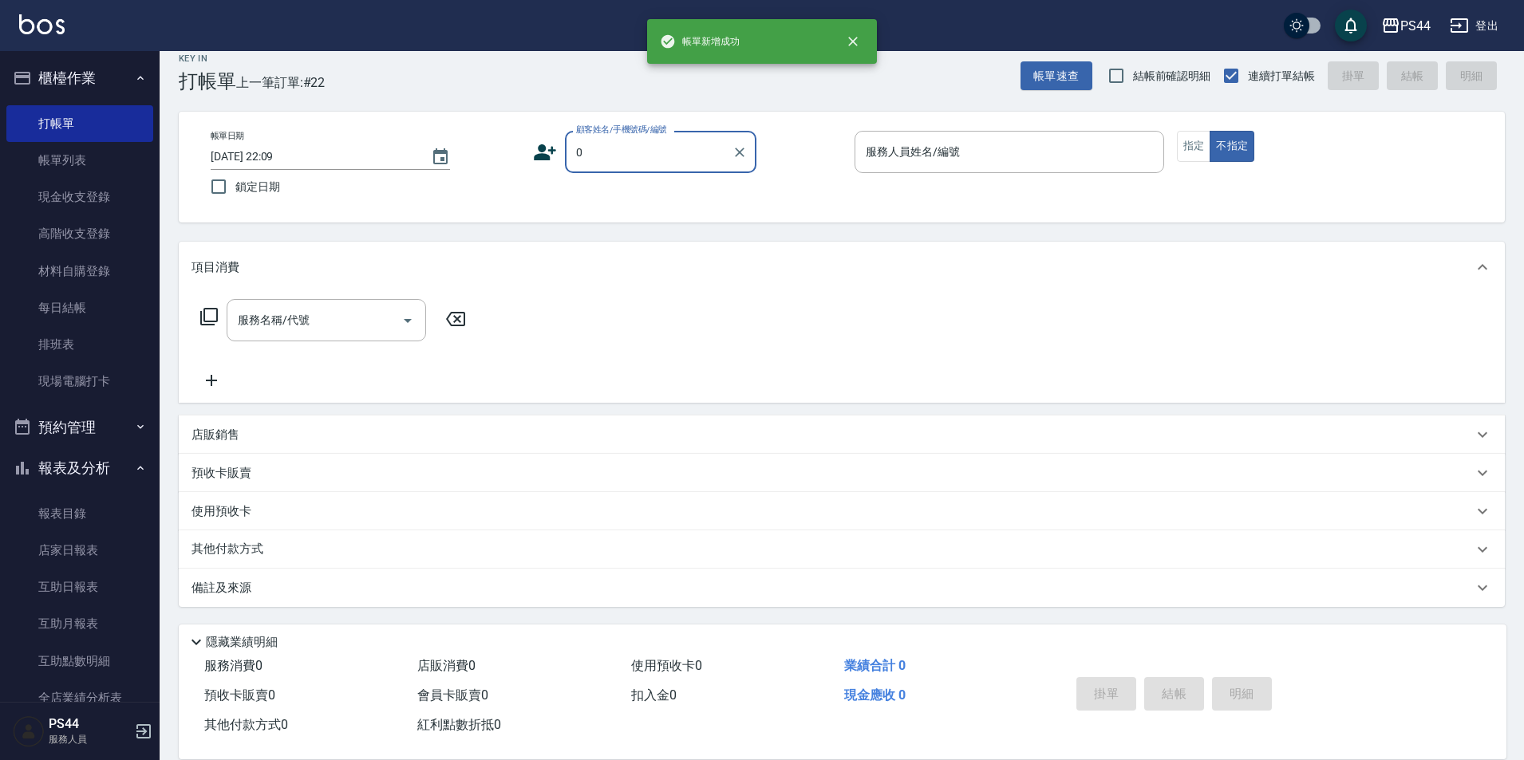
type input "新客人 姓名未設定/000/null"
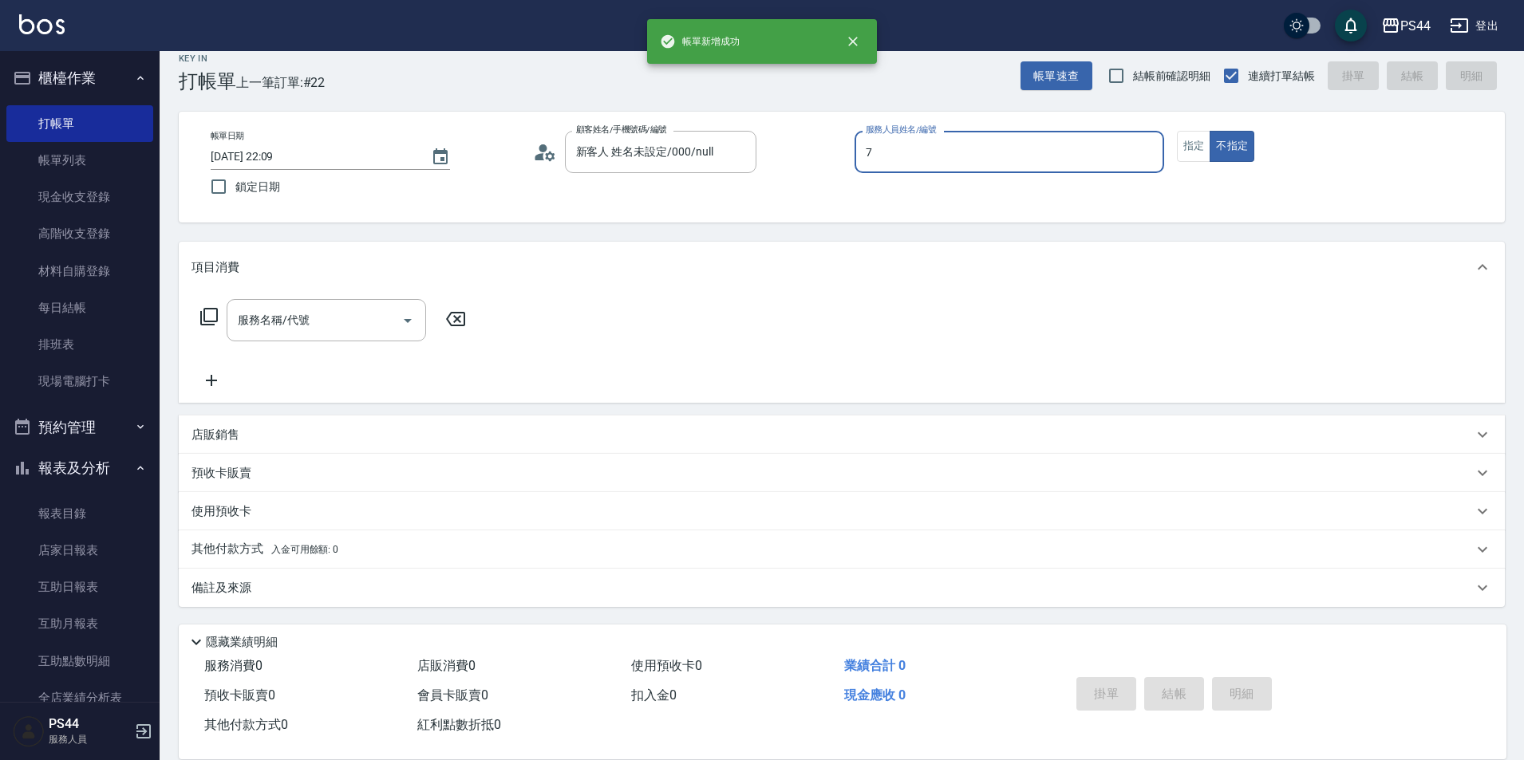
type input "楊千蓉-7"
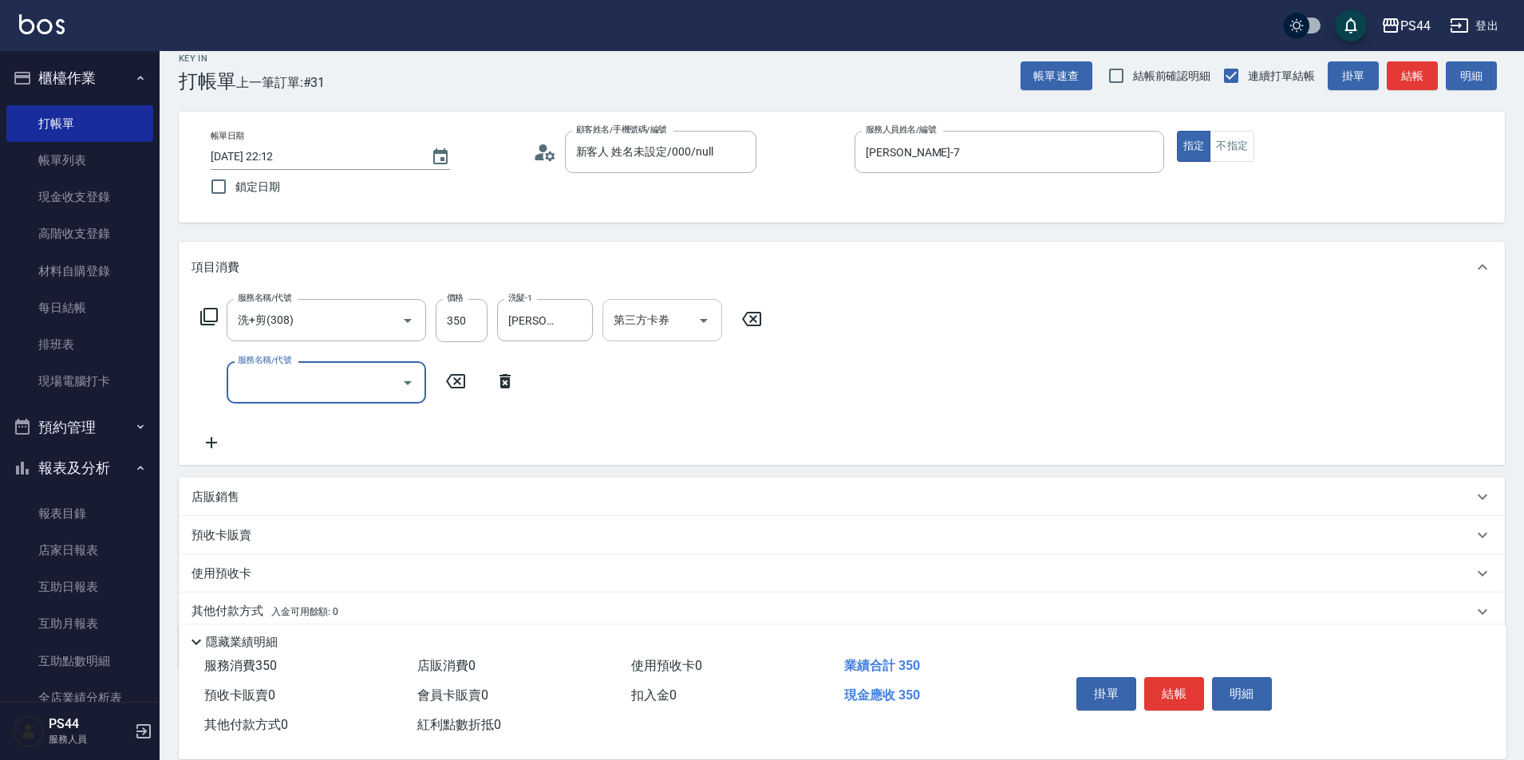
click at [702, 324] on icon "Open" at bounding box center [703, 320] width 19 height 19
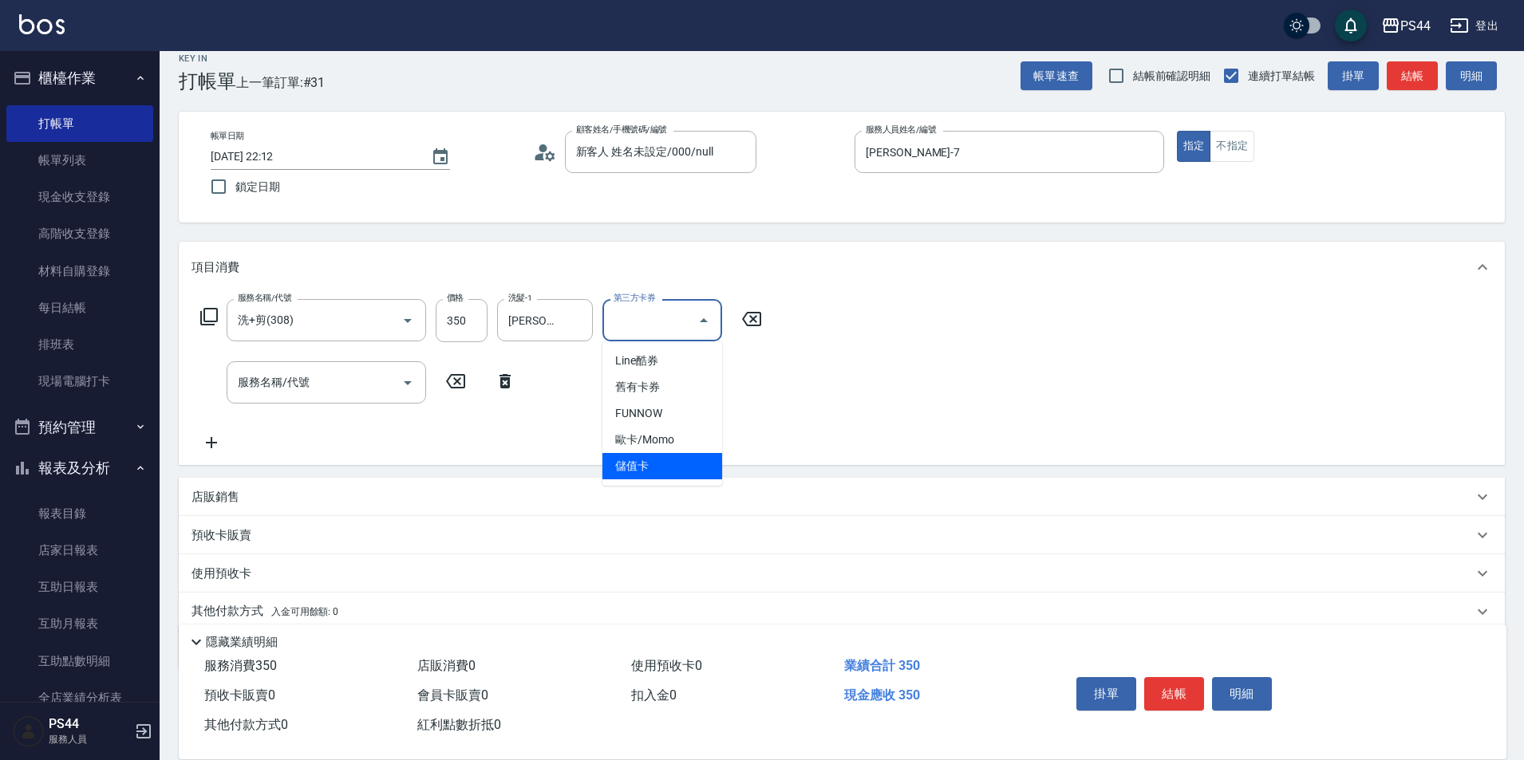
click at [652, 467] on span "儲值卡" at bounding box center [662, 466] width 120 height 26
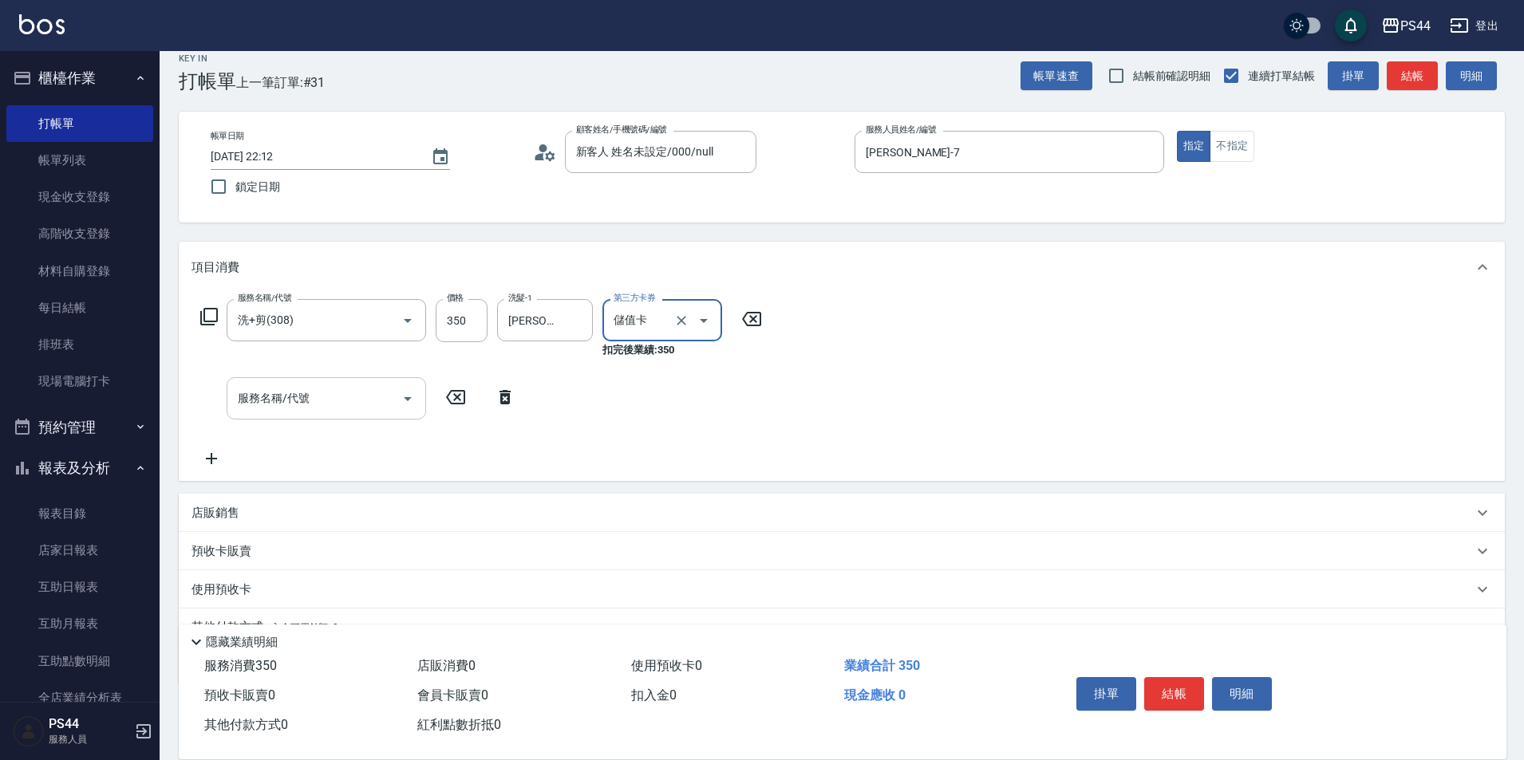
click at [355, 400] on input "服務名稱/代號" at bounding box center [314, 398] width 161 height 28
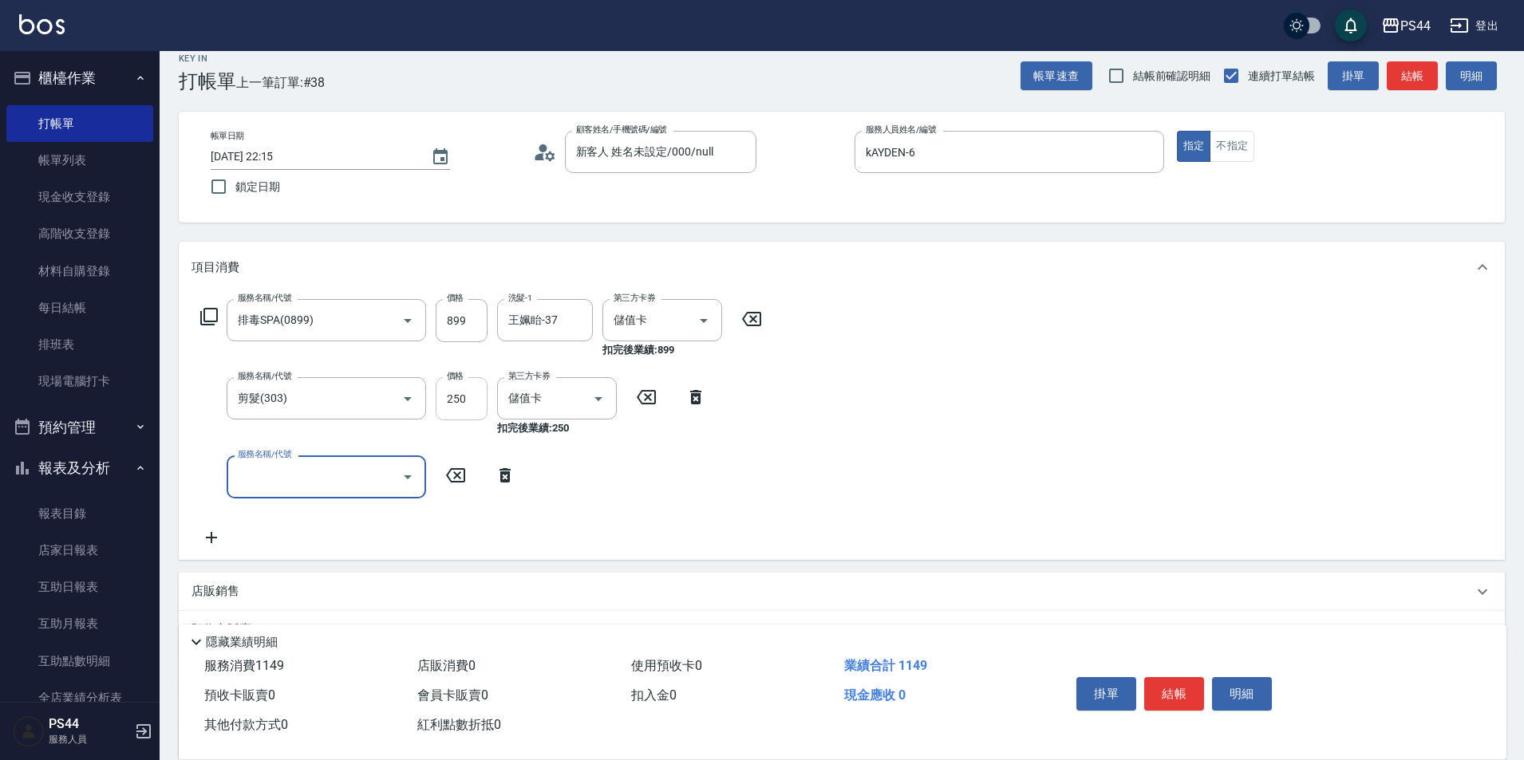
click at [440, 404] on input "250" at bounding box center [462, 398] width 52 height 43
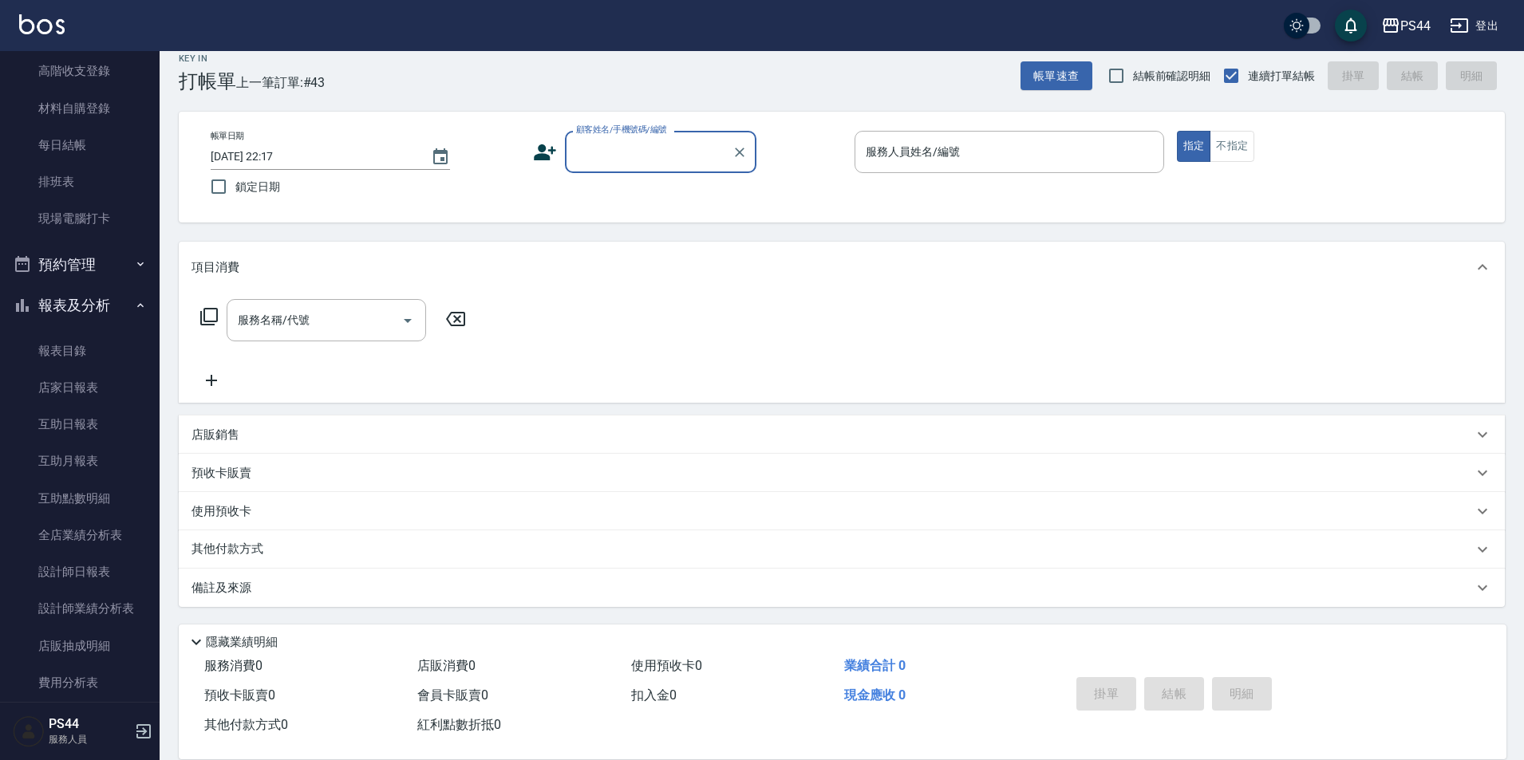
scroll to position [311, 0]
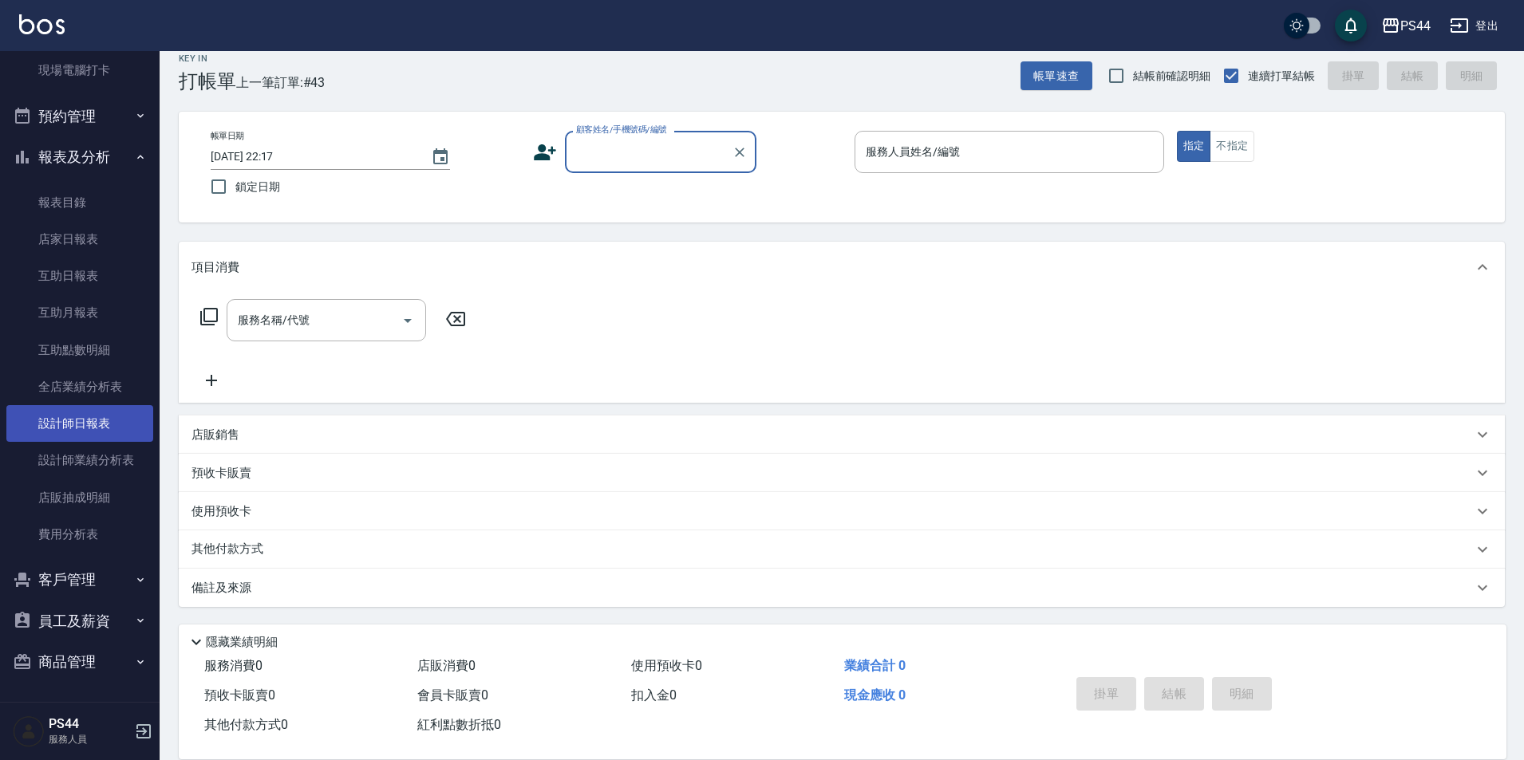
click at [65, 423] on link "設計師日報表" at bounding box center [79, 423] width 147 height 37
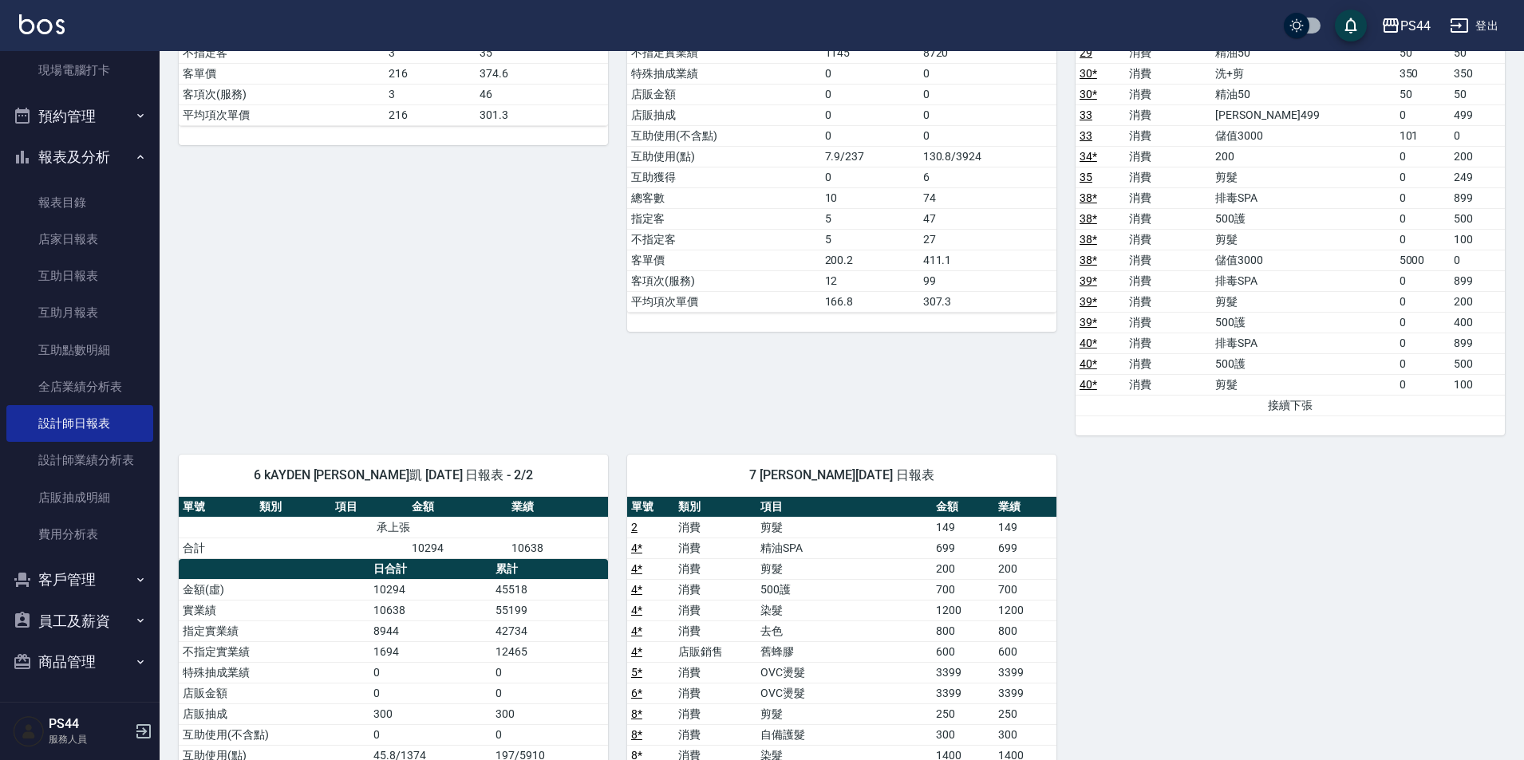
scroll to position [638, 0]
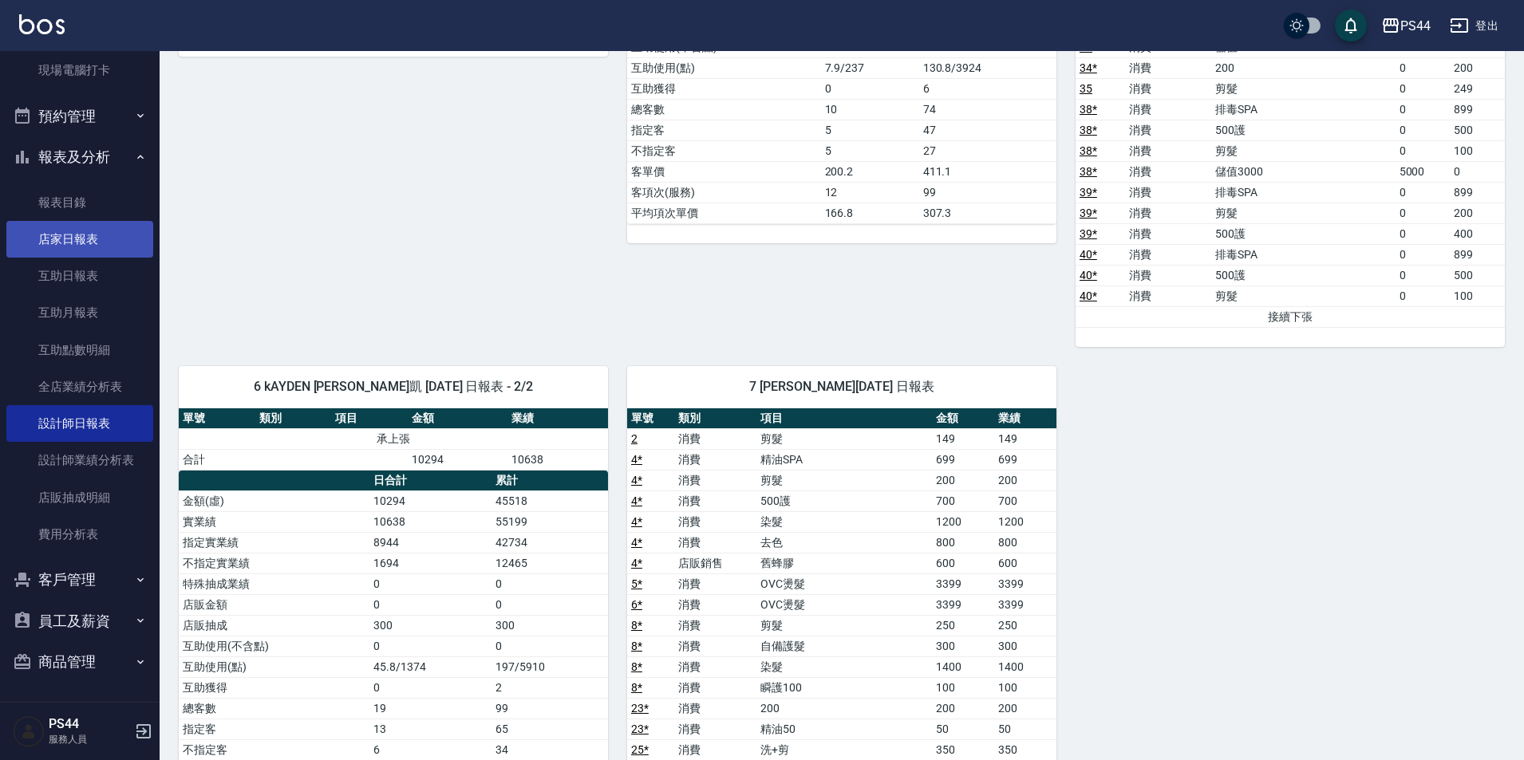
click at [58, 246] on link "店家日報表" at bounding box center [79, 239] width 147 height 37
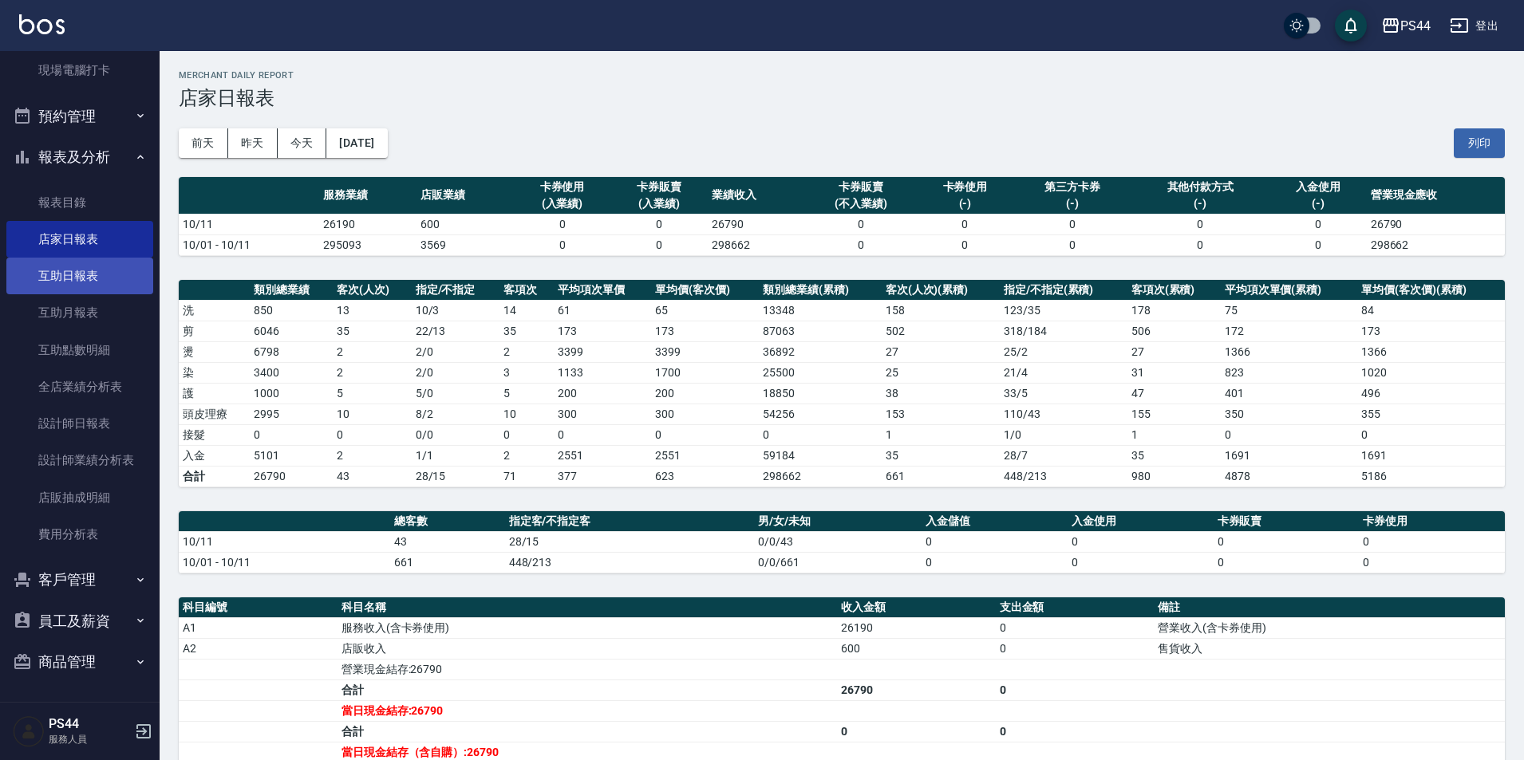
click at [65, 280] on link "互助日報表" at bounding box center [79, 276] width 147 height 37
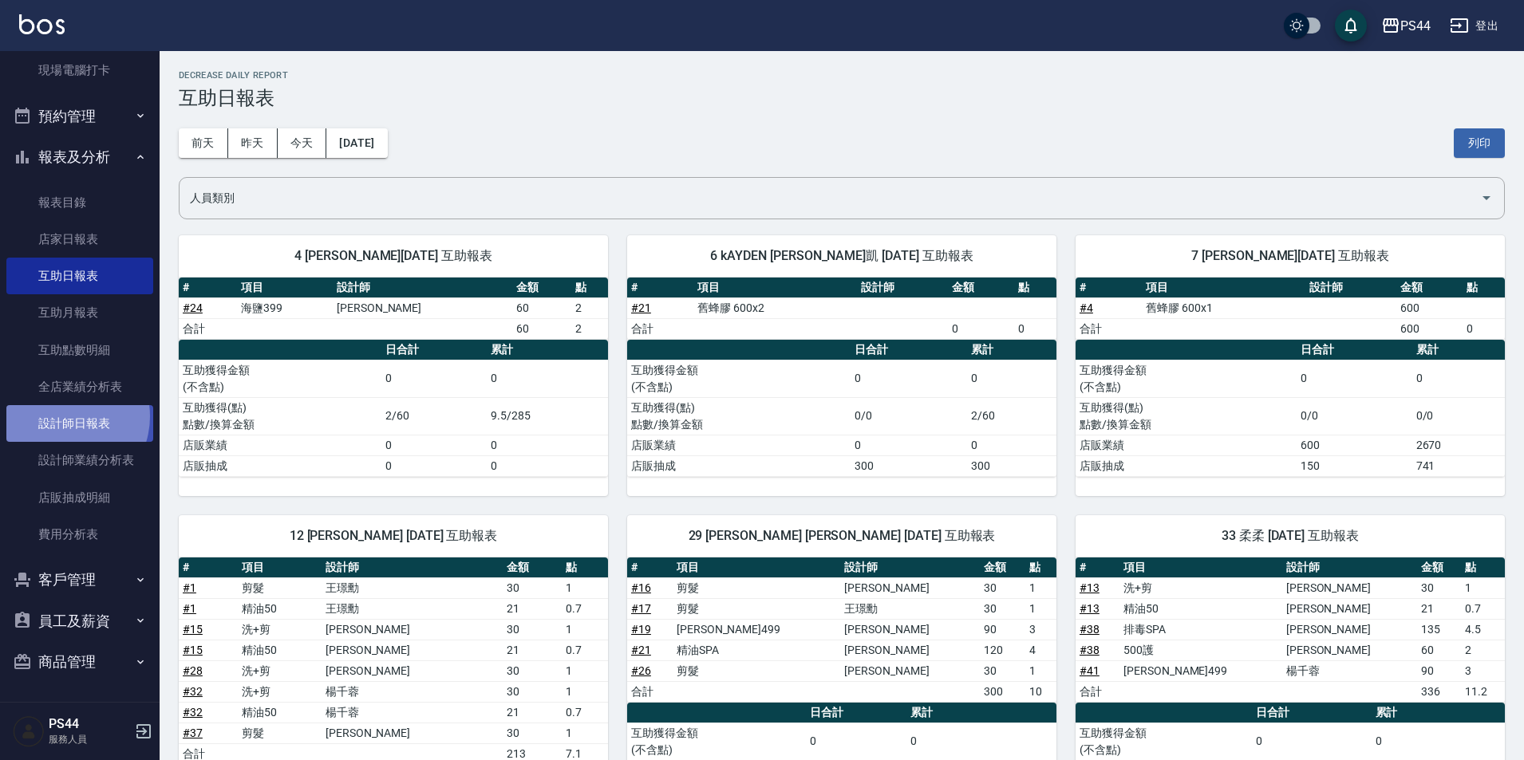
click at [61, 416] on link "設計師日報表" at bounding box center [79, 423] width 147 height 37
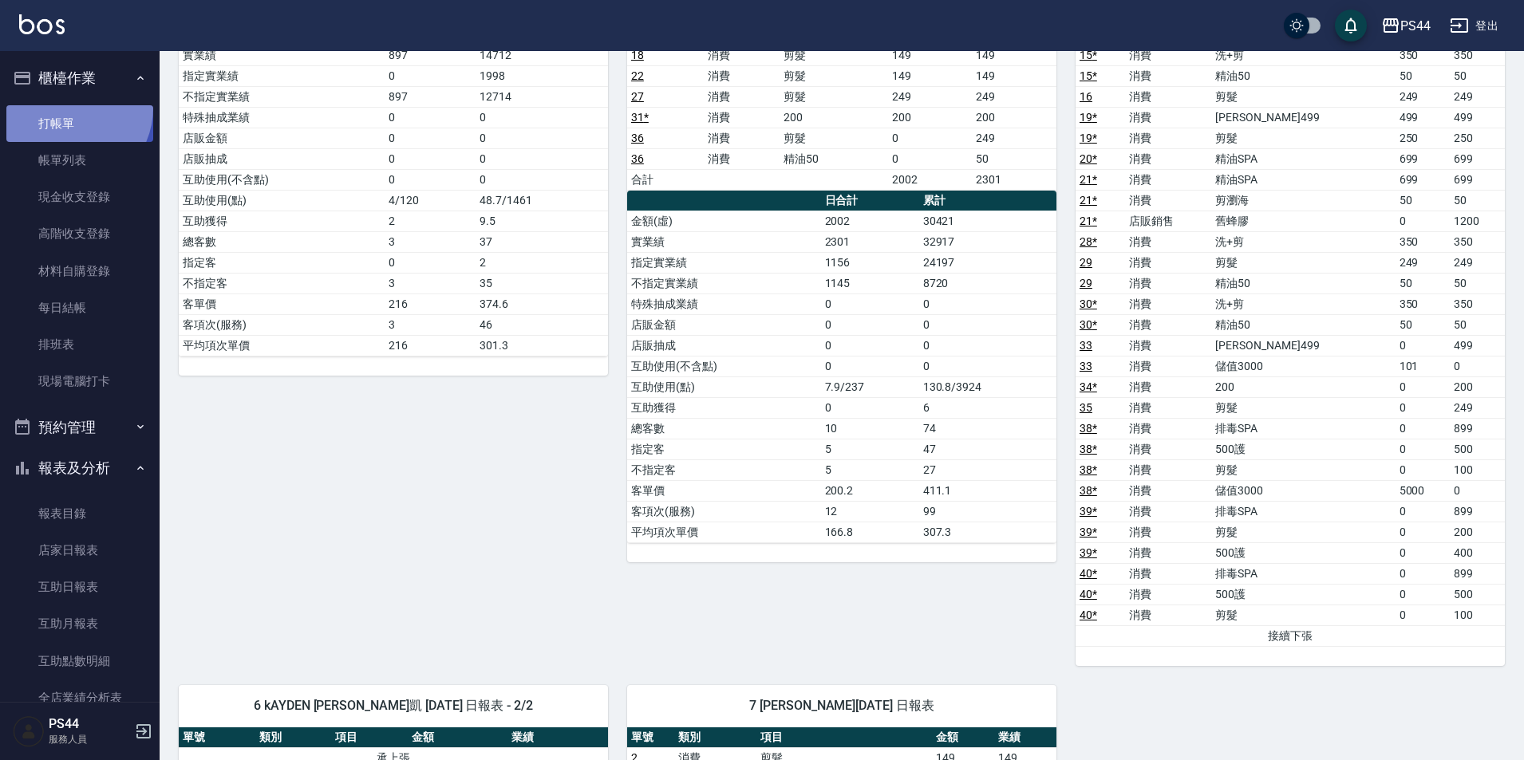
click at [65, 107] on link "打帳單" at bounding box center [79, 123] width 147 height 37
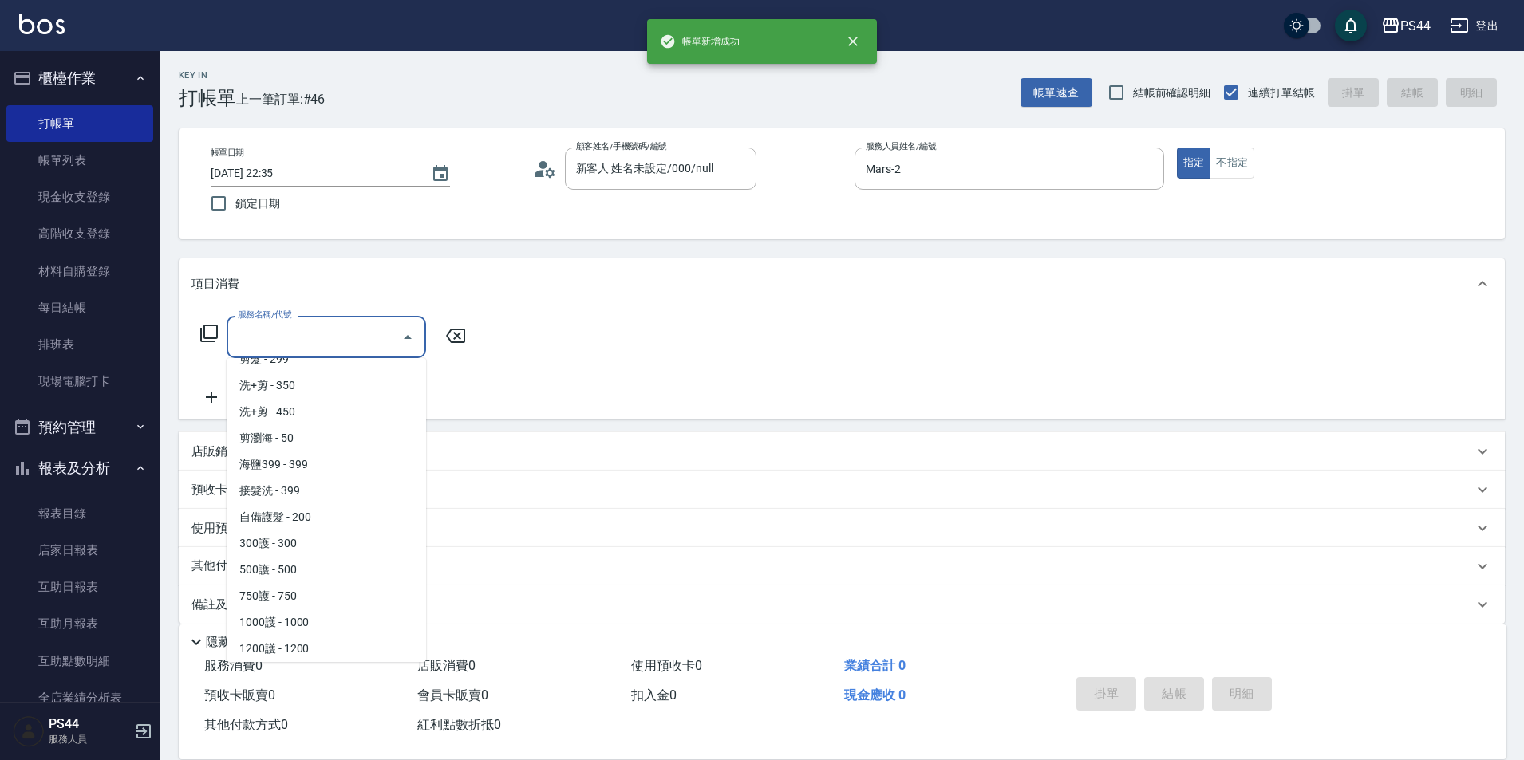
scroll to position [518, 0]
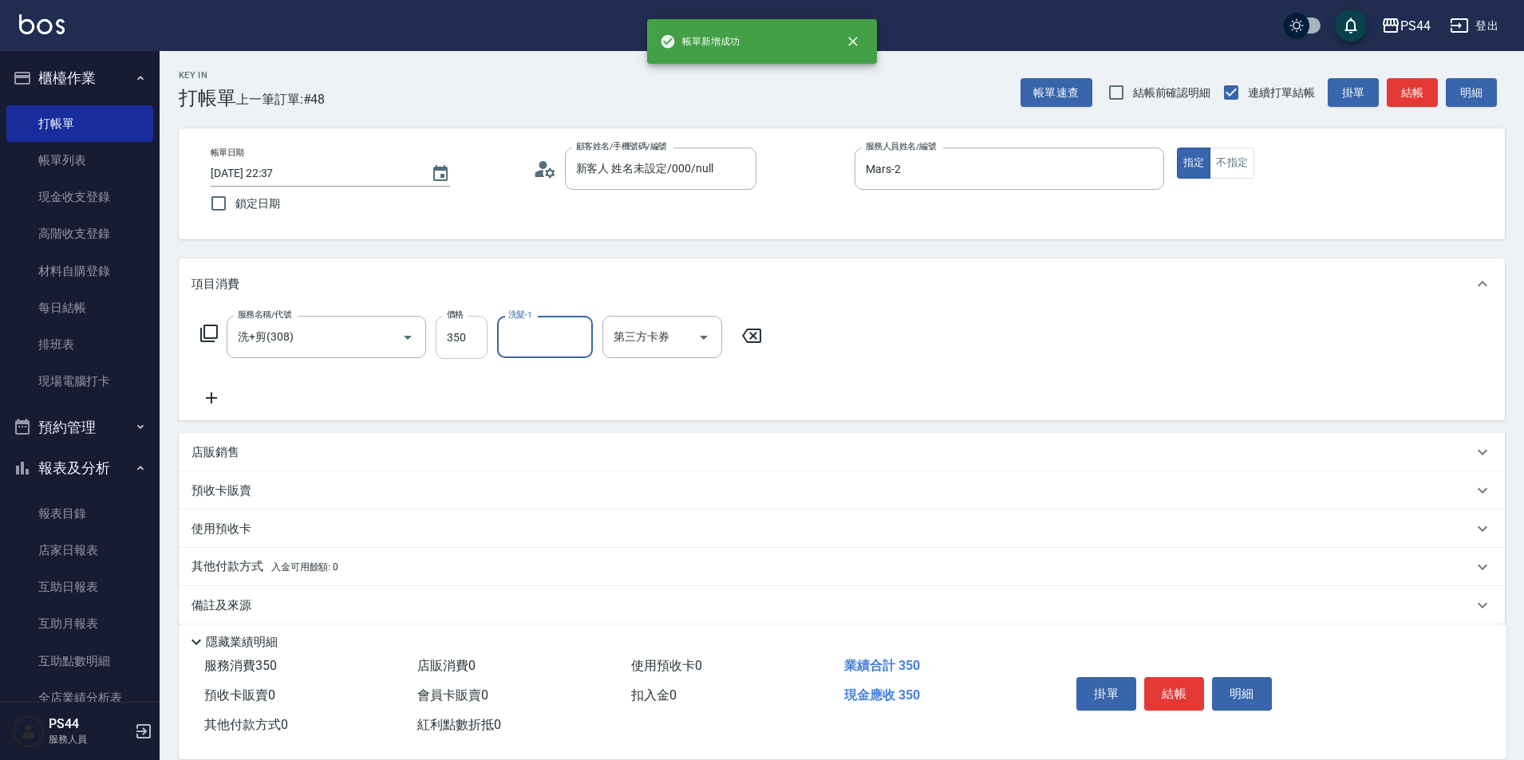
drag, startPoint x: 455, startPoint y: 346, endPoint x: 872, endPoint y: 189, distance: 445.8
click at [456, 345] on input "350" at bounding box center [462, 337] width 52 height 43
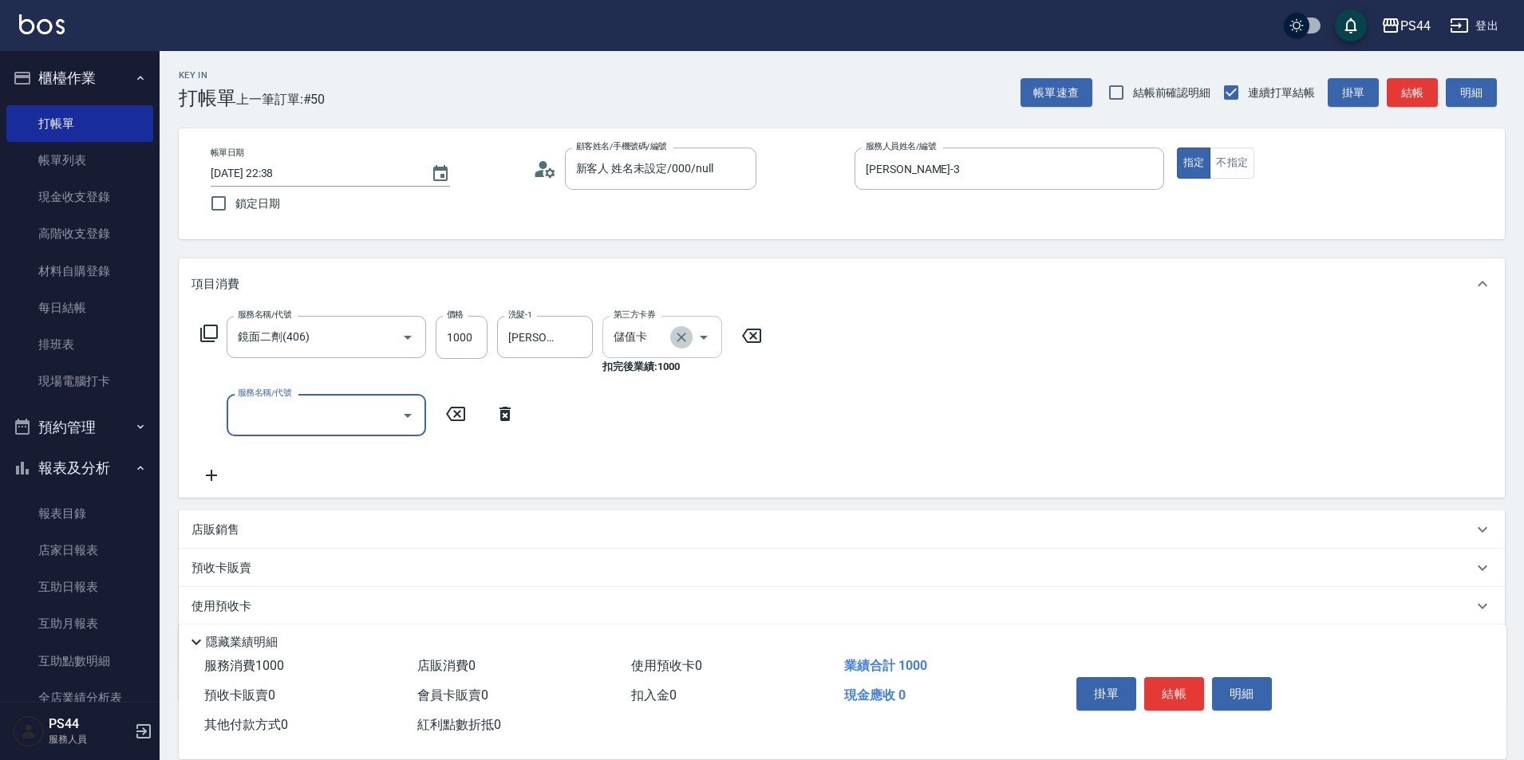
click at [685, 337] on icon "Clear" at bounding box center [681, 337] width 16 height 16
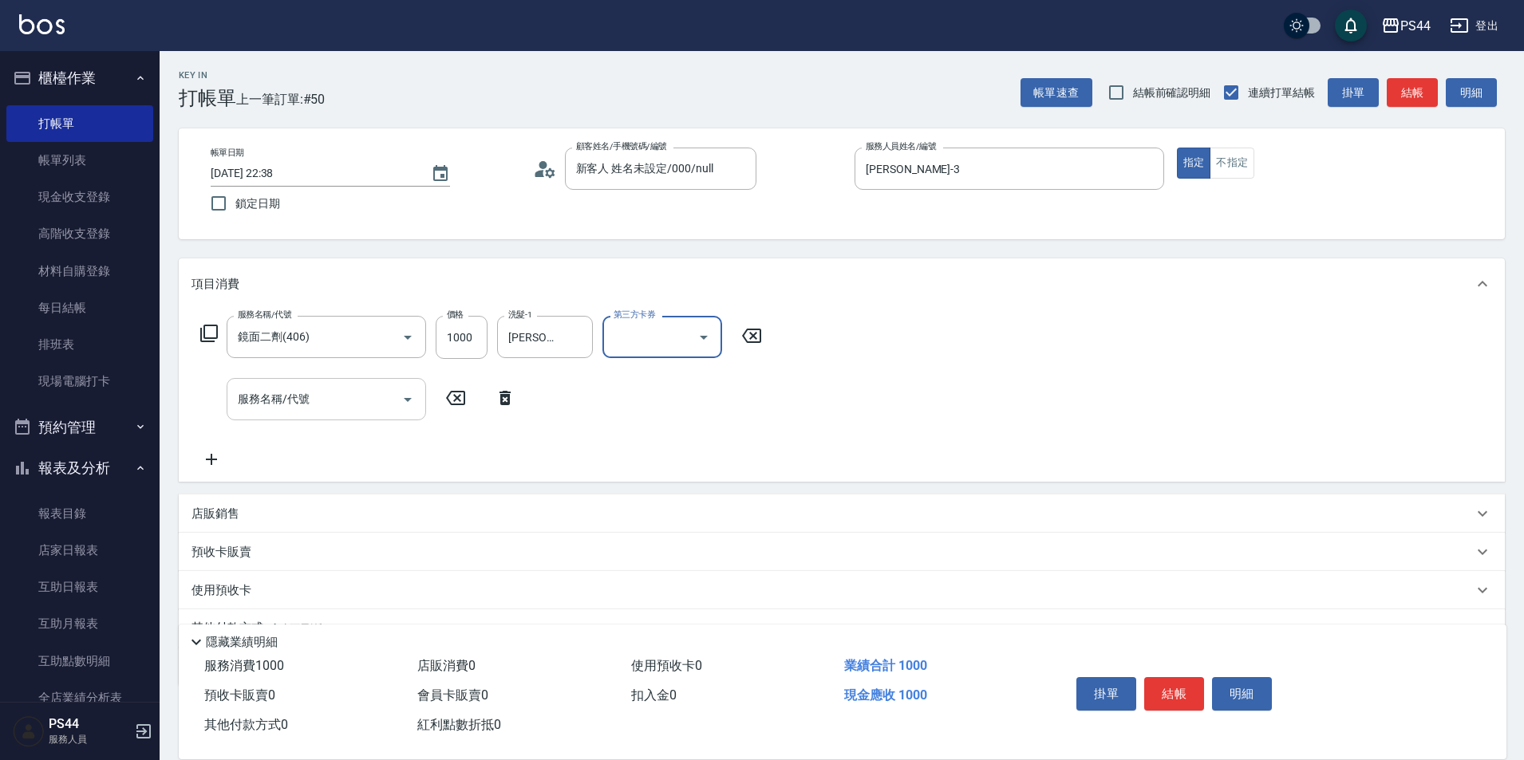
click at [338, 400] on input "服務名稱/代號" at bounding box center [314, 399] width 161 height 28
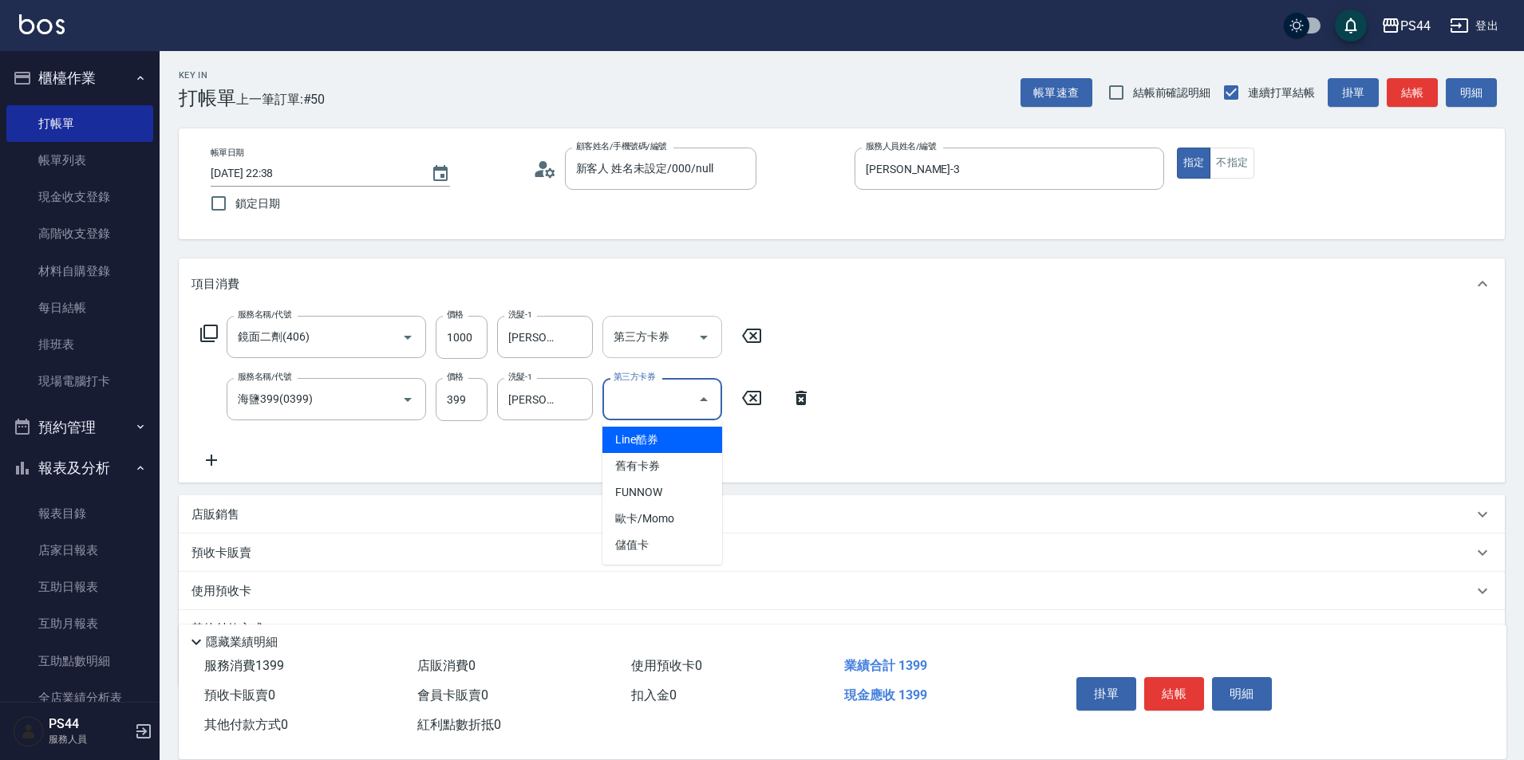
click at [928, 337] on div "服務名稱/代號 鏡面二劑(406) 服務名稱/代號 價格 1000 價格 洗髮-1 邱美月-34 洗髮-1 第三方卡券 第三方卡券 服務名稱/代號 海鹽399…" at bounding box center [842, 395] width 1326 height 173
click at [196, 455] on icon at bounding box center [211, 460] width 40 height 19
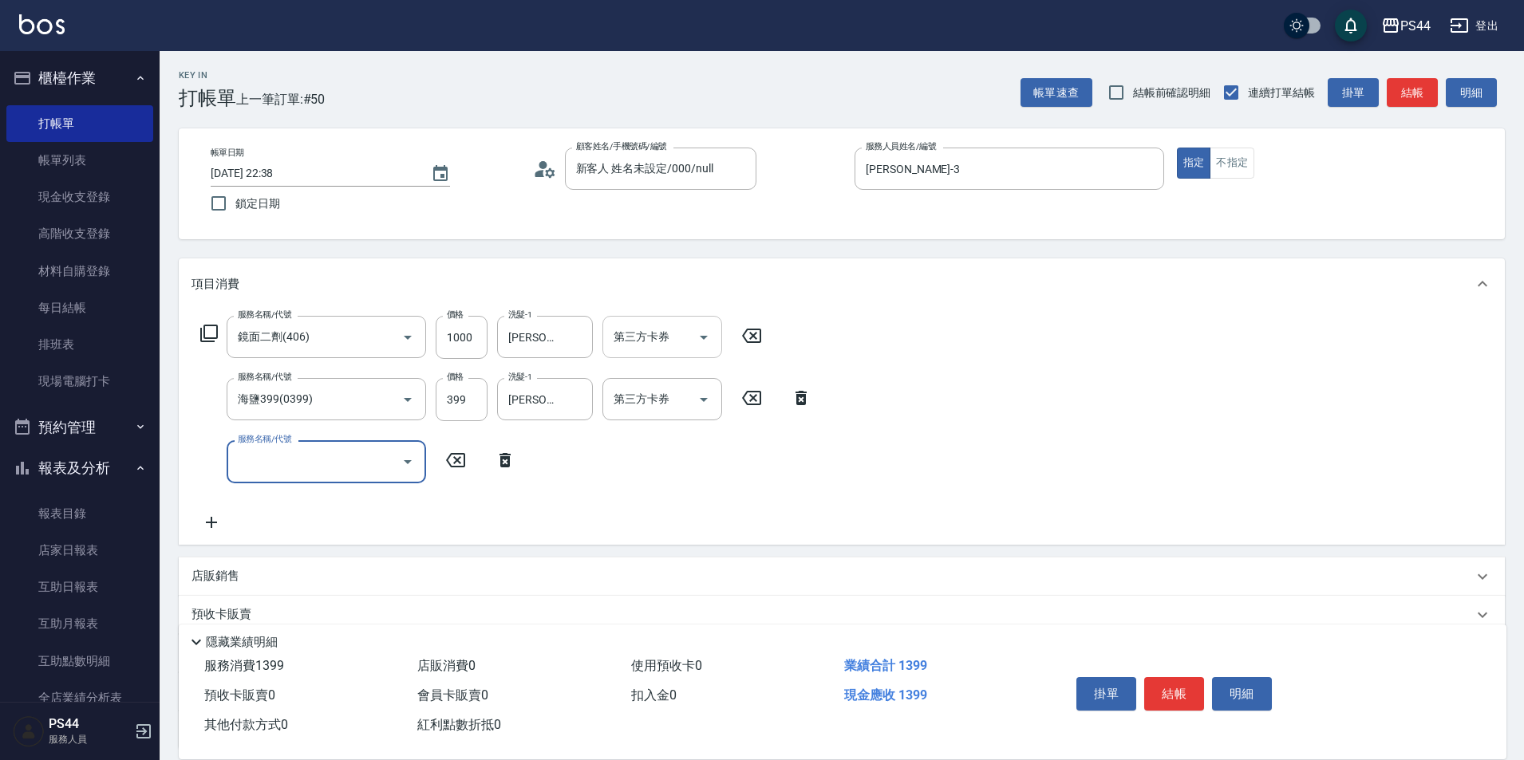
drag, startPoint x: 307, startPoint y: 452, endPoint x: 340, endPoint y: 442, distance: 34.3
click at [309, 452] on input "服務名稱/代號" at bounding box center [314, 461] width 161 height 28
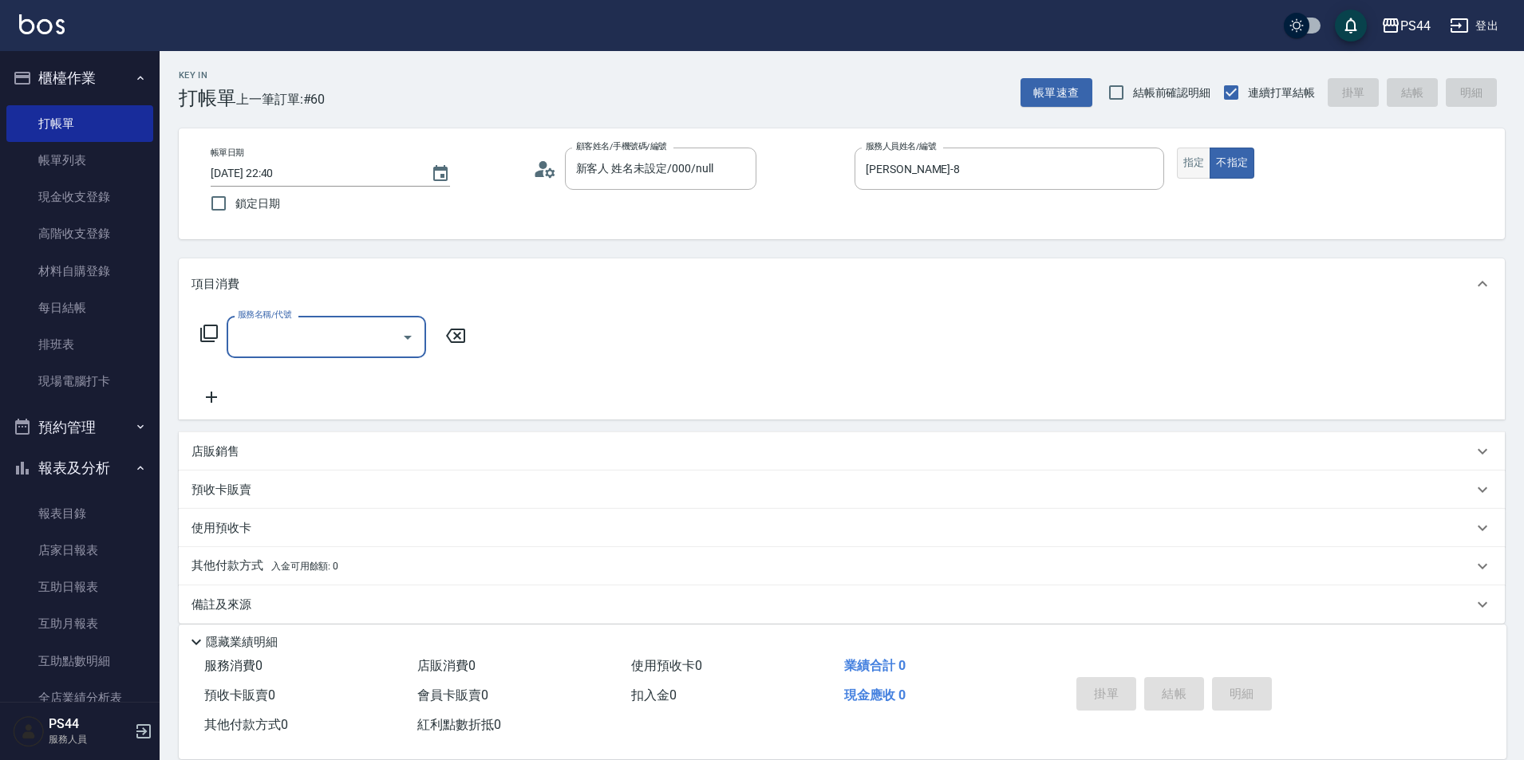
click at [1203, 166] on button "指定" at bounding box center [1194, 163] width 34 height 31
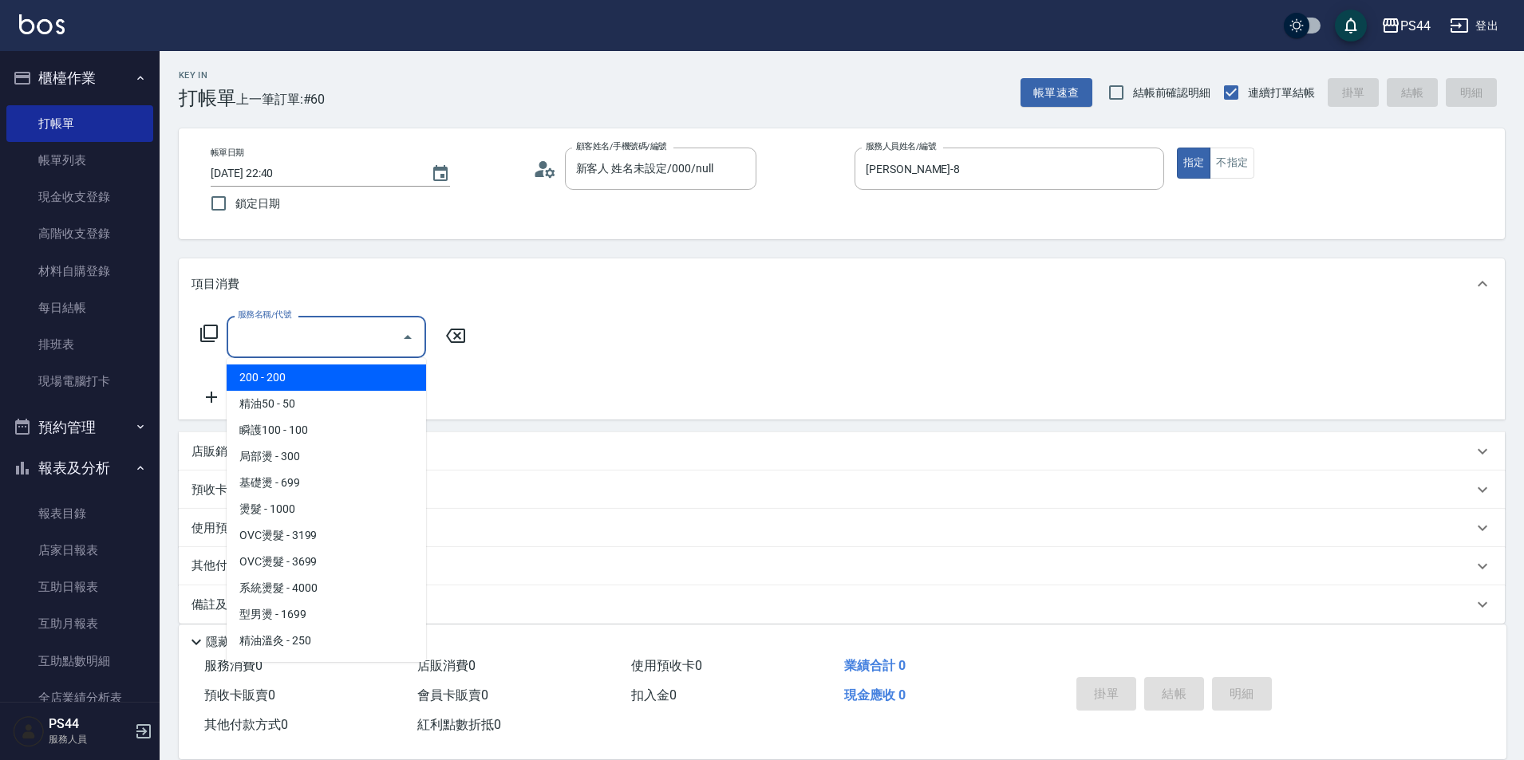
drag, startPoint x: 335, startPoint y: 339, endPoint x: 809, endPoint y: 211, distance: 490.7
click at [335, 337] on input "服務名稱/代號" at bounding box center [314, 337] width 161 height 28
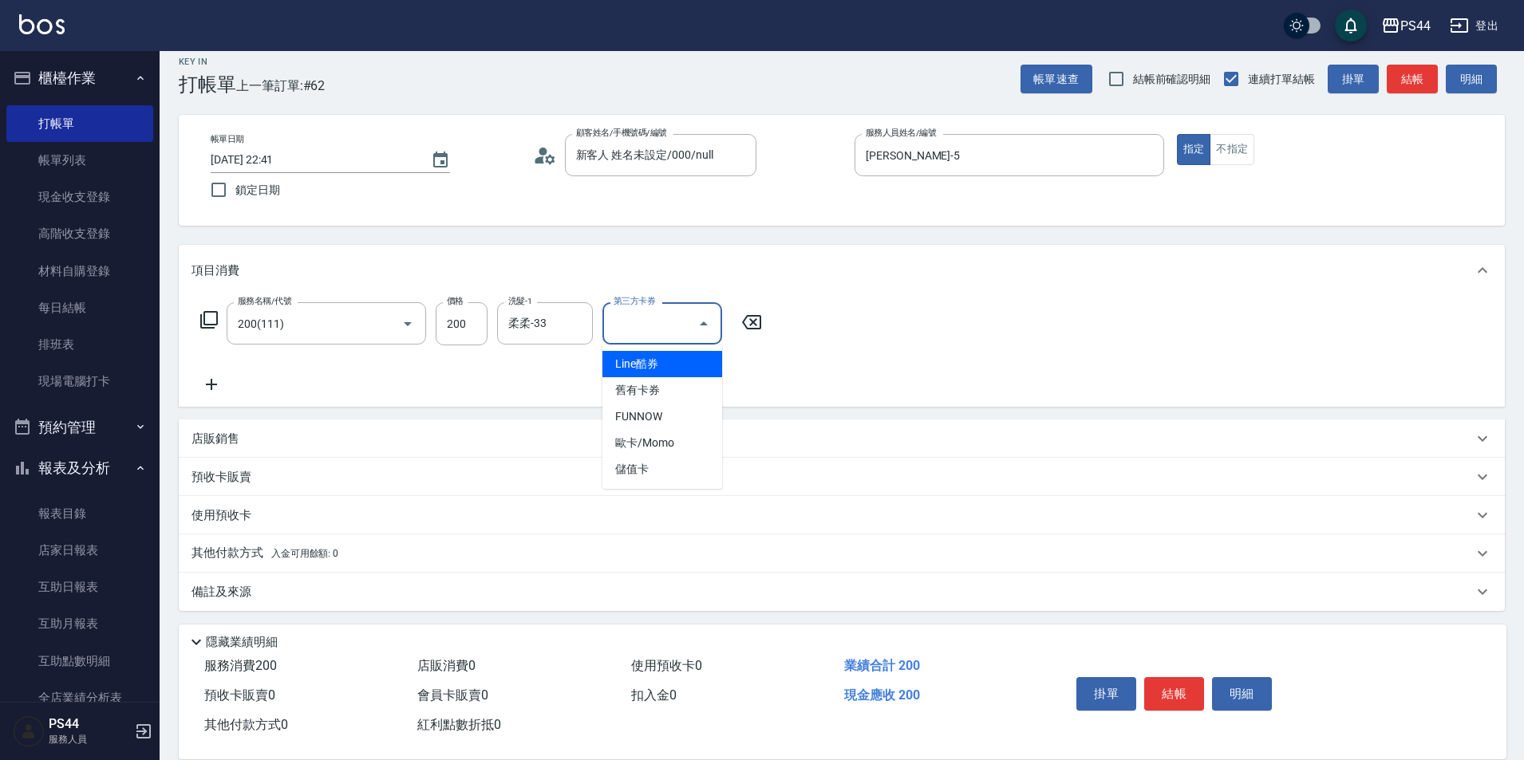
scroll to position [18, 0]
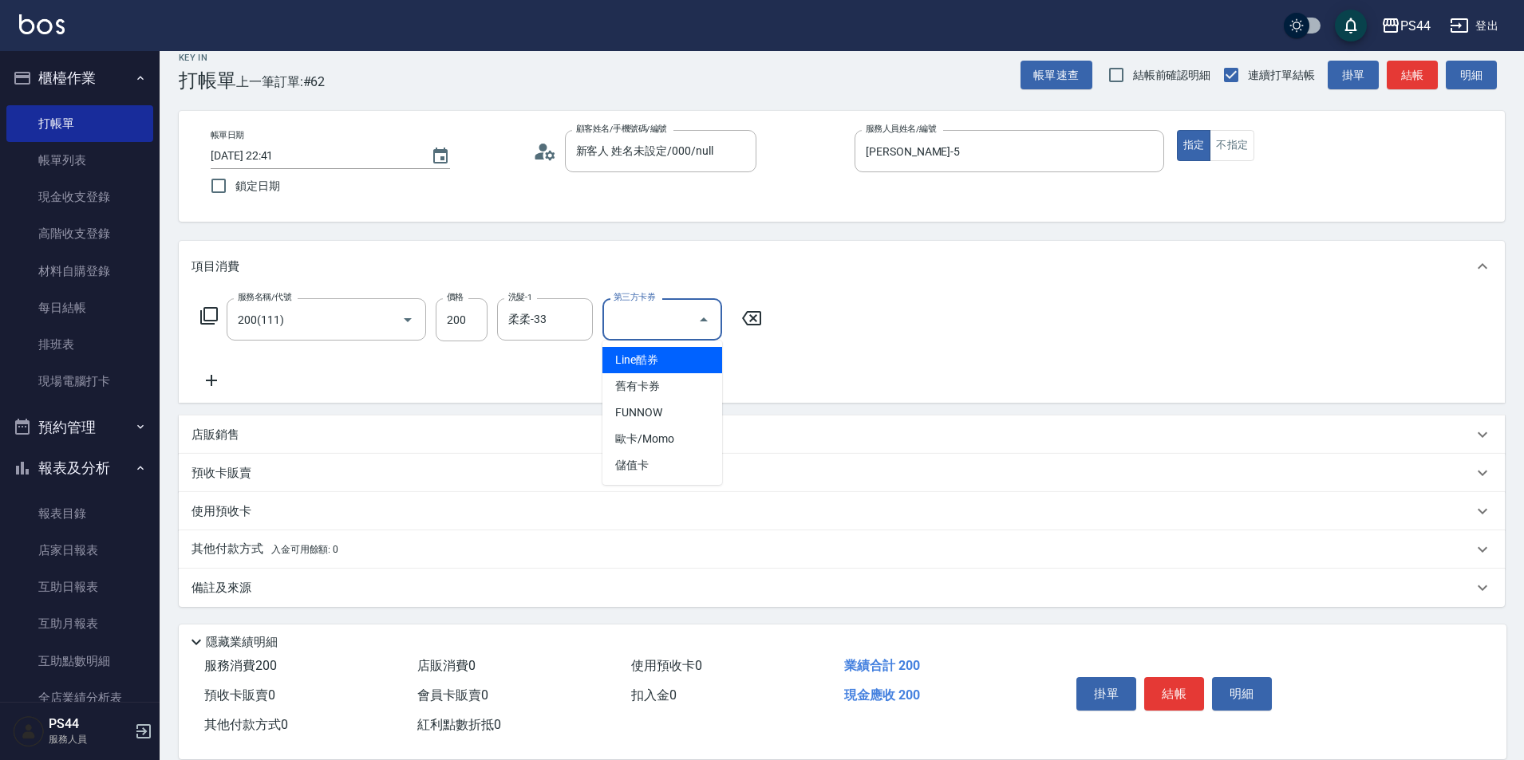
click at [903, 288] on div "項目消費" at bounding box center [842, 266] width 1326 height 51
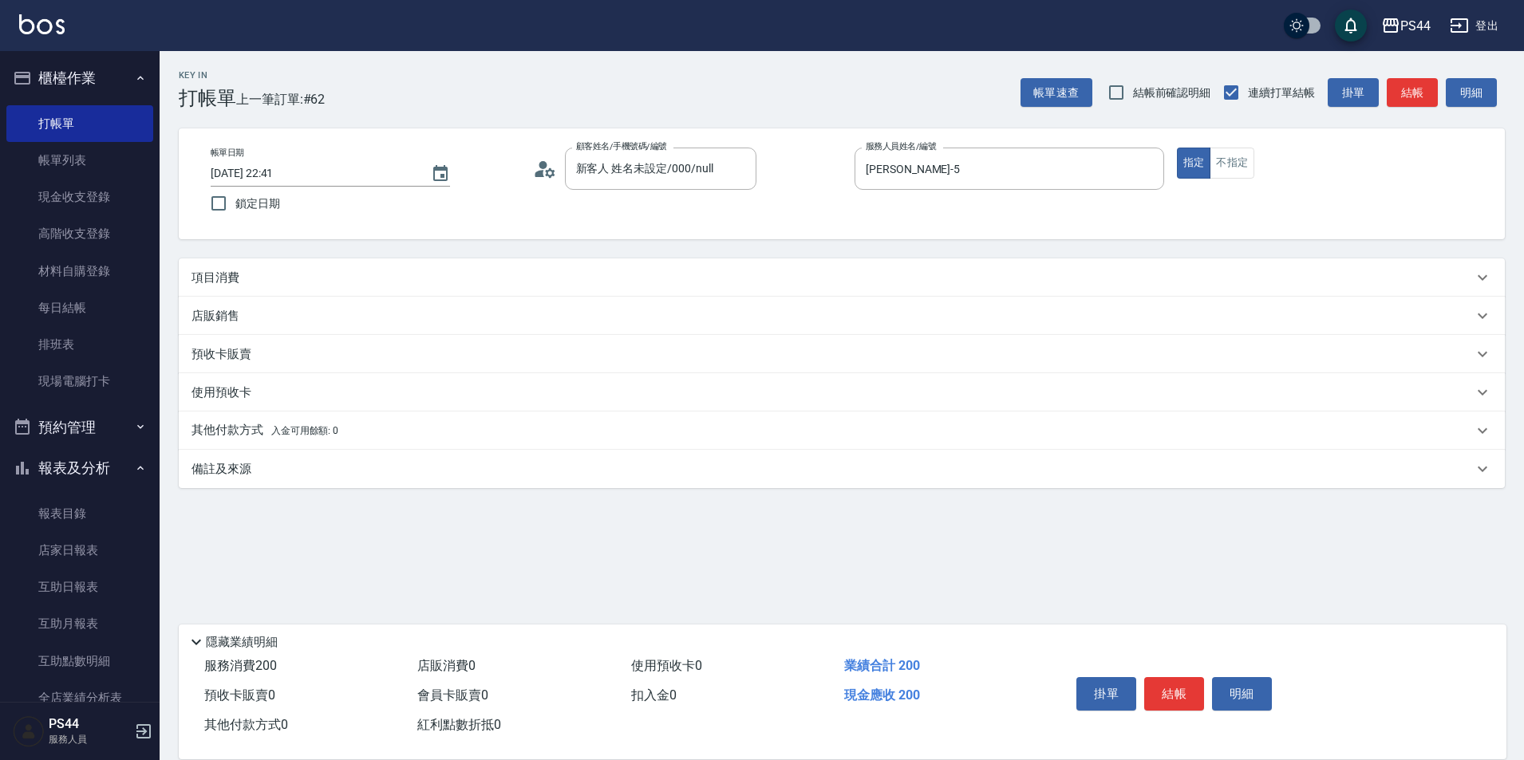
scroll to position [0, 0]
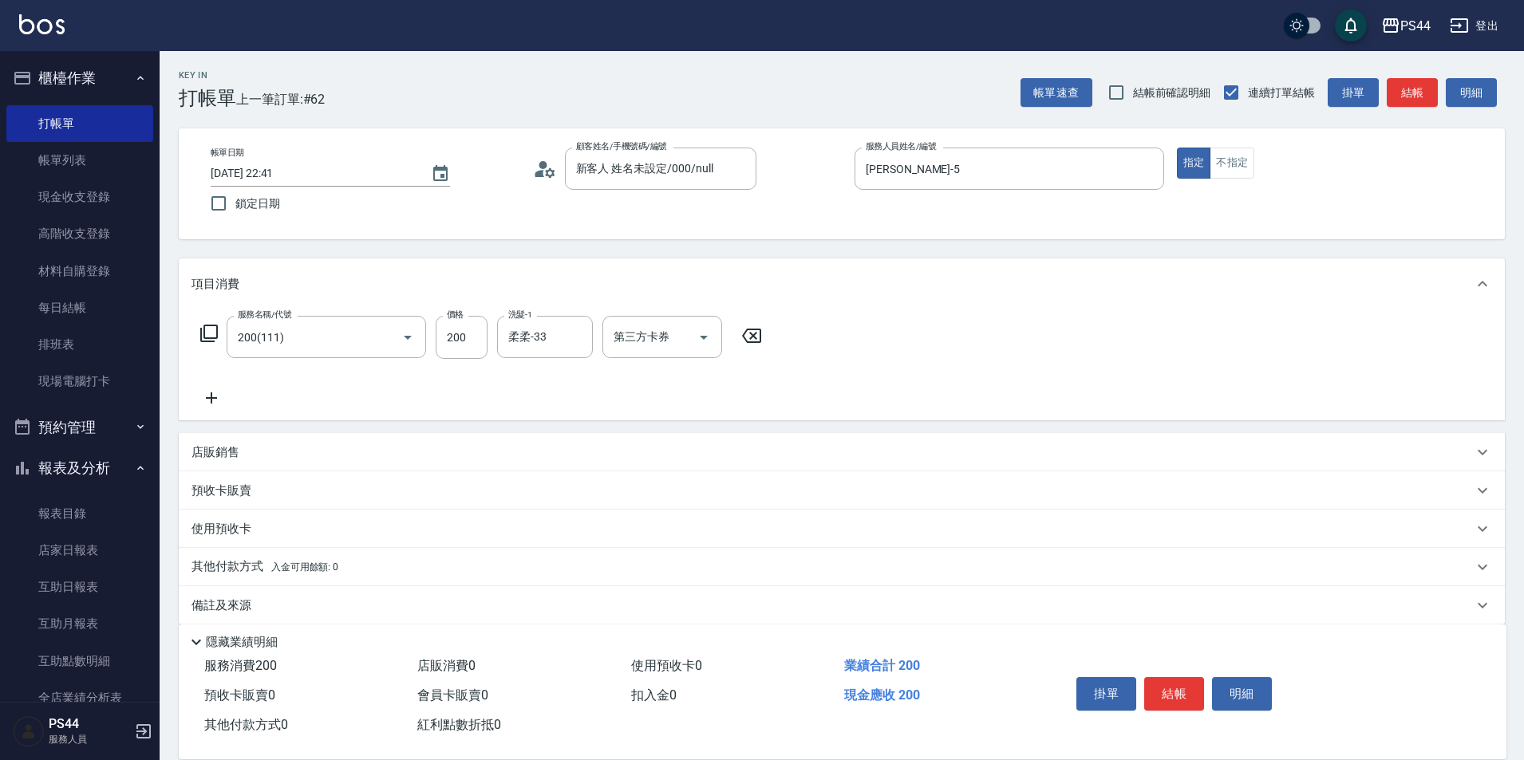
click at [223, 400] on icon at bounding box center [211, 397] width 40 height 19
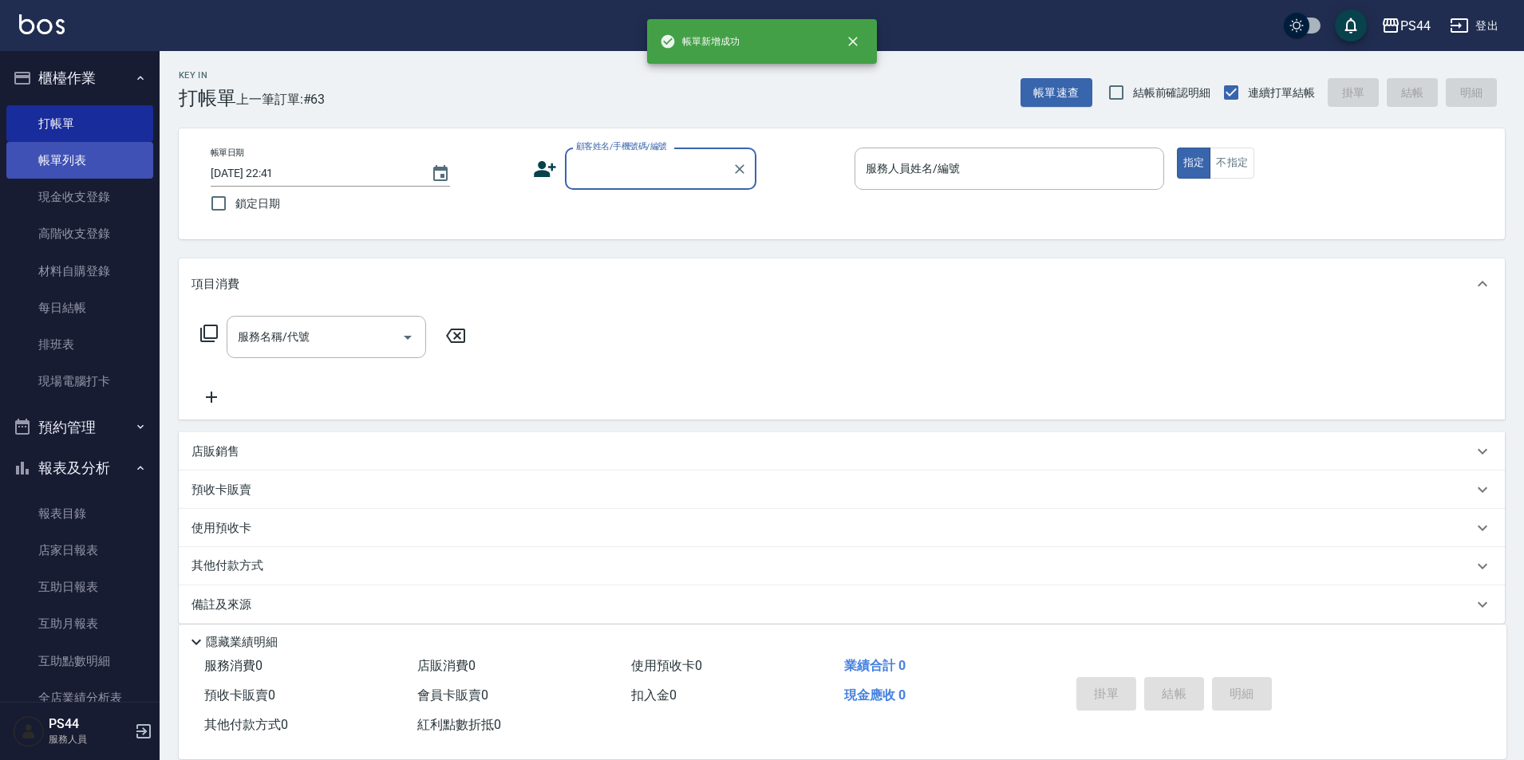
click at [93, 170] on link "帳單列表" at bounding box center [79, 160] width 147 height 37
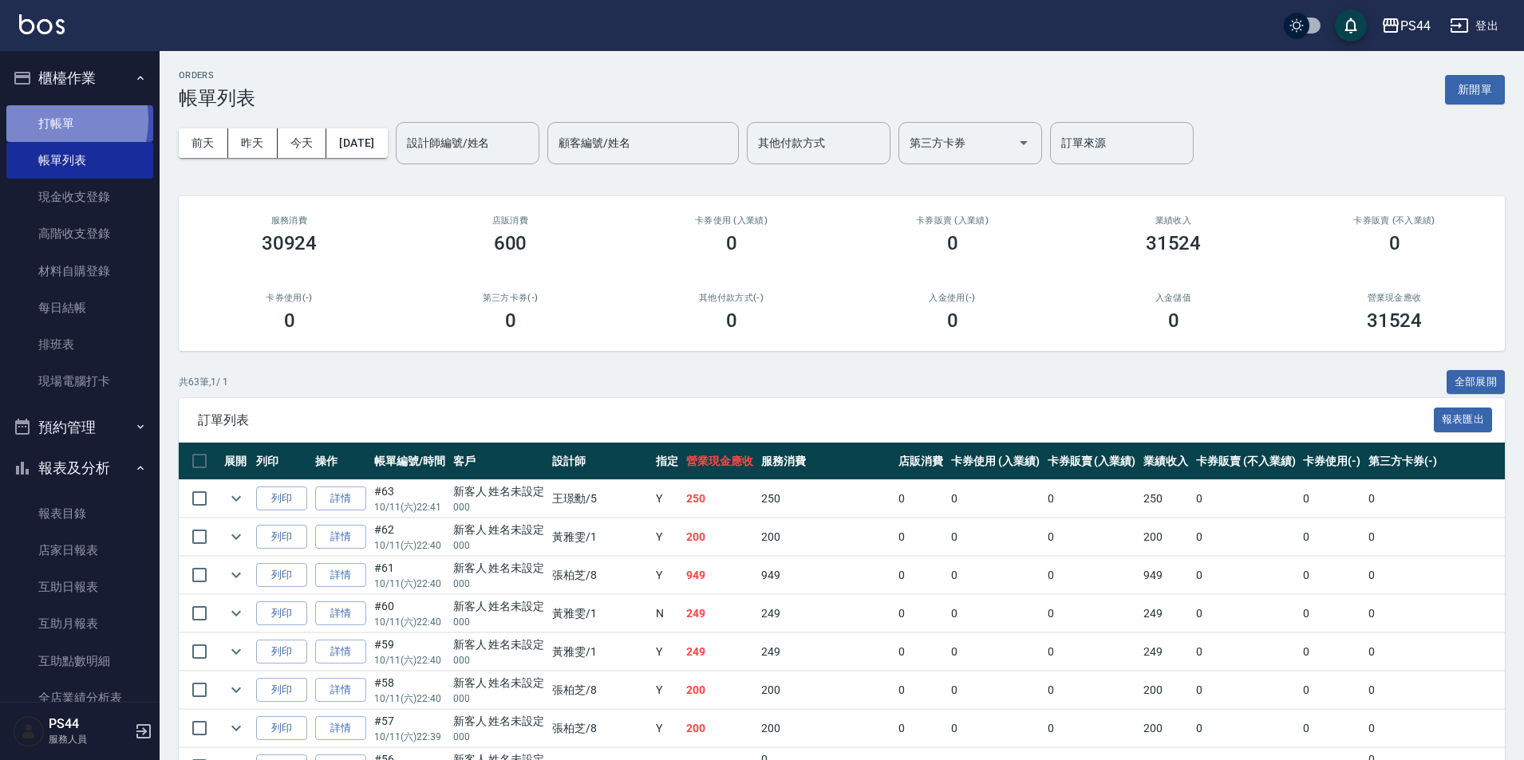
click at [50, 120] on link "打帳單" at bounding box center [79, 123] width 147 height 37
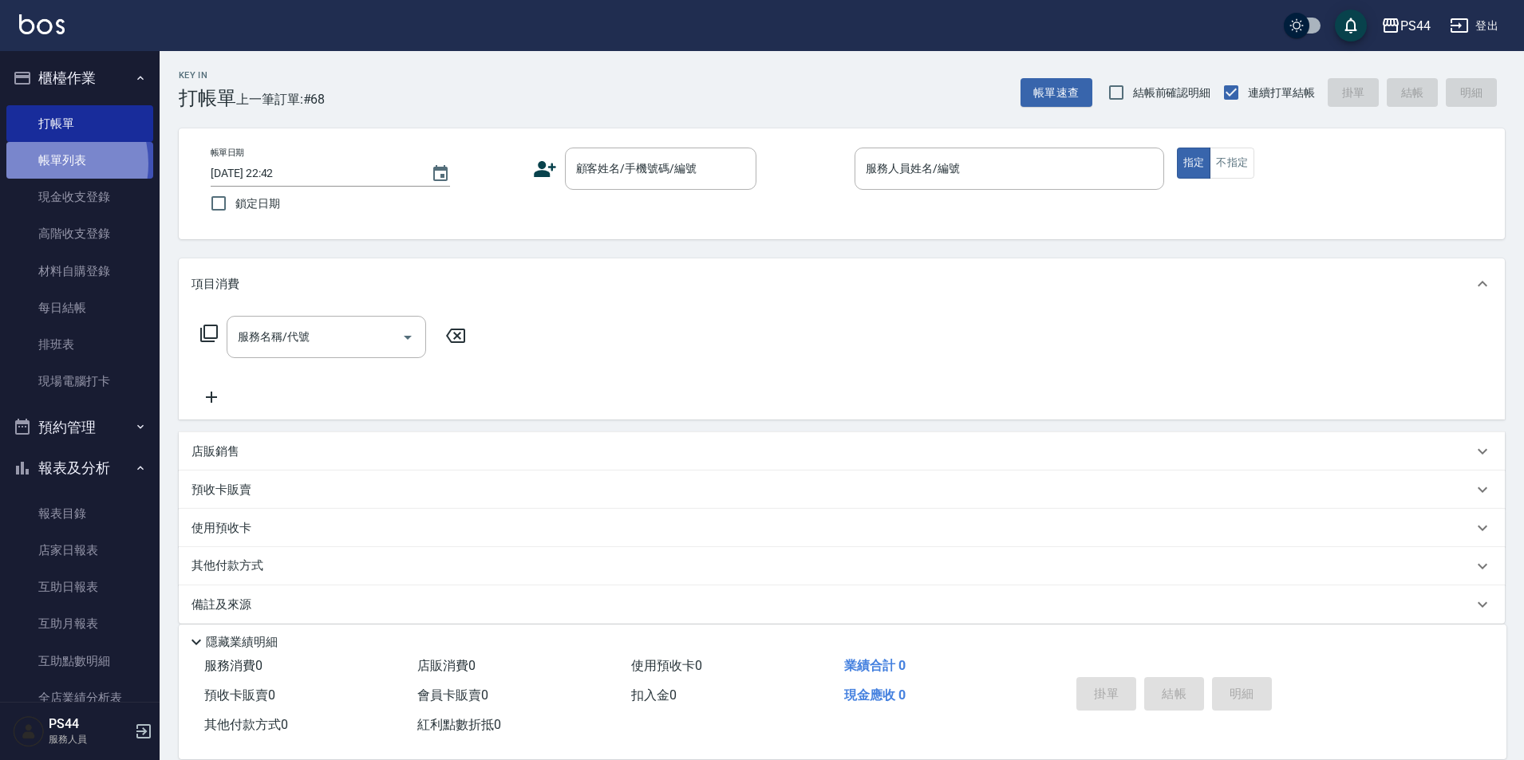
drag, startPoint x: 44, startPoint y: 164, endPoint x: 71, endPoint y: 152, distance: 29.3
click at [44, 163] on link "帳單列表" at bounding box center [79, 160] width 147 height 37
click at [49, 155] on link "帳單列表" at bounding box center [79, 160] width 147 height 37
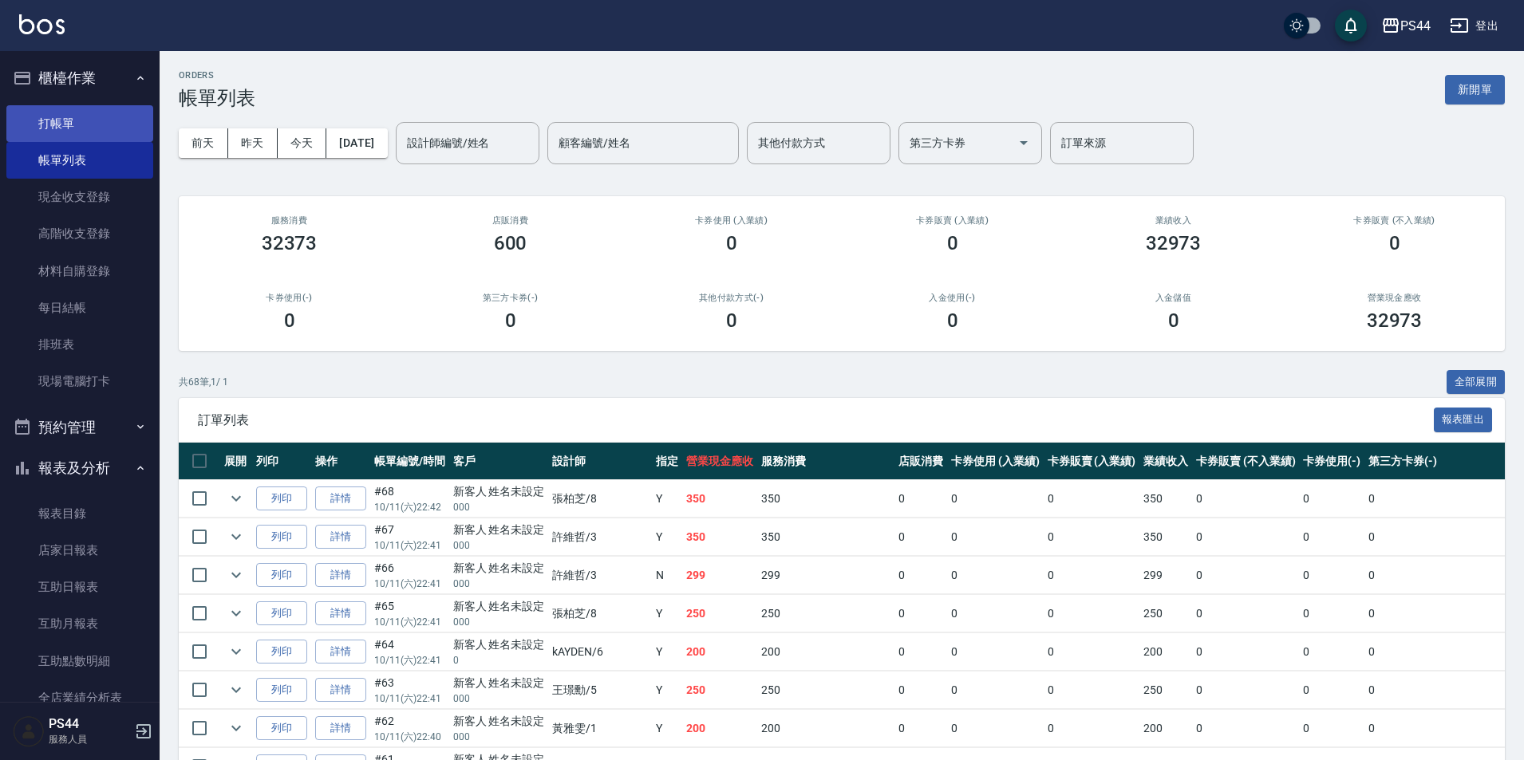
click at [74, 128] on link "打帳單" at bounding box center [79, 123] width 147 height 37
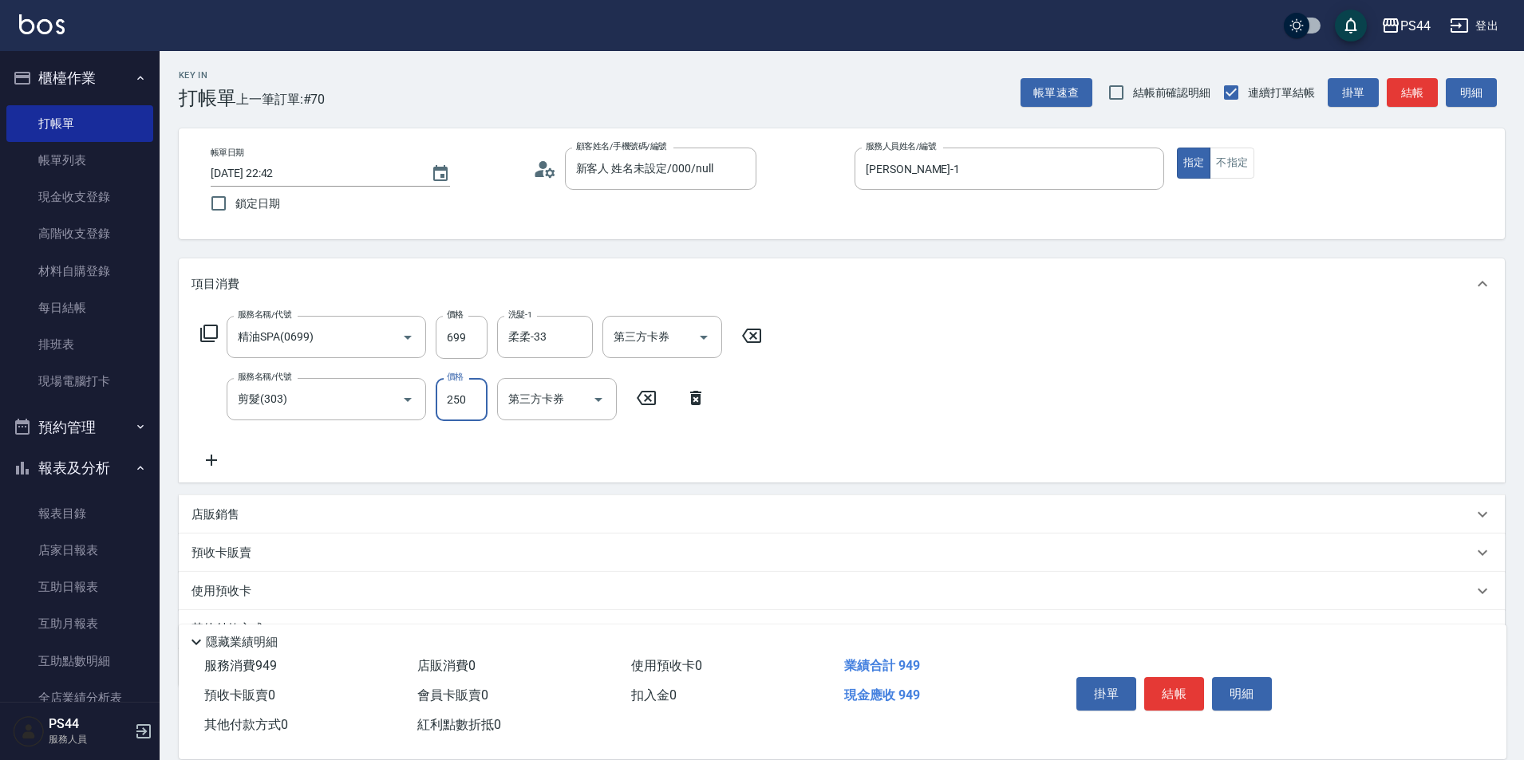
click at [463, 403] on input "250" at bounding box center [462, 399] width 52 height 43
drag, startPoint x: 476, startPoint y: 404, endPoint x: 440, endPoint y: 401, distance: 36.0
click at [440, 401] on input "250" at bounding box center [462, 399] width 52 height 43
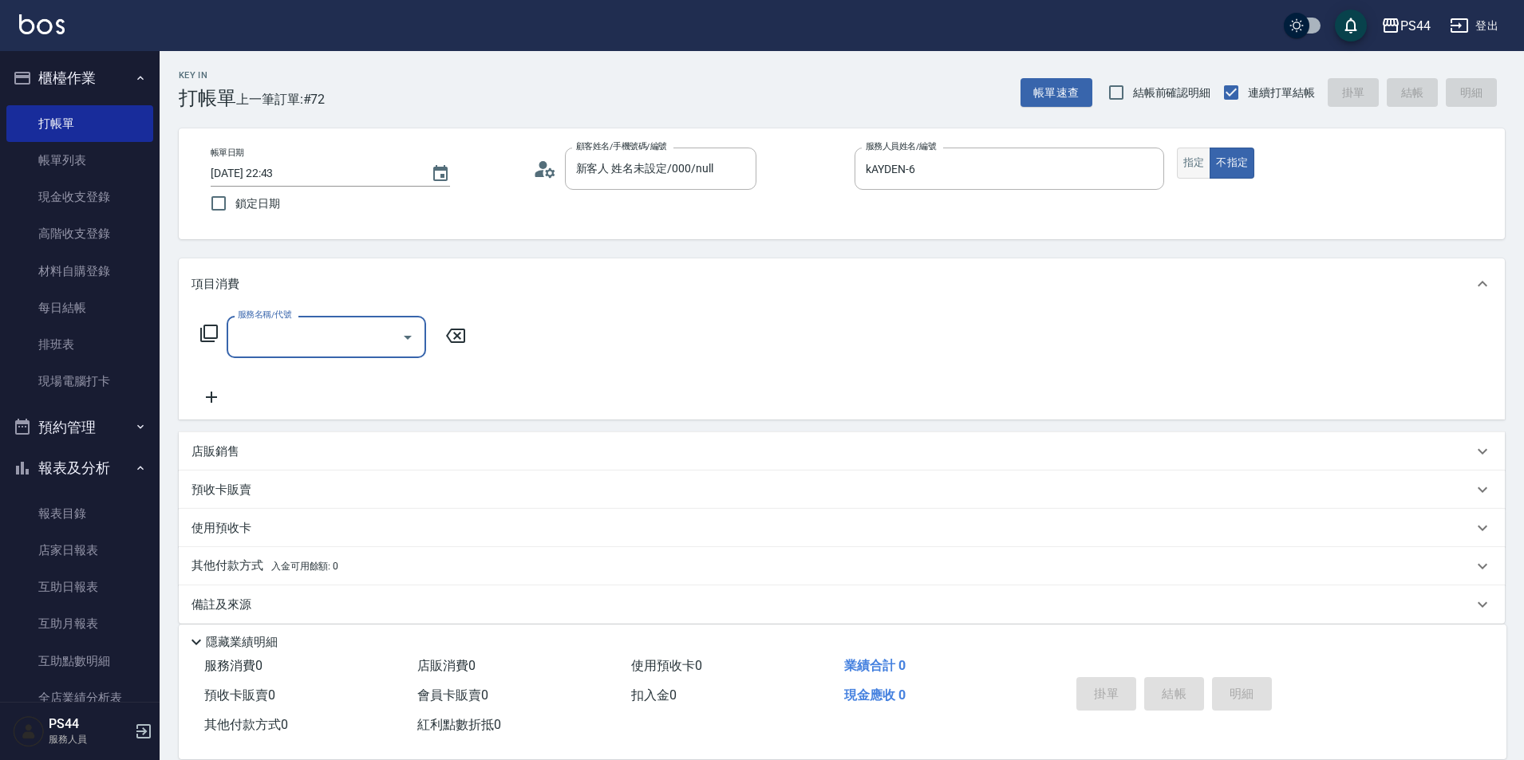
click at [1185, 172] on button "指定" at bounding box center [1194, 163] width 34 height 31
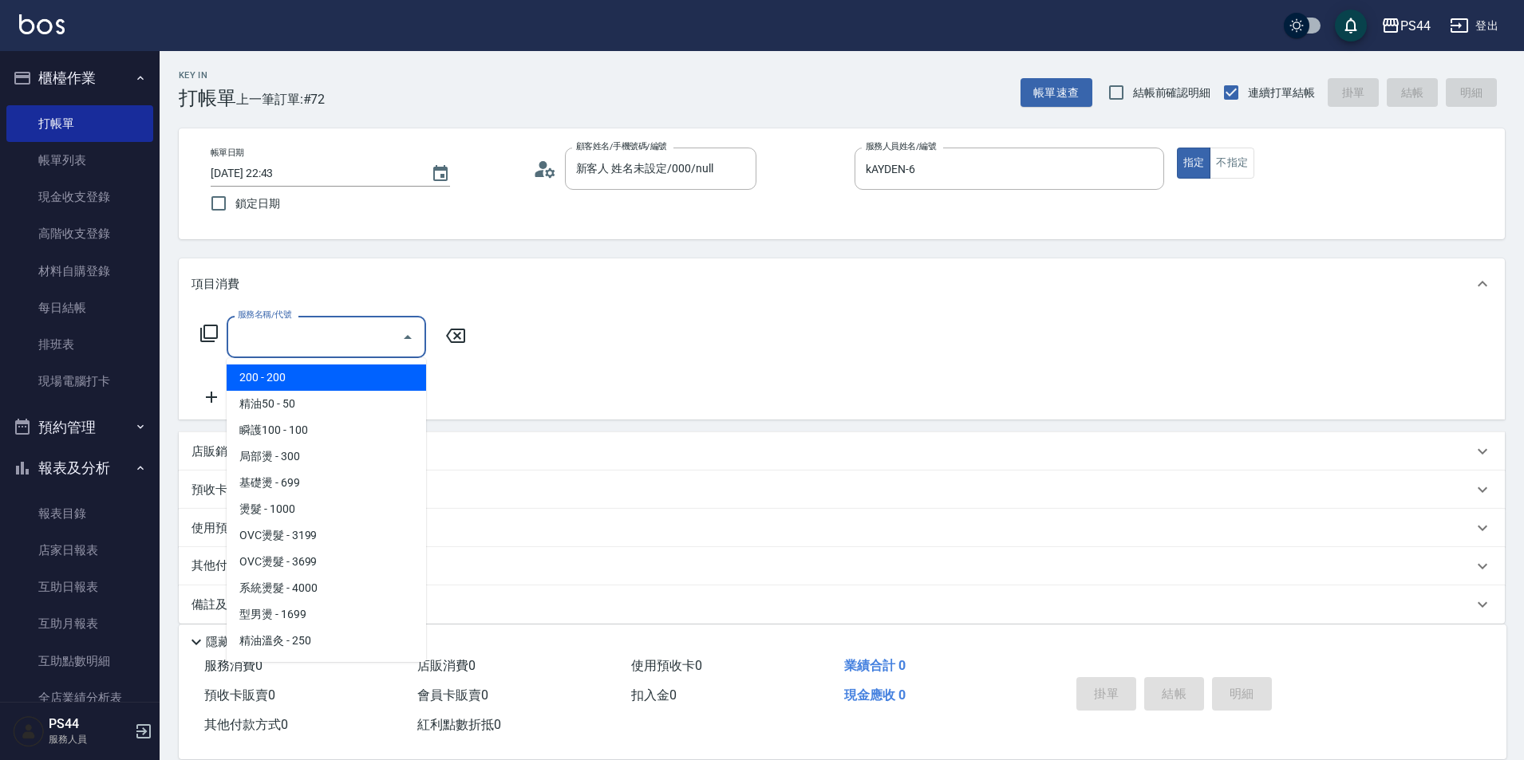
click at [321, 333] on input "服務名稱/代號" at bounding box center [314, 337] width 161 height 28
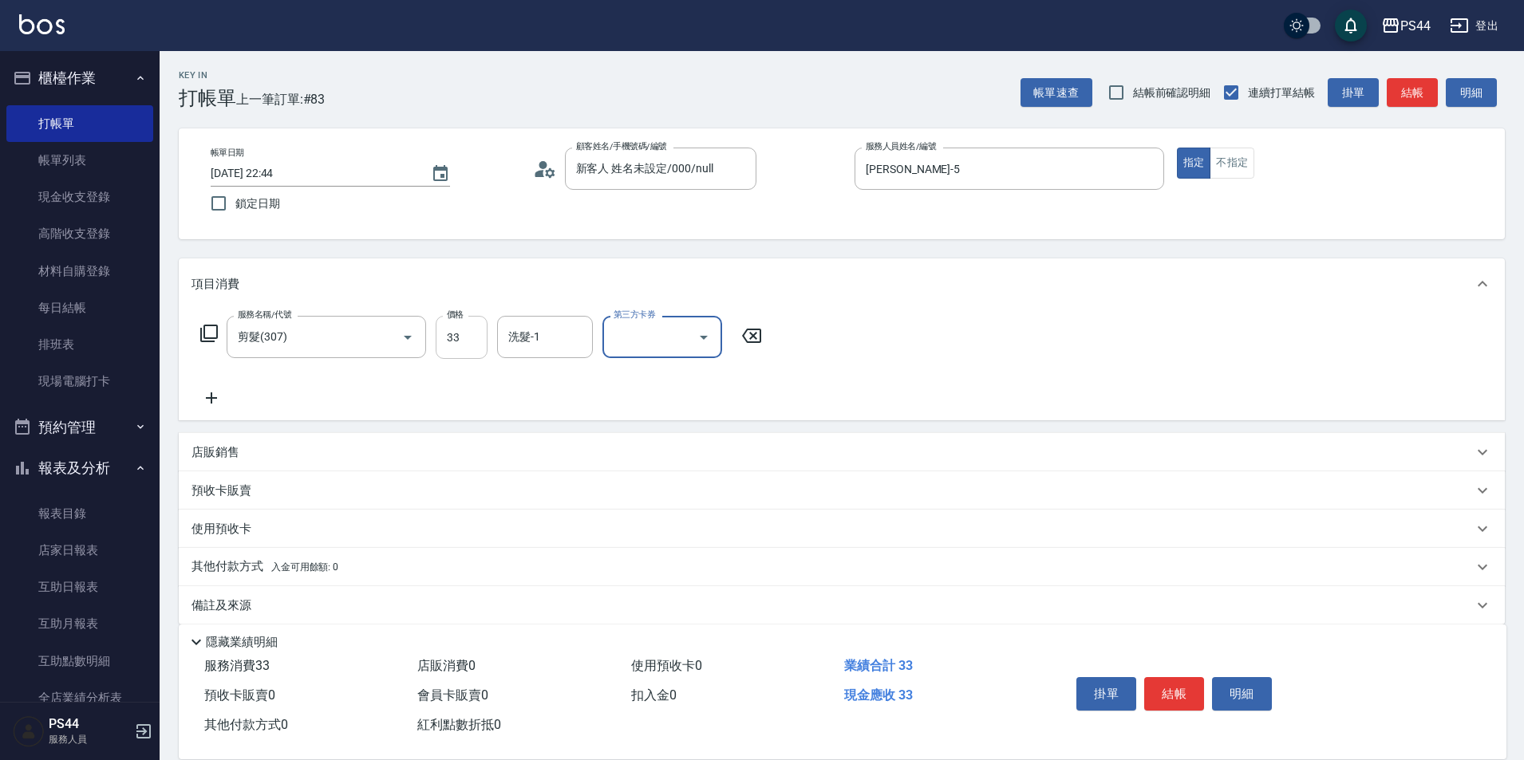
click at [462, 345] on input "33" at bounding box center [462, 337] width 52 height 43
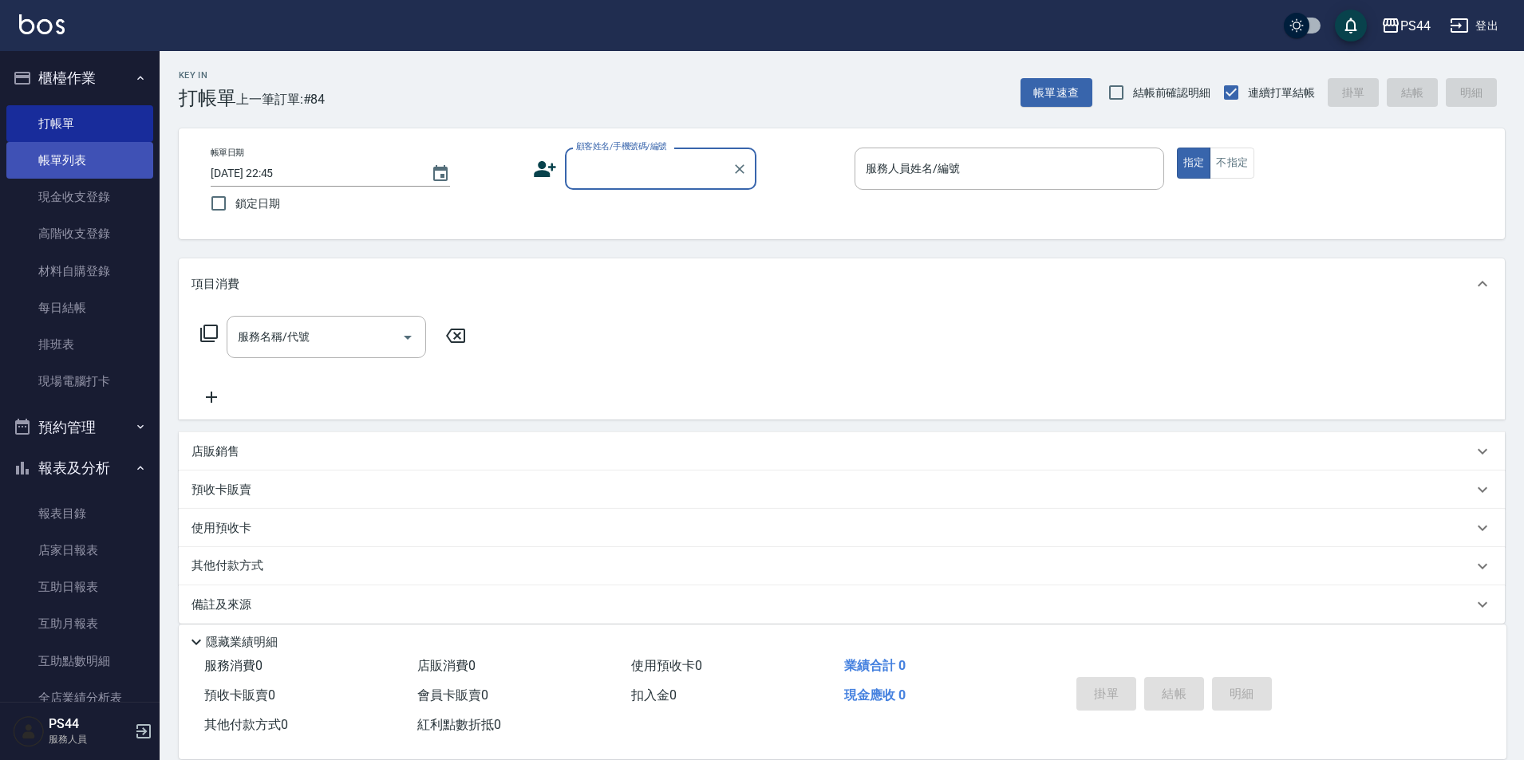
drag, startPoint x: 56, startPoint y: 158, endPoint x: 49, endPoint y: 148, distance: 12.2
click at [57, 158] on link "帳單列表" at bounding box center [79, 160] width 147 height 37
click at [49, 148] on link "帳單列表" at bounding box center [79, 160] width 147 height 37
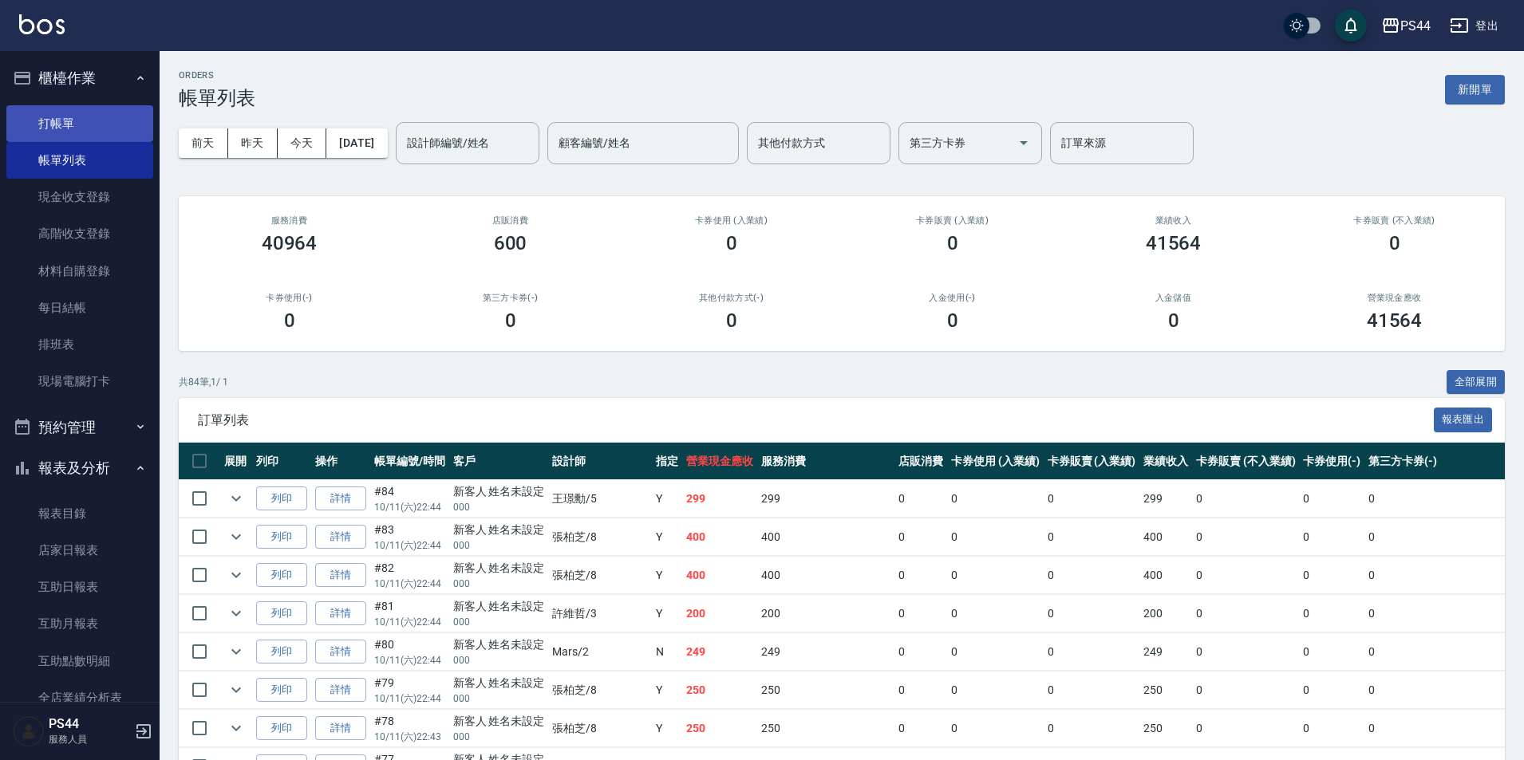
click at [64, 116] on link "打帳單" at bounding box center [79, 123] width 147 height 37
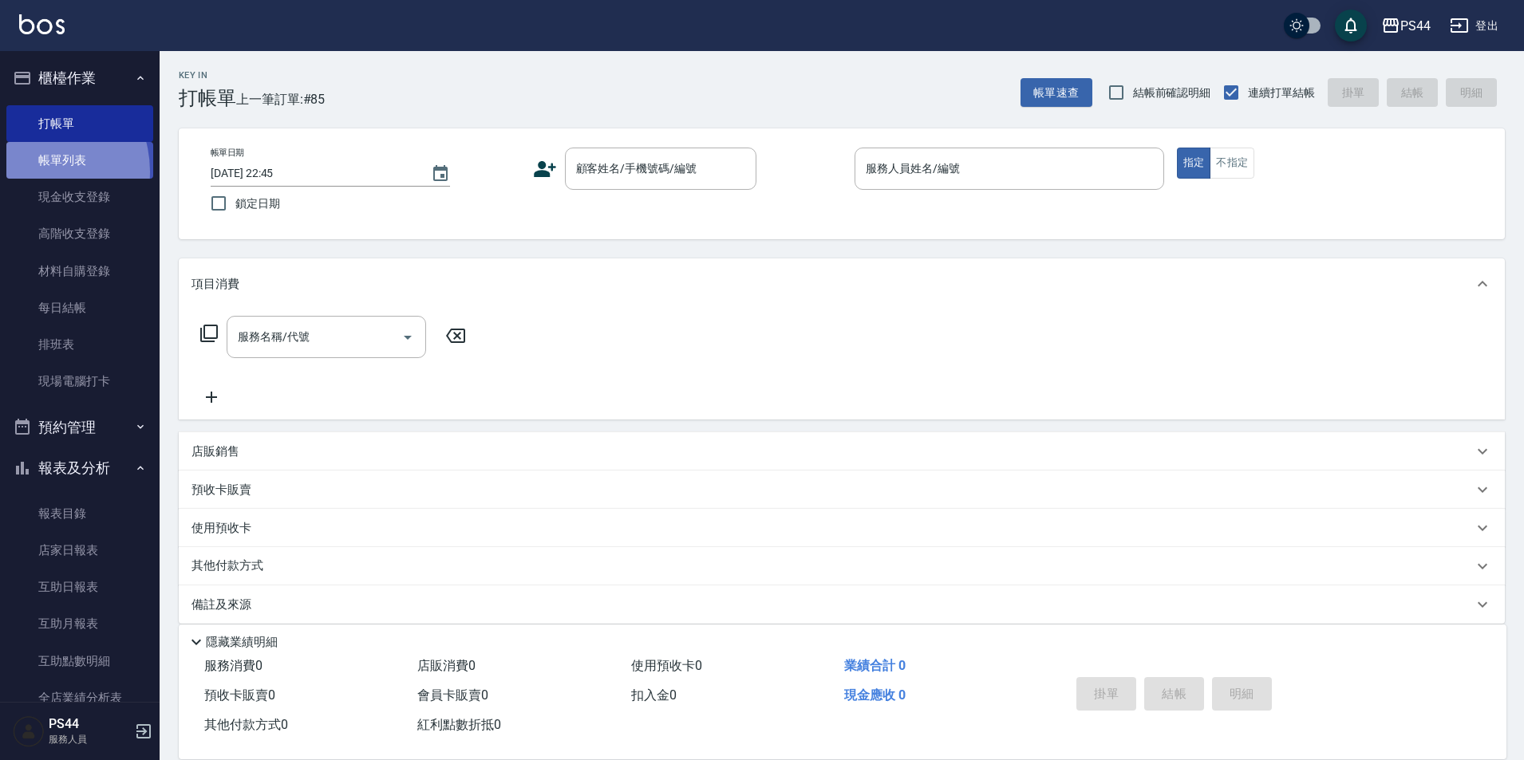
click at [32, 171] on link "帳單列表" at bounding box center [79, 160] width 147 height 37
click at [34, 167] on link "帳單列表" at bounding box center [79, 160] width 147 height 37
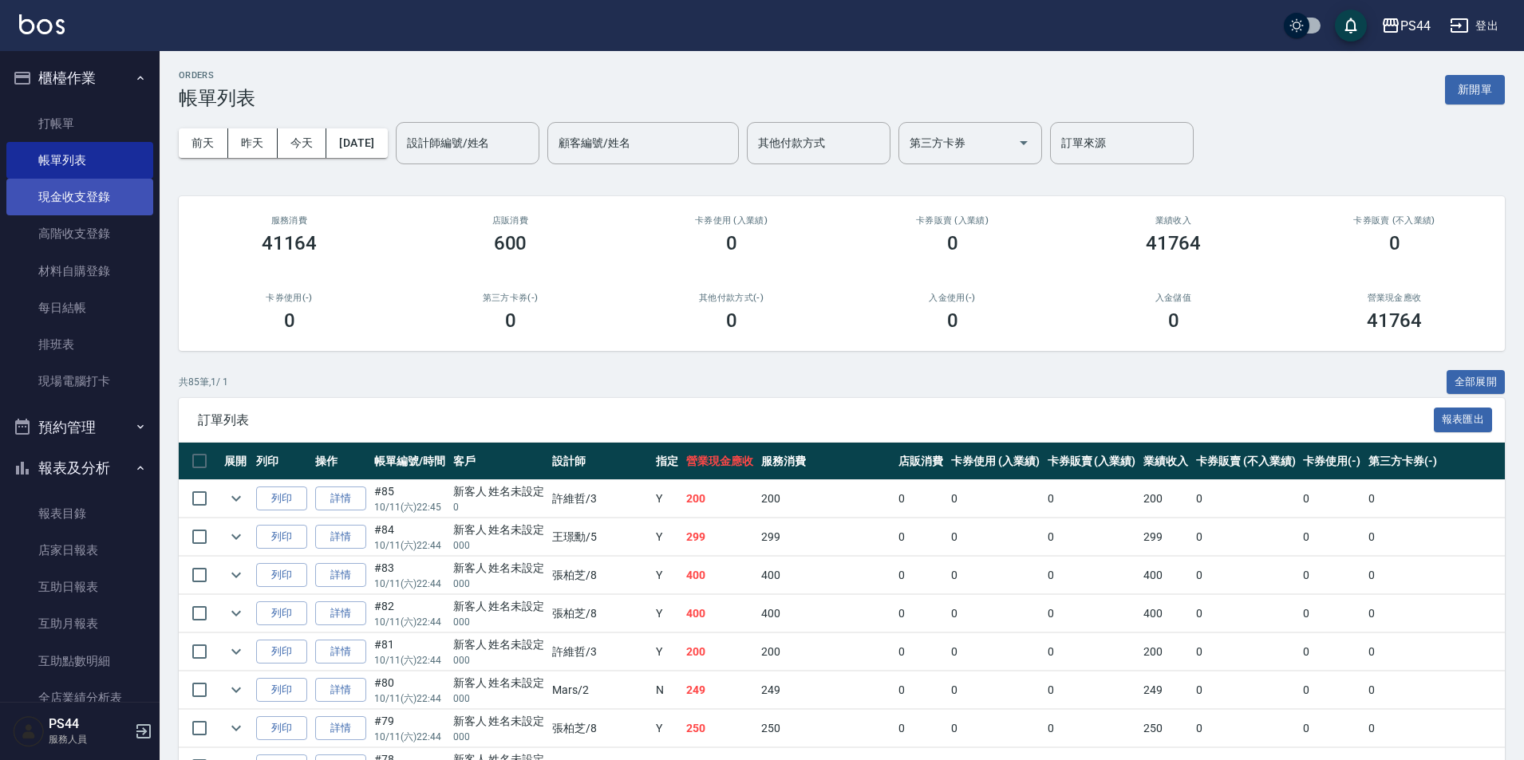
click at [76, 191] on link "現金收支登錄" at bounding box center [79, 197] width 147 height 37
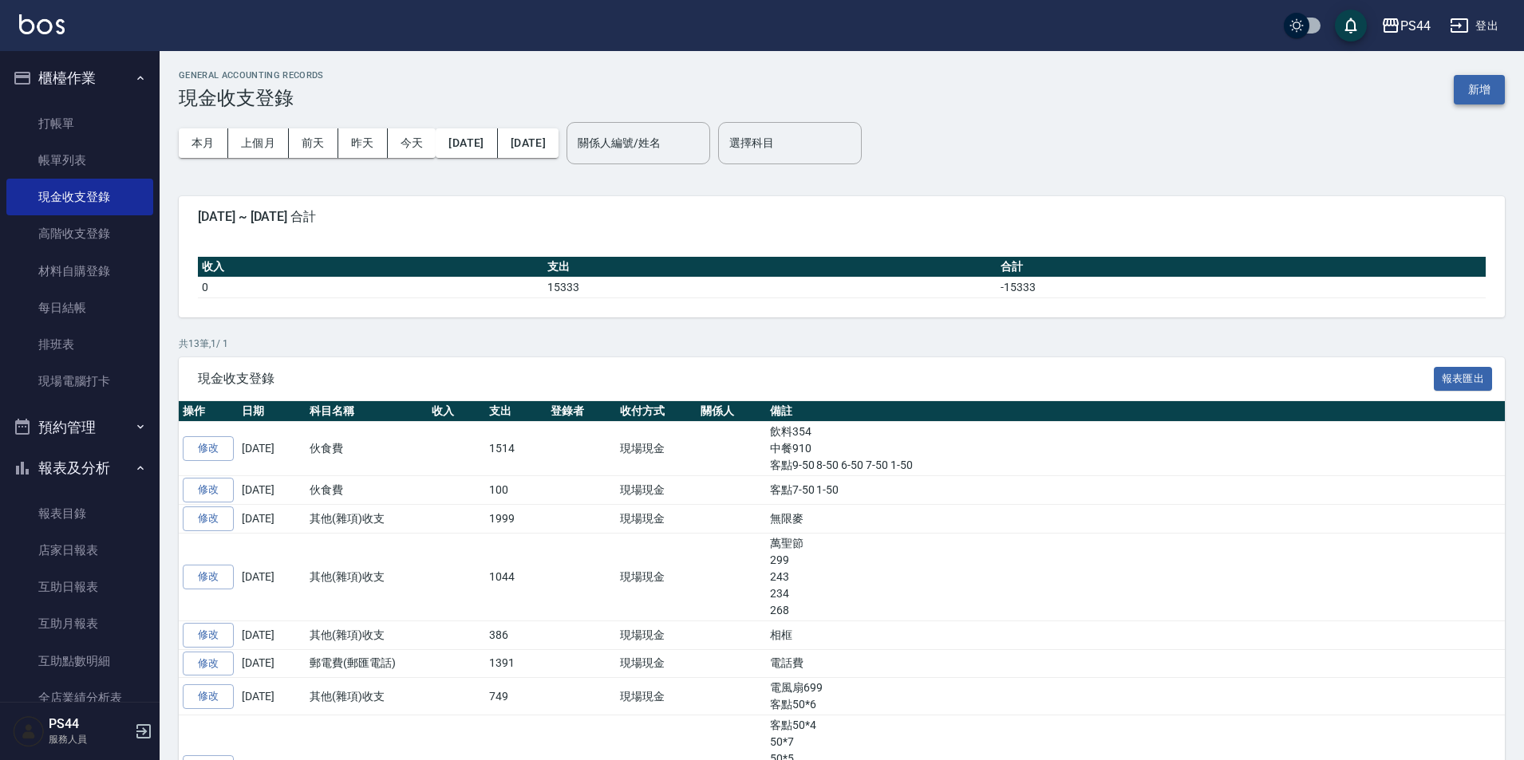
click at [1467, 77] on button "新增" at bounding box center [1478, 90] width 51 height 30
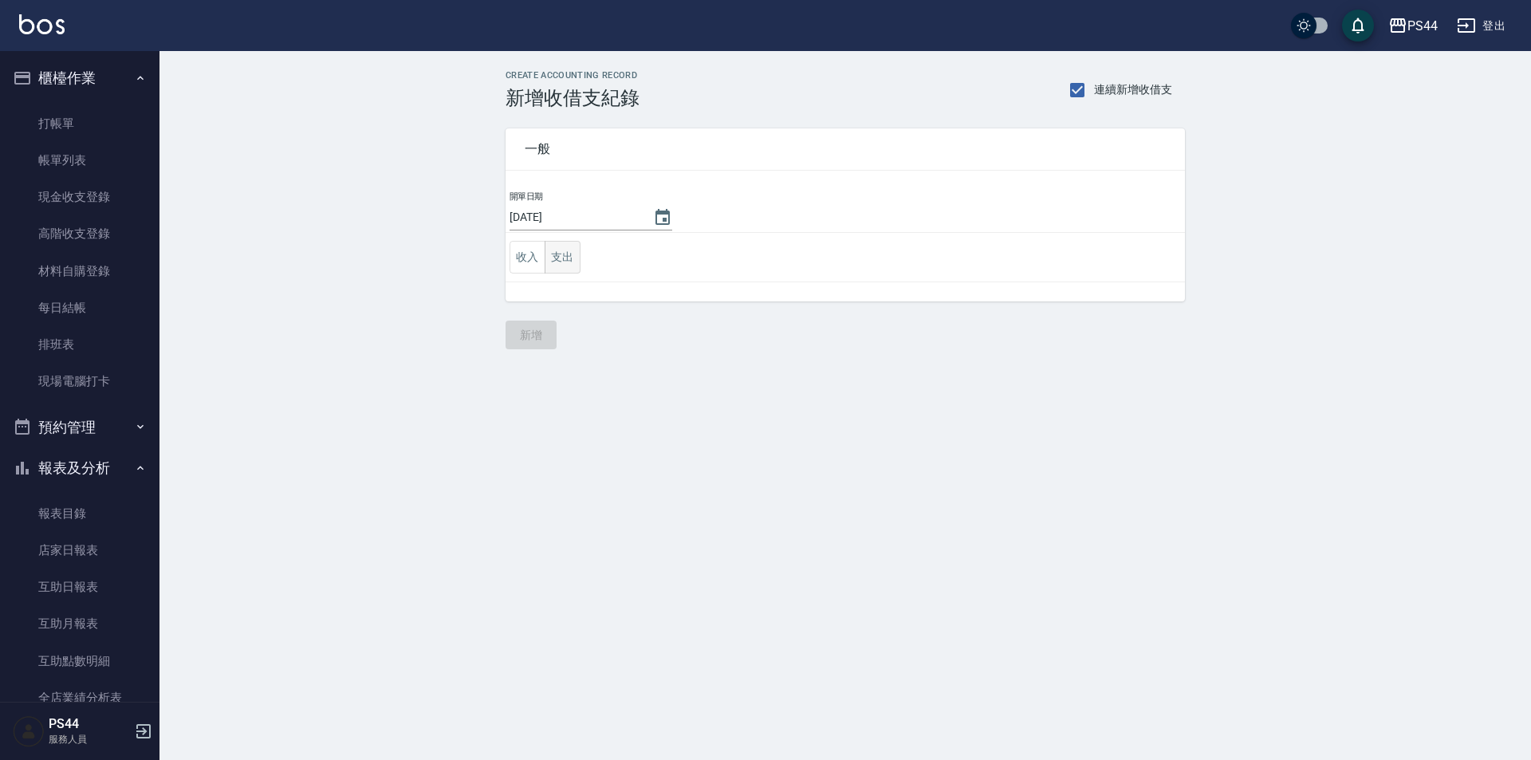
click at [565, 264] on button "支出" at bounding box center [563, 257] width 36 height 33
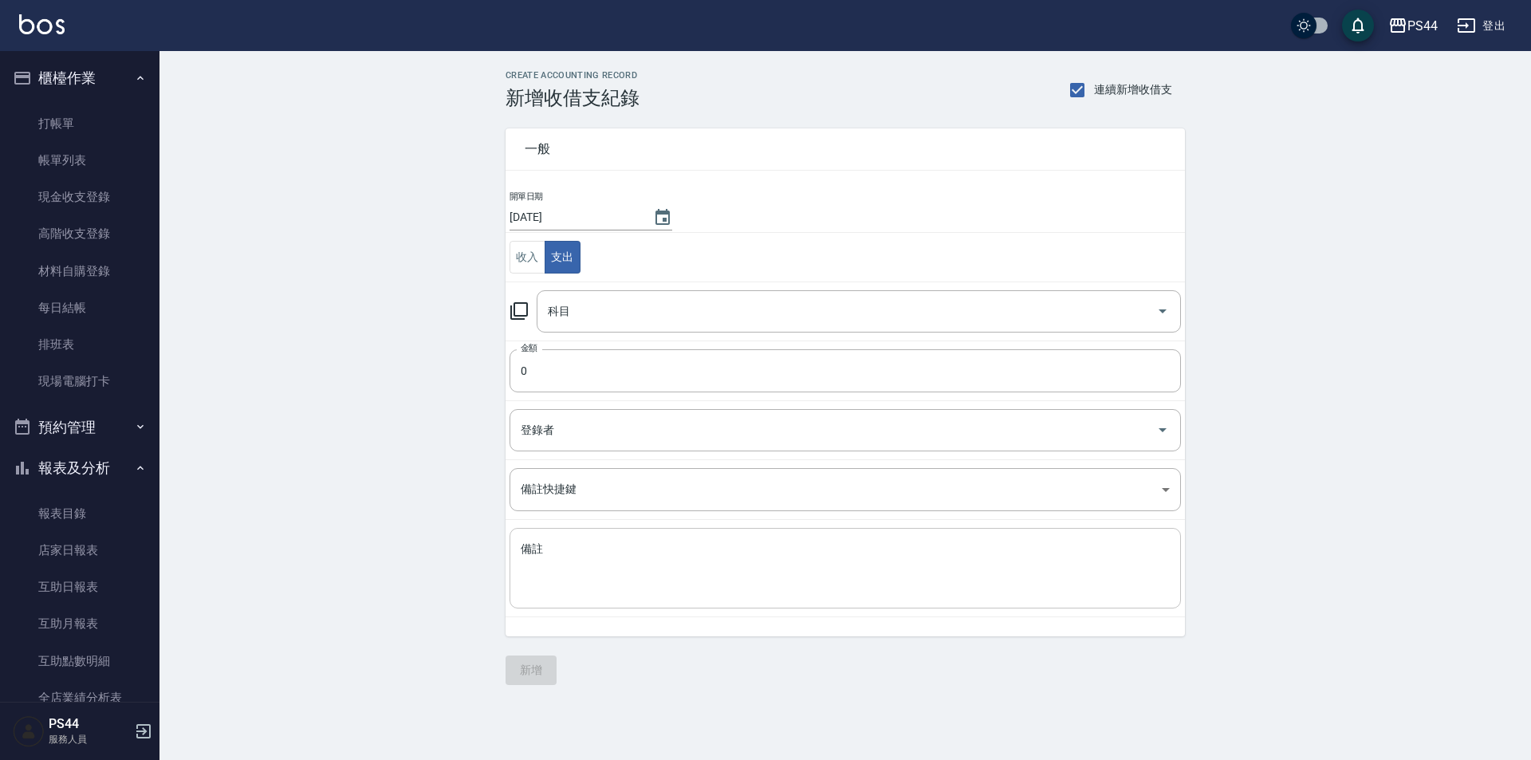
click at [594, 567] on textarea "備註" at bounding box center [845, 569] width 649 height 54
click at [570, 387] on input "0" at bounding box center [846, 370] width 672 height 43
click at [601, 318] on input "科目" at bounding box center [847, 312] width 606 height 28
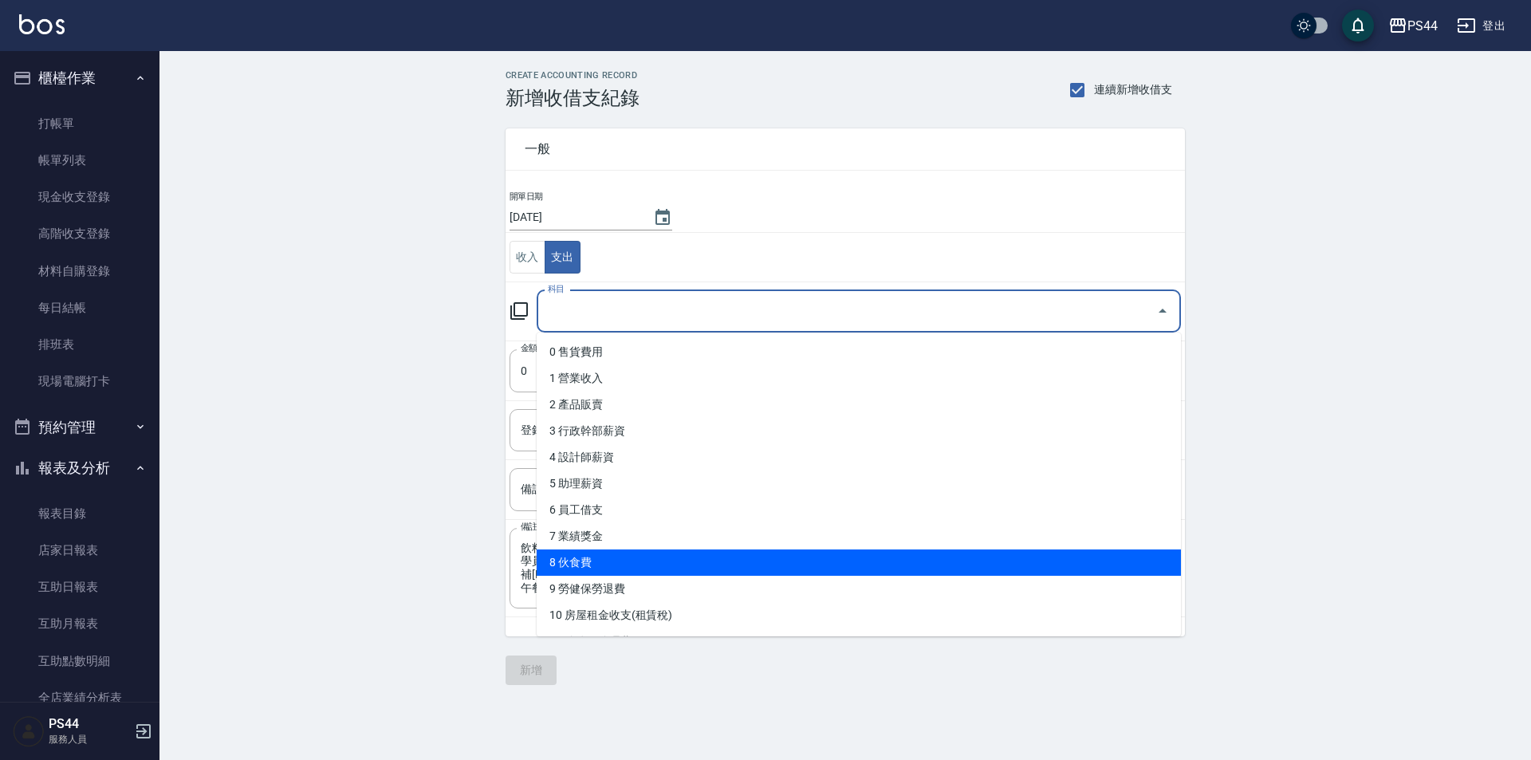
click at [713, 559] on li "8 伙食費" at bounding box center [859, 563] width 645 height 26
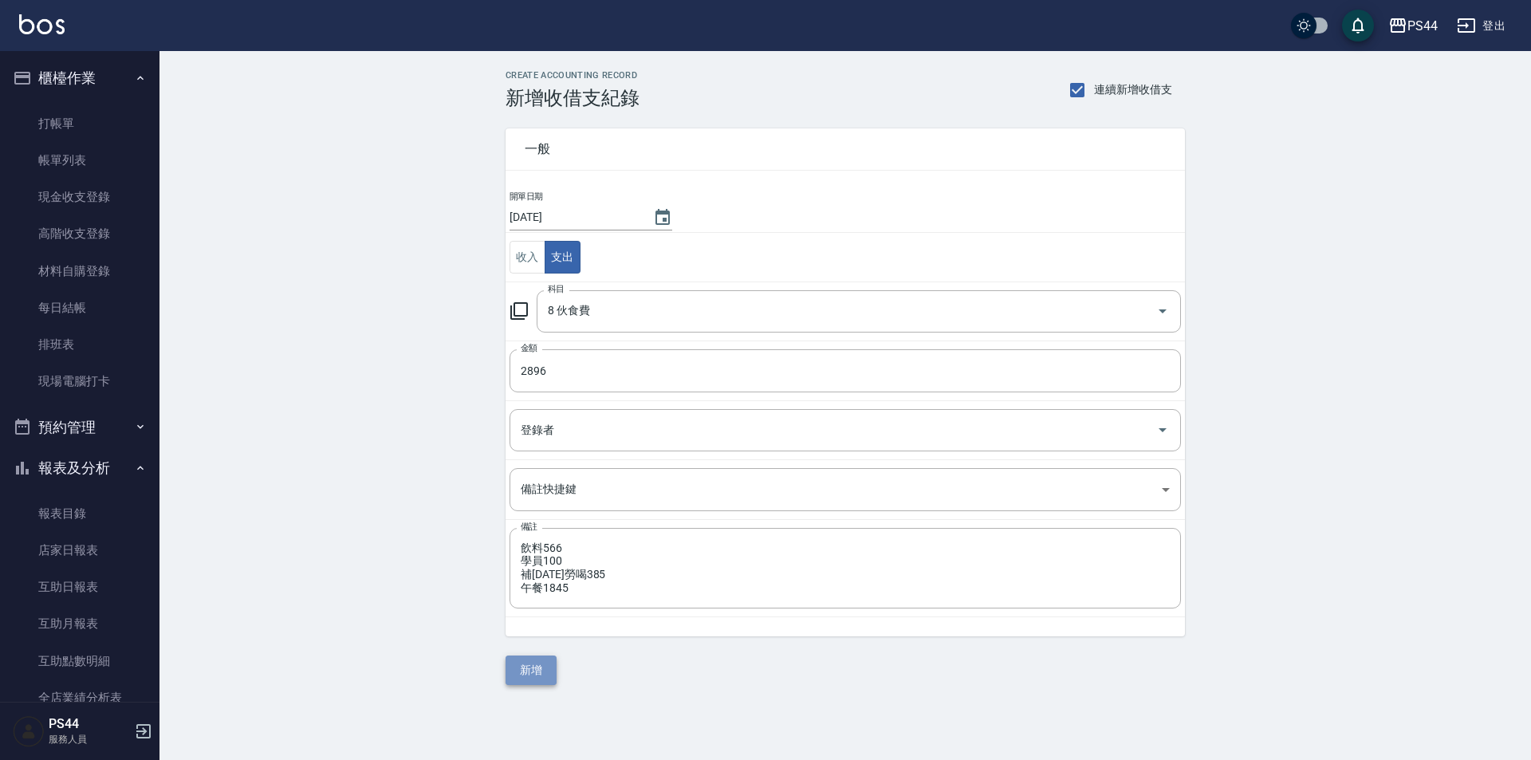
click at [541, 667] on button "新增" at bounding box center [531, 671] width 51 height 30
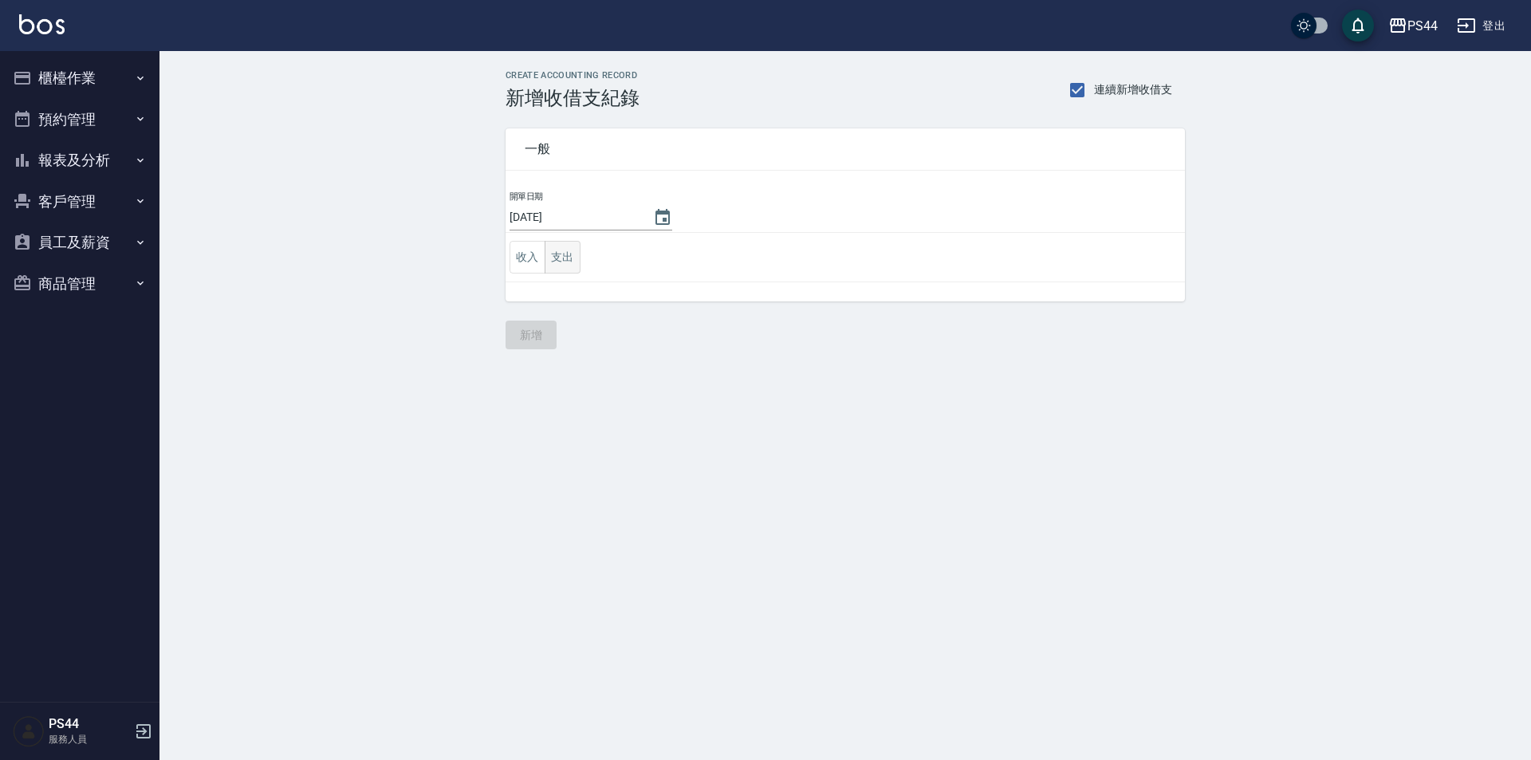
click at [559, 272] on button "支出" at bounding box center [563, 257] width 36 height 33
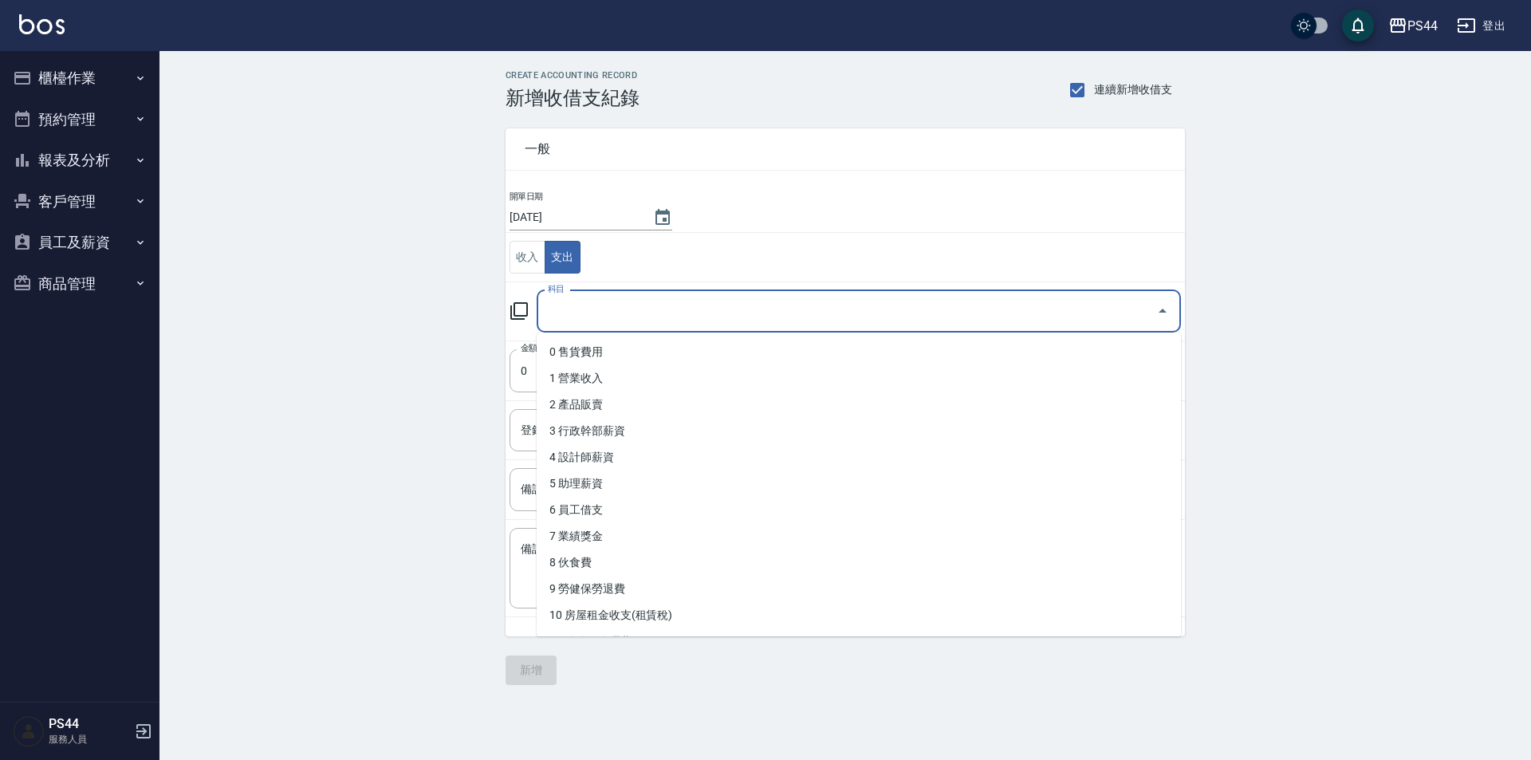
click at [617, 299] on input "科目" at bounding box center [847, 312] width 606 height 28
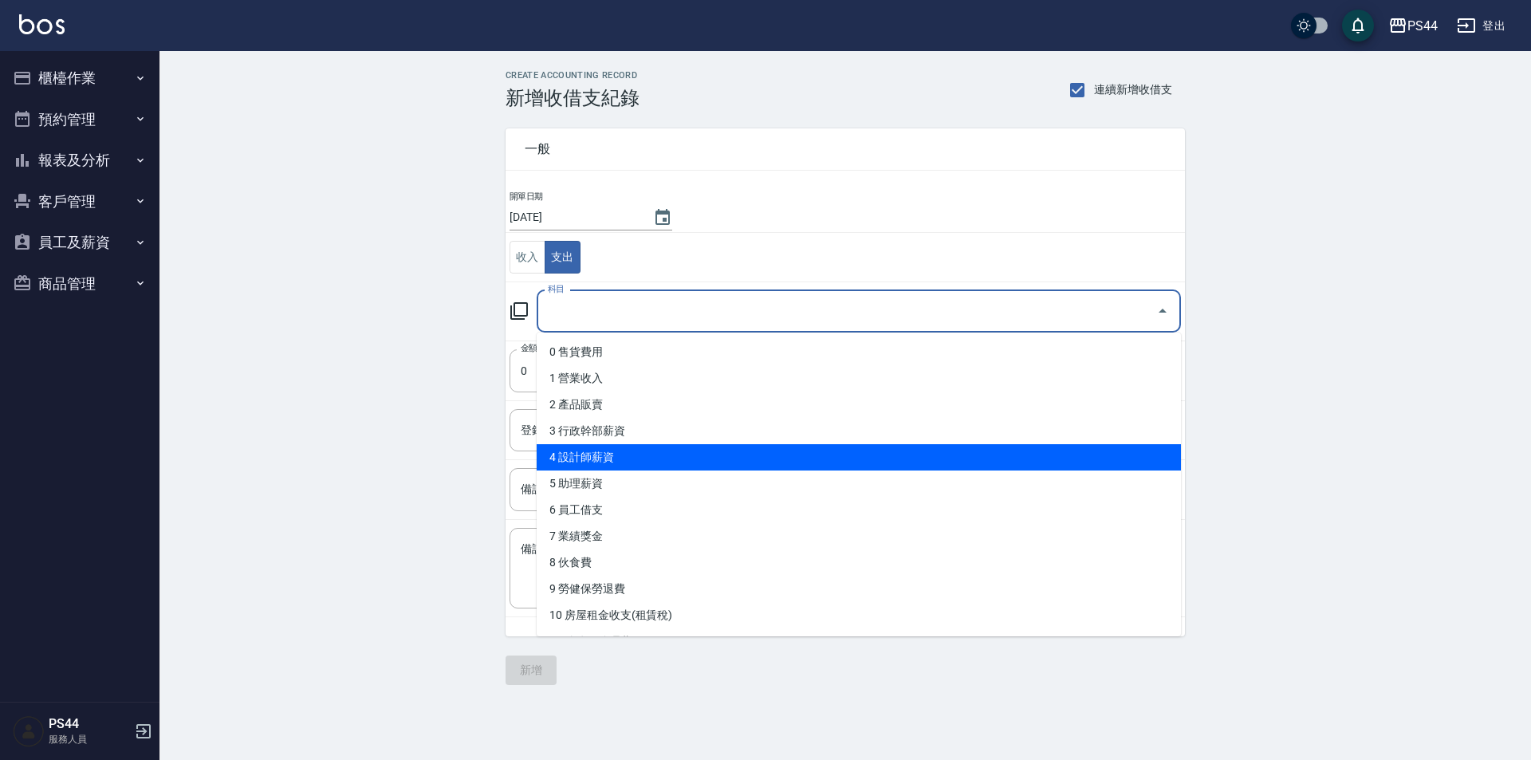
click at [660, 458] on li "4 設計師薪資" at bounding box center [859, 457] width 645 height 26
type input "4 設計師薪資"
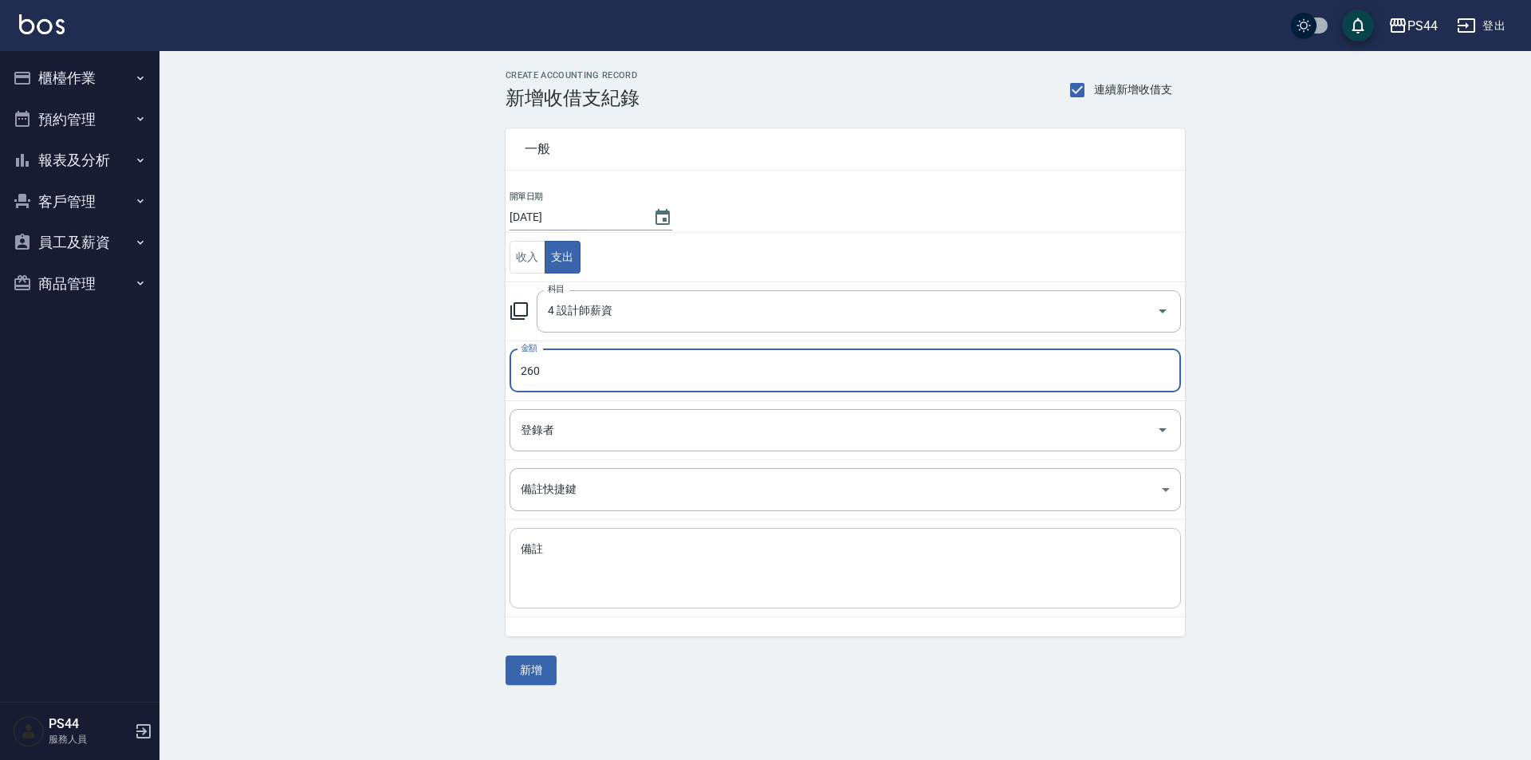
type input "260"
click at [660, 534] on div "x 備註" at bounding box center [846, 568] width 672 height 81
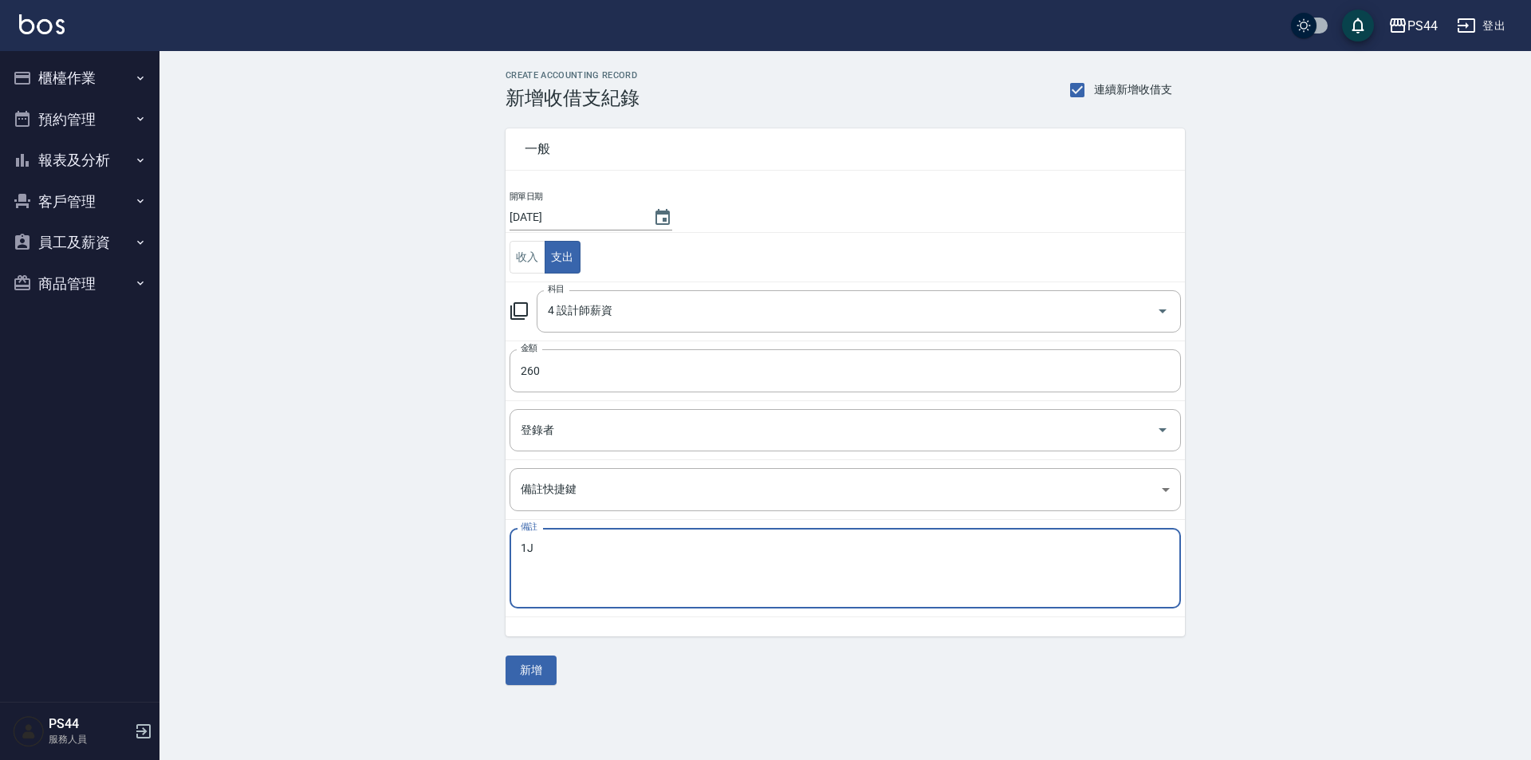
type textarea "1"
type textarea "補薪"
click at [548, 668] on button "新增" at bounding box center [531, 671] width 51 height 30
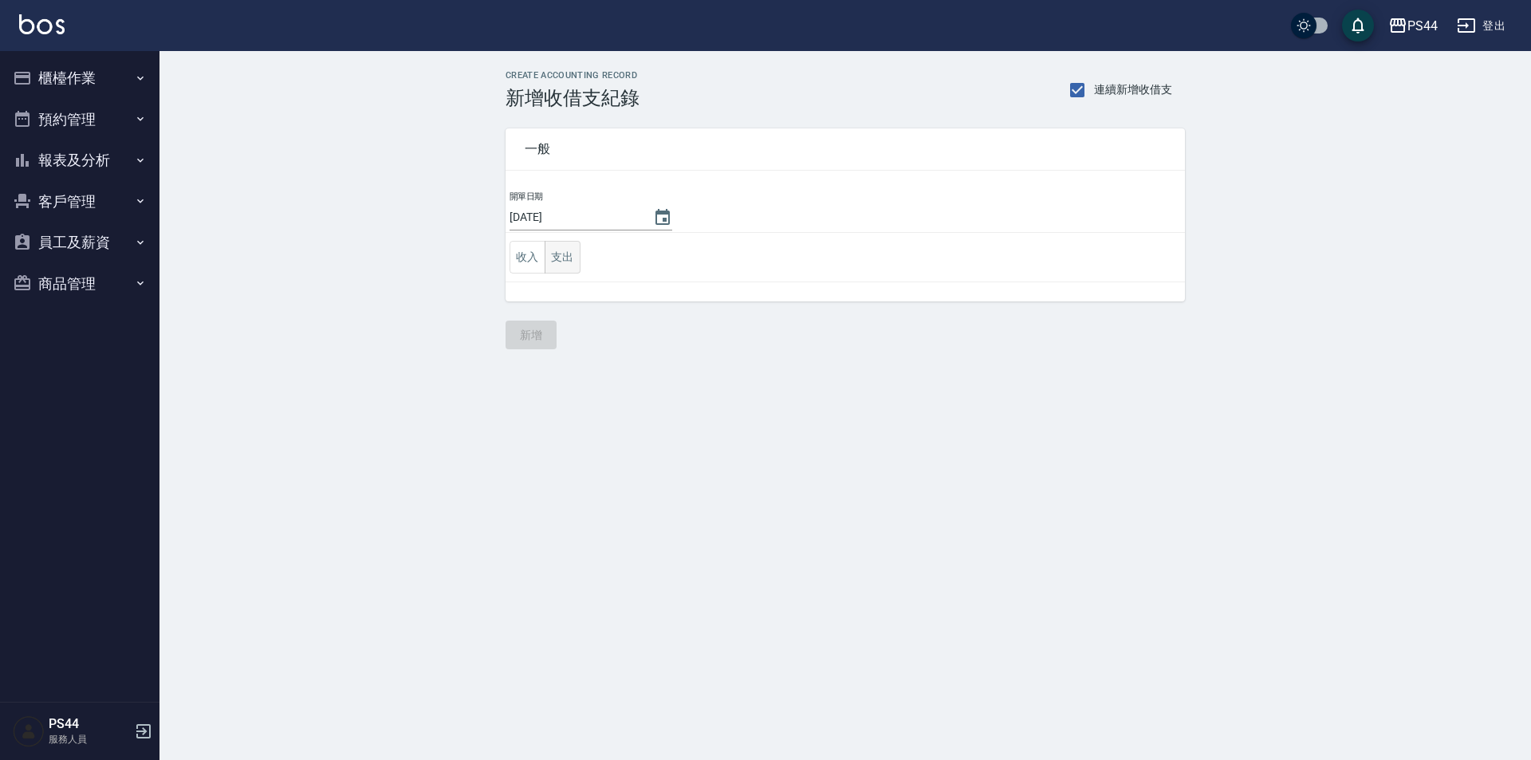
drag, startPoint x: 568, startPoint y: 244, endPoint x: 590, endPoint y: 256, distance: 25.3
click at [567, 245] on button "支出" at bounding box center [563, 257] width 36 height 33
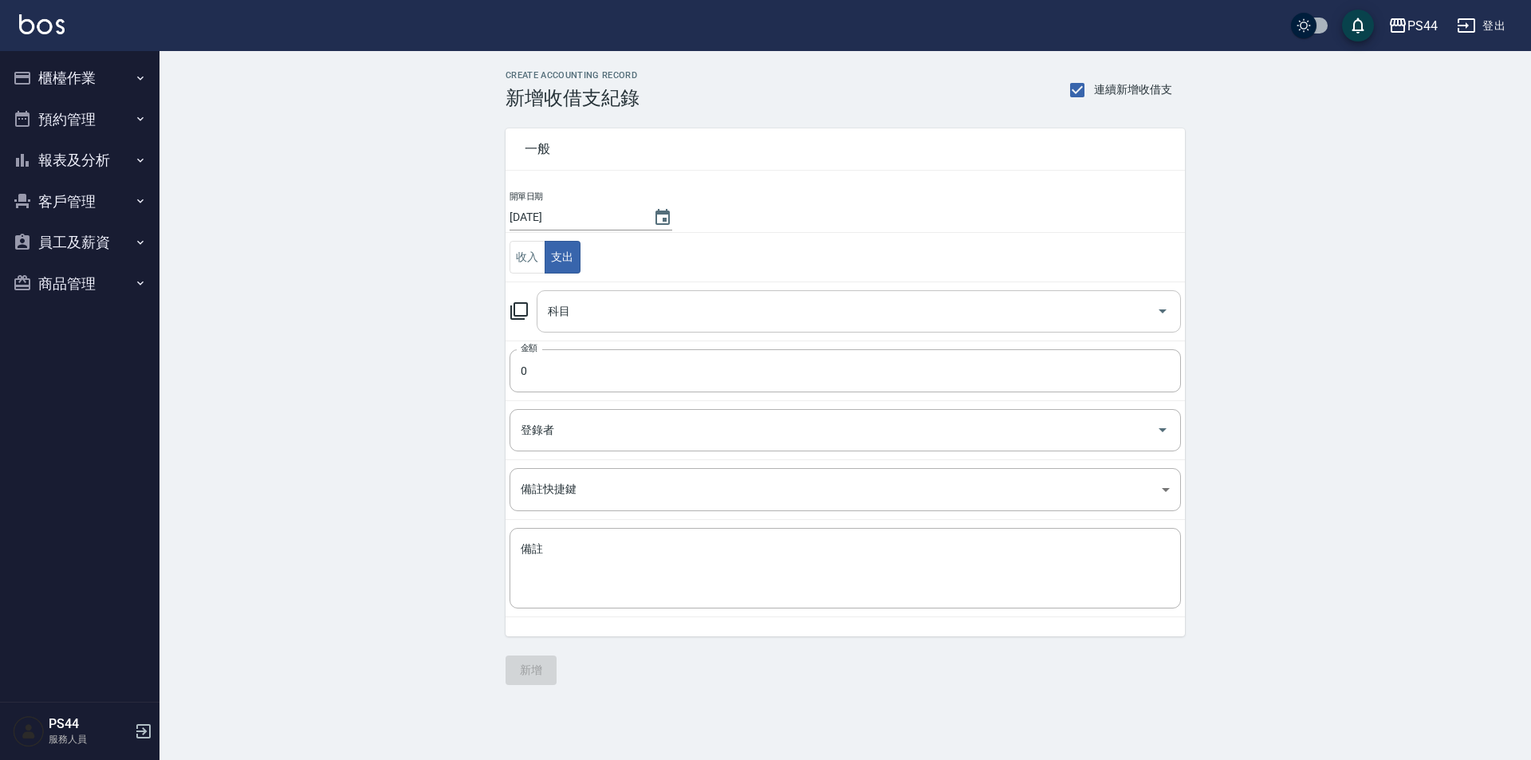
click at [642, 300] on input "科目" at bounding box center [847, 312] width 606 height 28
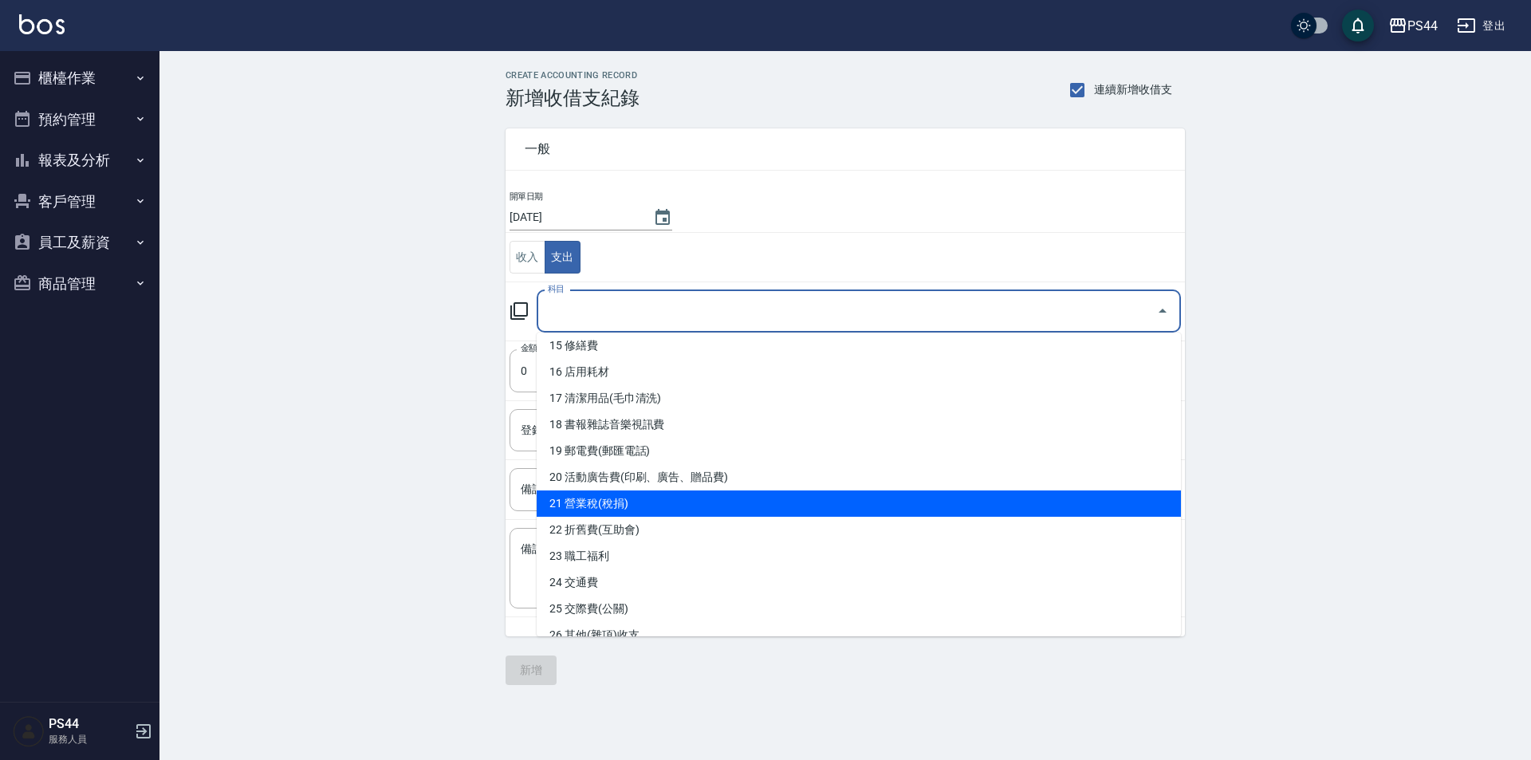
scroll to position [558, 0]
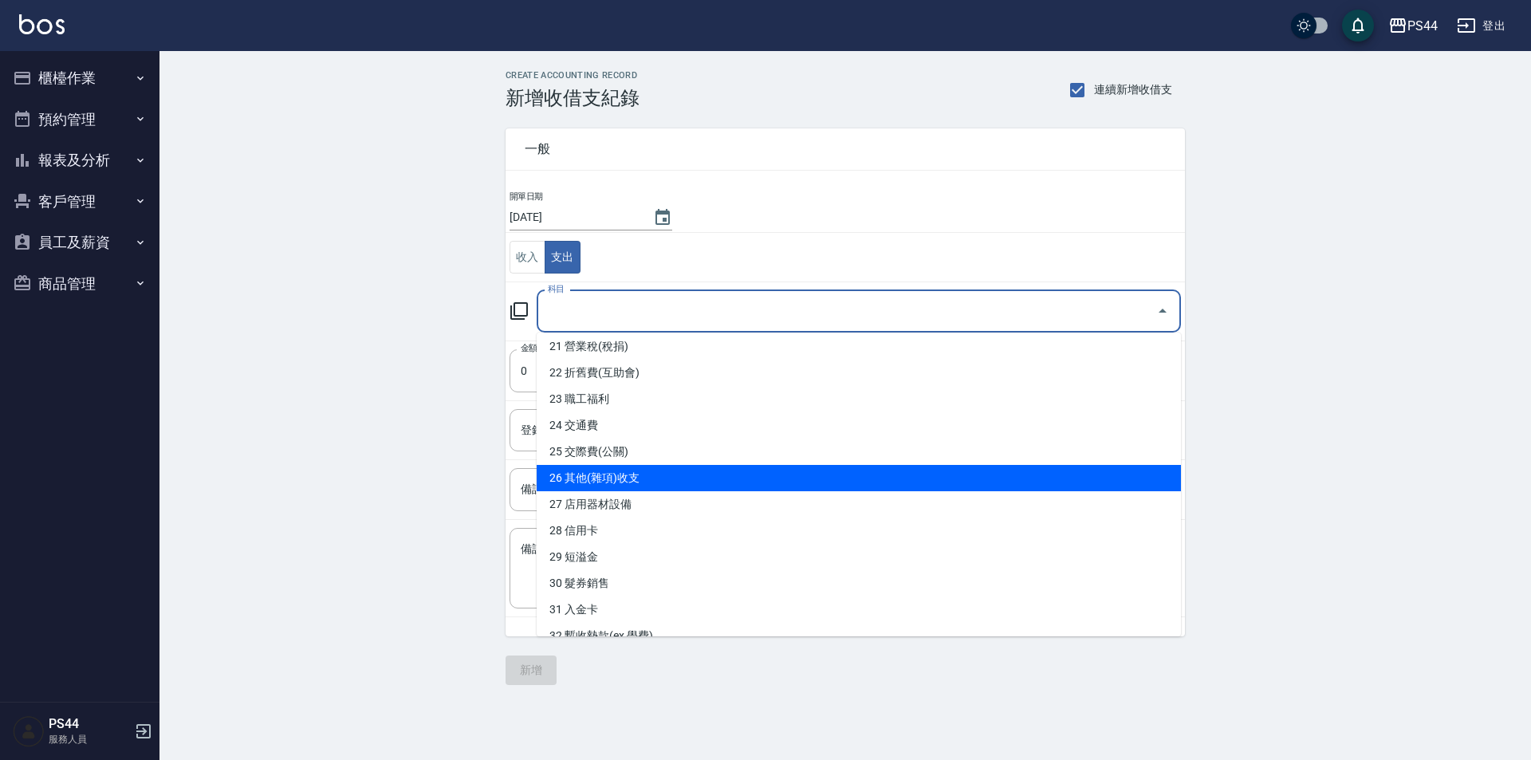
click at [636, 484] on li "26 其他(雜項)收支" at bounding box center [859, 478] width 645 height 26
type input "26 其他(雜項)收支"
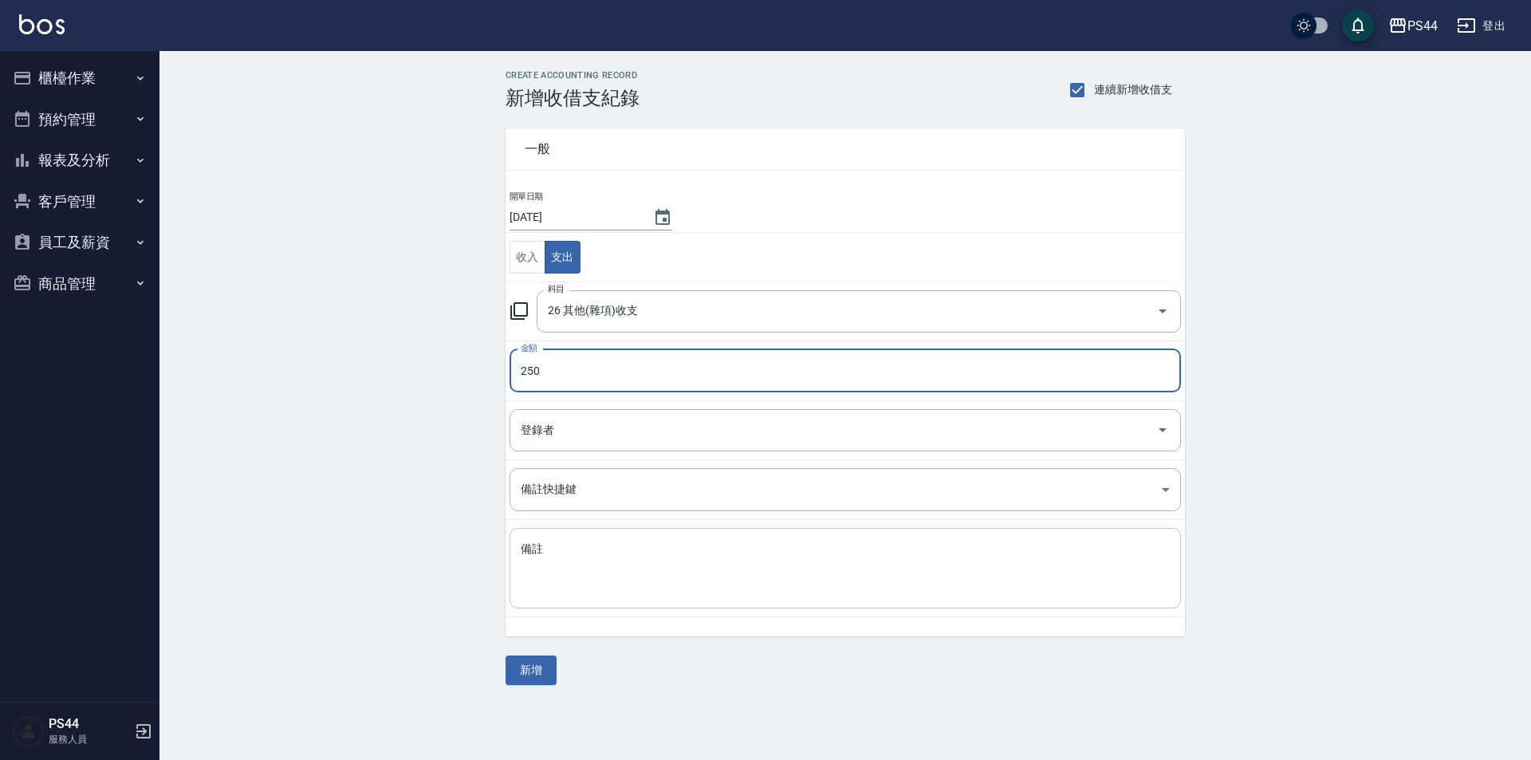
type input "250"
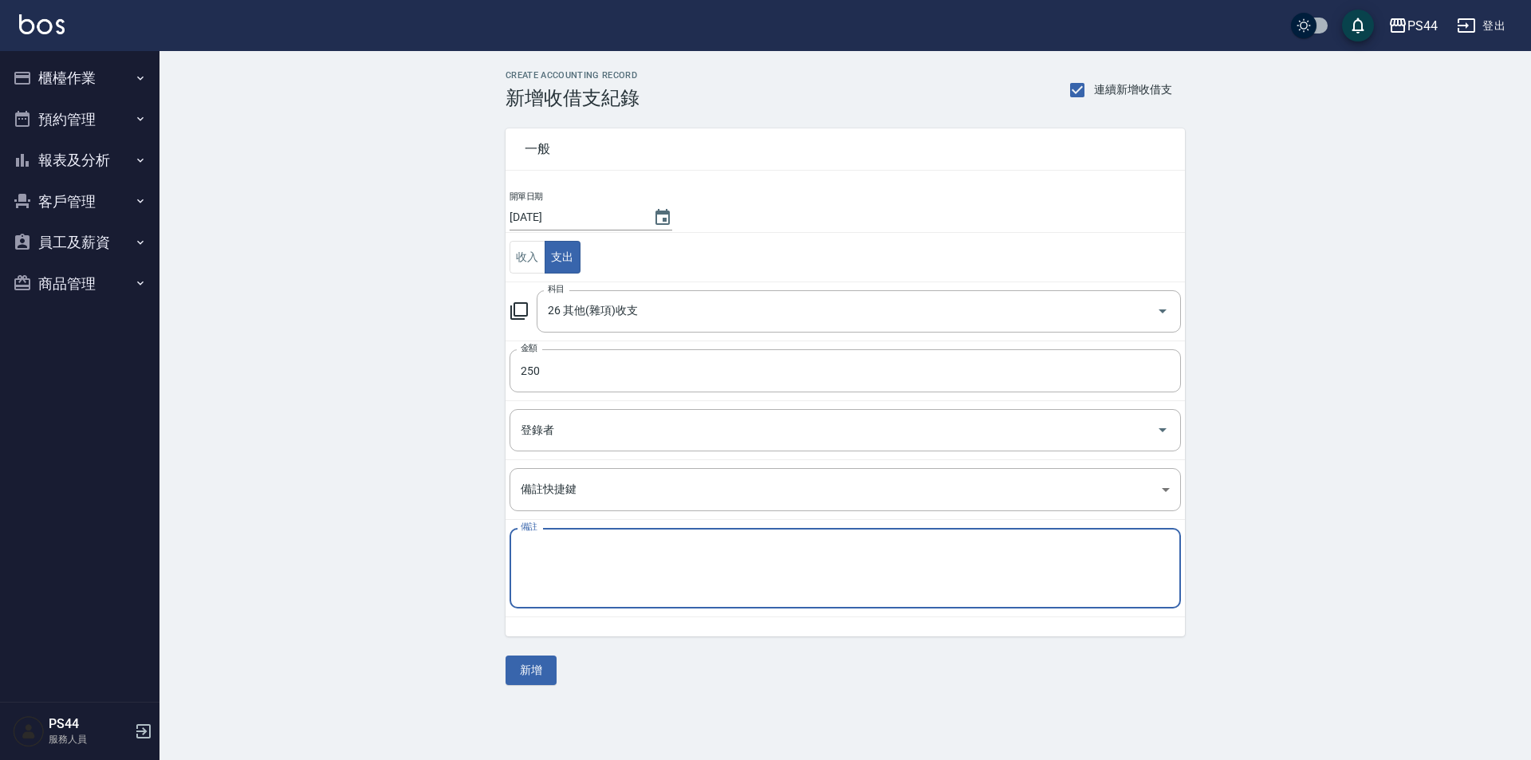
click at [642, 556] on textarea "備註" at bounding box center [845, 569] width 649 height 54
type textarea "D"
click at [612, 577] on textarea "客點50" at bounding box center [845, 569] width 649 height 54
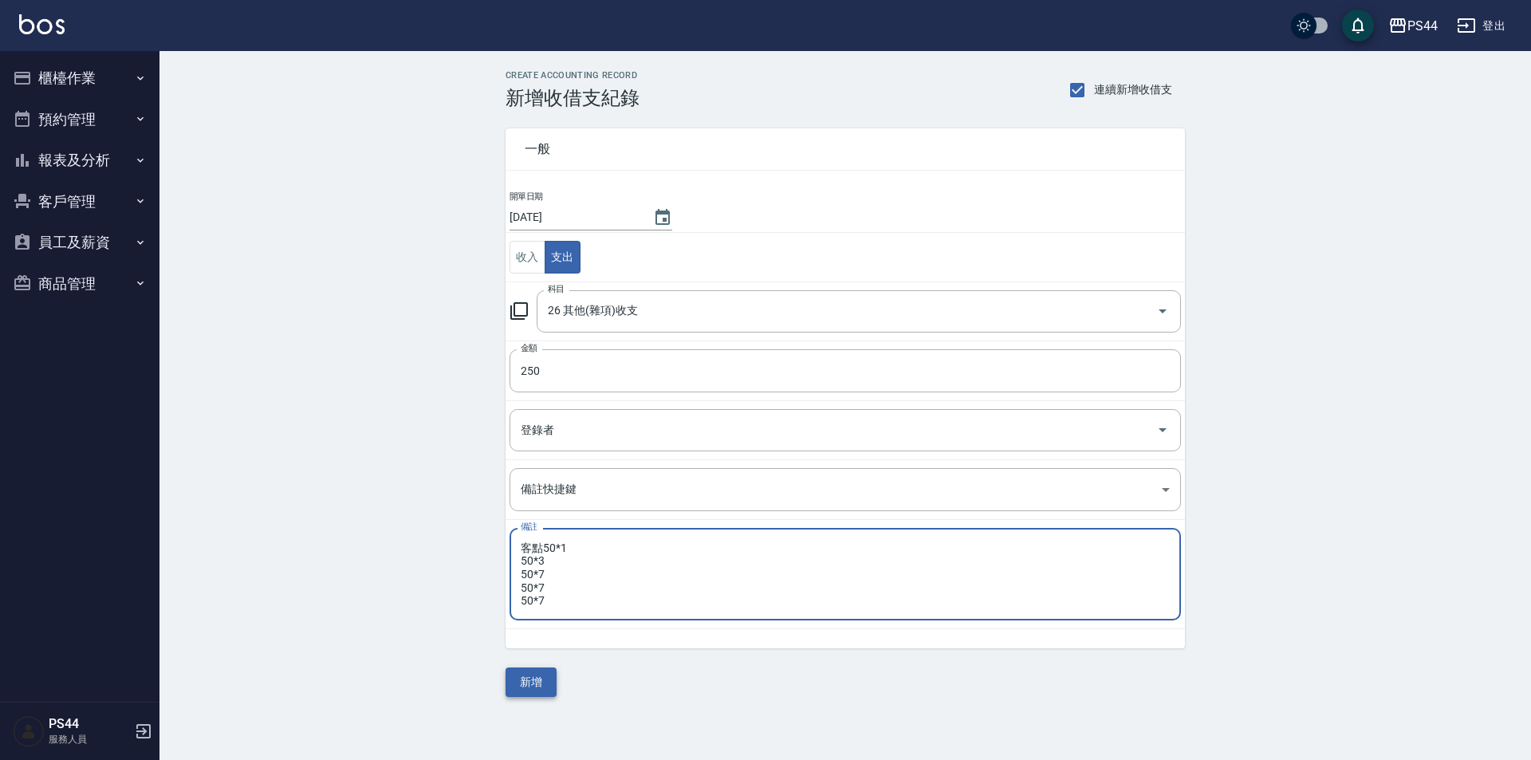
type textarea "客點50*1 50*3 50*7 50*7 50*7"
click at [526, 685] on button "新增" at bounding box center [531, 683] width 51 height 30
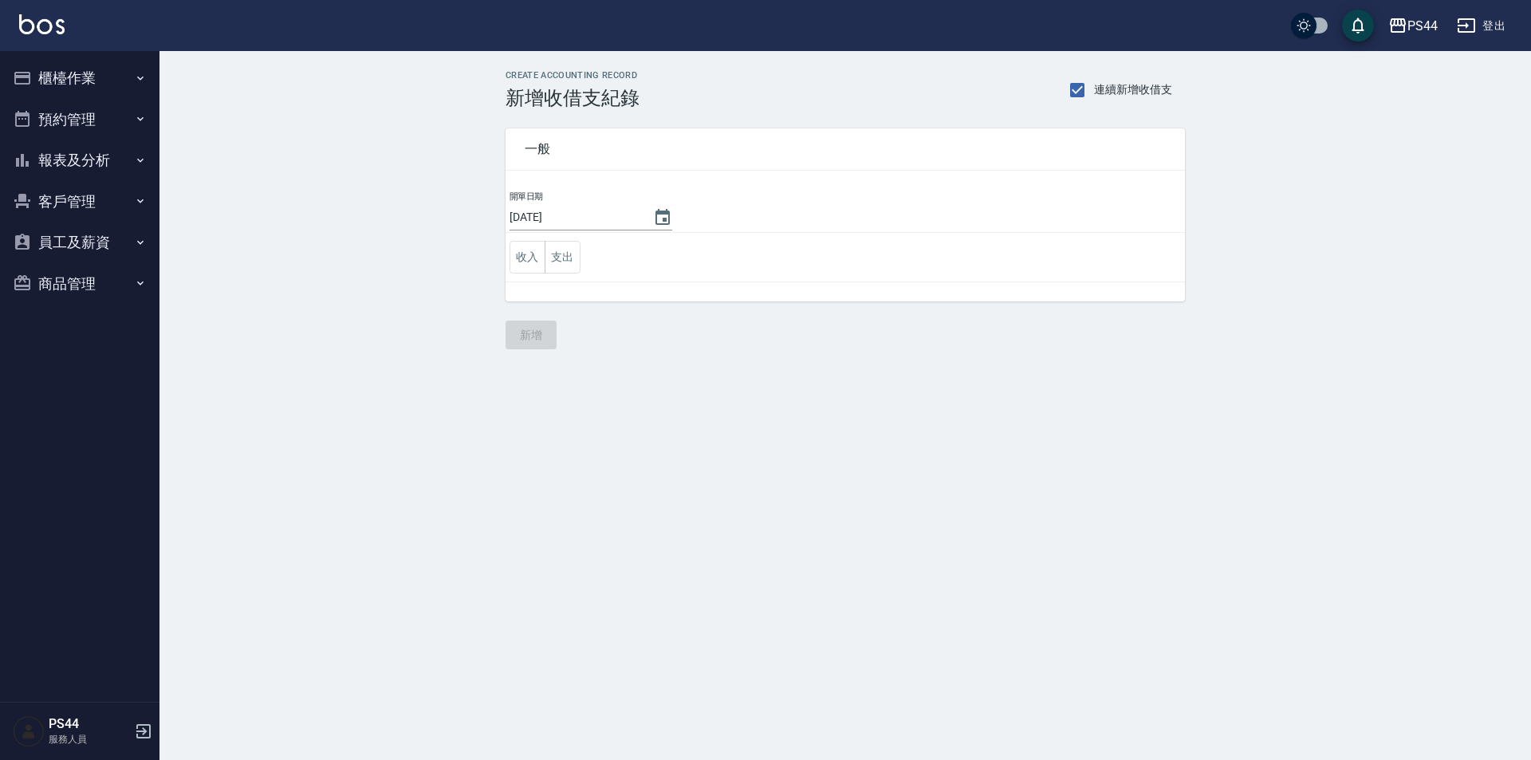
drag, startPoint x: 68, startPoint y: 164, endPoint x: 96, endPoint y: 175, distance: 30.4
click at [69, 164] on button "報表及分析" at bounding box center [79, 160] width 147 height 41
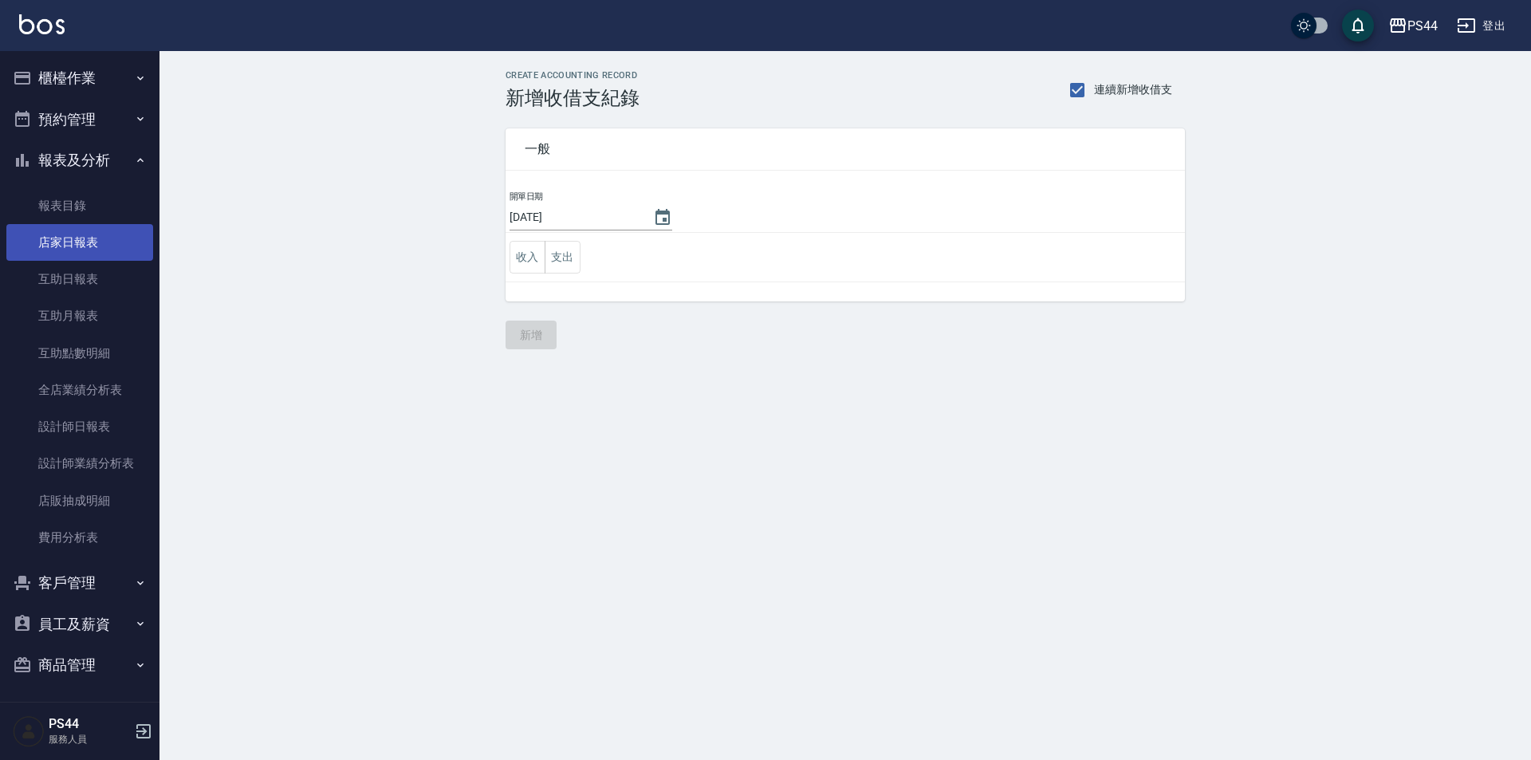
click at [63, 250] on link "店家日報表" at bounding box center [79, 242] width 147 height 37
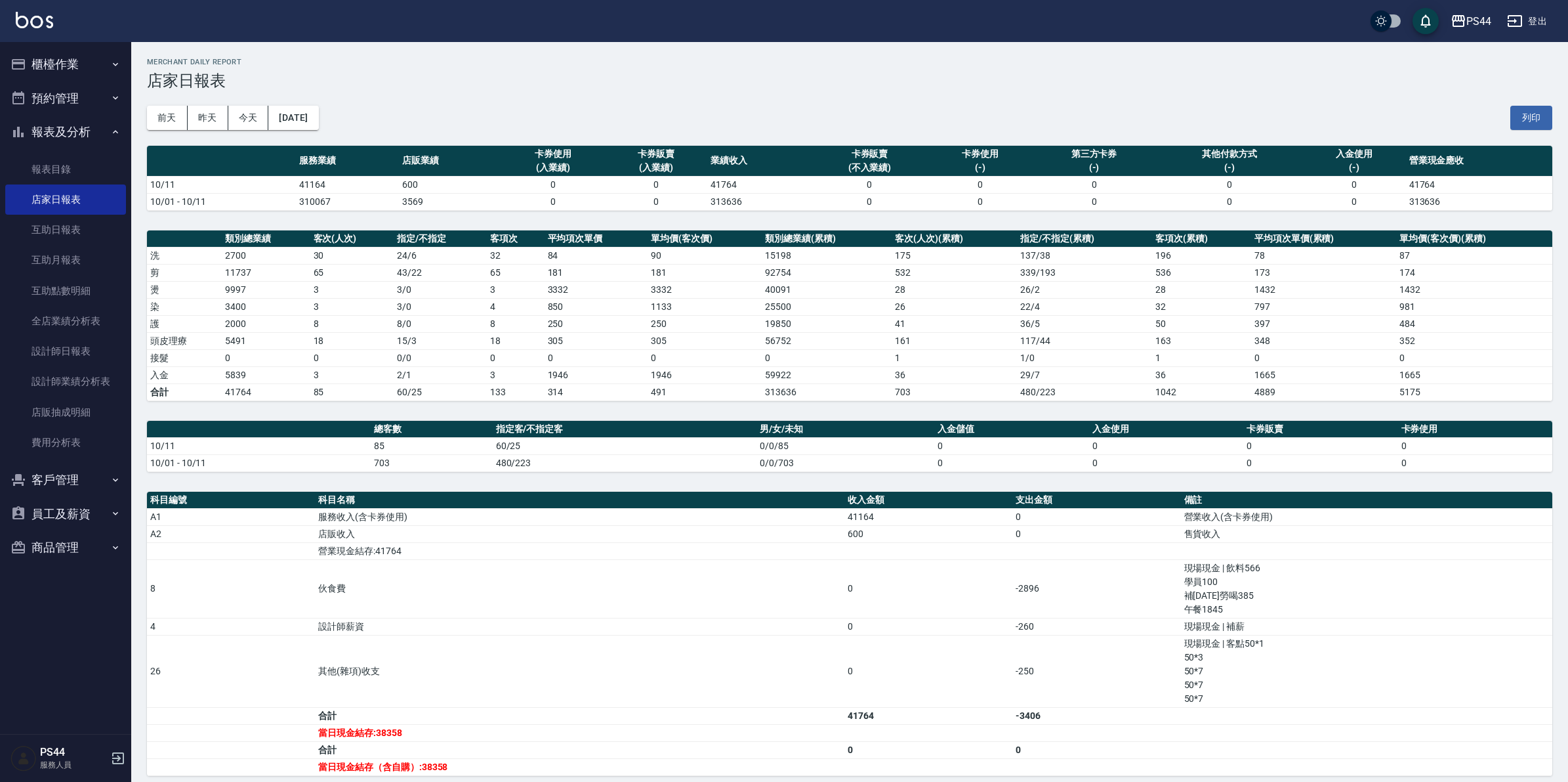
drag, startPoint x: 1260, startPoint y: 4, endPoint x: 647, endPoint y: 93, distance: 619.4
click at [647, 93] on div "前天 昨天 今天 2025/10/11 列印" at bounding box center [850, 118] width 1406 height 56
click at [41, 236] on link "互助日報表" at bounding box center [65, 230] width 121 height 30
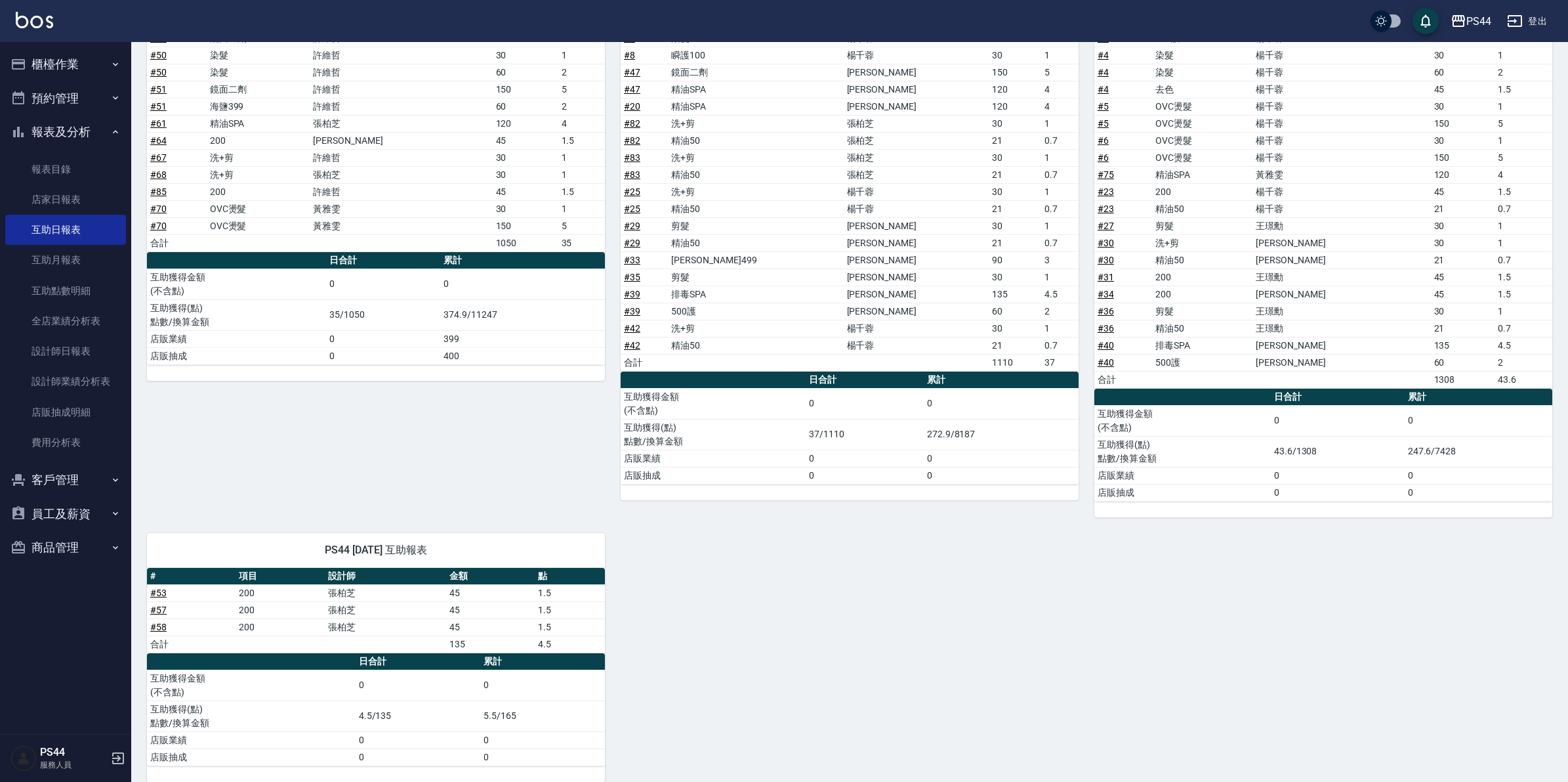
scroll to position [975, 0]
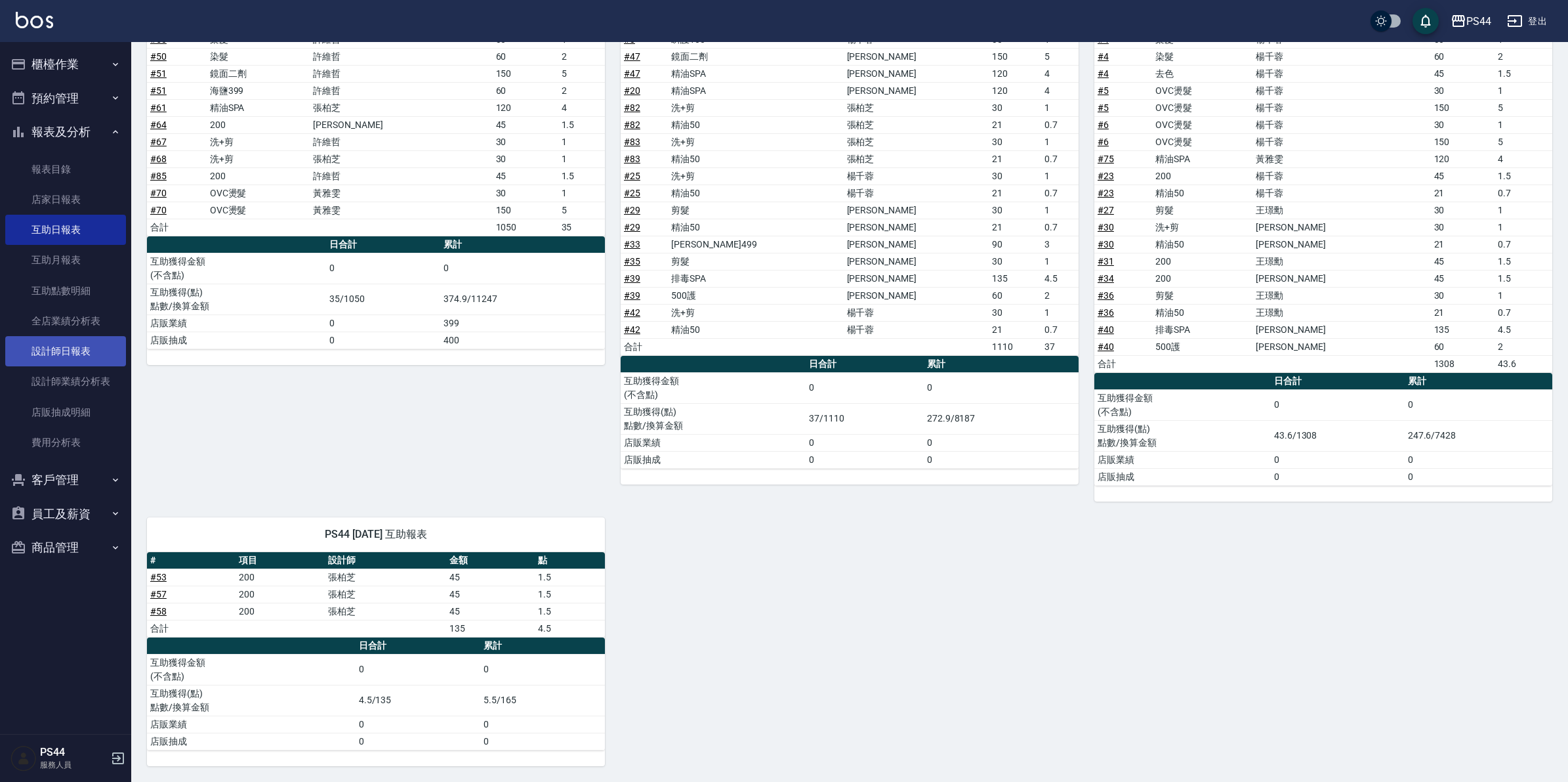
click at [73, 349] on link "設計師日報表" at bounding box center [65, 351] width 121 height 30
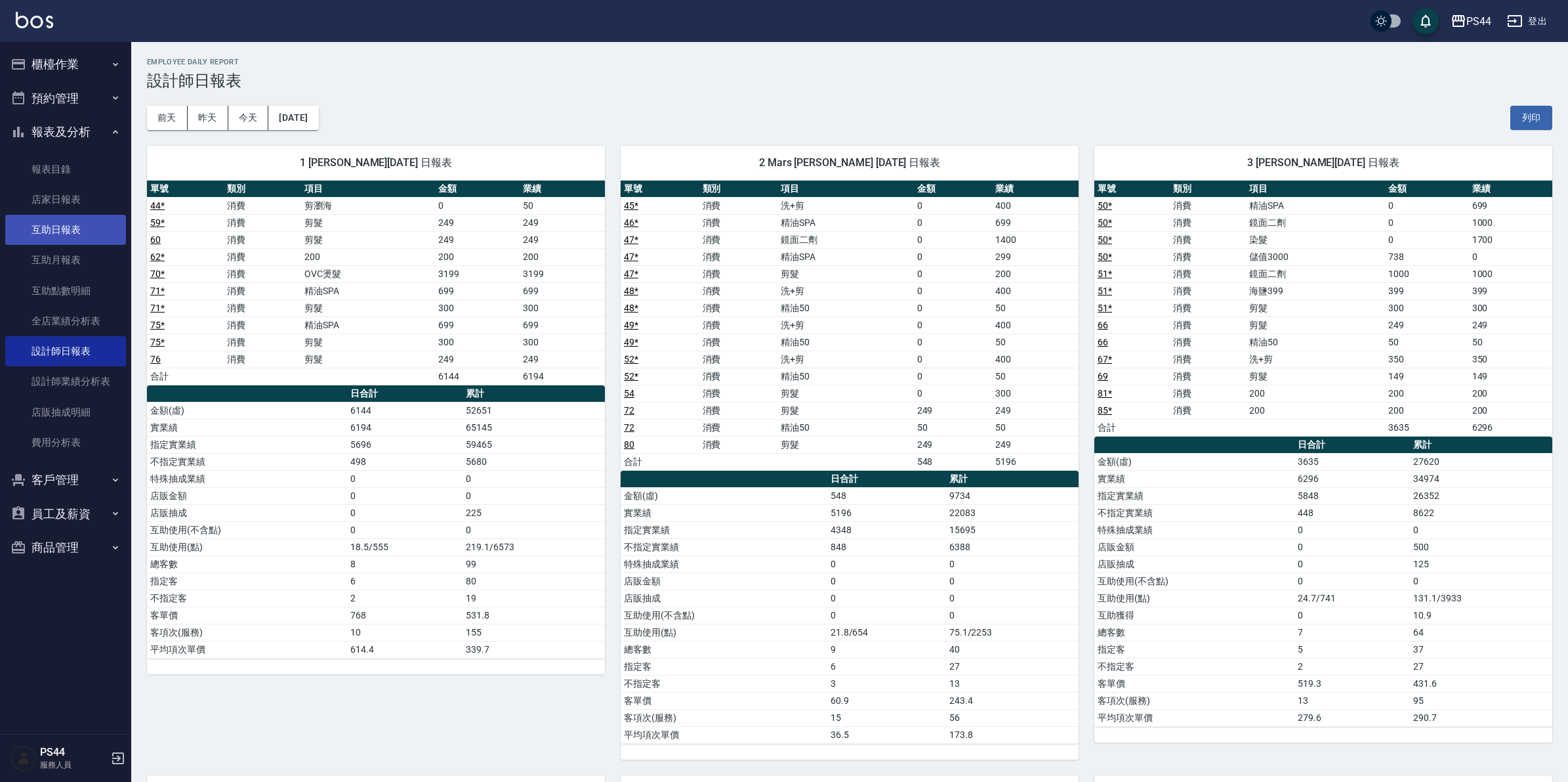
click at [81, 219] on link "互助日報表" at bounding box center [65, 230] width 121 height 30
